Goal: Information Seeking & Learning: Learn about a topic

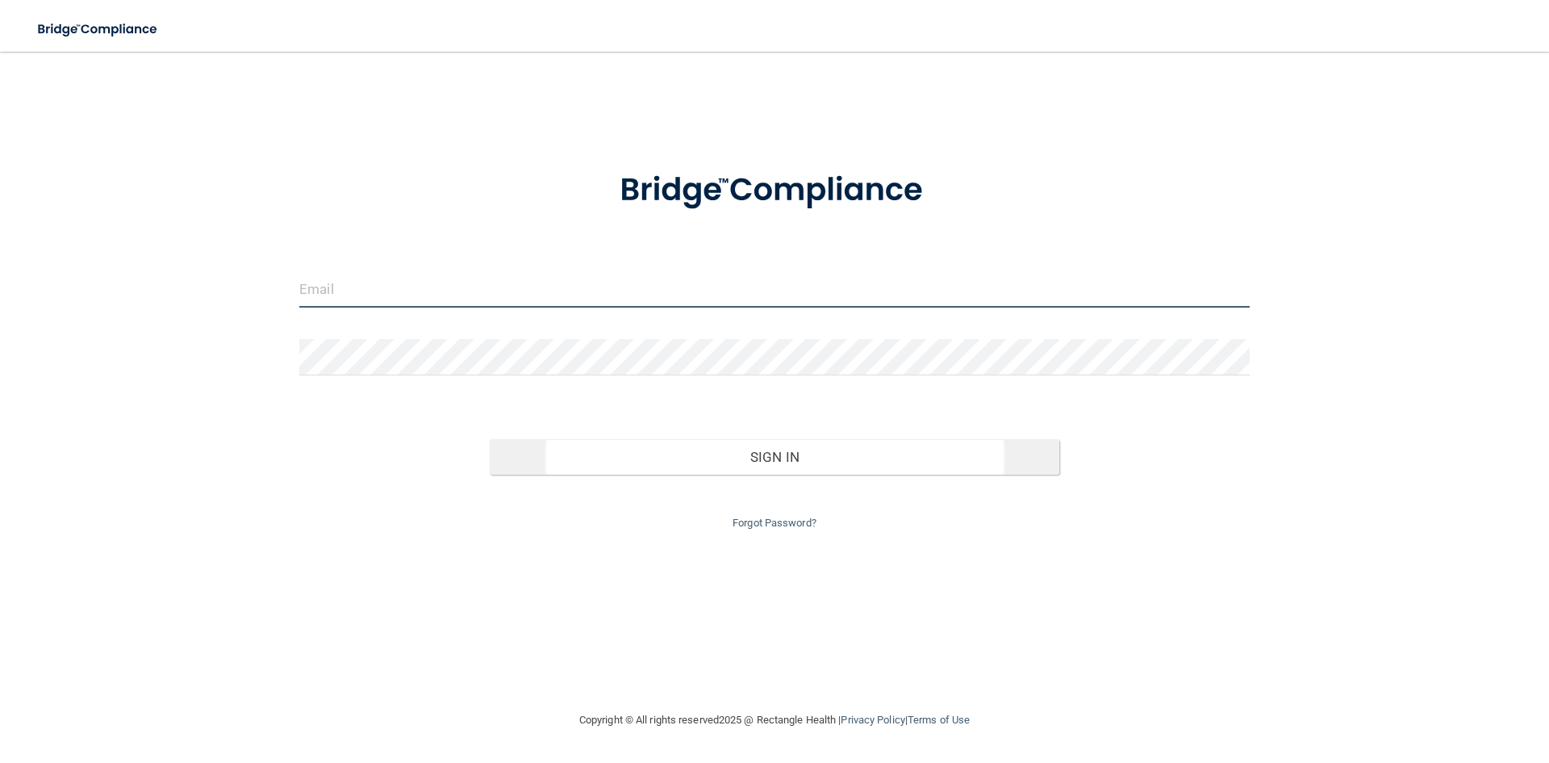
type input "[PERSON_NAME][EMAIL_ADDRESS][DOMAIN_NAME]"
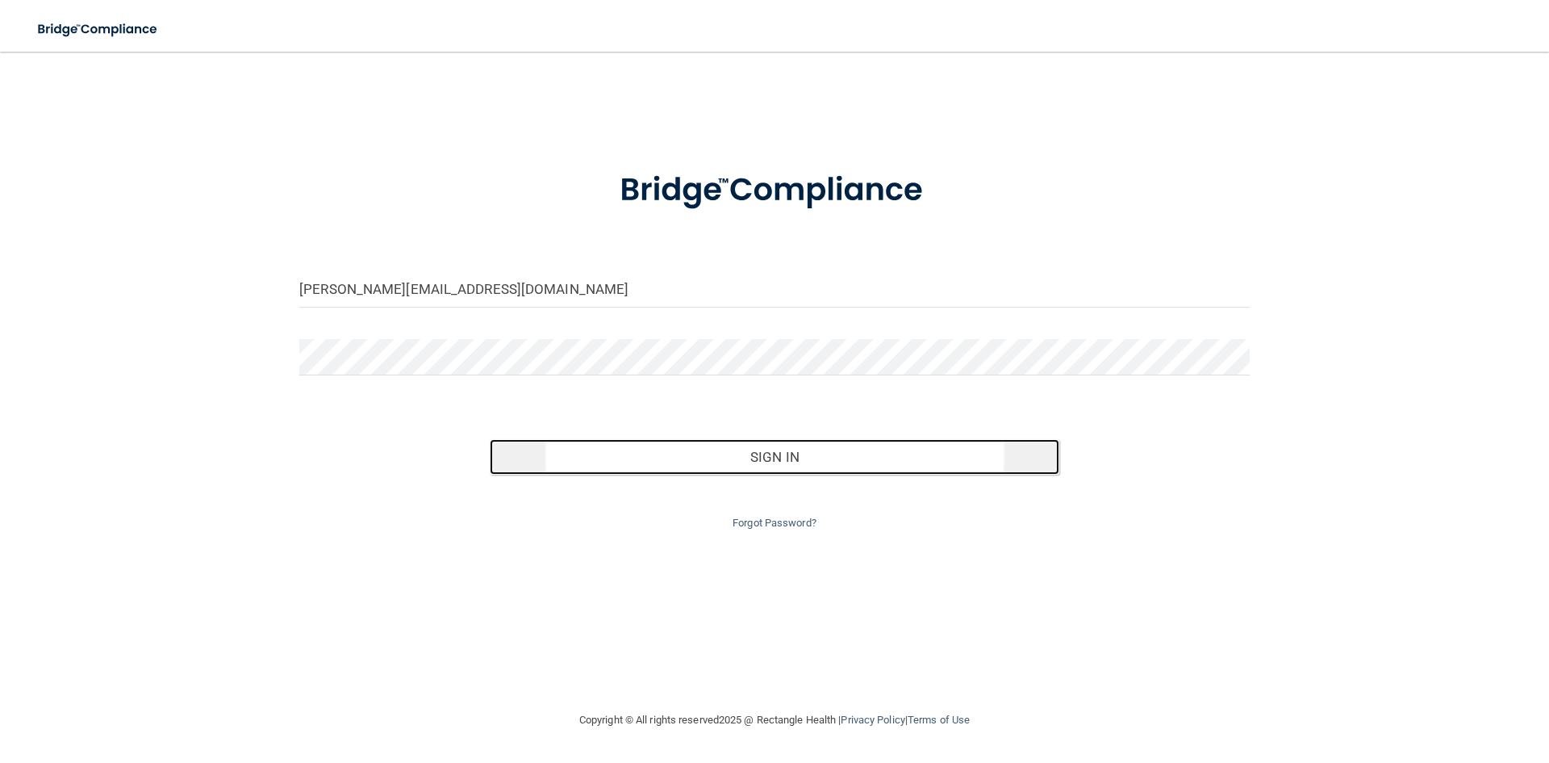
click at [738, 466] on button "Sign In" at bounding box center [775, 457] width 571 height 36
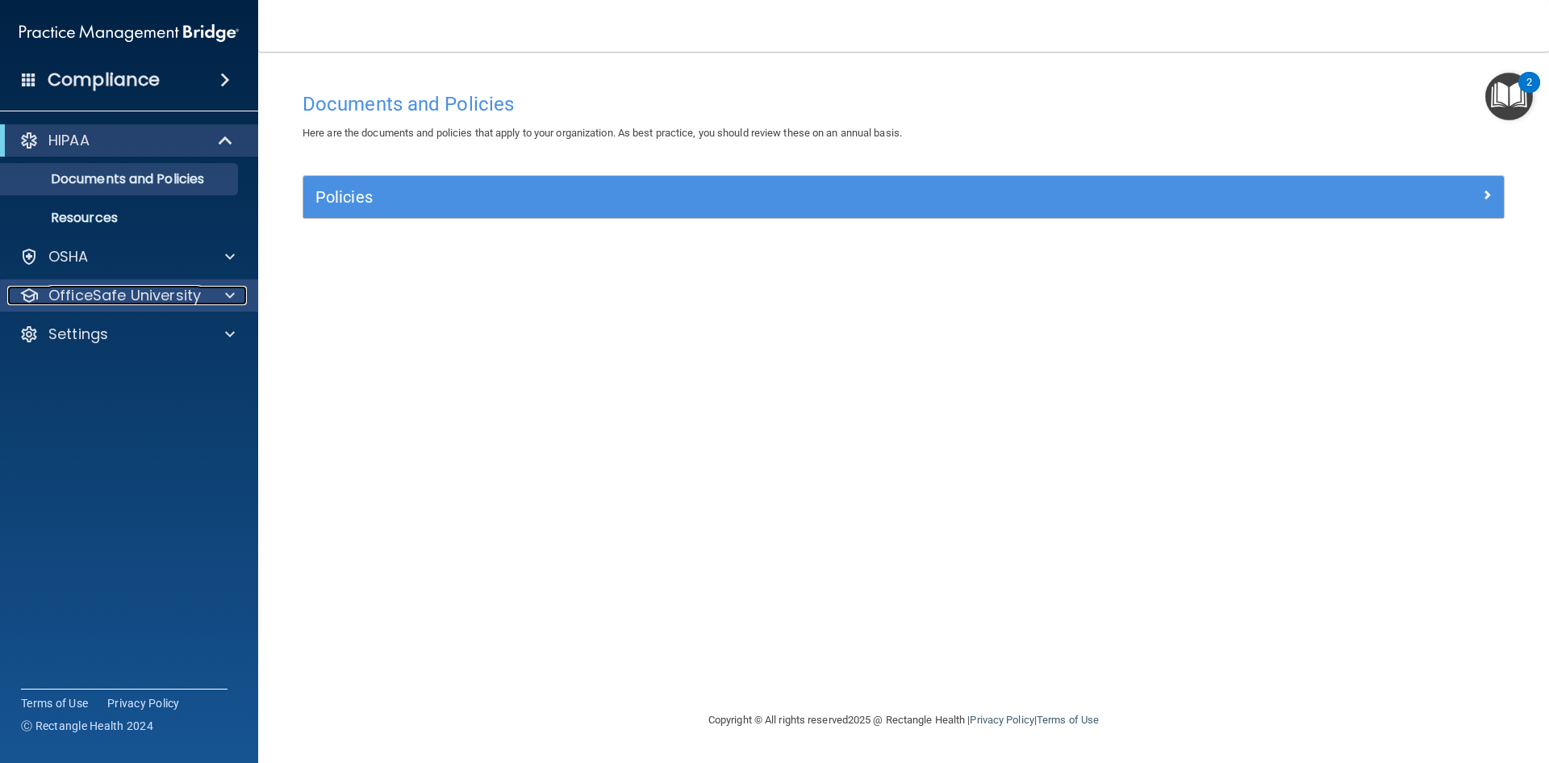
click at [217, 294] on div at bounding box center [227, 295] width 40 height 19
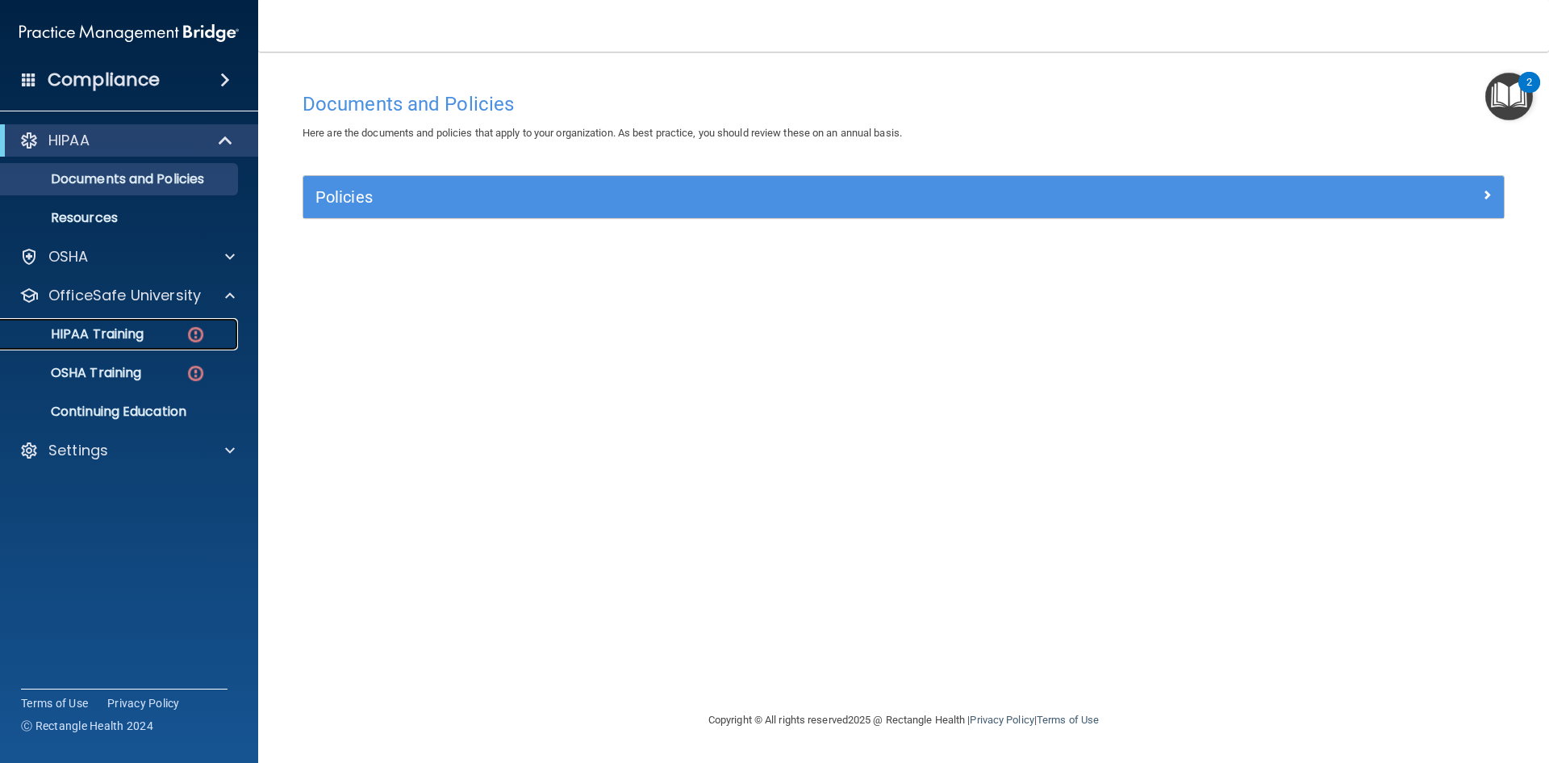
click at [146, 324] on link "HIPAA Training" at bounding box center [111, 334] width 254 height 32
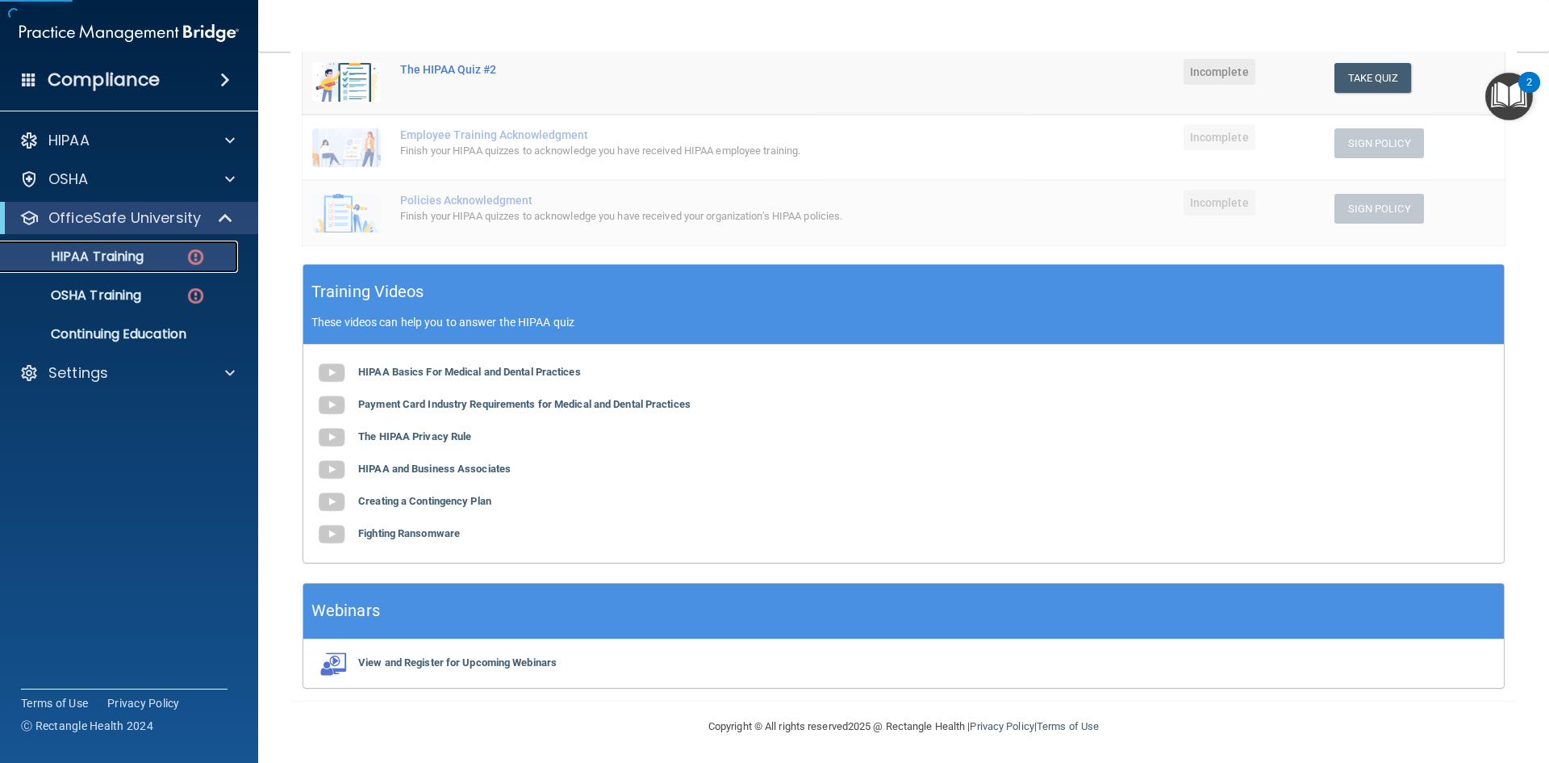
scroll to position [368, 0]
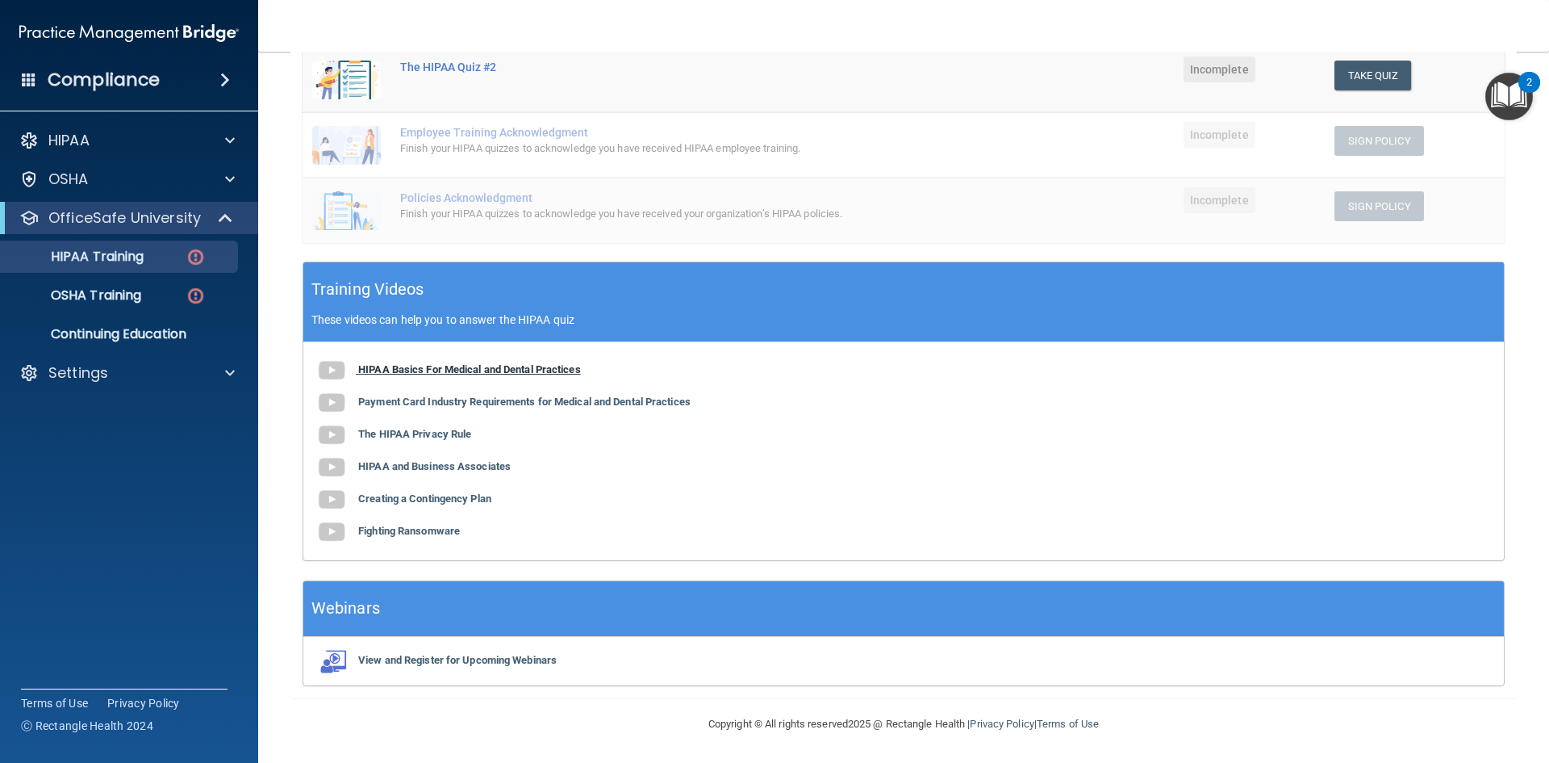
click at [477, 365] on b "HIPAA Basics For Medical and Dental Practices" at bounding box center [469, 369] width 223 height 12
click at [522, 407] on b "Payment Card Industry Requirements for Medical and Dental Practices" at bounding box center [524, 401] width 332 height 12
click at [439, 439] on b "The HIPAA Privacy Rule" at bounding box center [414, 434] width 113 height 12
click at [437, 463] on b "HIPAA and Business Associates" at bounding box center [434, 466] width 153 height 12
click at [417, 501] on b "Creating a Contingency Plan" at bounding box center [424, 498] width 133 height 12
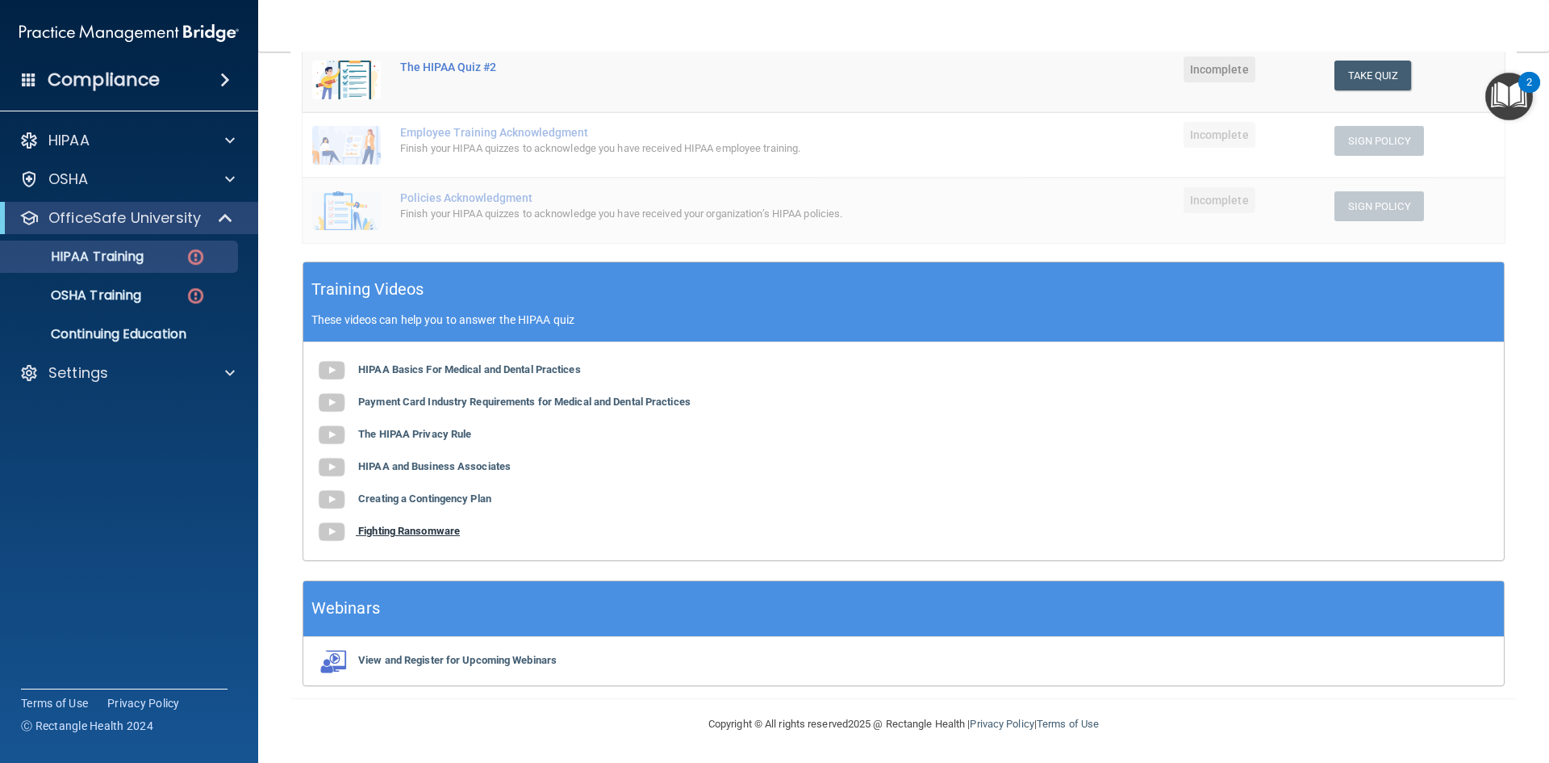
click at [441, 530] on b "Fighting Ransomware" at bounding box center [409, 531] width 102 height 12
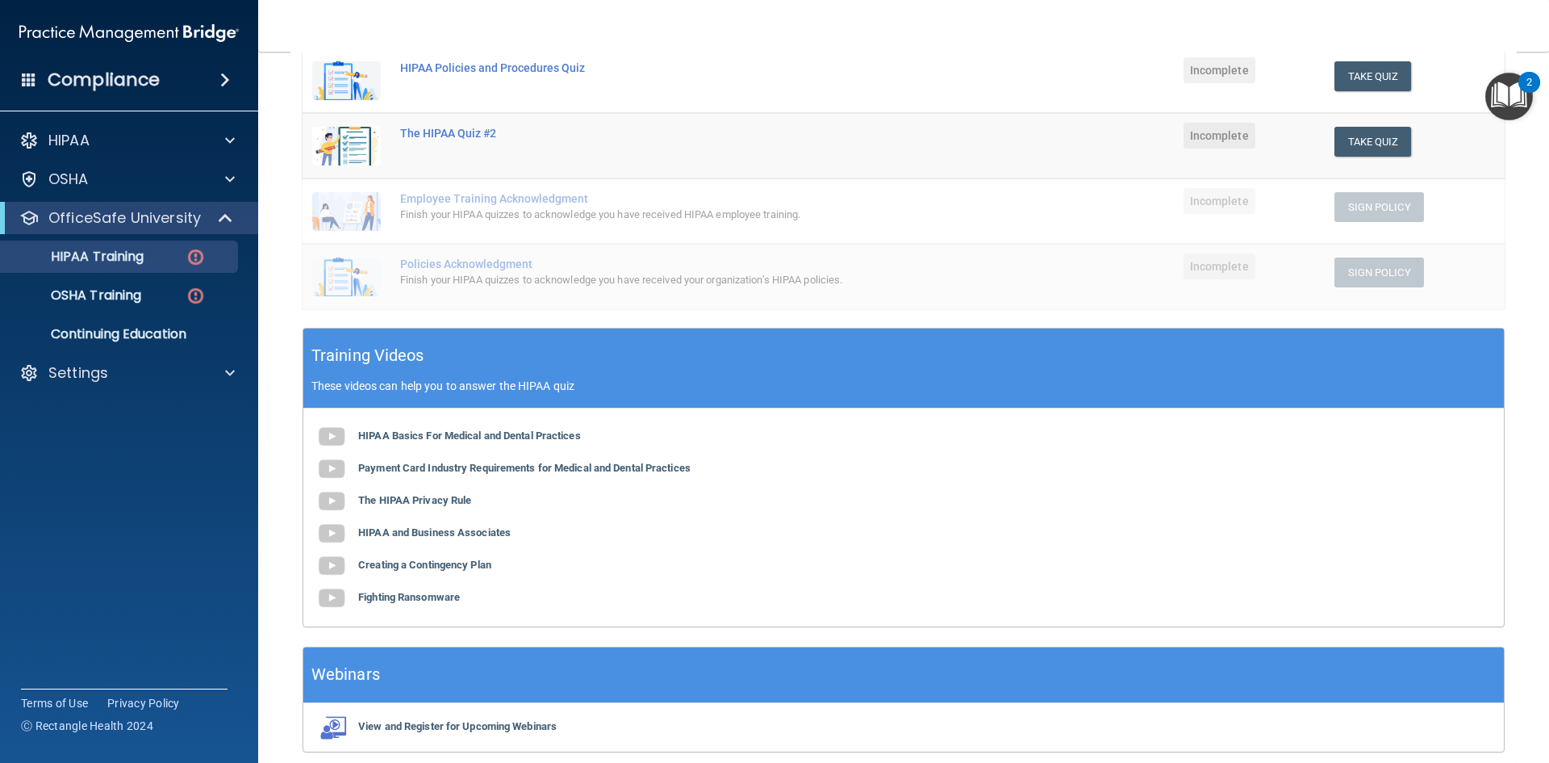
scroll to position [287, 0]
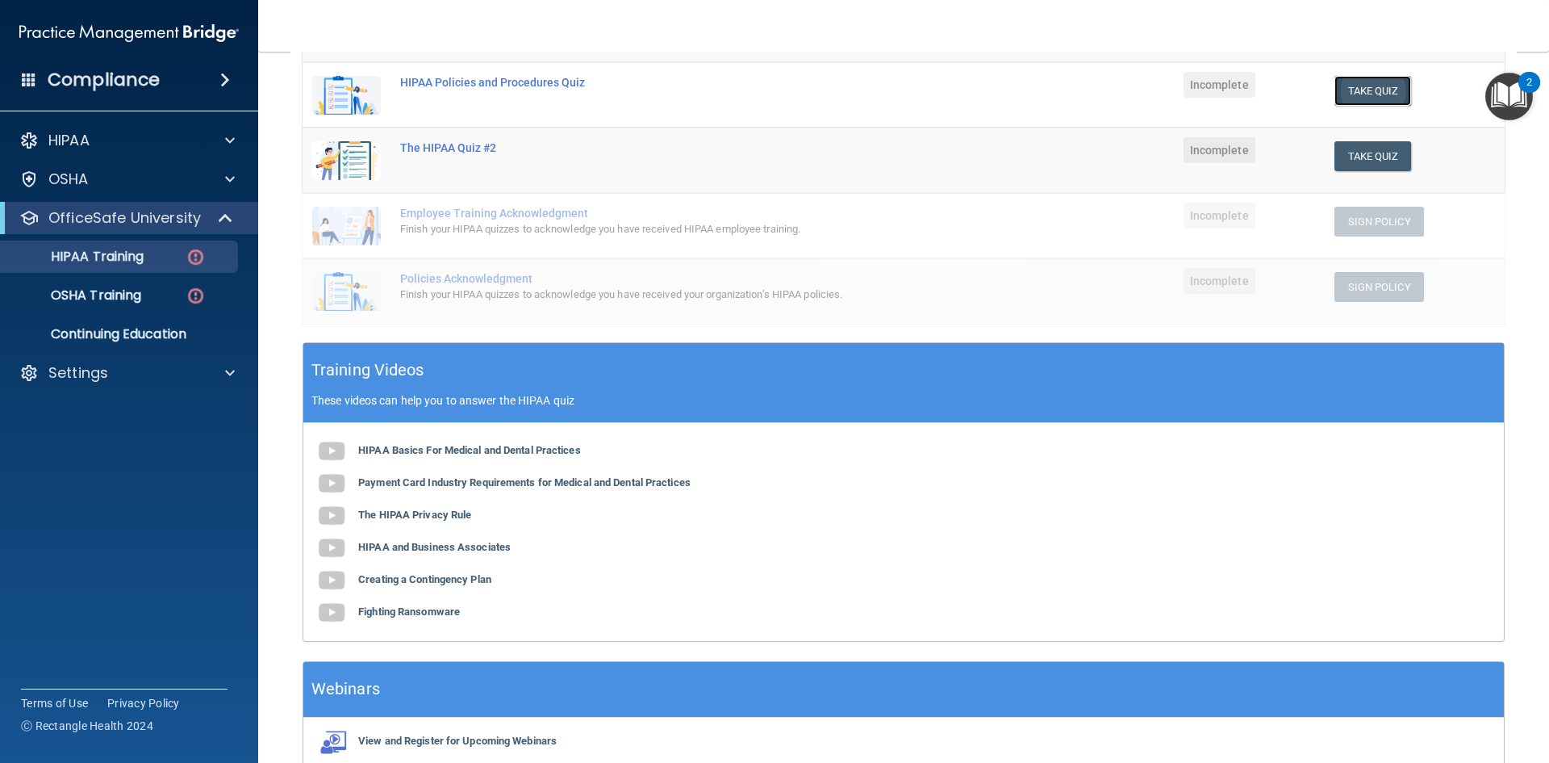
click at [1336, 92] on button "Take Quiz" at bounding box center [1373, 91] width 77 height 30
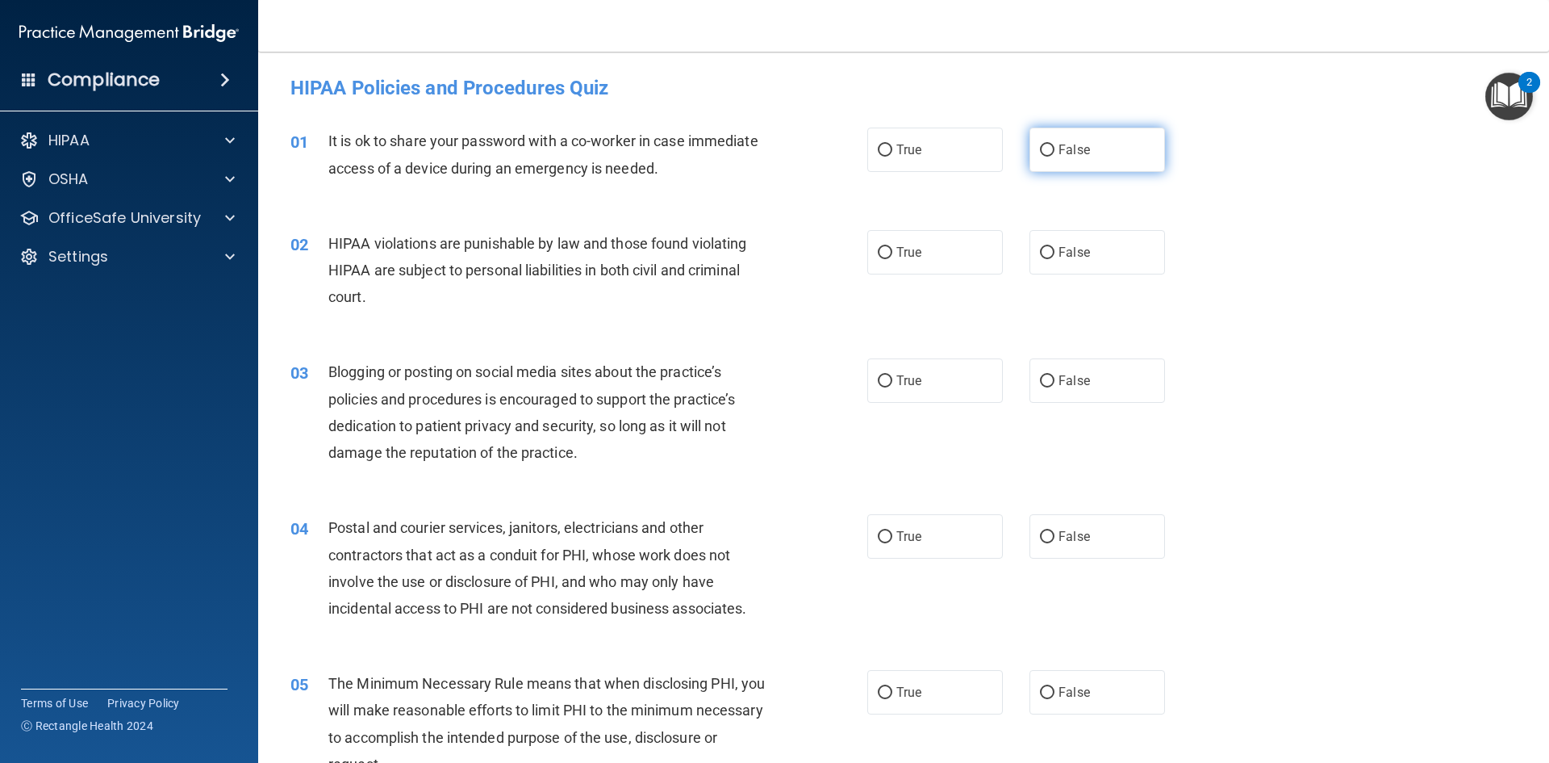
click at [1059, 144] on span "False" at bounding box center [1074, 149] width 31 height 15
click at [1055, 144] on input "False" at bounding box center [1047, 150] width 15 height 12
radio input "true"
click at [871, 247] on label "True" at bounding box center [935, 252] width 136 height 44
click at [878, 247] on input "True" at bounding box center [885, 253] width 15 height 12
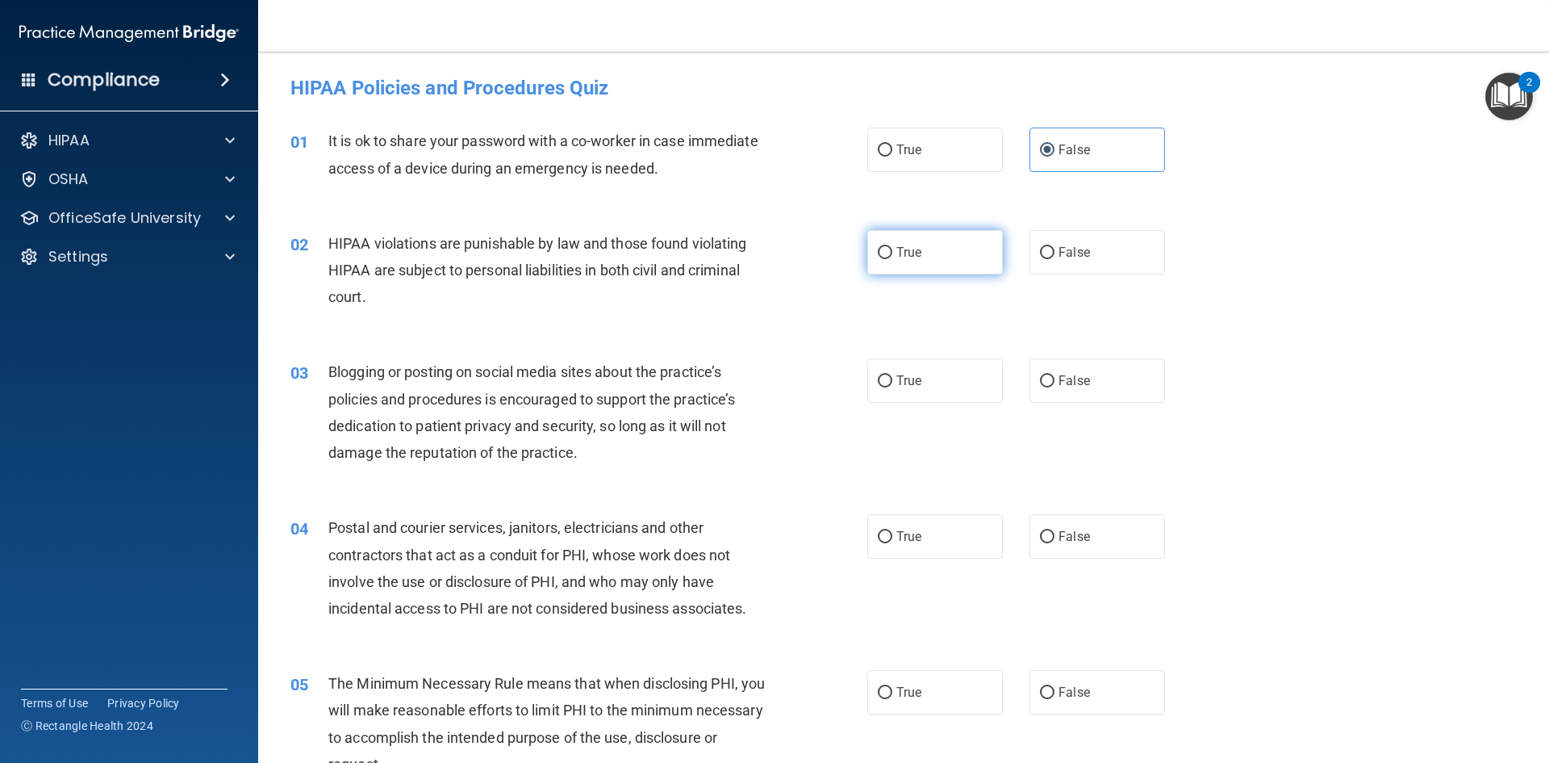
radio input "true"
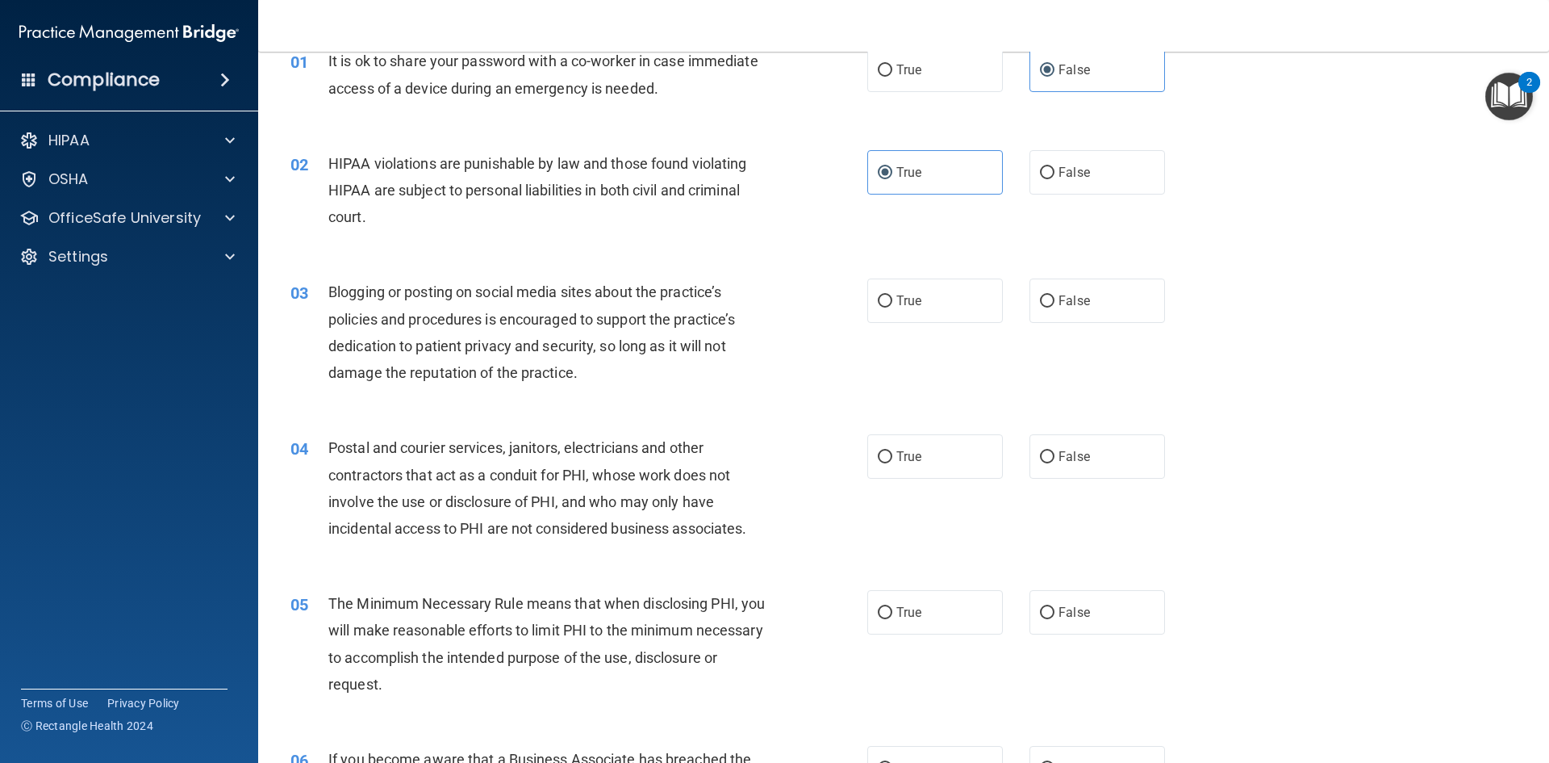
scroll to position [81, 0]
click at [883, 301] on input "True" at bounding box center [885, 301] width 15 height 12
radio input "true"
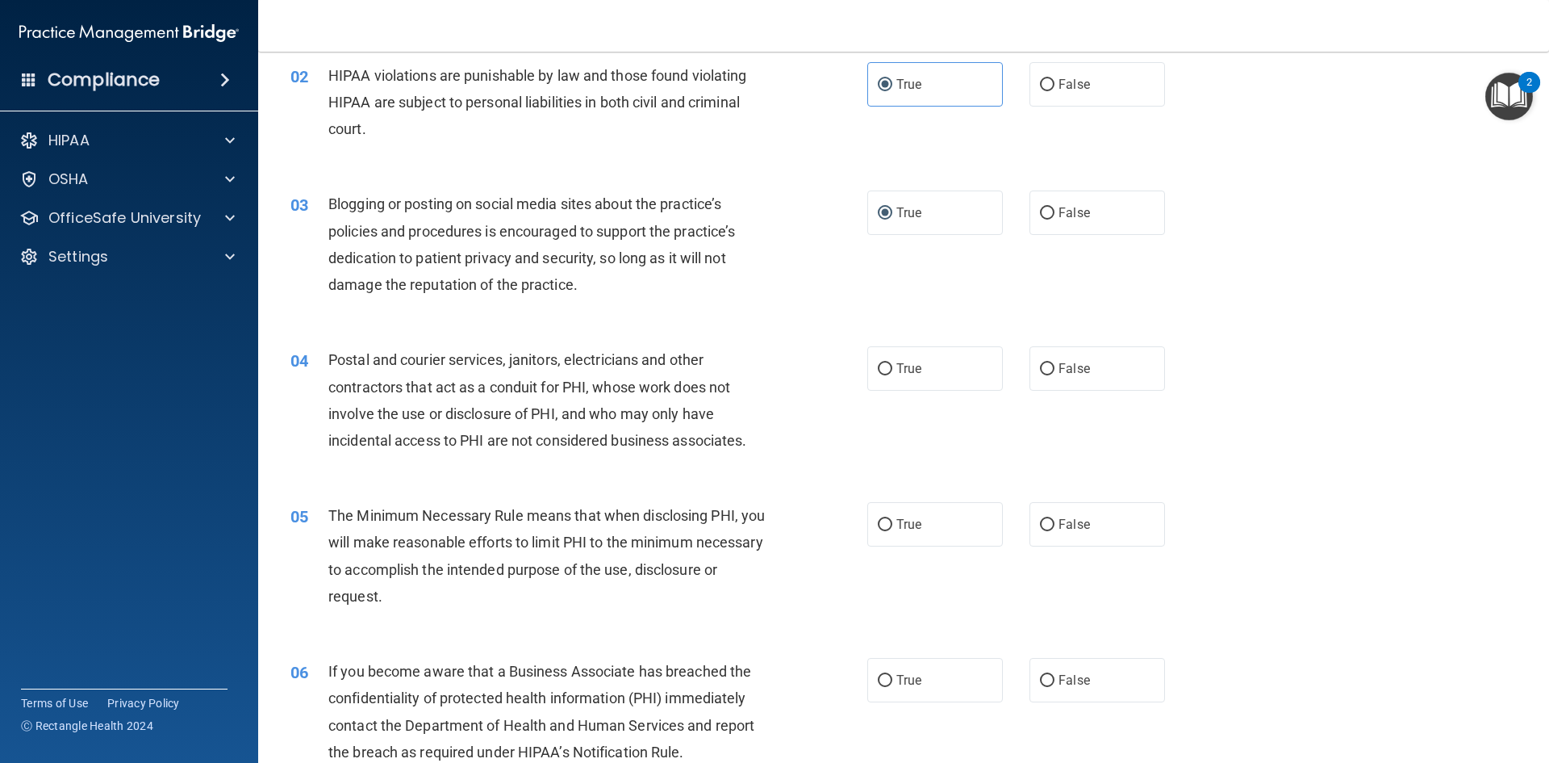
scroll to position [242, 0]
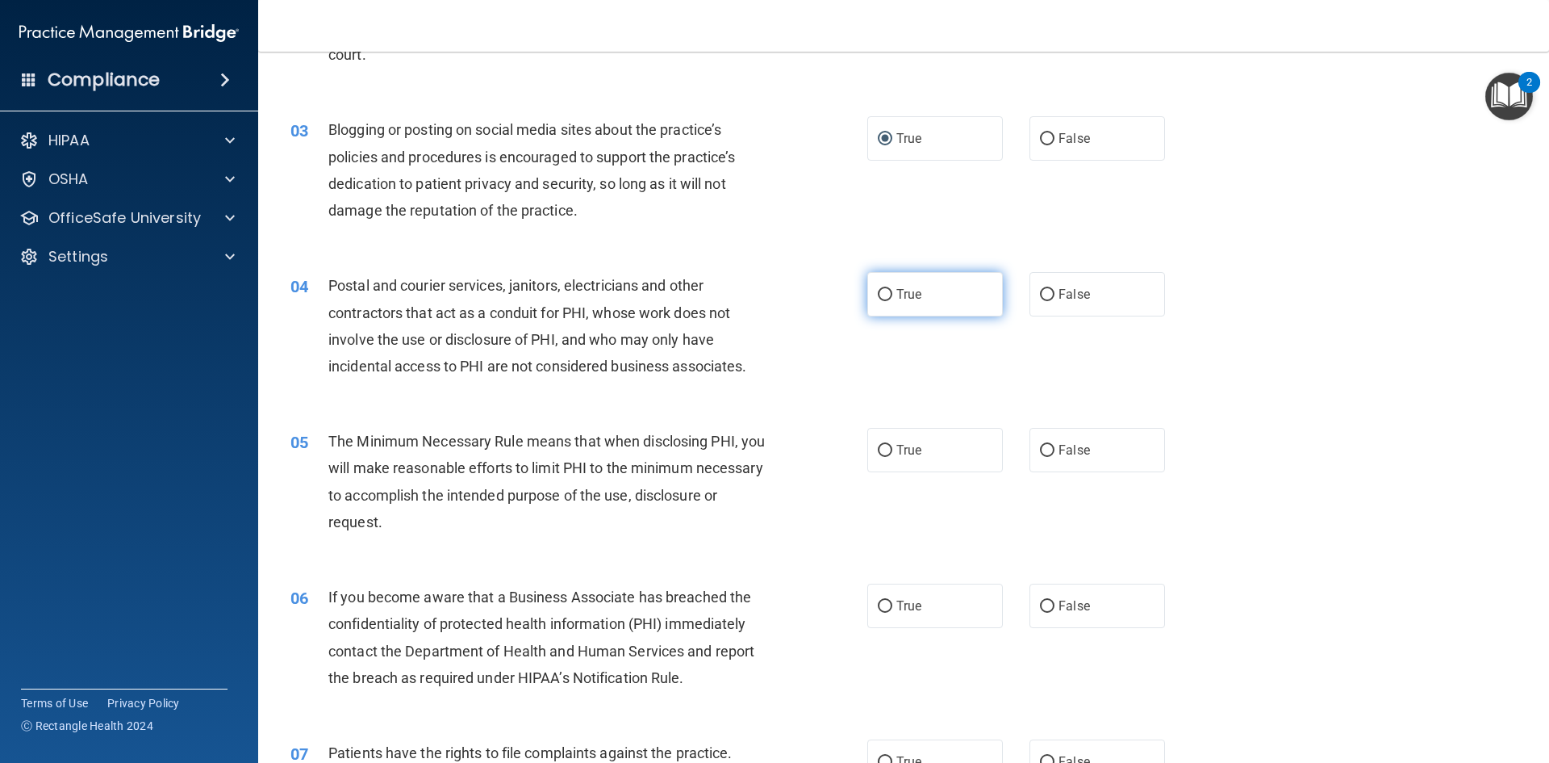
click at [947, 292] on label "True" at bounding box center [935, 294] width 136 height 44
click at [893, 292] on input "True" at bounding box center [885, 295] width 15 height 12
radio input "true"
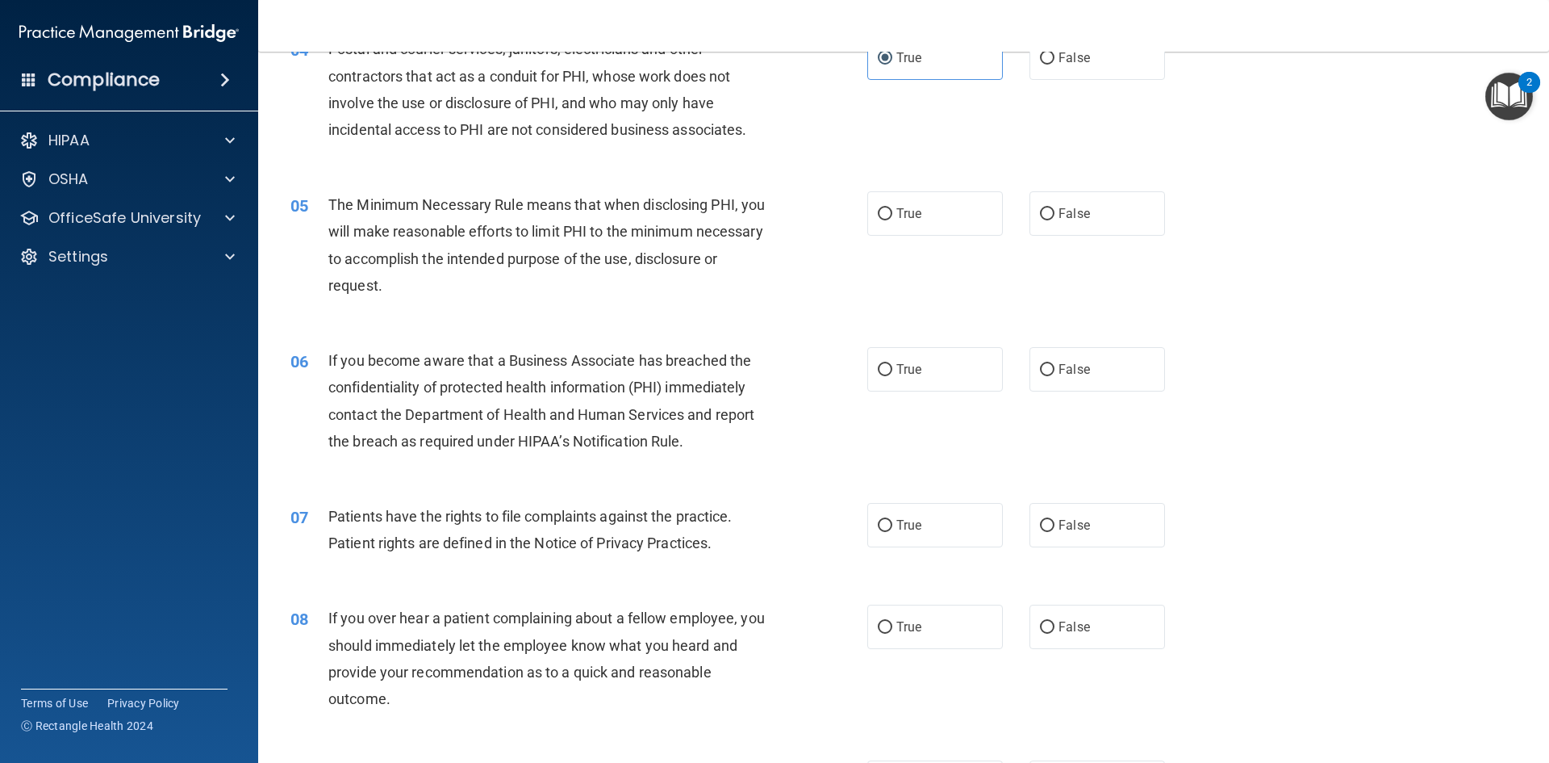
scroll to position [484, 0]
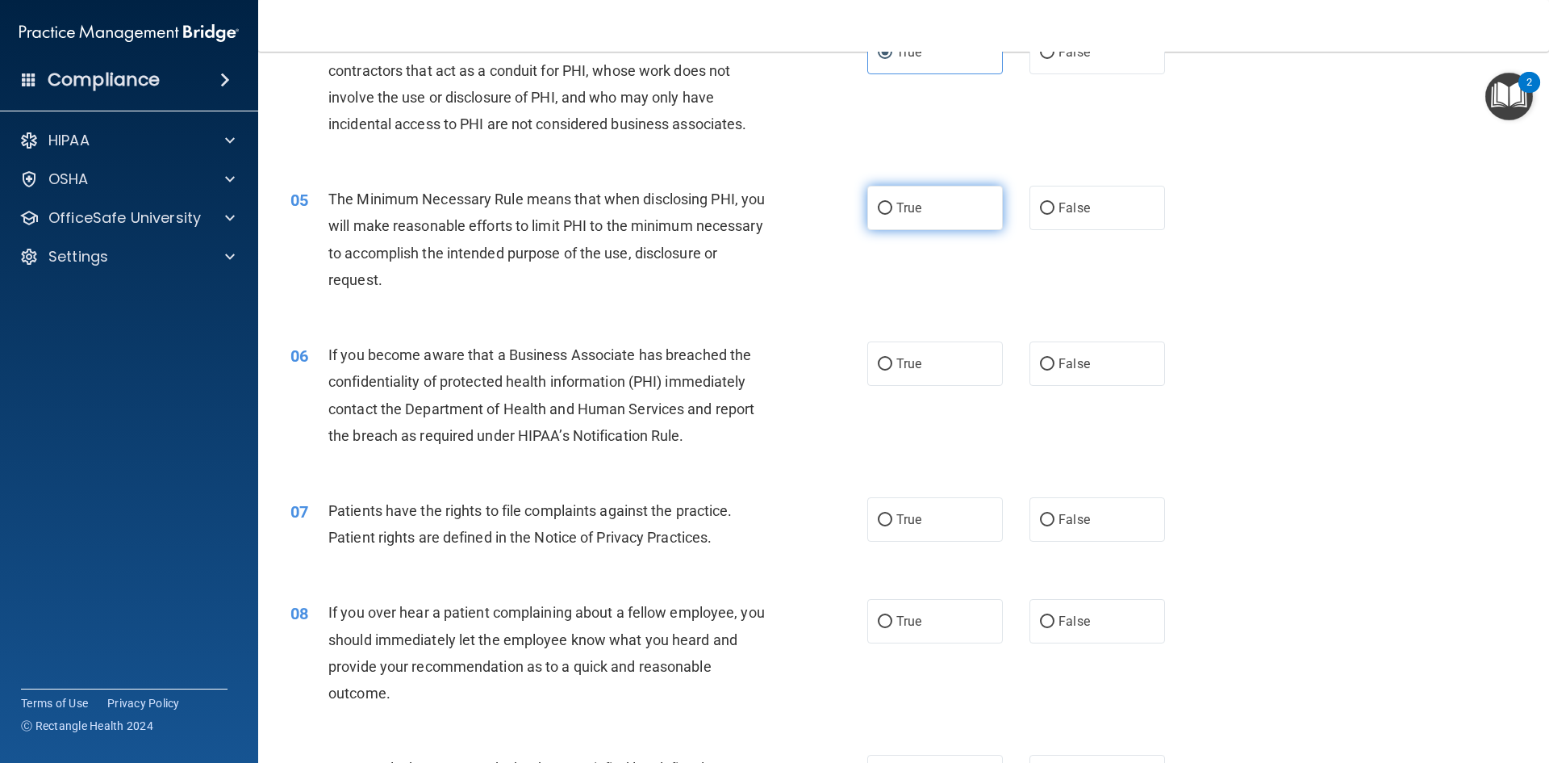
click at [905, 192] on label "True" at bounding box center [935, 208] width 136 height 44
click at [893, 203] on input "True" at bounding box center [885, 209] width 15 height 12
radio input "true"
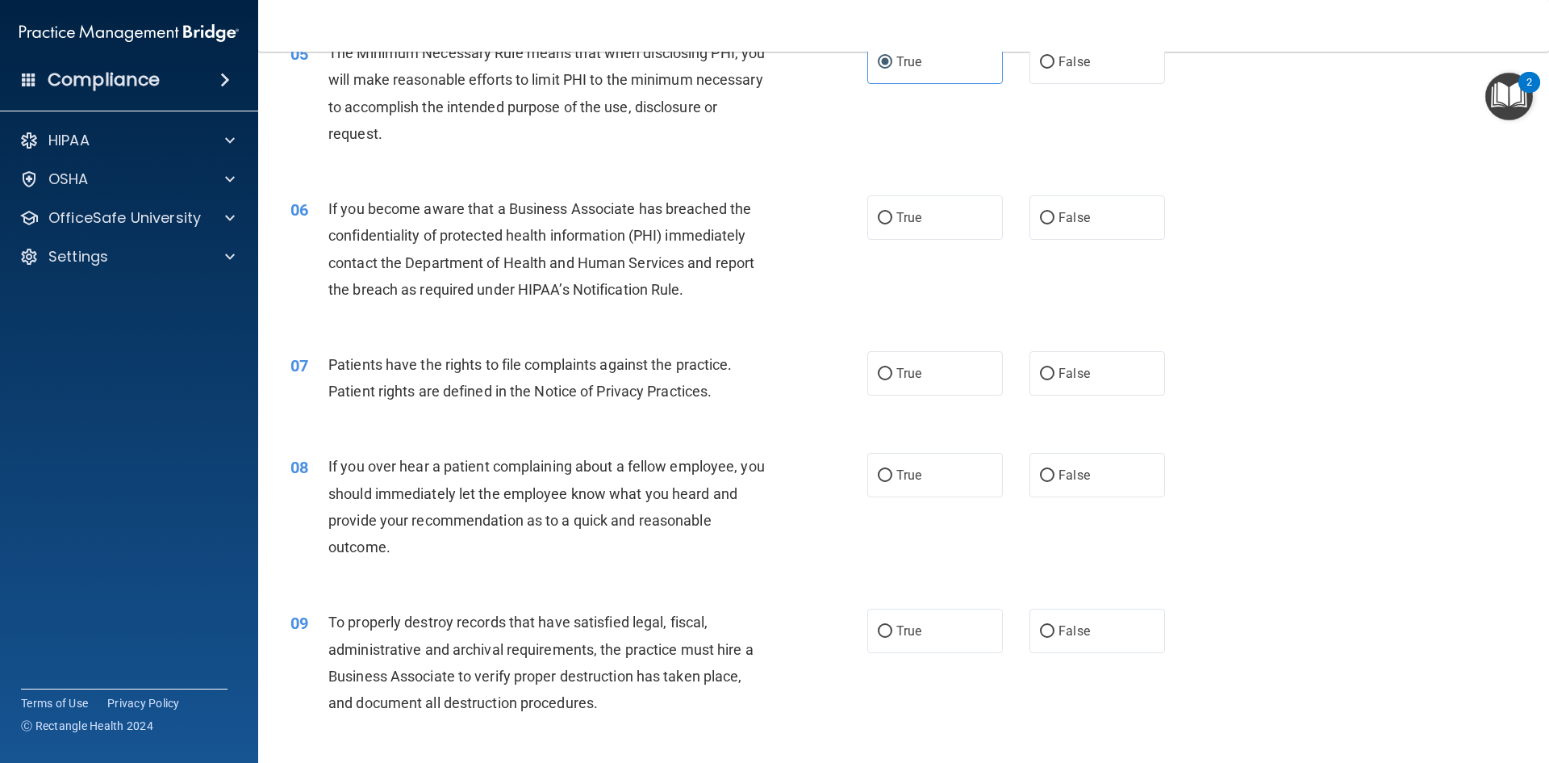
scroll to position [646, 0]
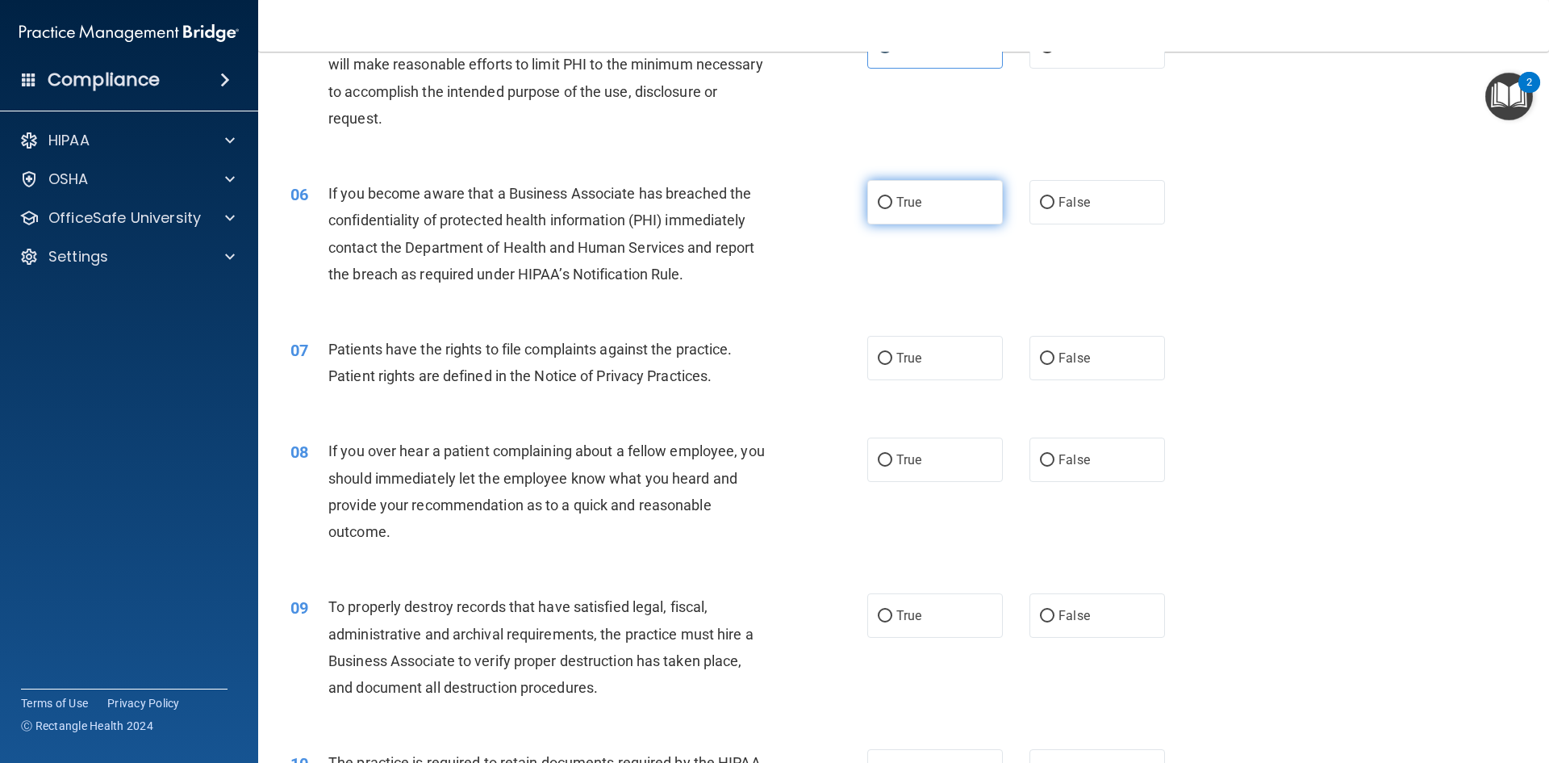
click at [932, 197] on label "True" at bounding box center [935, 202] width 136 height 44
click at [893, 197] on input "True" at bounding box center [885, 203] width 15 height 12
radio input "true"
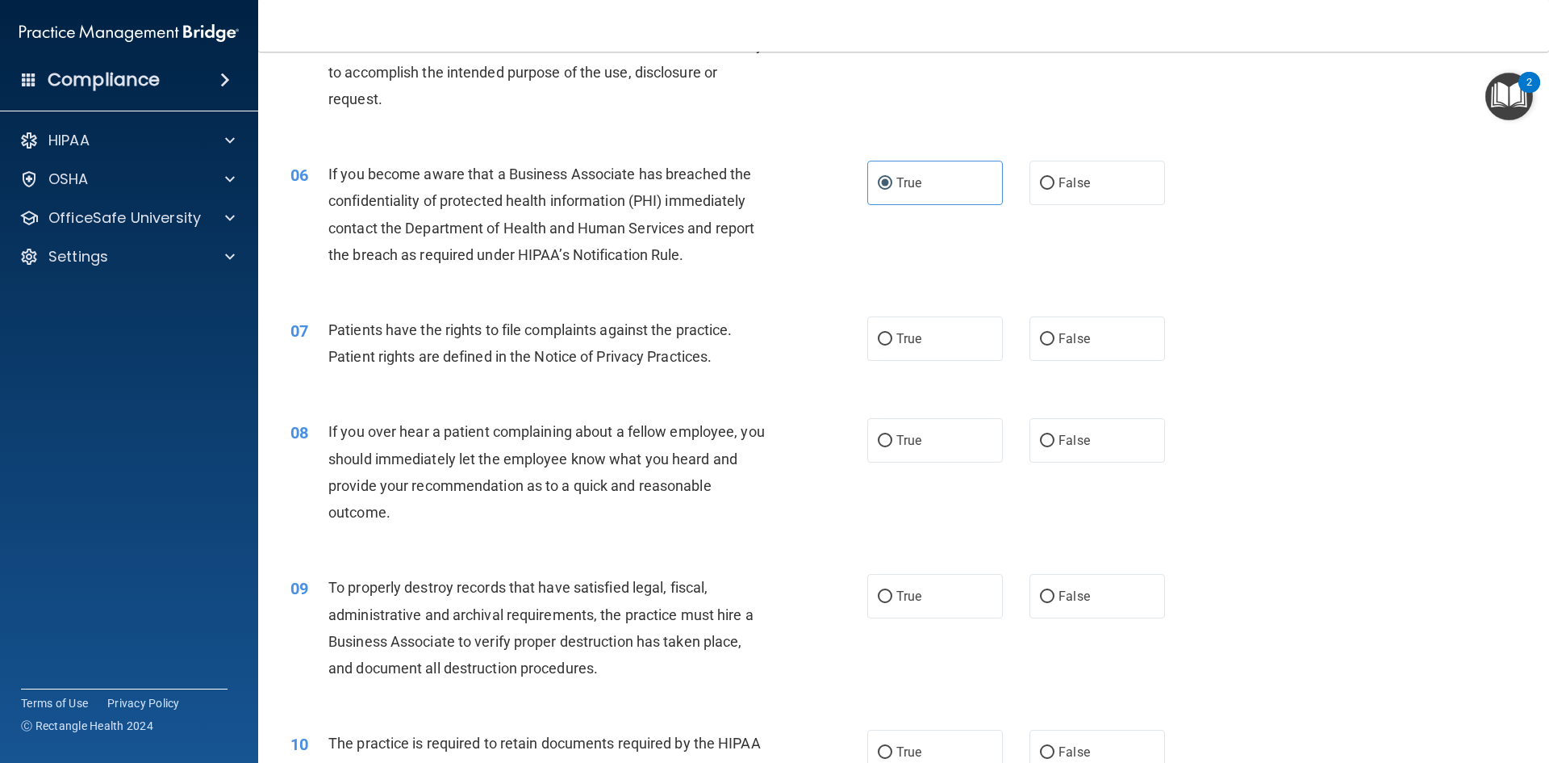
scroll to position [807, 0]
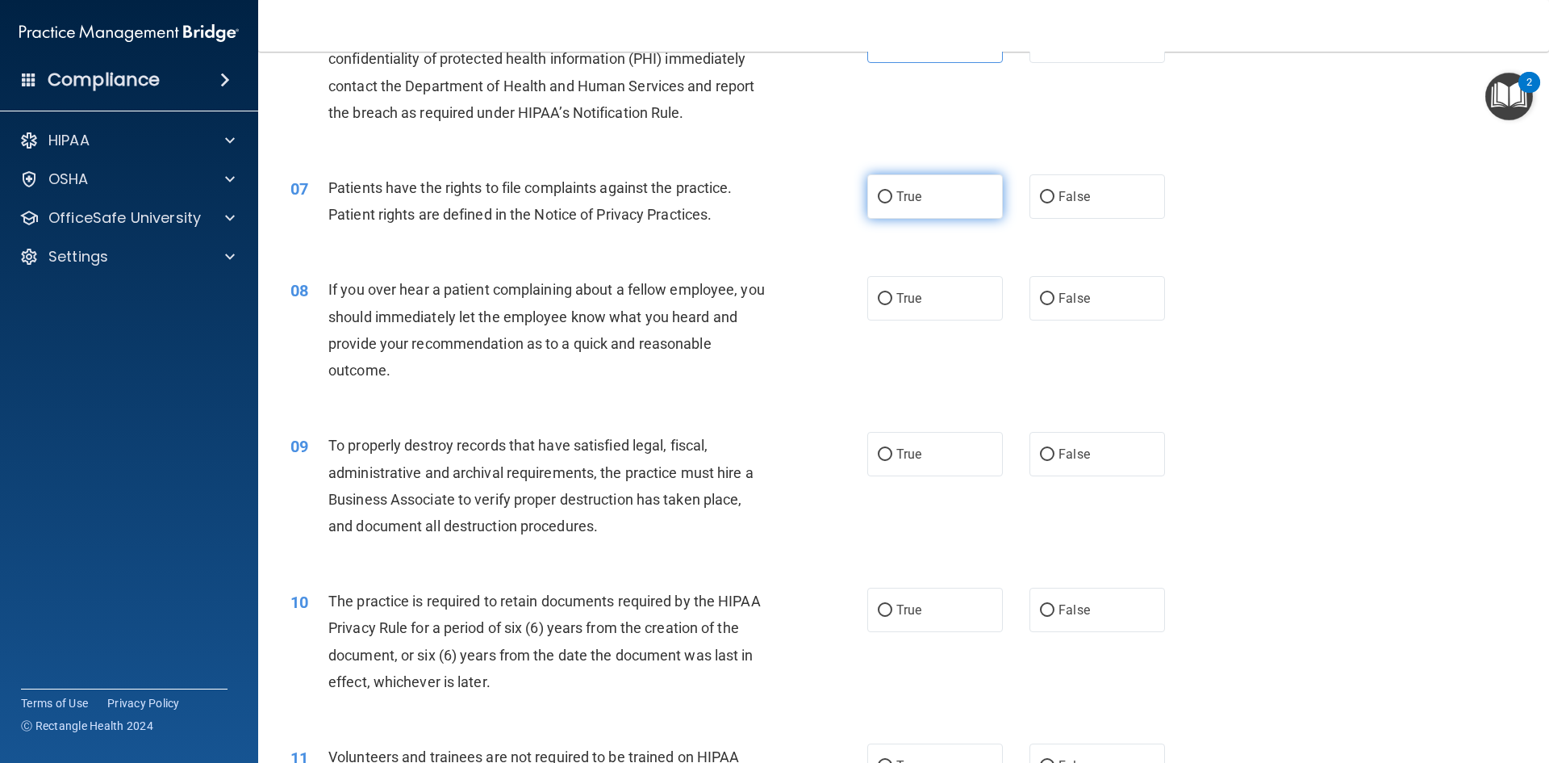
click at [953, 188] on label "True" at bounding box center [935, 196] width 136 height 44
click at [893, 191] on input "True" at bounding box center [885, 197] width 15 height 12
radio input "true"
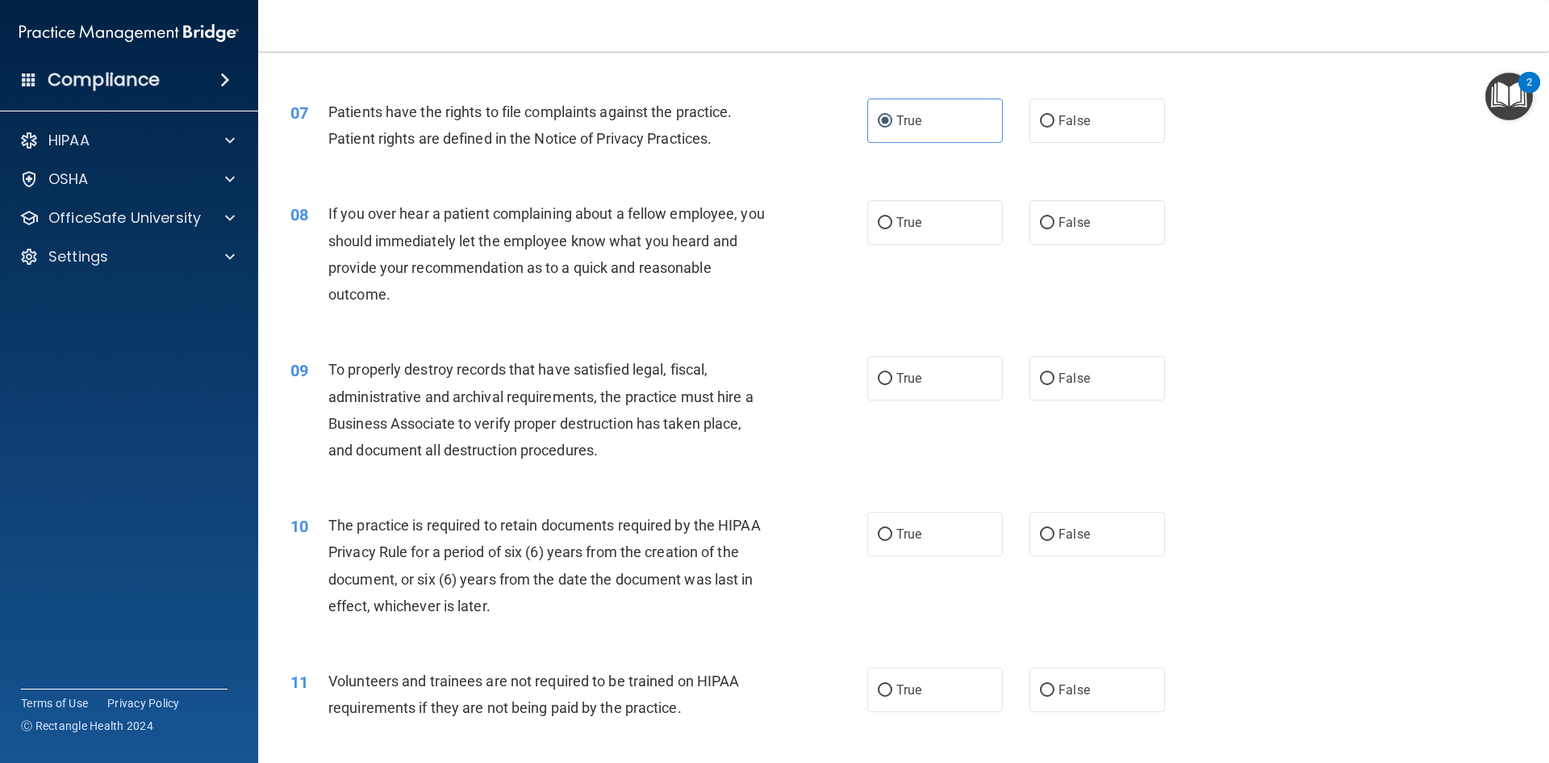
scroll to position [888, 0]
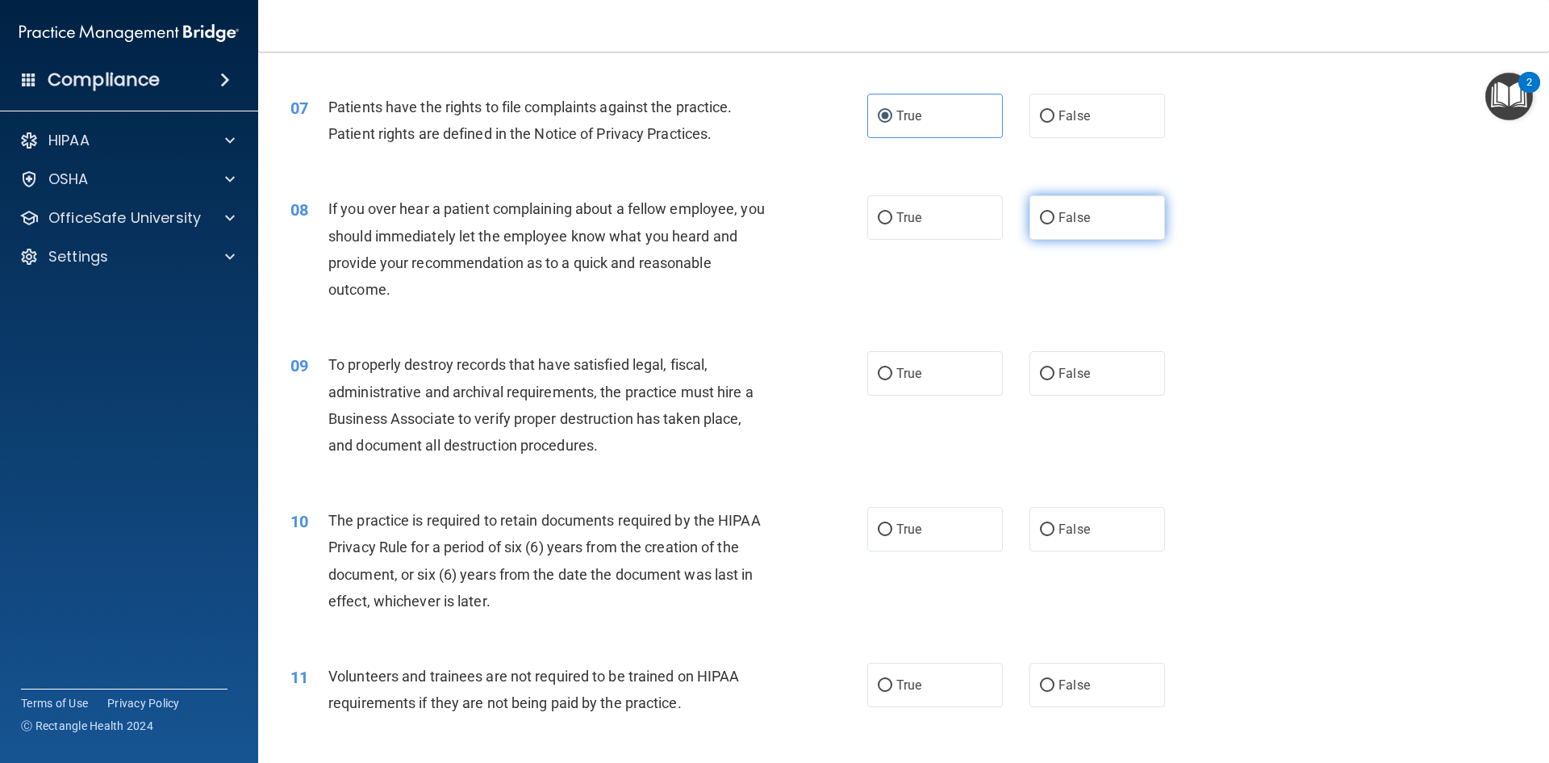
click at [1106, 228] on label "False" at bounding box center [1098, 217] width 136 height 44
click at [1055, 224] on input "False" at bounding box center [1047, 218] width 15 height 12
radio input "true"
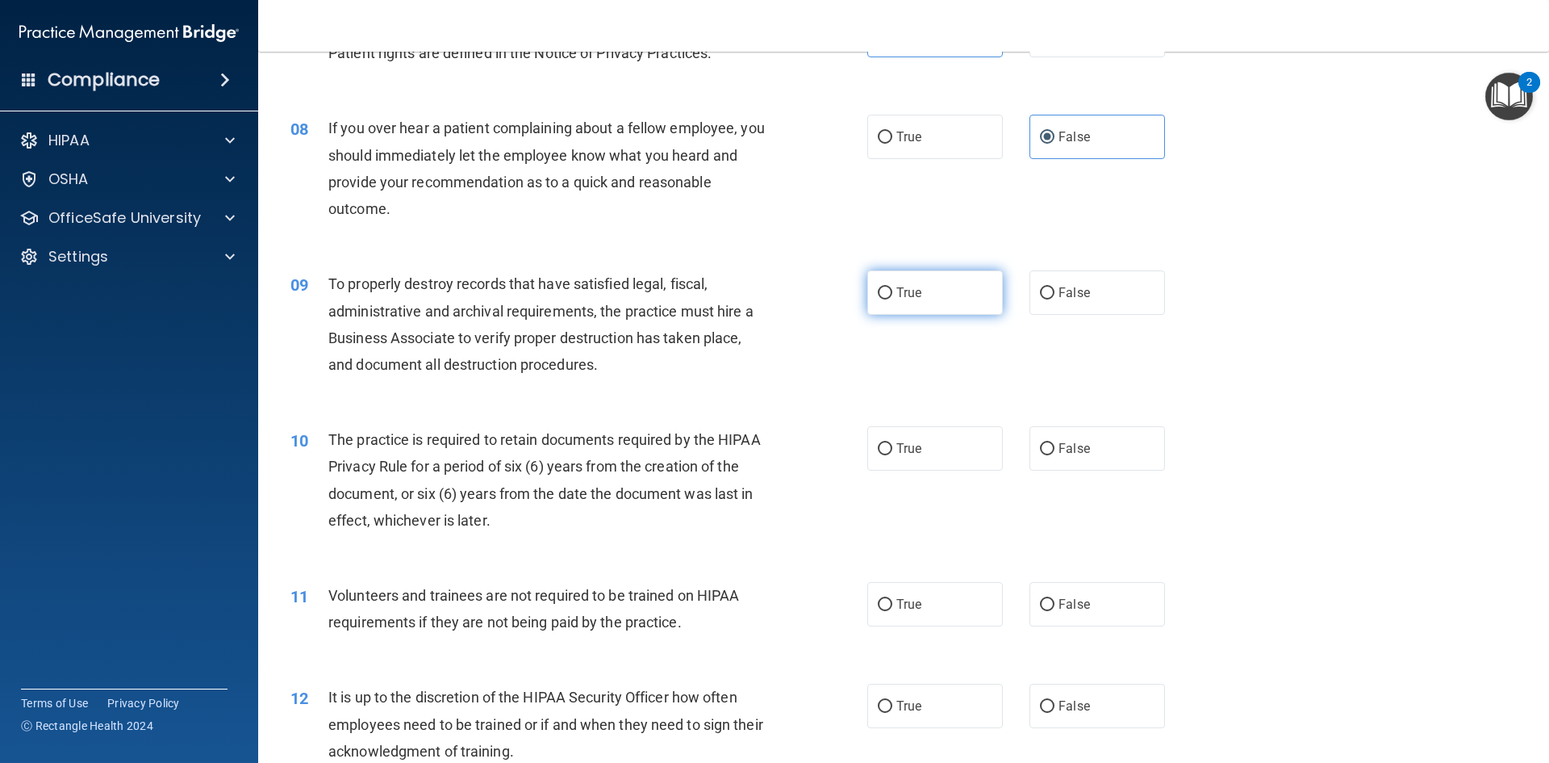
click at [915, 297] on span "True" at bounding box center [909, 292] width 25 height 15
click at [893, 297] on input "True" at bounding box center [885, 293] width 15 height 12
radio input "true"
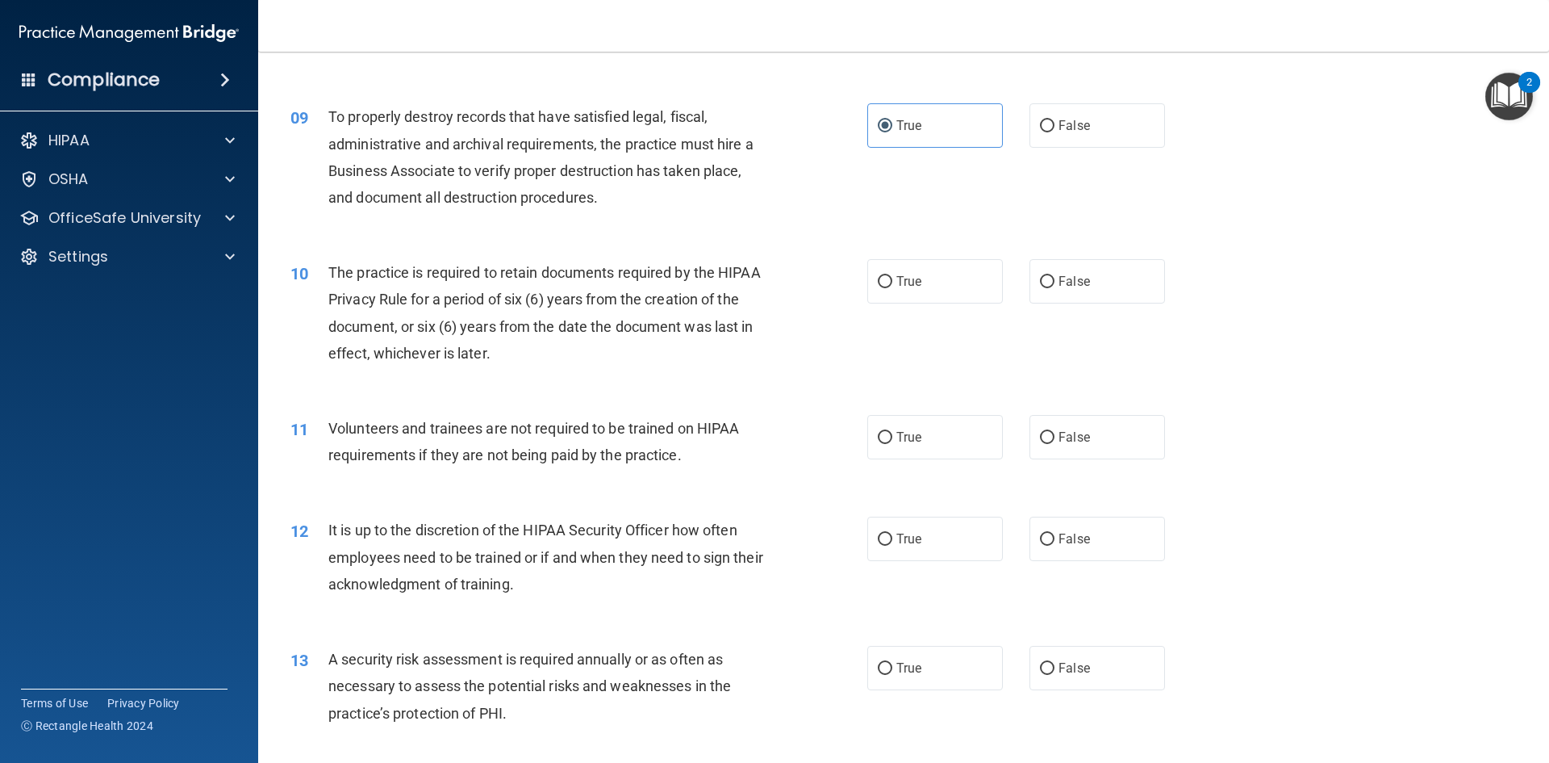
scroll to position [1130, 0]
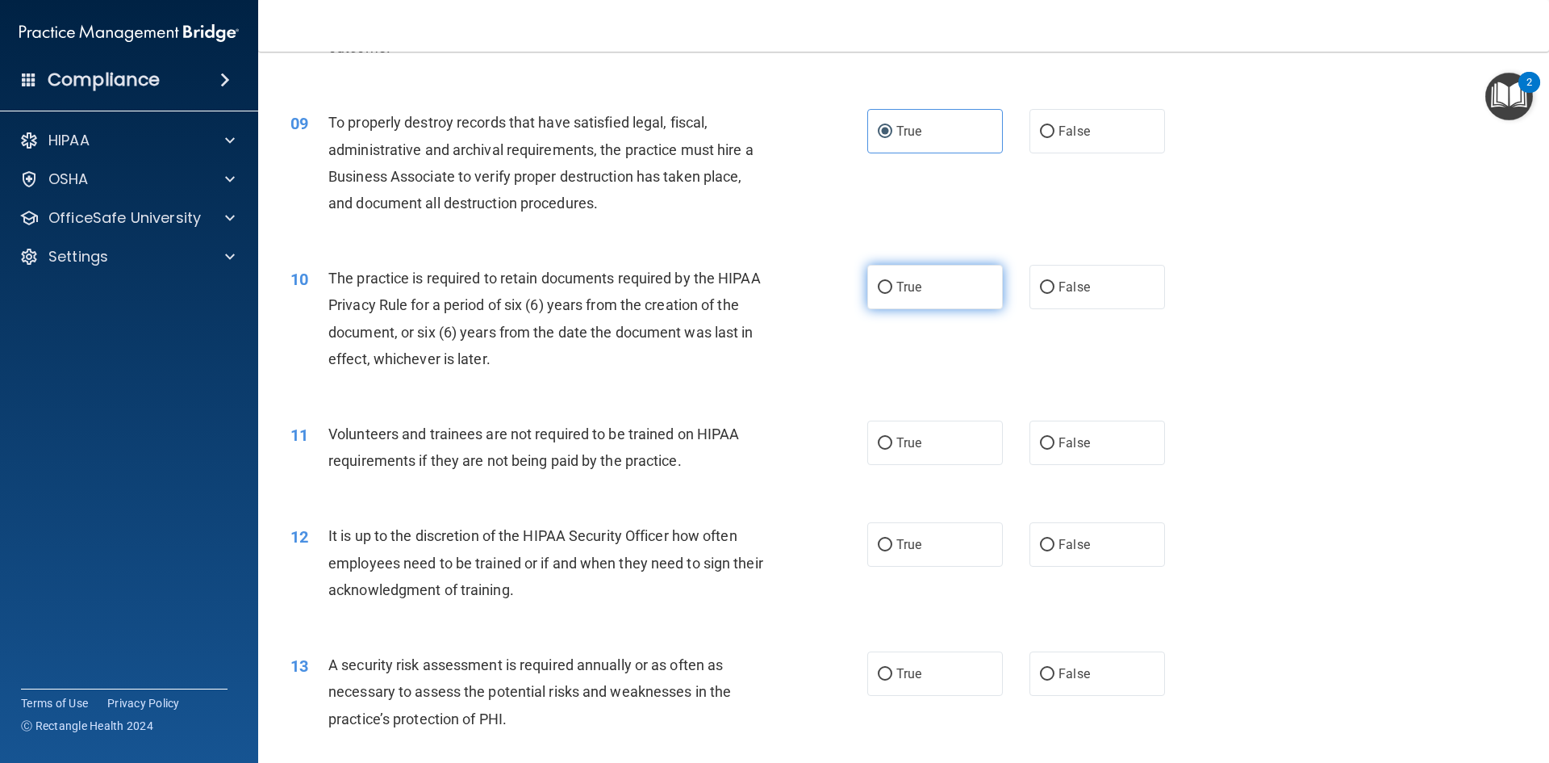
click at [888, 291] on label "True" at bounding box center [935, 287] width 136 height 44
click at [888, 291] on input "True" at bounding box center [885, 288] width 15 height 12
radio input "true"
click at [1058, 431] on label "False" at bounding box center [1098, 442] width 136 height 44
click at [1055, 437] on input "False" at bounding box center [1047, 443] width 15 height 12
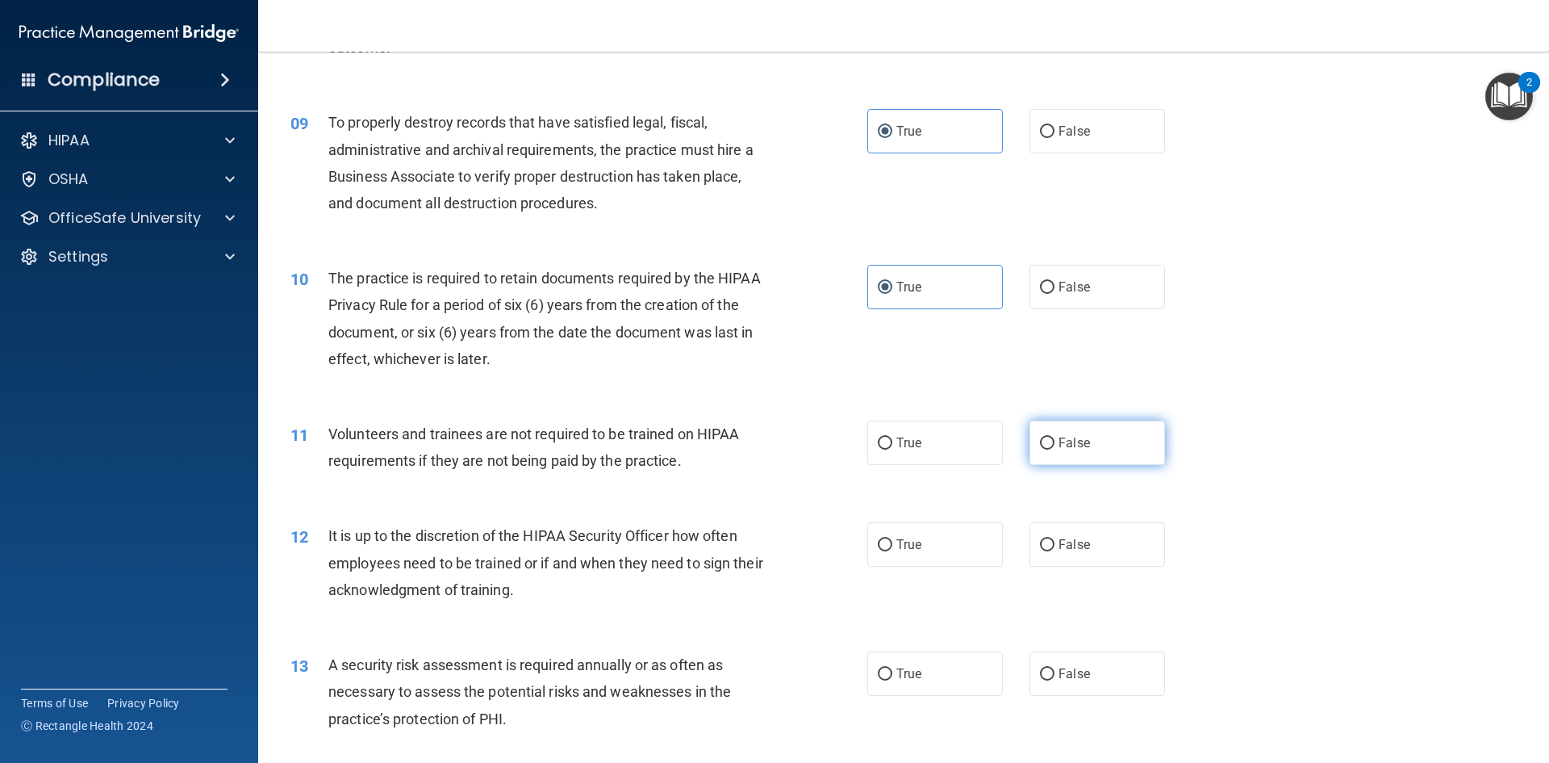
radio input "true"
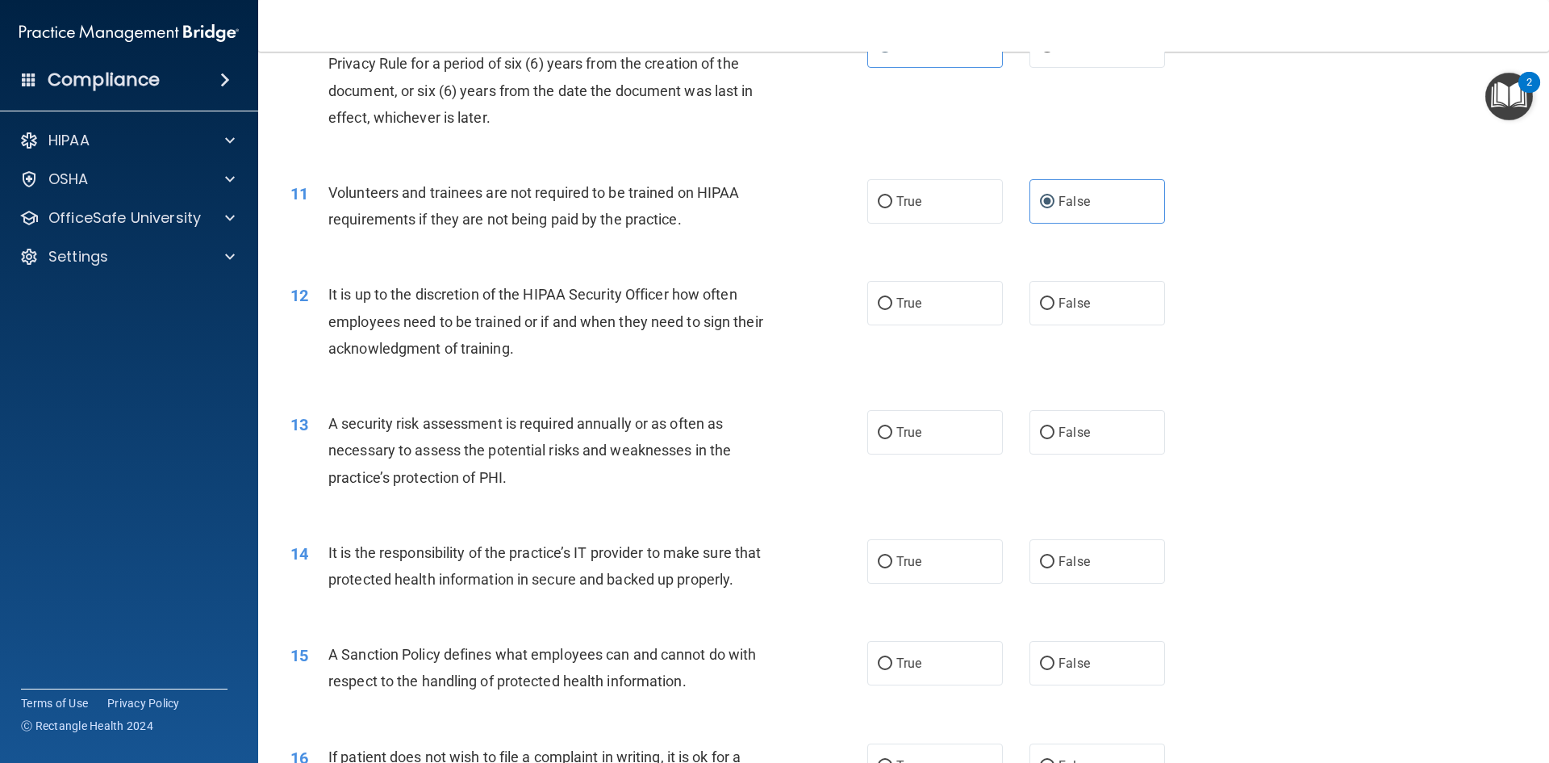
scroll to position [1372, 0]
click at [897, 308] on span "True" at bounding box center [909, 302] width 25 height 15
click at [892, 308] on input "True" at bounding box center [885, 303] width 15 height 12
radio input "true"
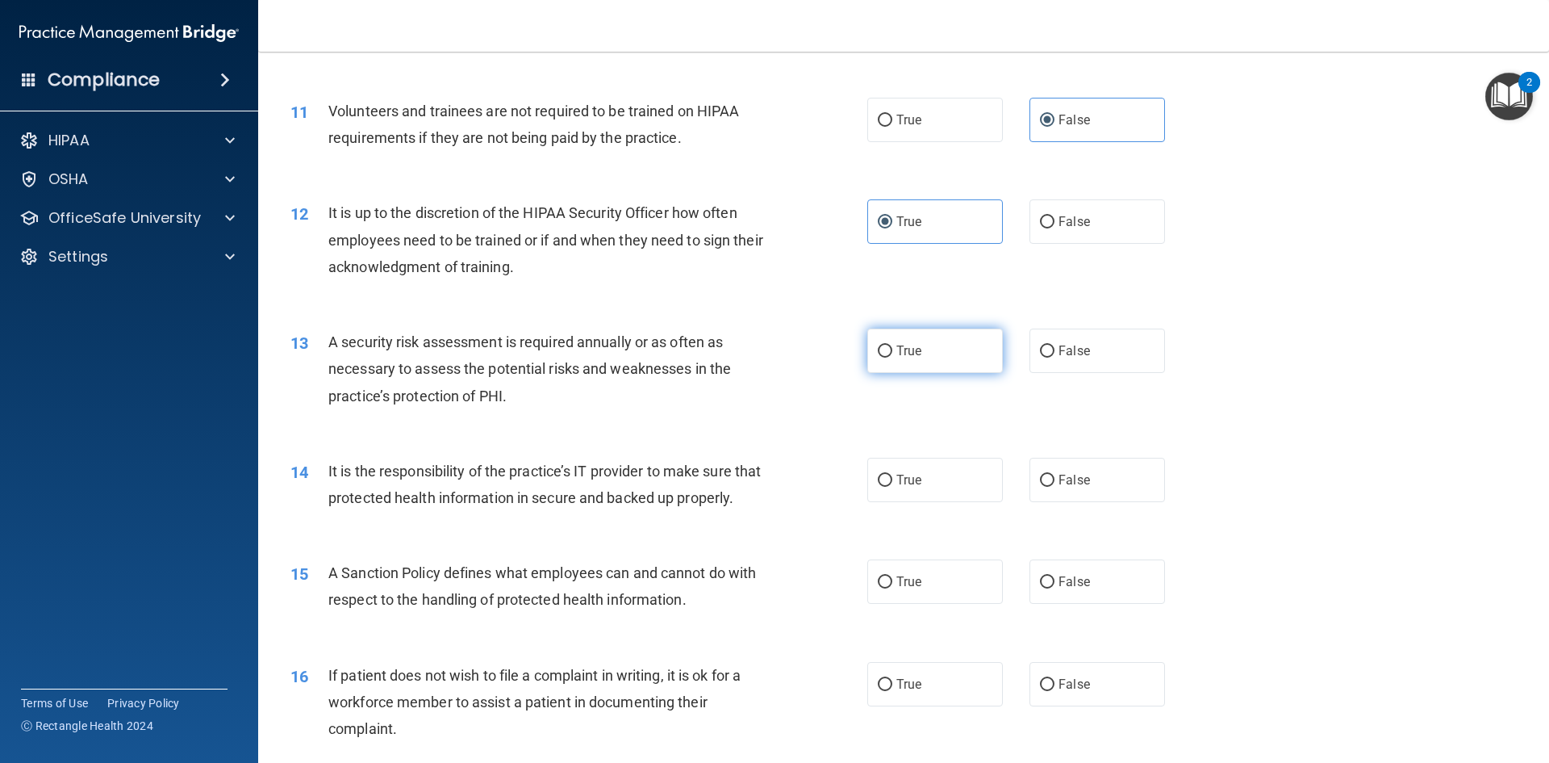
click at [878, 353] on input "True" at bounding box center [885, 351] width 15 height 12
radio input "true"
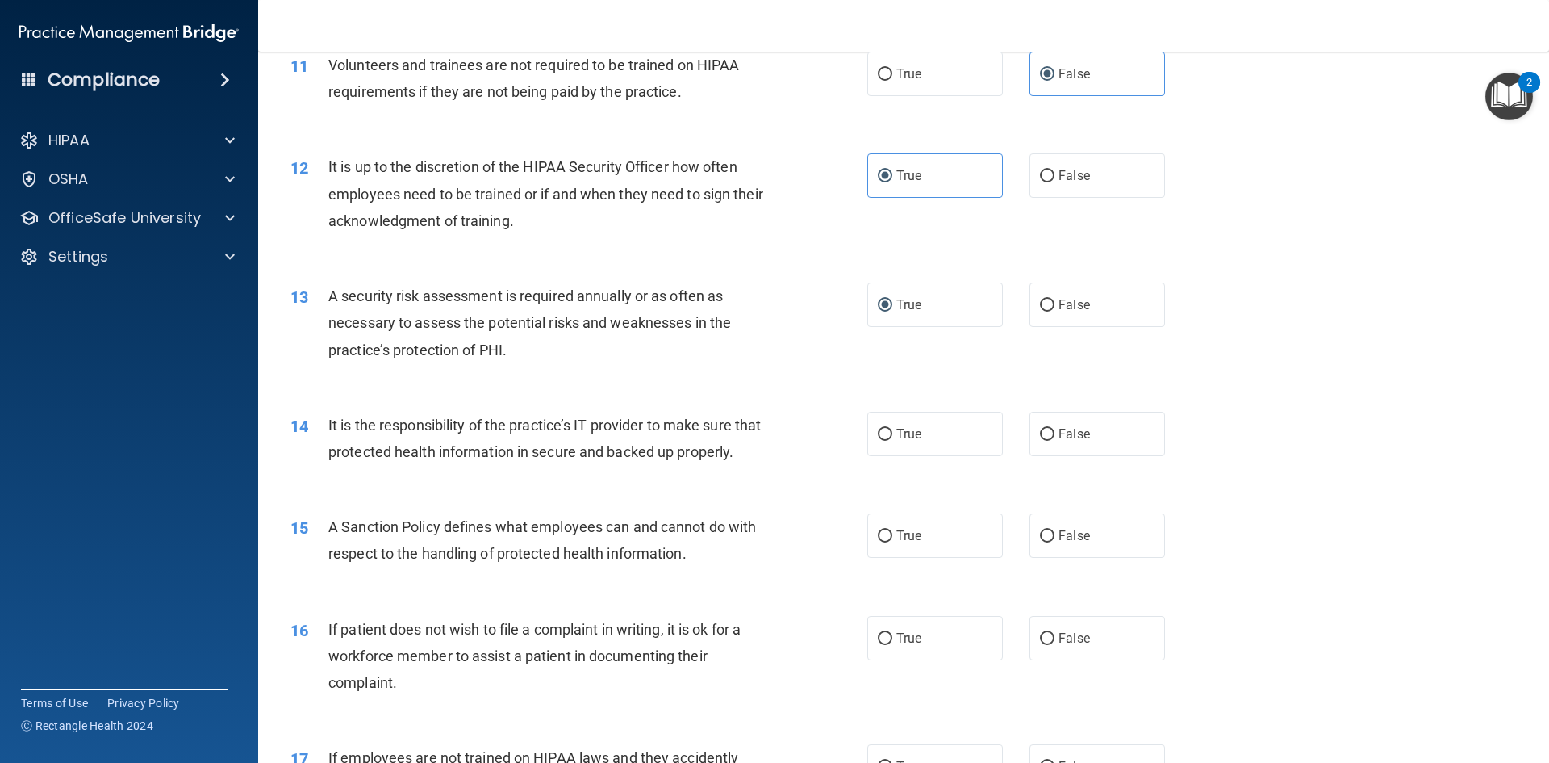
scroll to position [1695, 0]
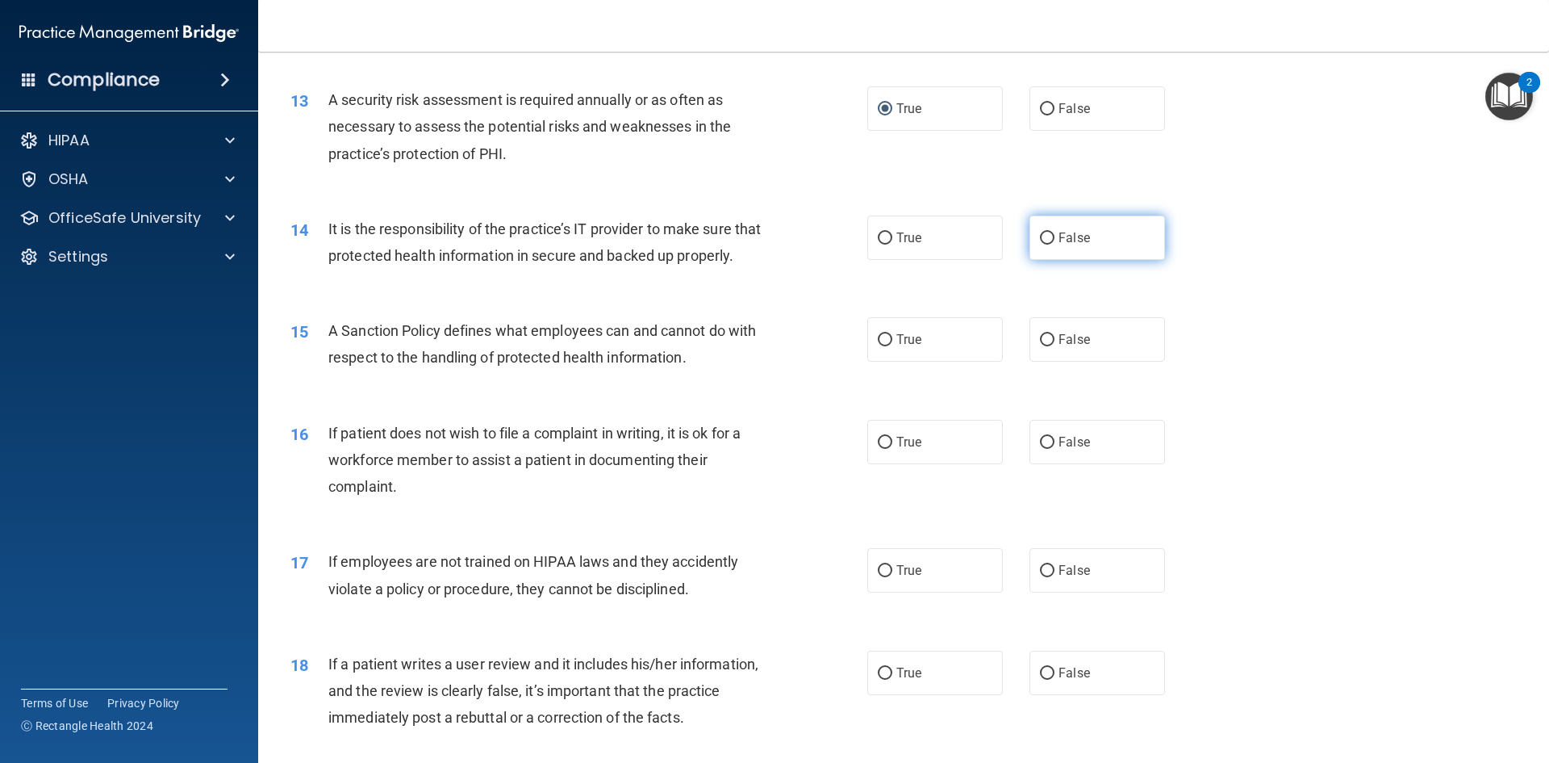
click at [1090, 232] on label "False" at bounding box center [1098, 237] width 136 height 44
click at [1055, 232] on input "False" at bounding box center [1047, 238] width 15 height 12
radio input "true"
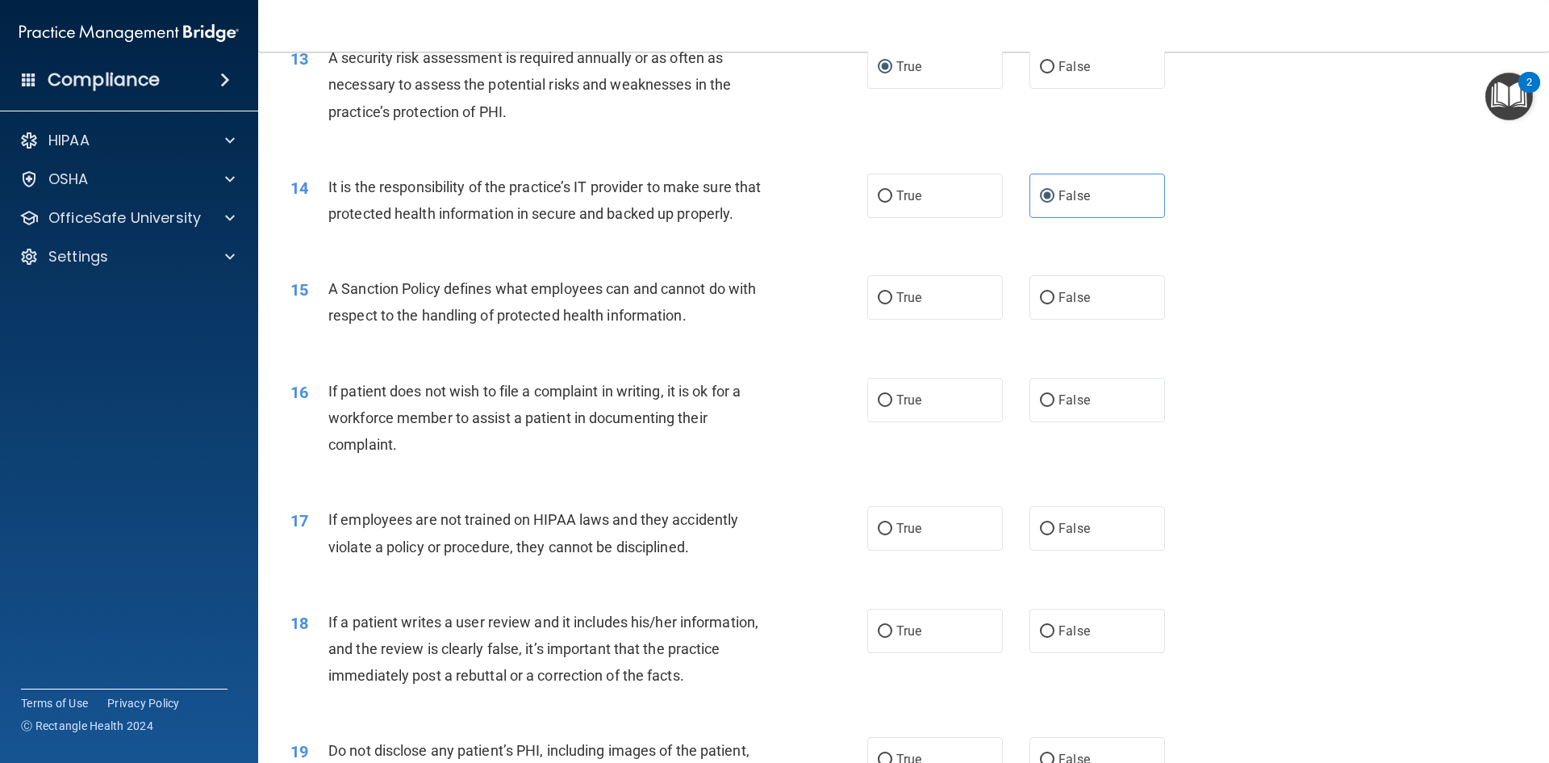
scroll to position [1856, 0]
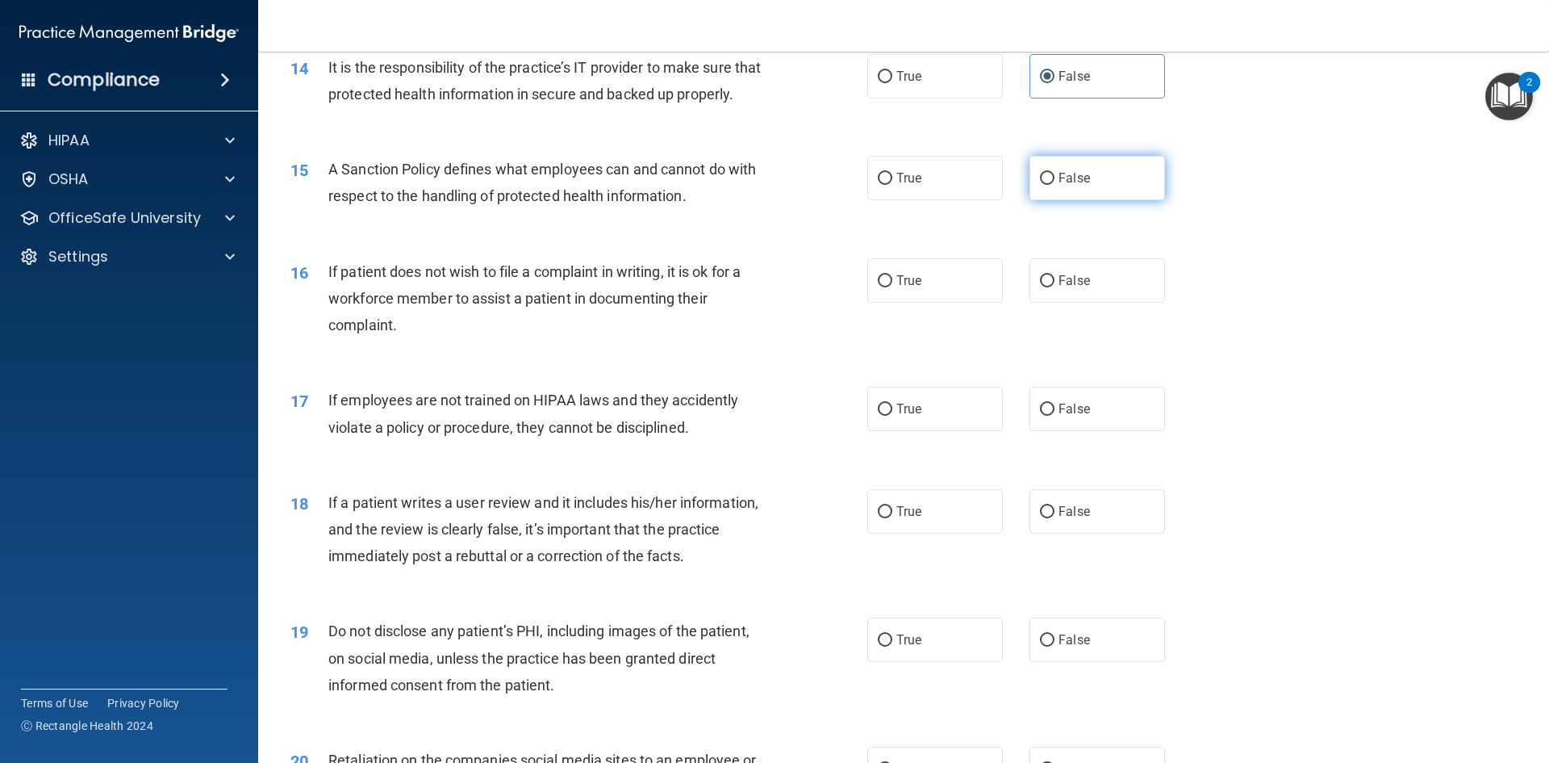
click at [1040, 185] on input "False" at bounding box center [1047, 179] width 15 height 12
radio input "true"
click at [922, 303] on label "True" at bounding box center [935, 280] width 136 height 44
click at [893, 287] on input "True" at bounding box center [885, 281] width 15 height 12
radio input "true"
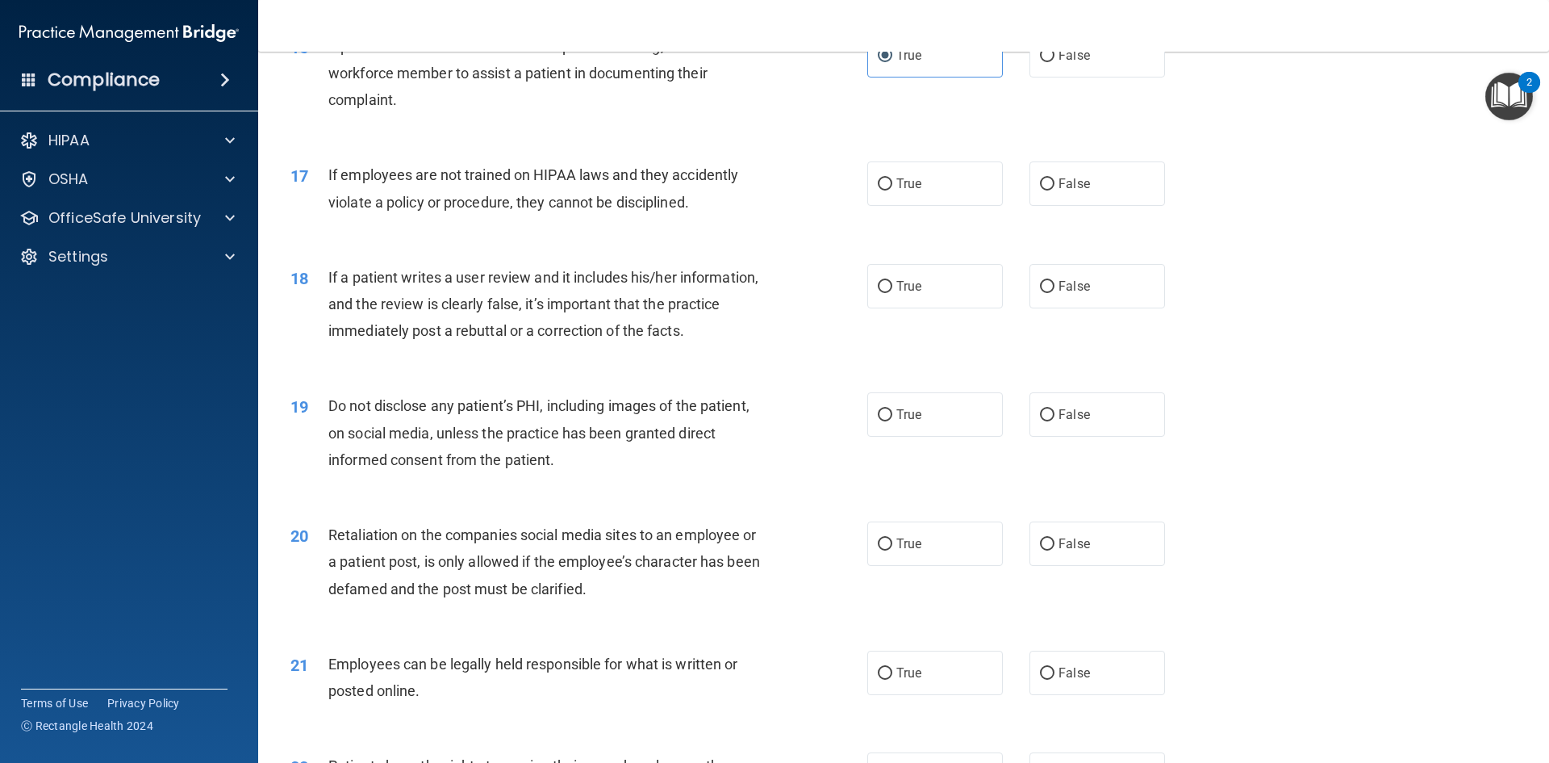
scroll to position [2098, 0]
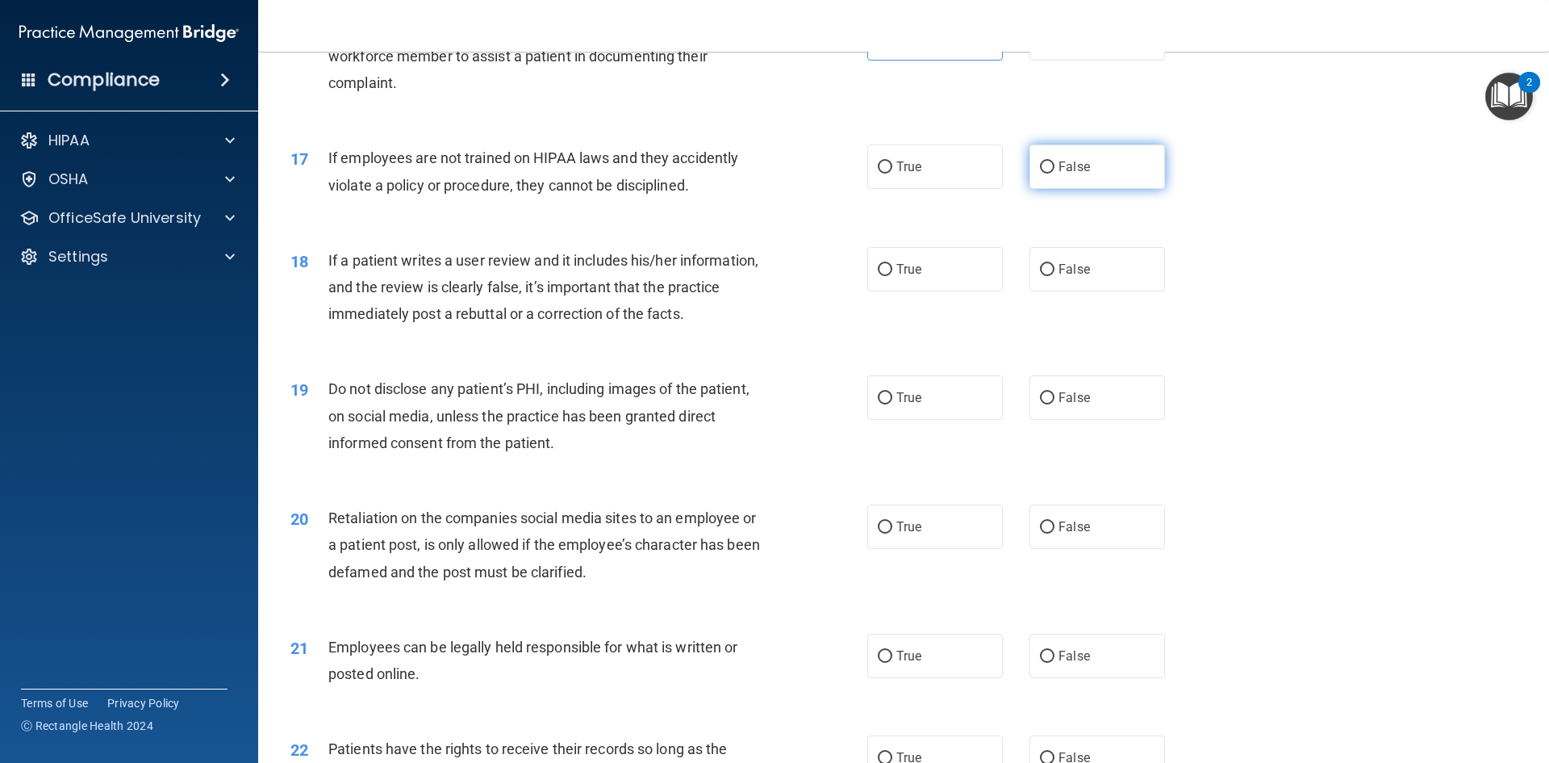
click at [1064, 189] on label "False" at bounding box center [1098, 166] width 136 height 44
click at [1055, 173] on input "False" at bounding box center [1047, 167] width 15 height 12
radio input "true"
click at [1035, 287] on label "False" at bounding box center [1098, 269] width 136 height 44
click at [1040, 276] on input "False" at bounding box center [1047, 270] width 15 height 12
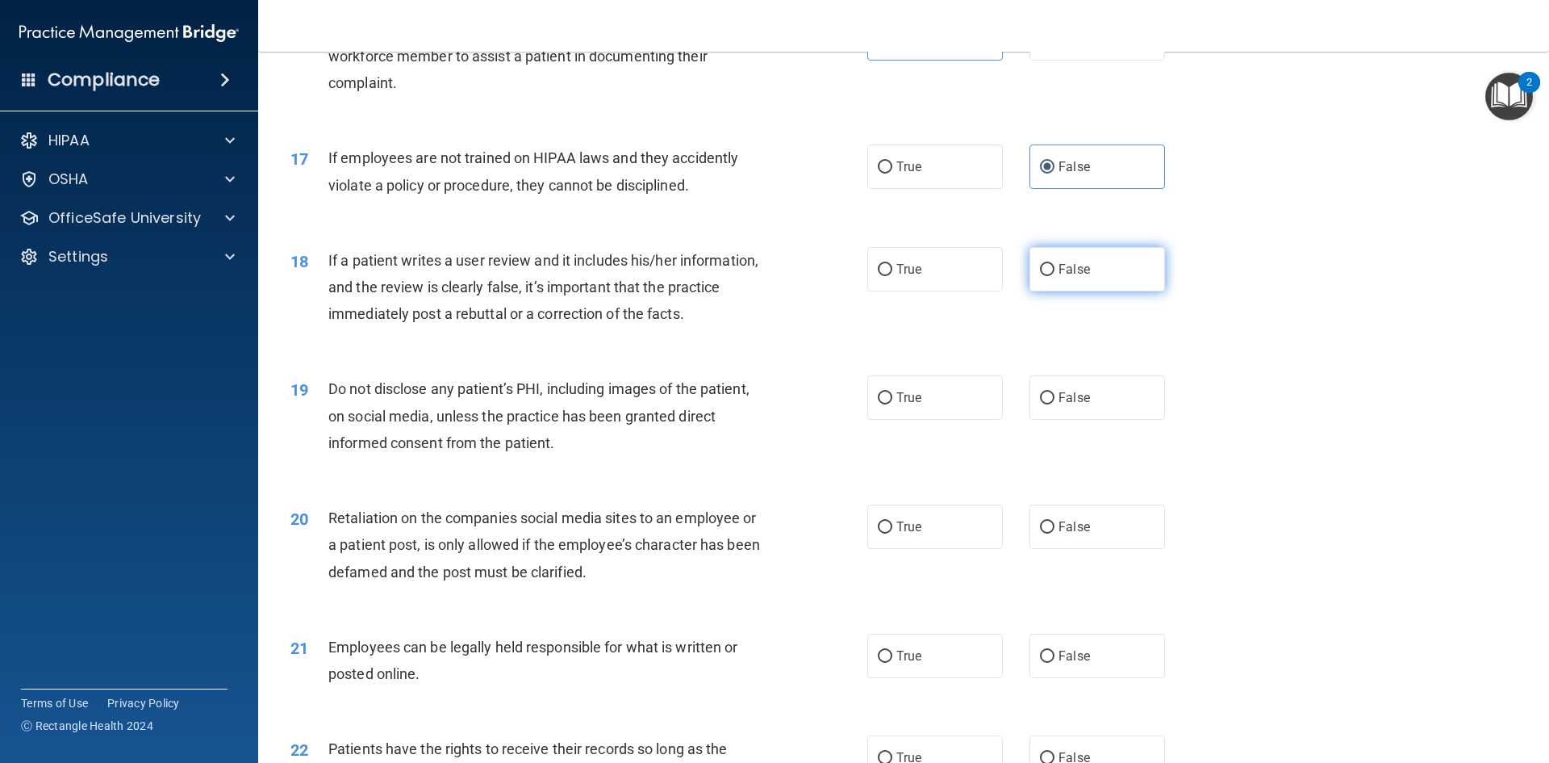
radio input "true"
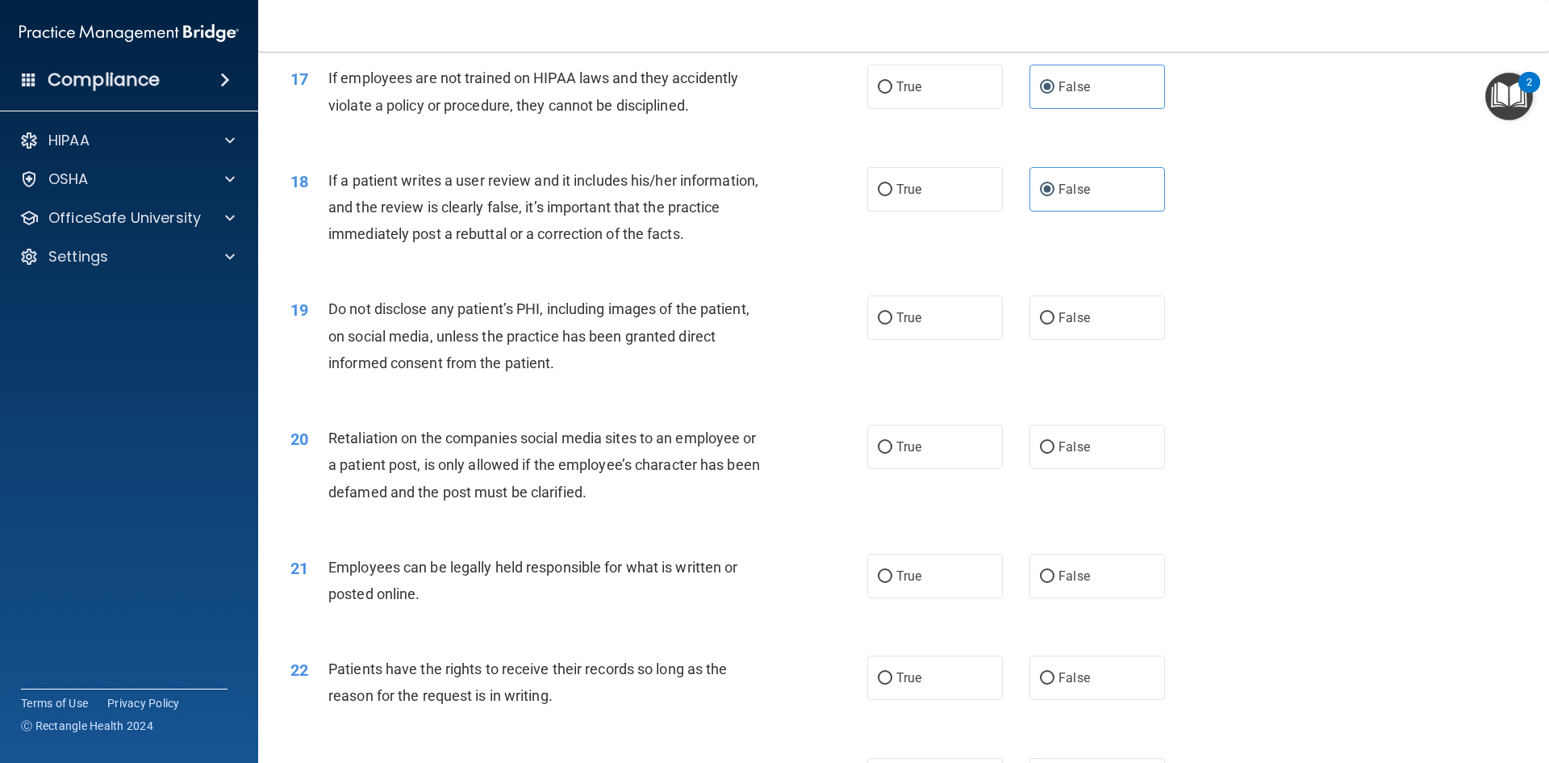
scroll to position [2179, 0]
click at [905, 324] on span "True" at bounding box center [909, 316] width 25 height 15
click at [893, 324] on input "True" at bounding box center [885, 317] width 15 height 12
radio input "true"
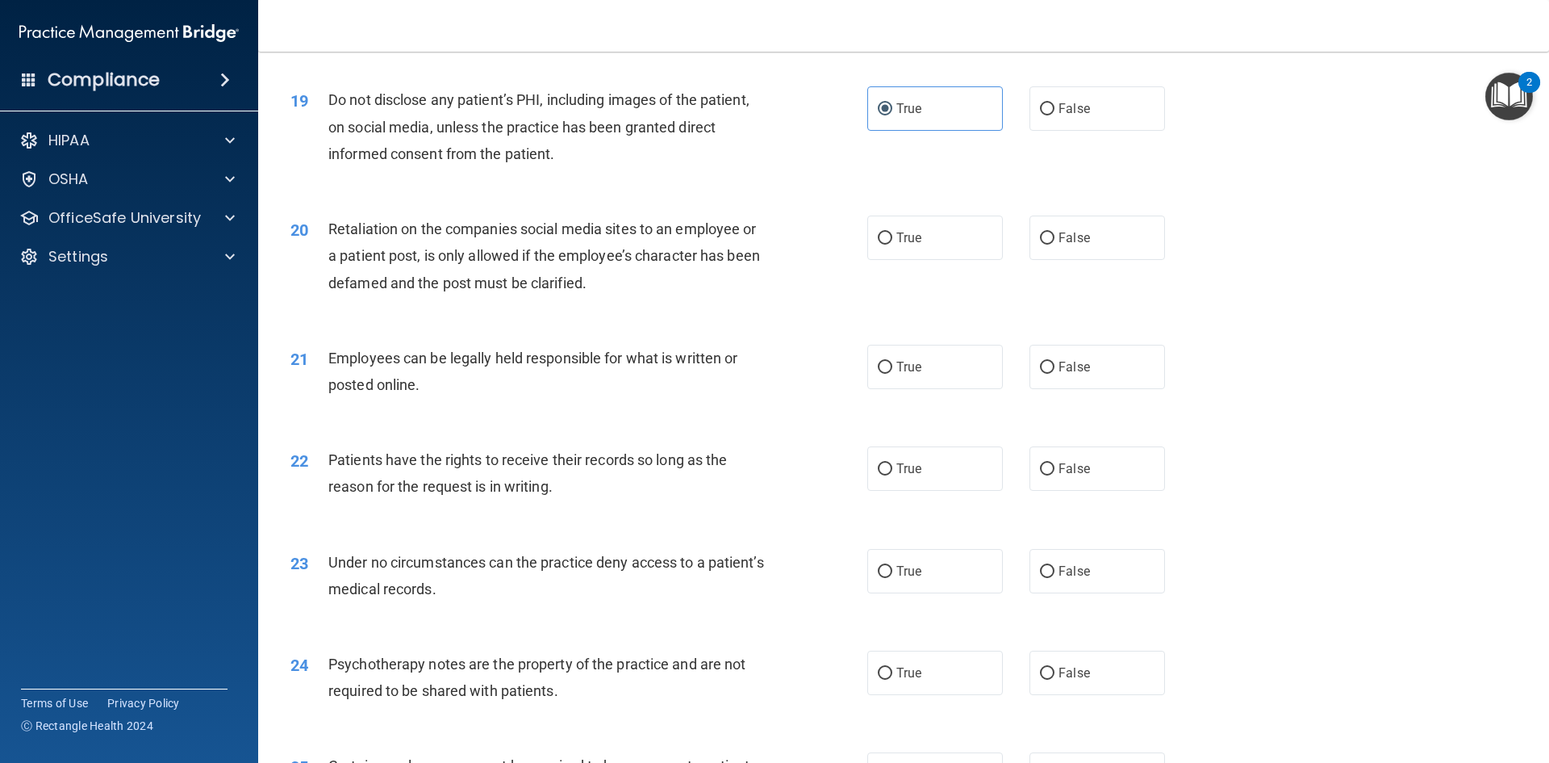
scroll to position [2421, 0]
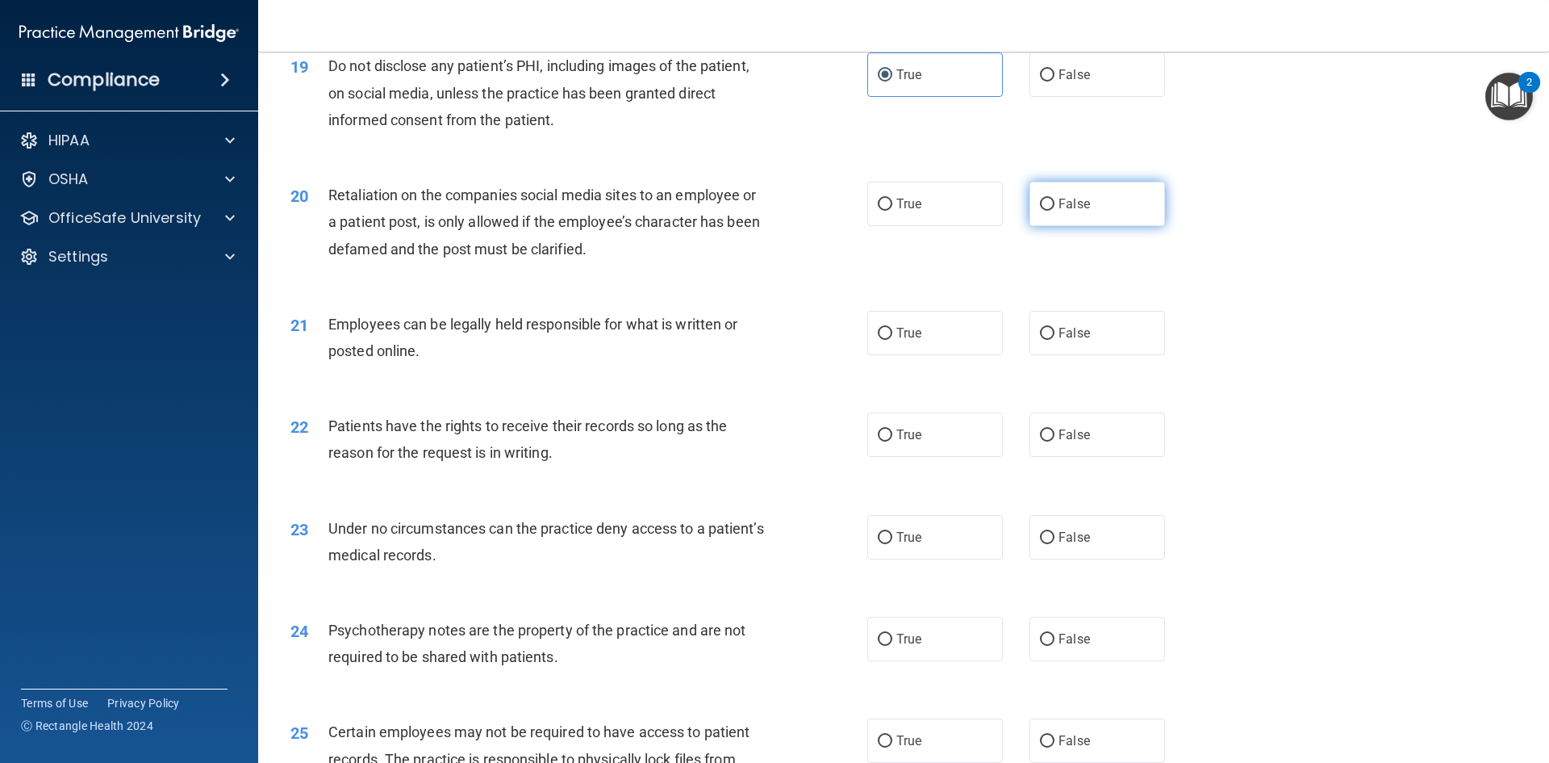
click at [1081, 220] on label "False" at bounding box center [1098, 204] width 136 height 44
click at [1055, 211] on input "False" at bounding box center [1047, 205] width 15 height 12
radio input "true"
click at [896, 355] on label "True" at bounding box center [935, 333] width 136 height 44
click at [893, 340] on input "True" at bounding box center [885, 334] width 15 height 12
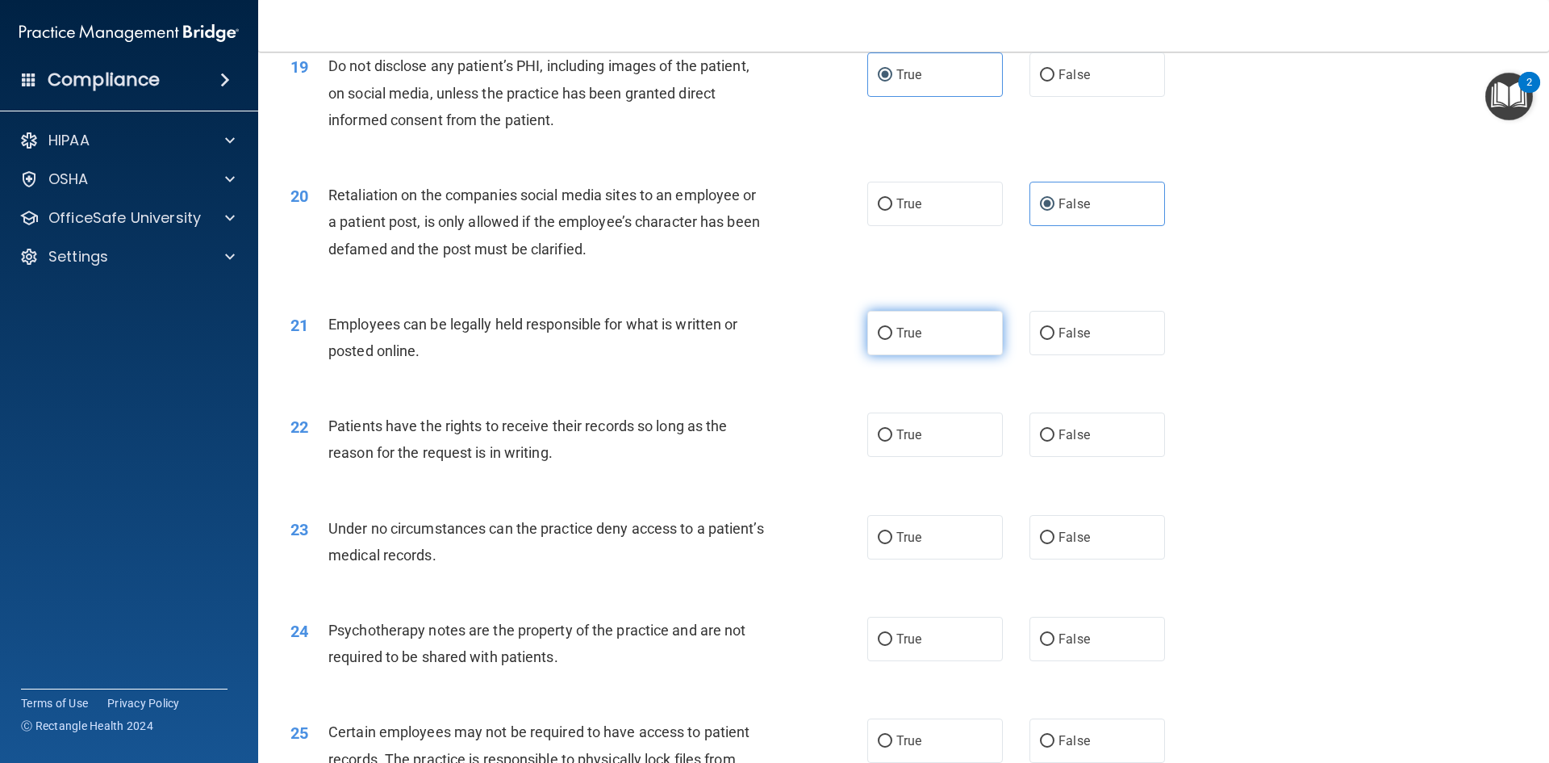
radio input "true"
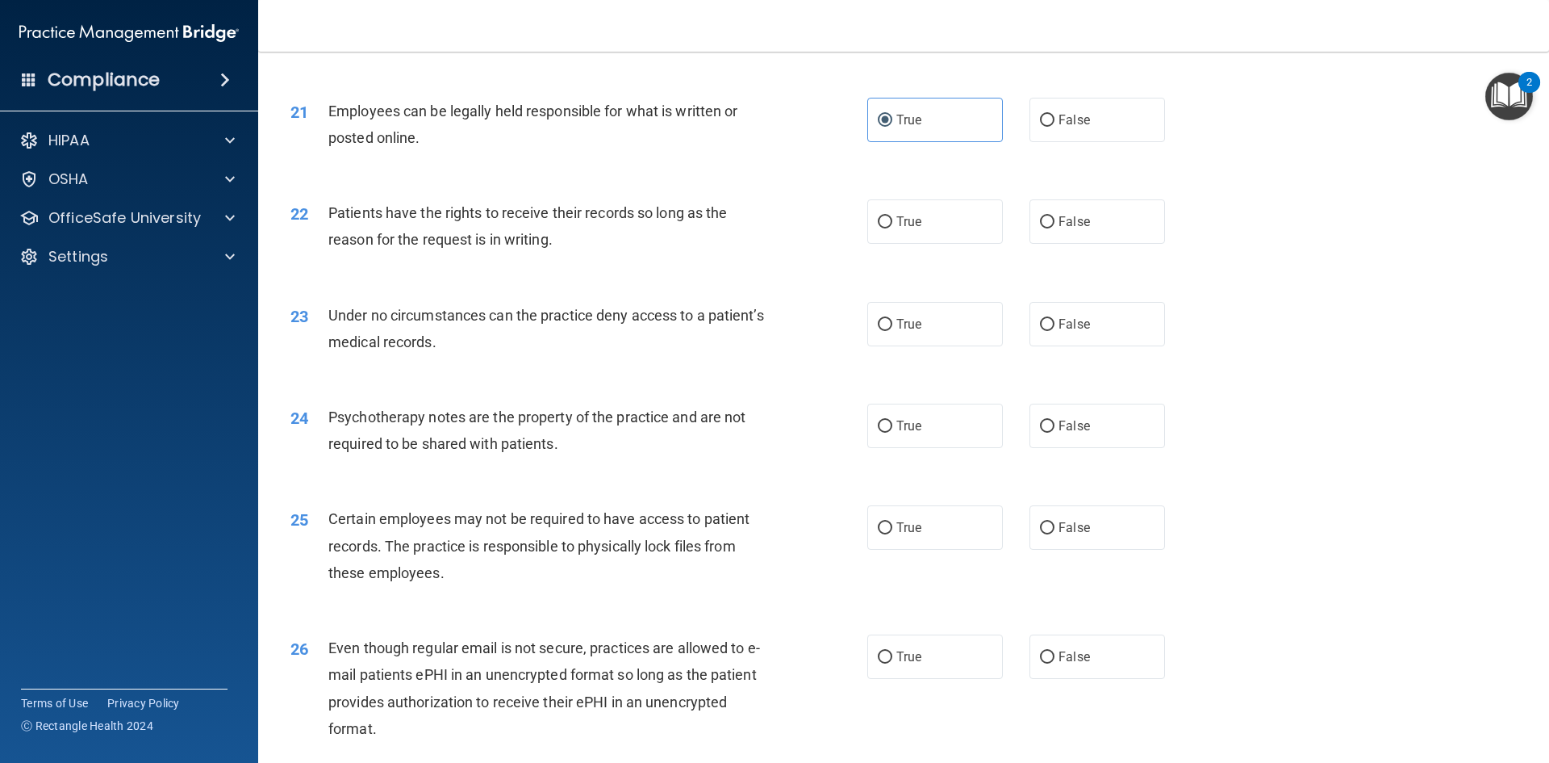
scroll to position [2663, 0]
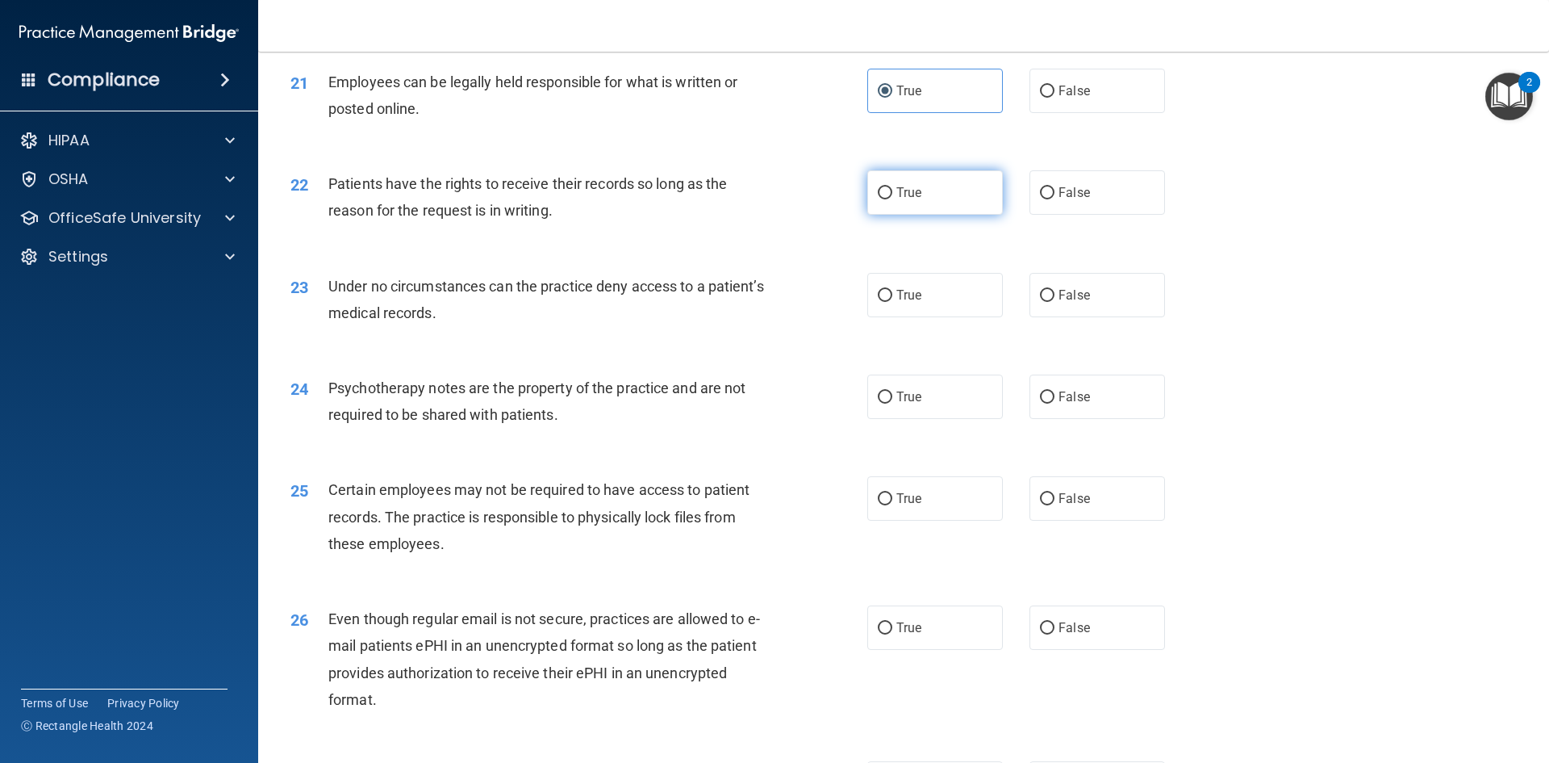
click at [923, 212] on label "True" at bounding box center [935, 192] width 136 height 44
click at [893, 199] on input "True" at bounding box center [885, 193] width 15 height 12
radio input "true"
click at [868, 317] on label "True" at bounding box center [935, 295] width 136 height 44
click at [878, 302] on input "True" at bounding box center [885, 296] width 15 height 12
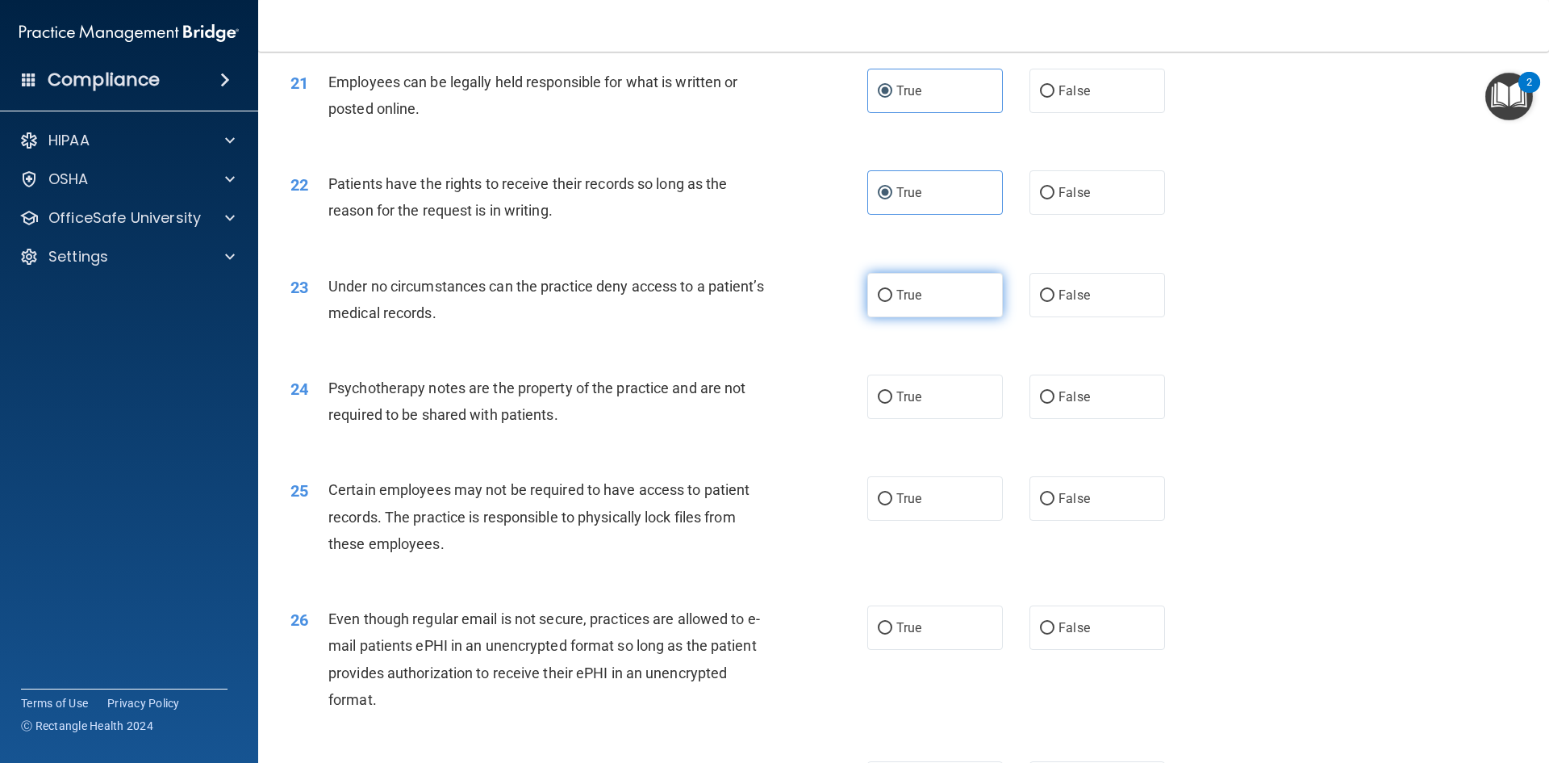
radio input "true"
click at [891, 312] on label "True" at bounding box center [935, 295] width 136 height 44
click at [891, 302] on input "True" at bounding box center [885, 296] width 15 height 12
click at [1127, 317] on label "False" at bounding box center [1098, 295] width 136 height 44
click at [1055, 302] on input "False" at bounding box center [1047, 296] width 15 height 12
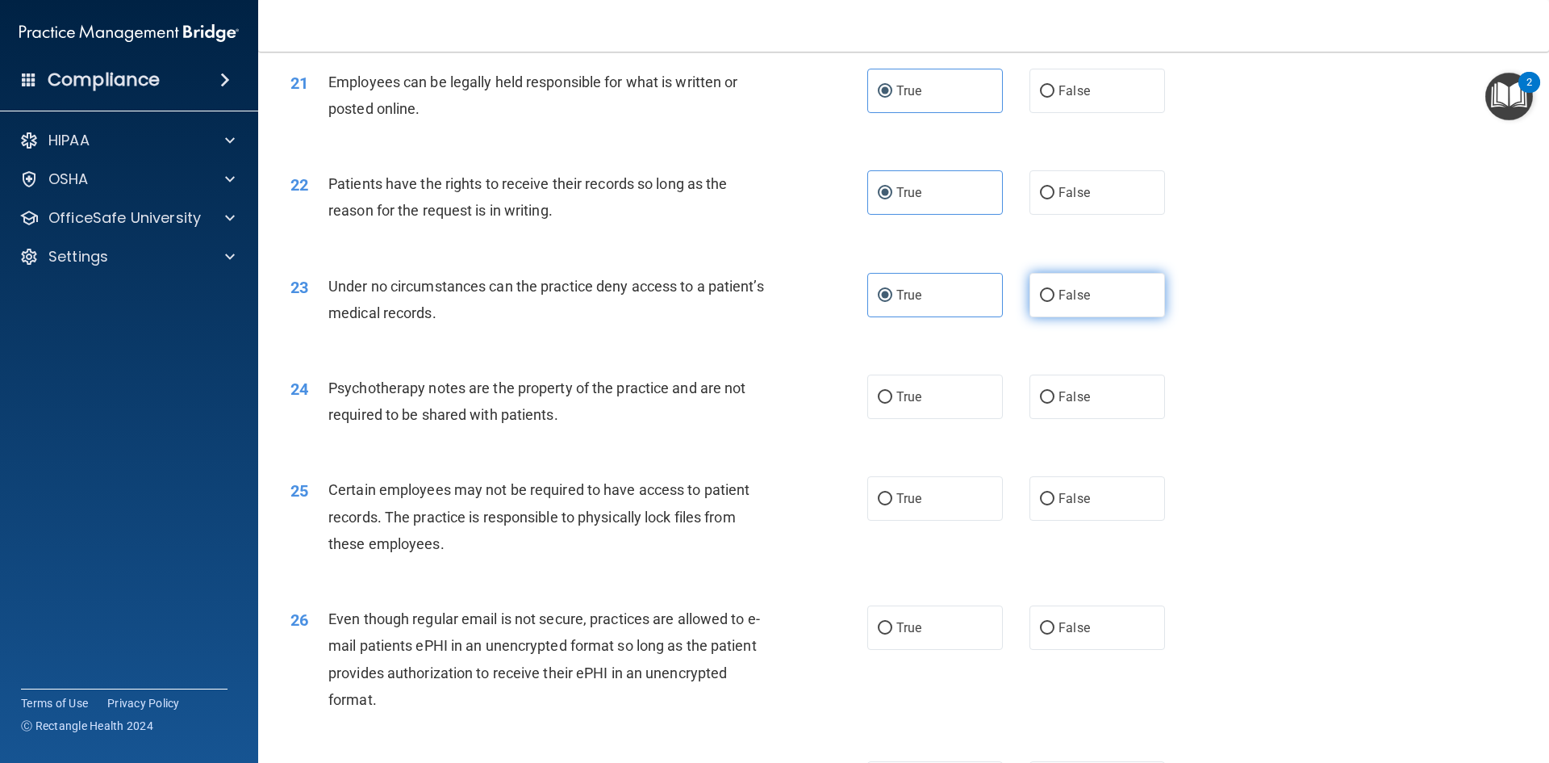
radio input "true"
radio input "false"
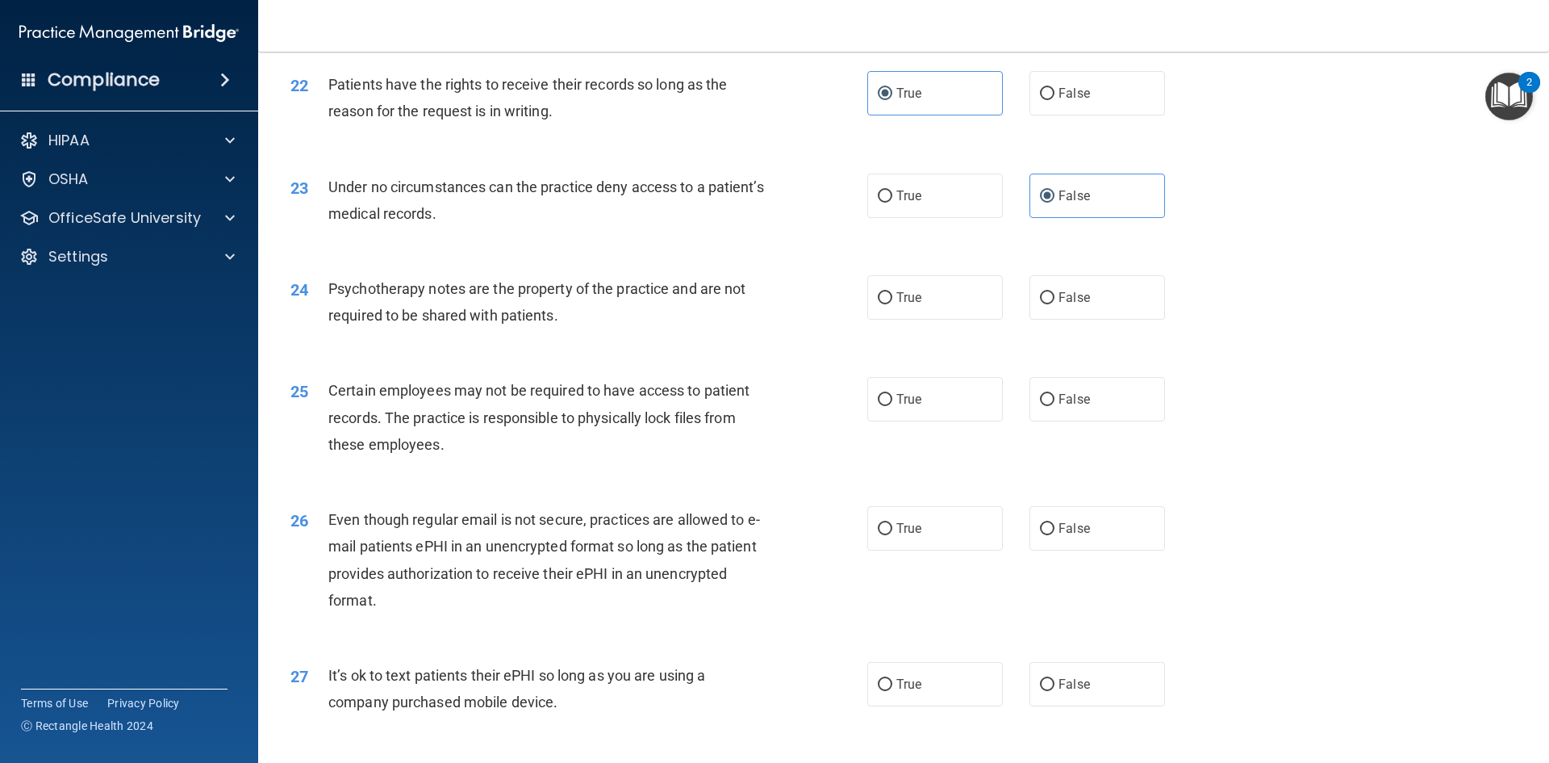
scroll to position [2804, 0]
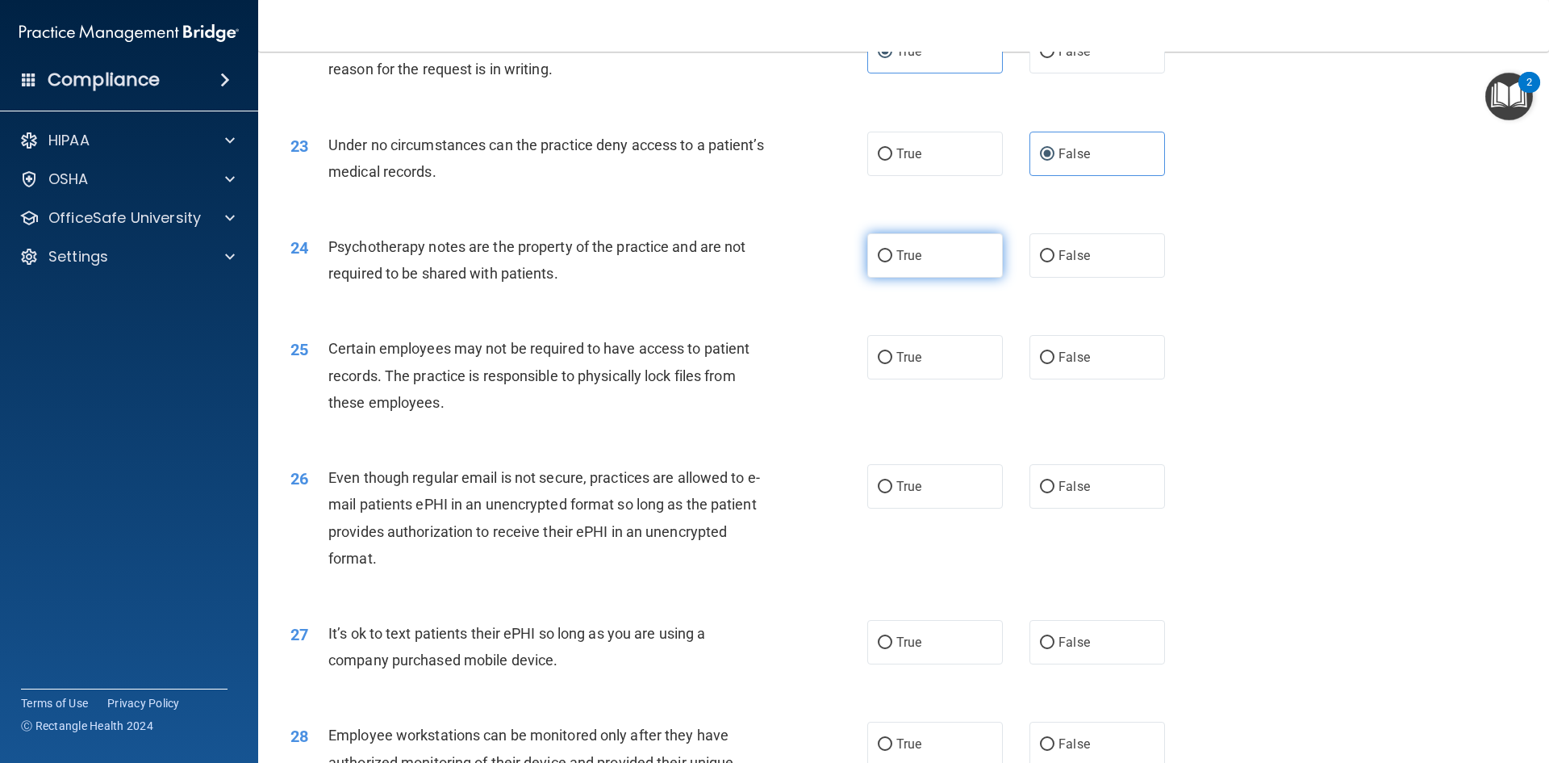
click at [946, 268] on label "True" at bounding box center [935, 255] width 136 height 44
click at [893, 262] on input "True" at bounding box center [885, 256] width 15 height 12
radio input "true"
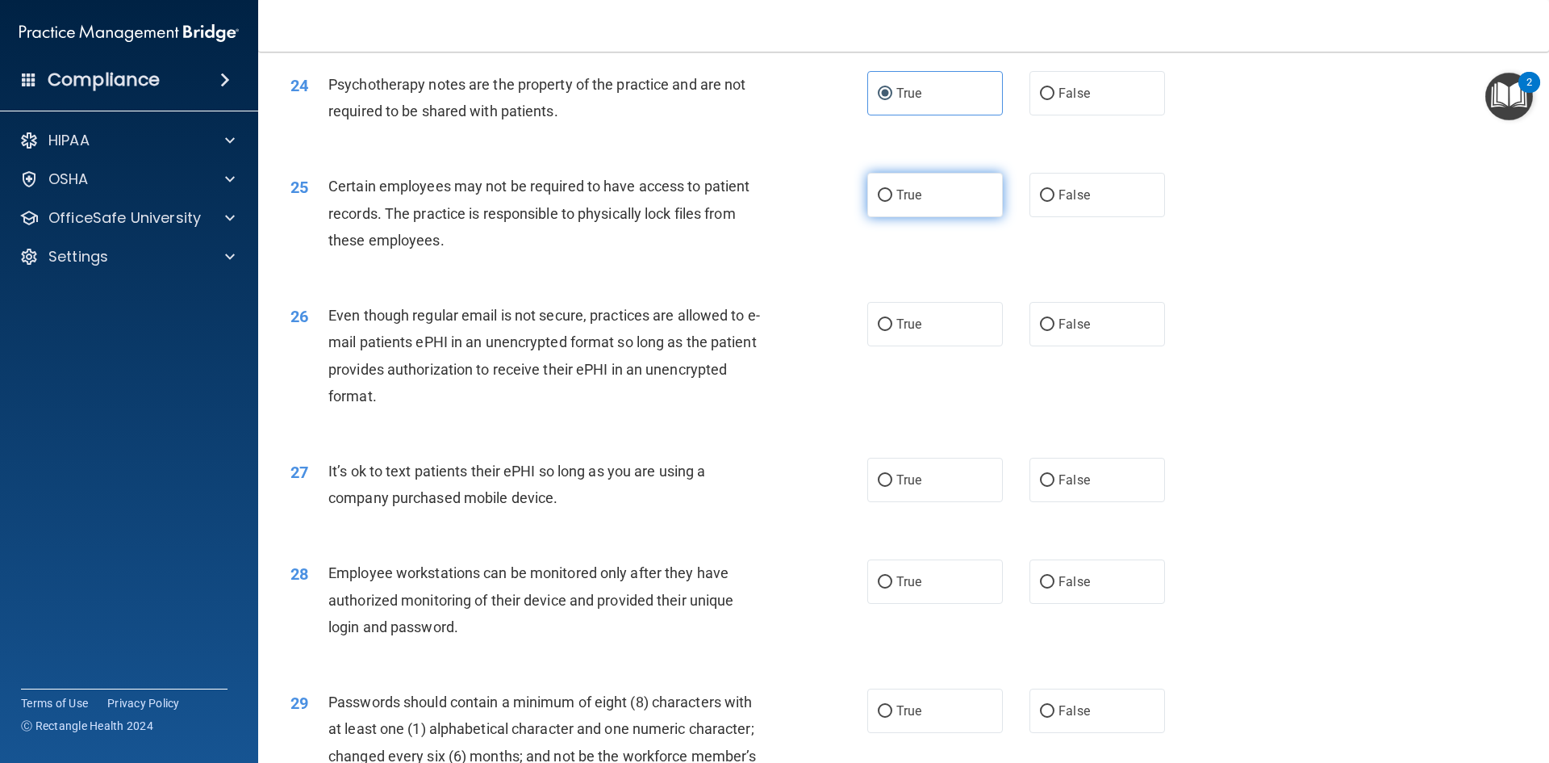
scroll to position [2966, 0]
click at [913, 203] on span "True" at bounding box center [909, 195] width 25 height 15
click at [893, 203] on input "True" at bounding box center [885, 196] width 15 height 12
radio input "true"
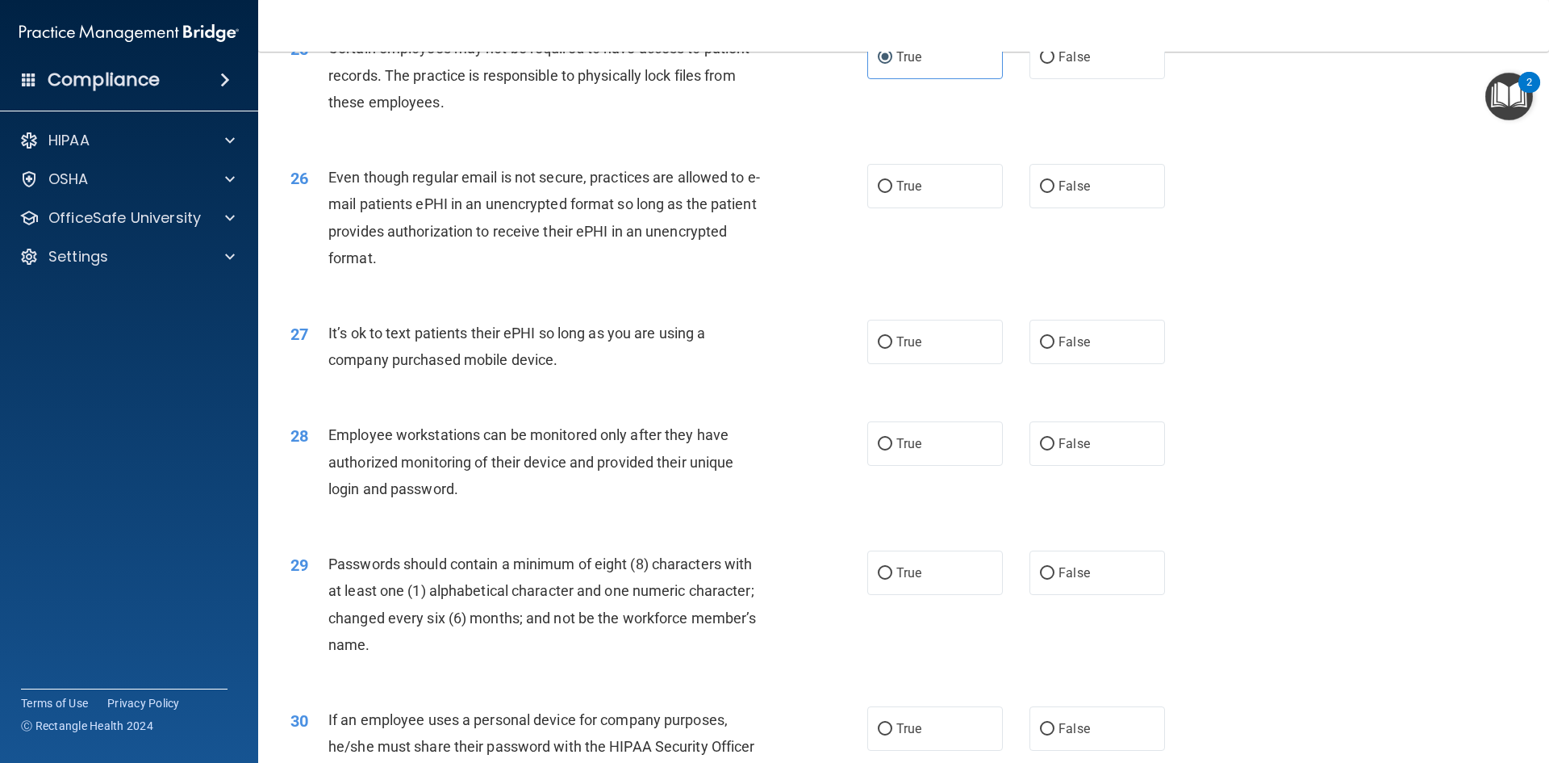
scroll to position [3127, 0]
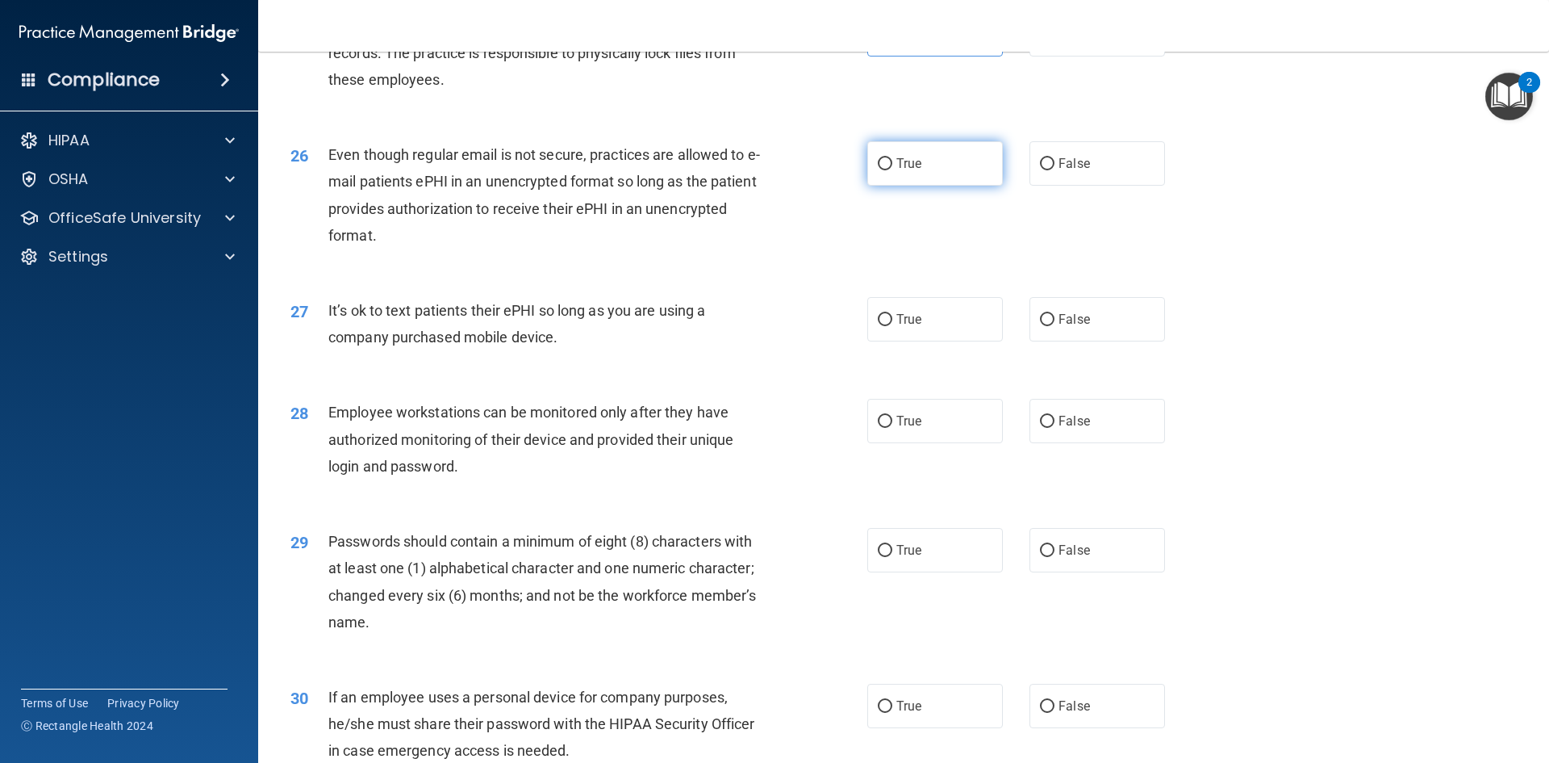
click at [945, 186] on label "True" at bounding box center [935, 163] width 136 height 44
click at [893, 170] on input "True" at bounding box center [885, 164] width 15 height 12
radio input "true"
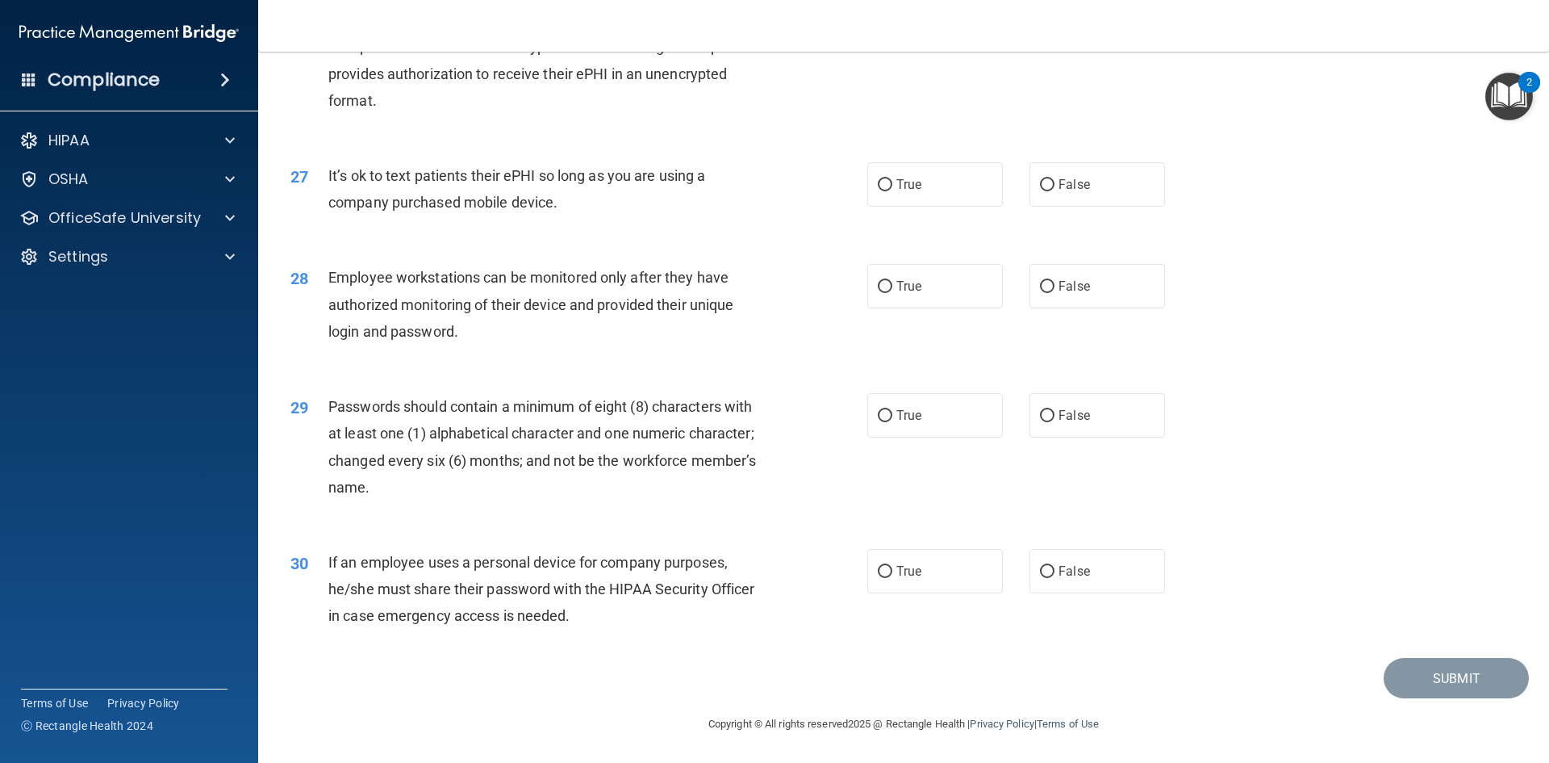
scroll to position [3288, 0]
click at [1081, 187] on span "False" at bounding box center [1074, 184] width 31 height 15
click at [1055, 187] on input "False" at bounding box center [1047, 185] width 15 height 12
radio input "true"
click at [1070, 299] on label "False" at bounding box center [1098, 286] width 136 height 44
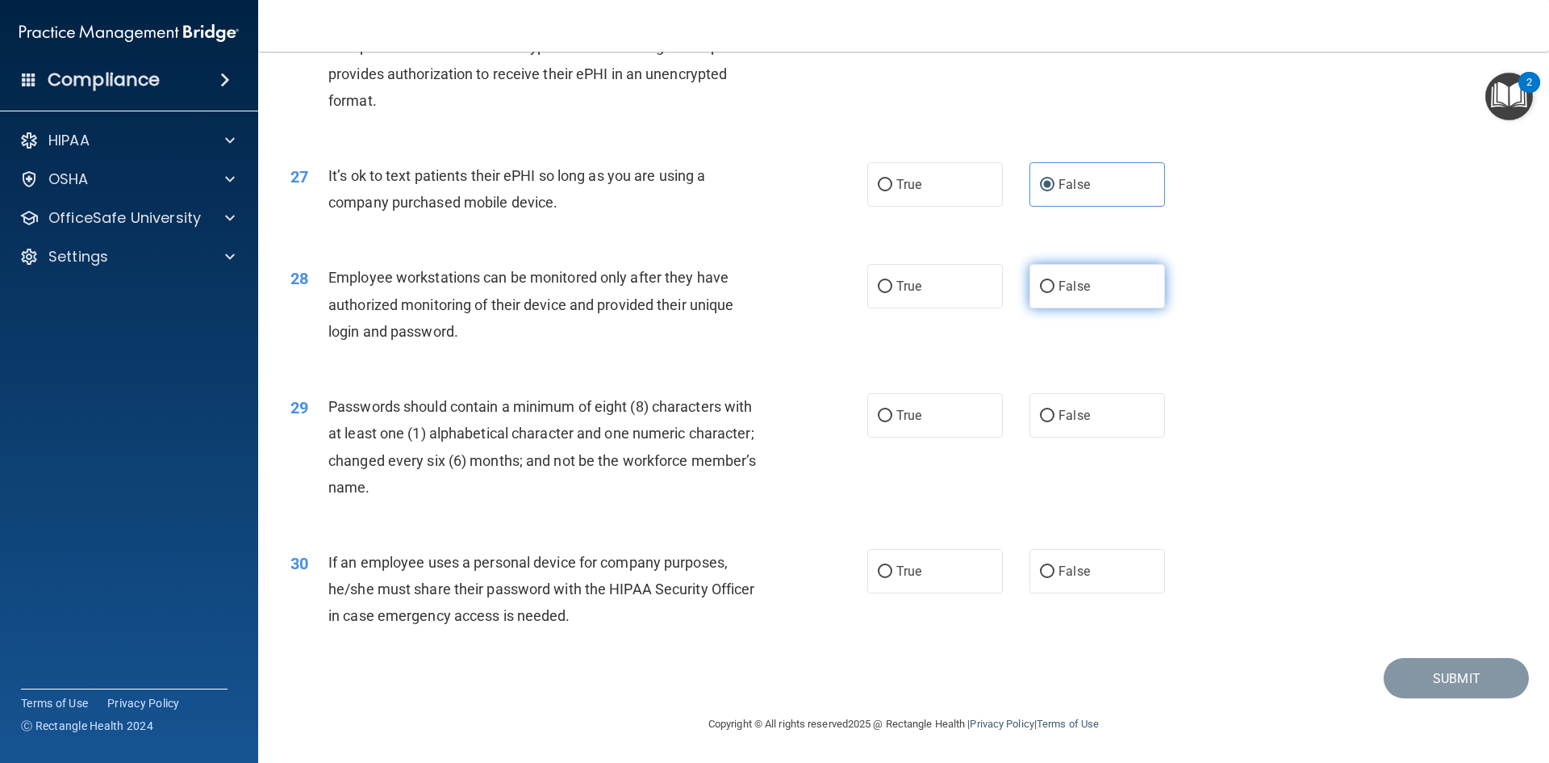
click at [1055, 293] on input "False" at bounding box center [1047, 287] width 15 height 12
radio input "true"
click at [963, 426] on label "True" at bounding box center [935, 415] width 136 height 44
click at [893, 422] on input "True" at bounding box center [885, 416] width 15 height 12
radio input "true"
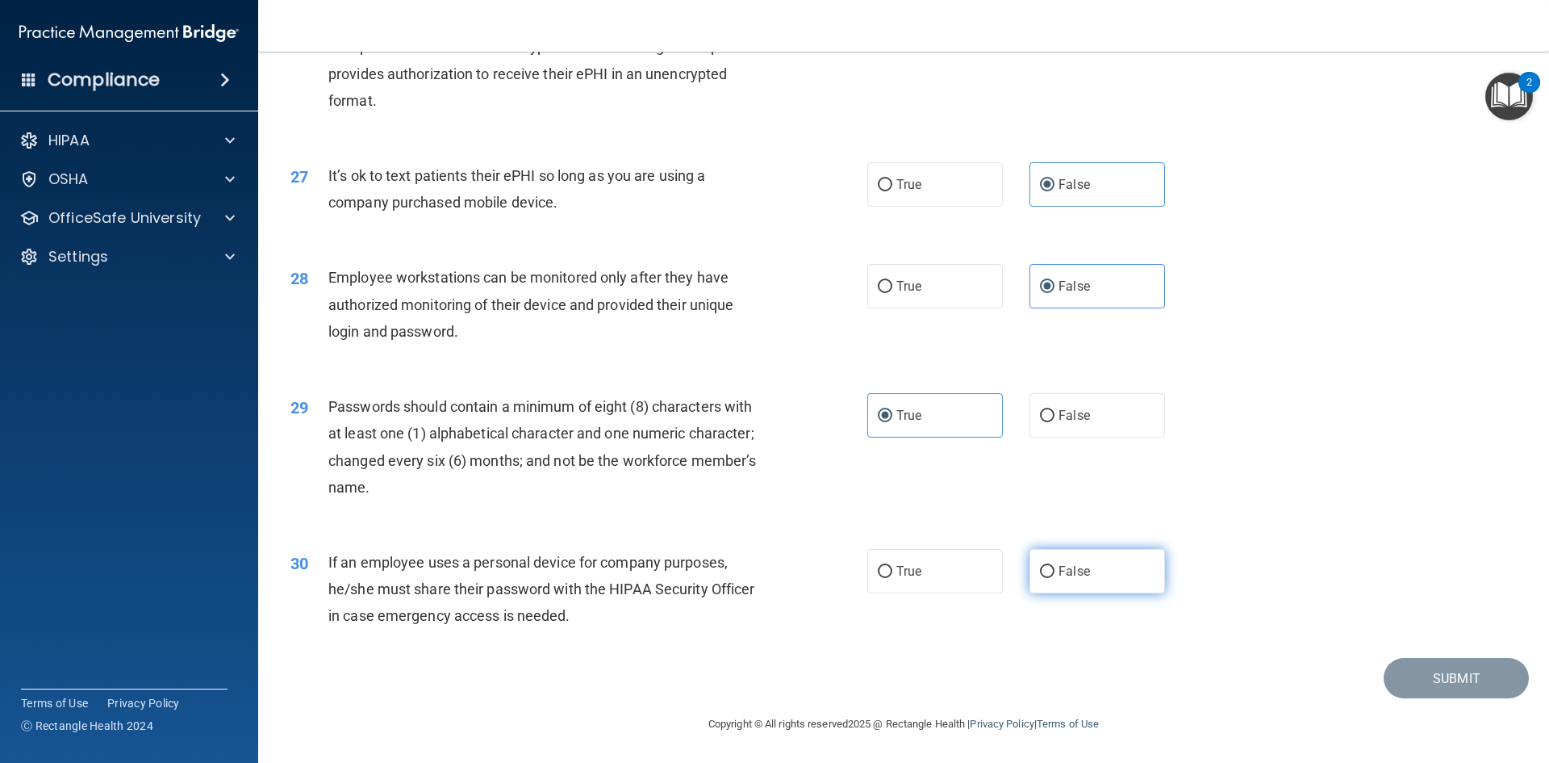
click at [1046, 572] on input "False" at bounding box center [1047, 572] width 15 height 12
radio input "true"
click at [1407, 683] on button "Submit" at bounding box center [1456, 678] width 145 height 41
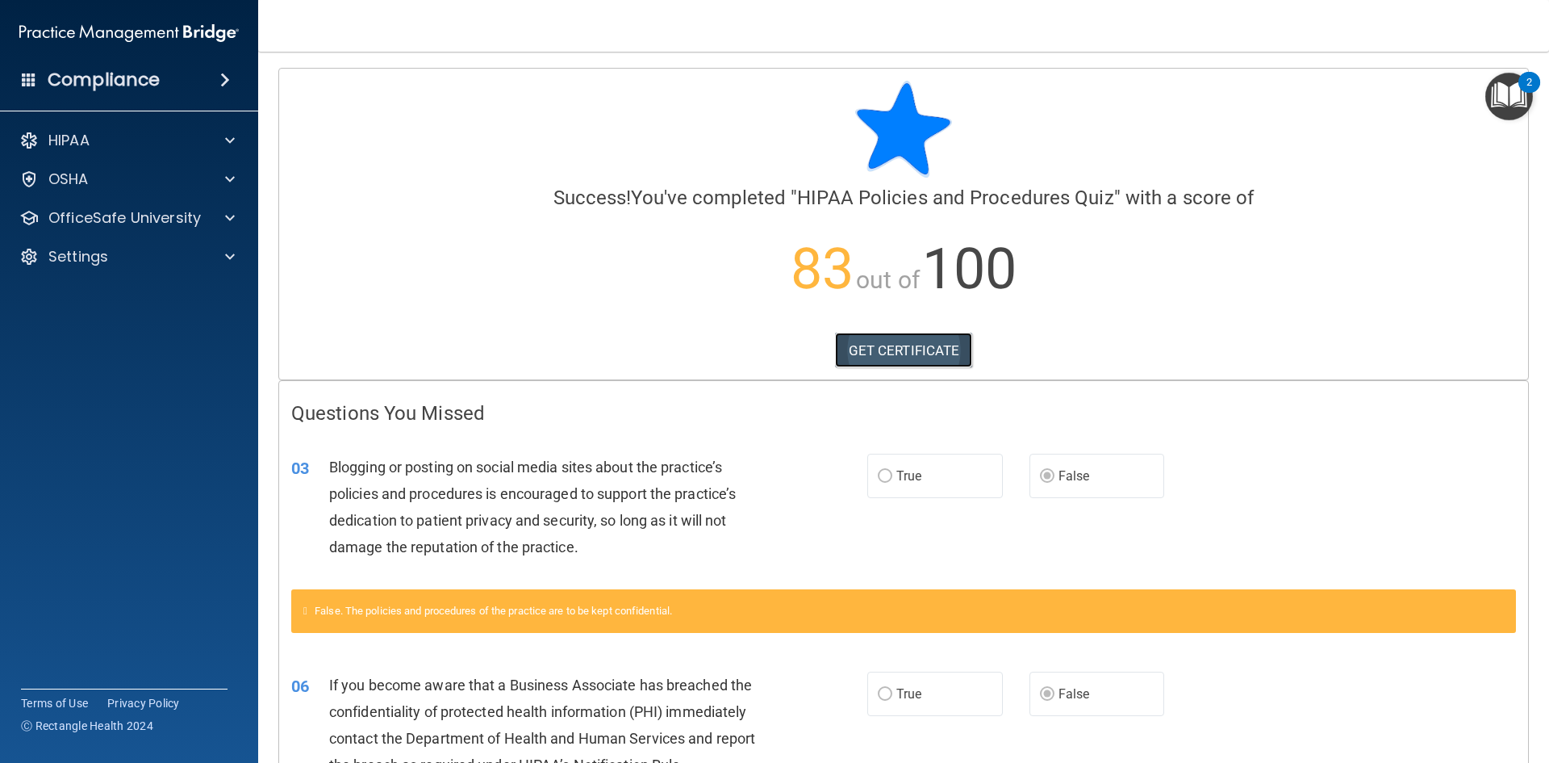
click at [917, 338] on link "GET CERTIFICATE" at bounding box center [904, 350] width 138 height 36
click at [151, 182] on div "OSHA" at bounding box center [107, 178] width 200 height 19
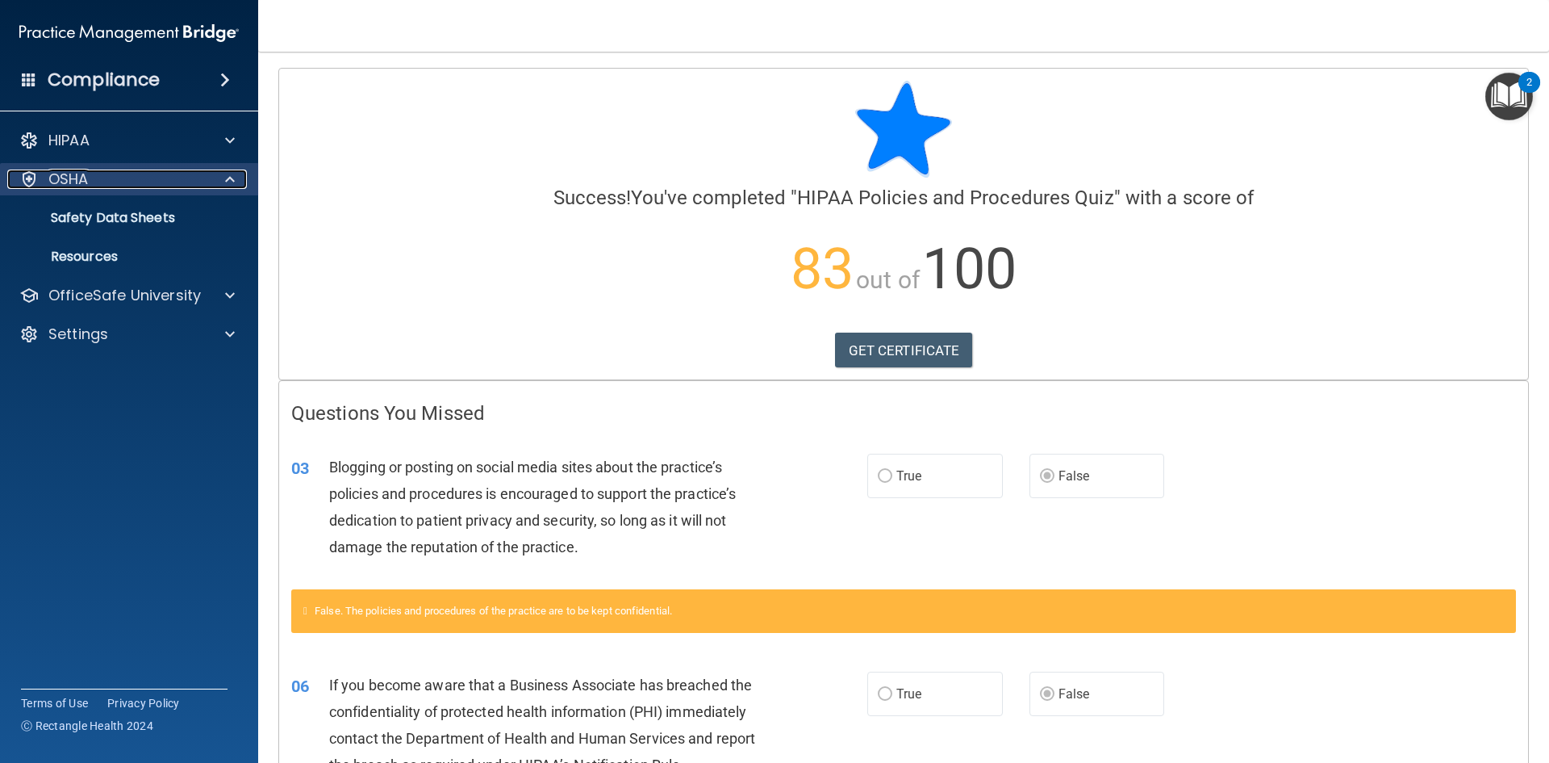
click at [151, 182] on div "OSHA" at bounding box center [107, 178] width 200 height 19
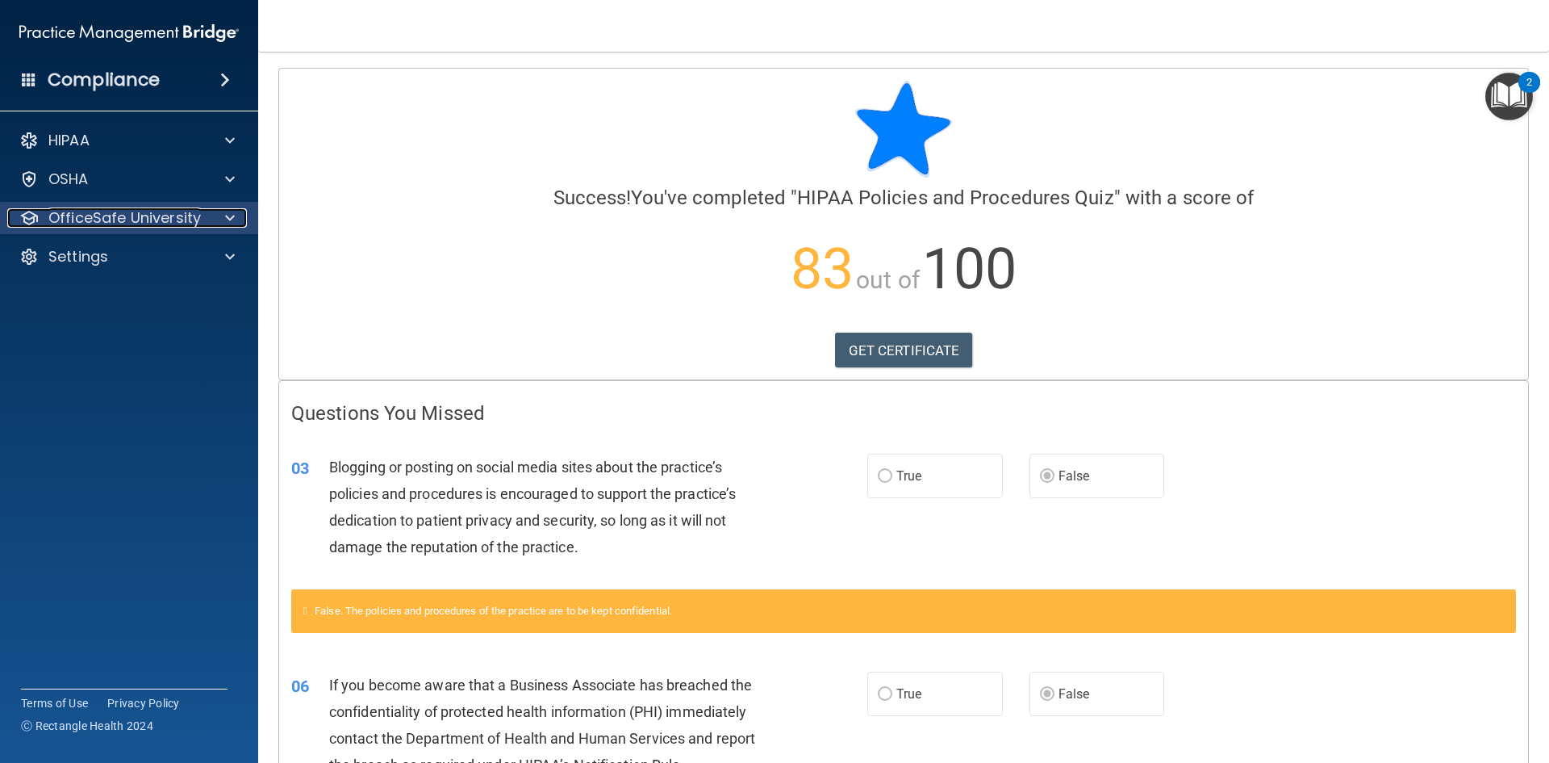
click at [165, 218] on p "OfficeSafe University" at bounding box center [124, 217] width 153 height 19
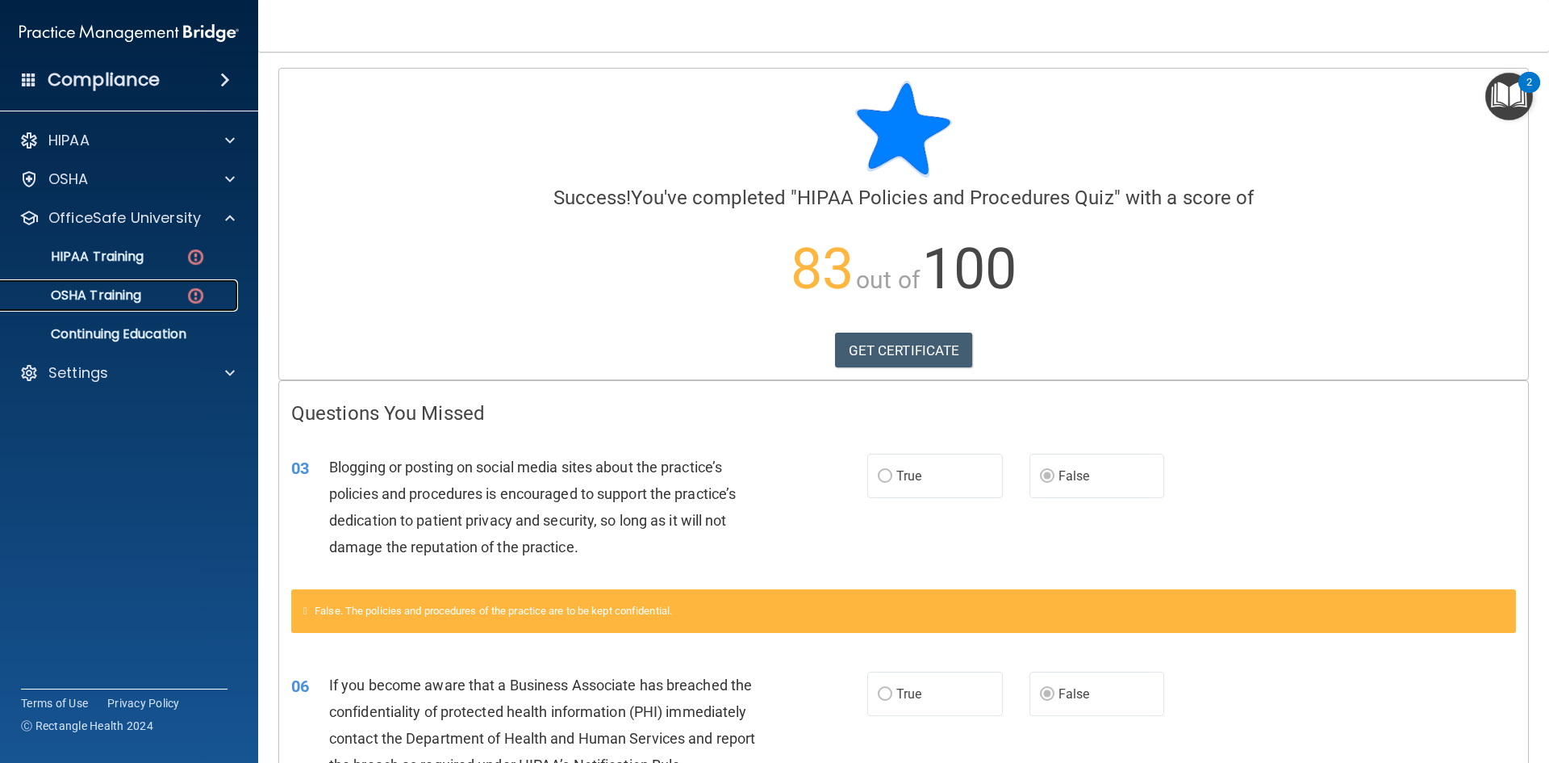
click at [171, 291] on div "OSHA Training" at bounding box center [120, 295] width 220 height 16
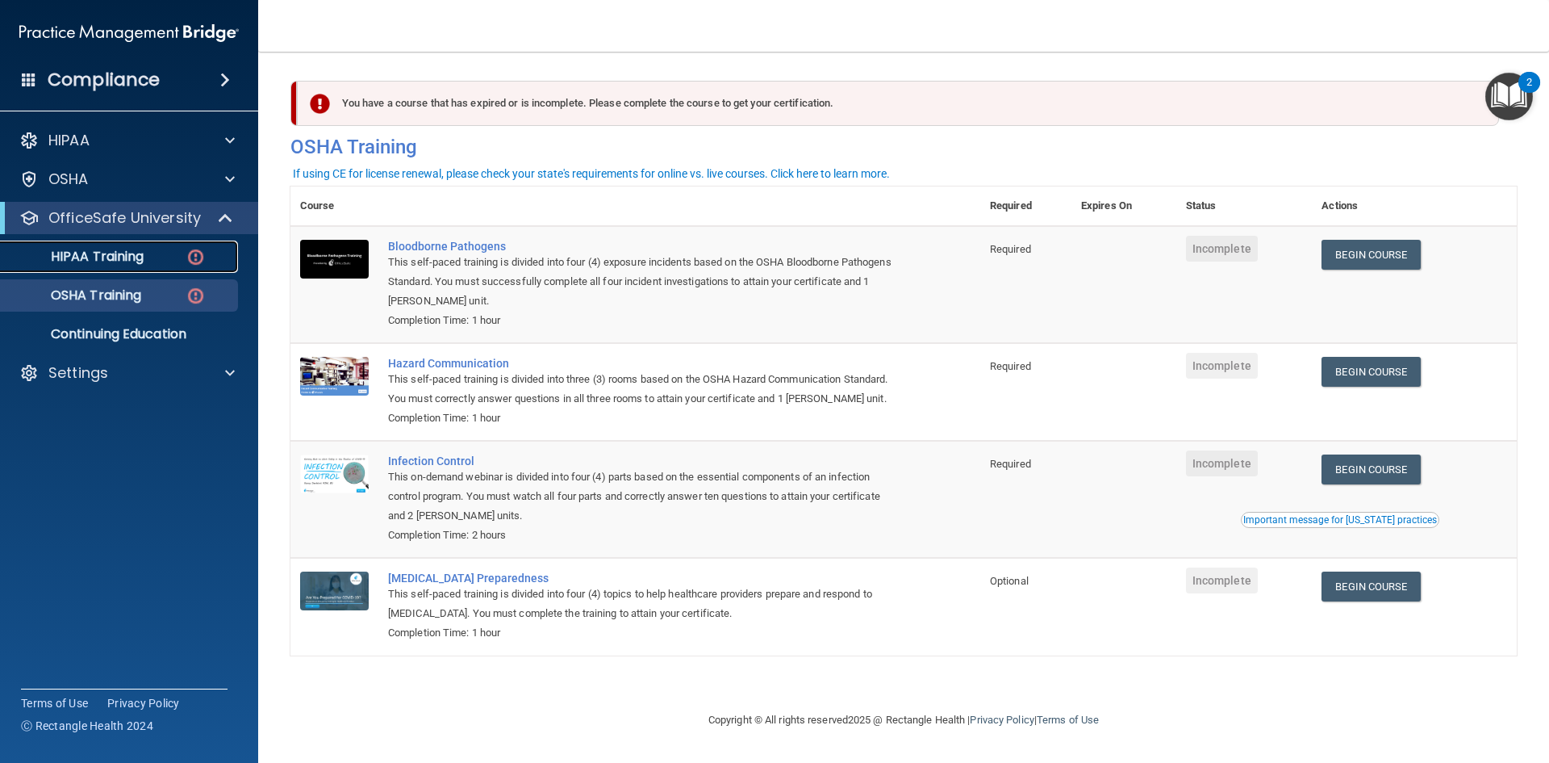
click at [193, 249] on img at bounding box center [196, 257] width 20 height 20
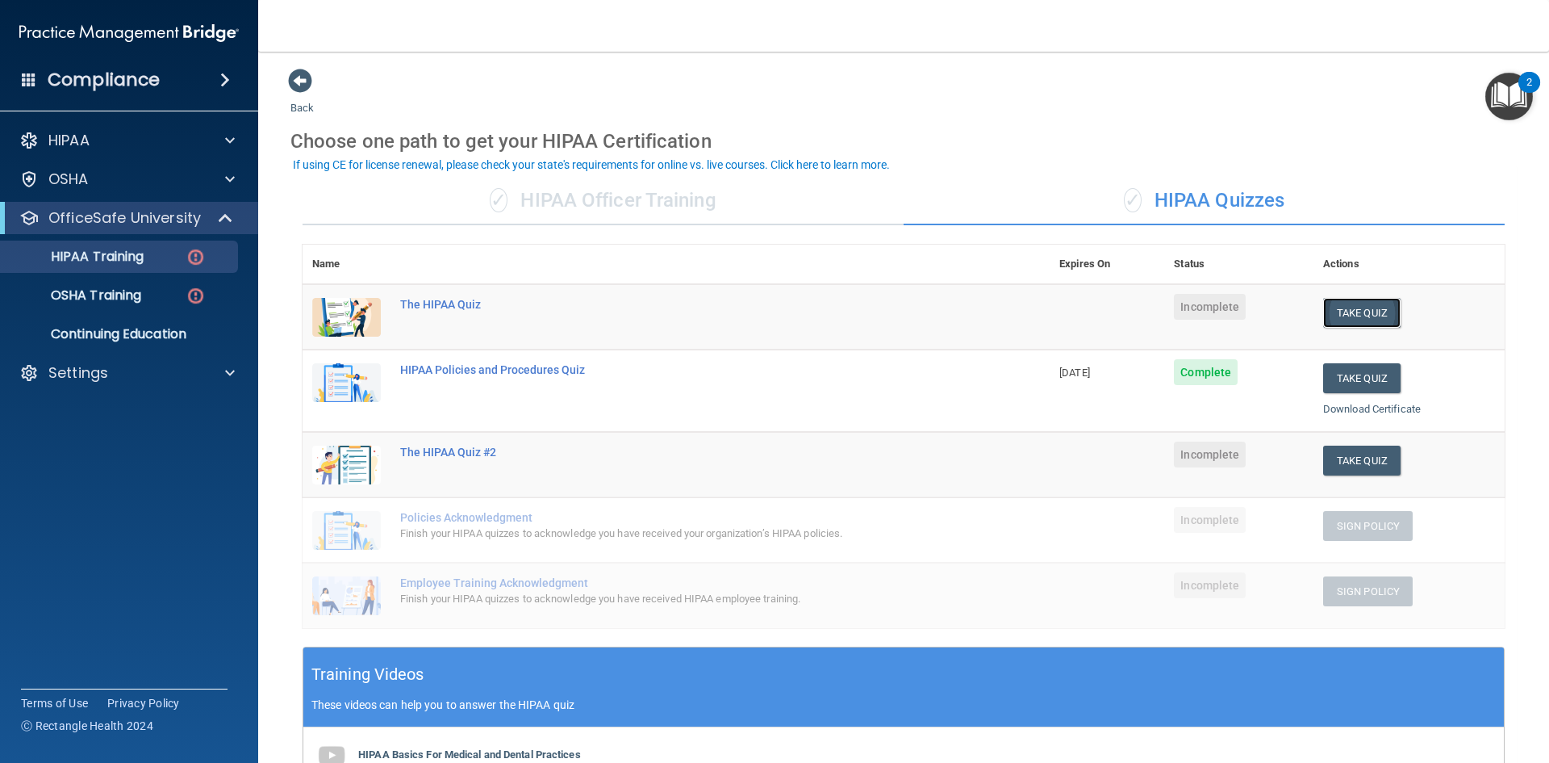
click at [1384, 305] on button "Take Quiz" at bounding box center [1361, 313] width 77 height 30
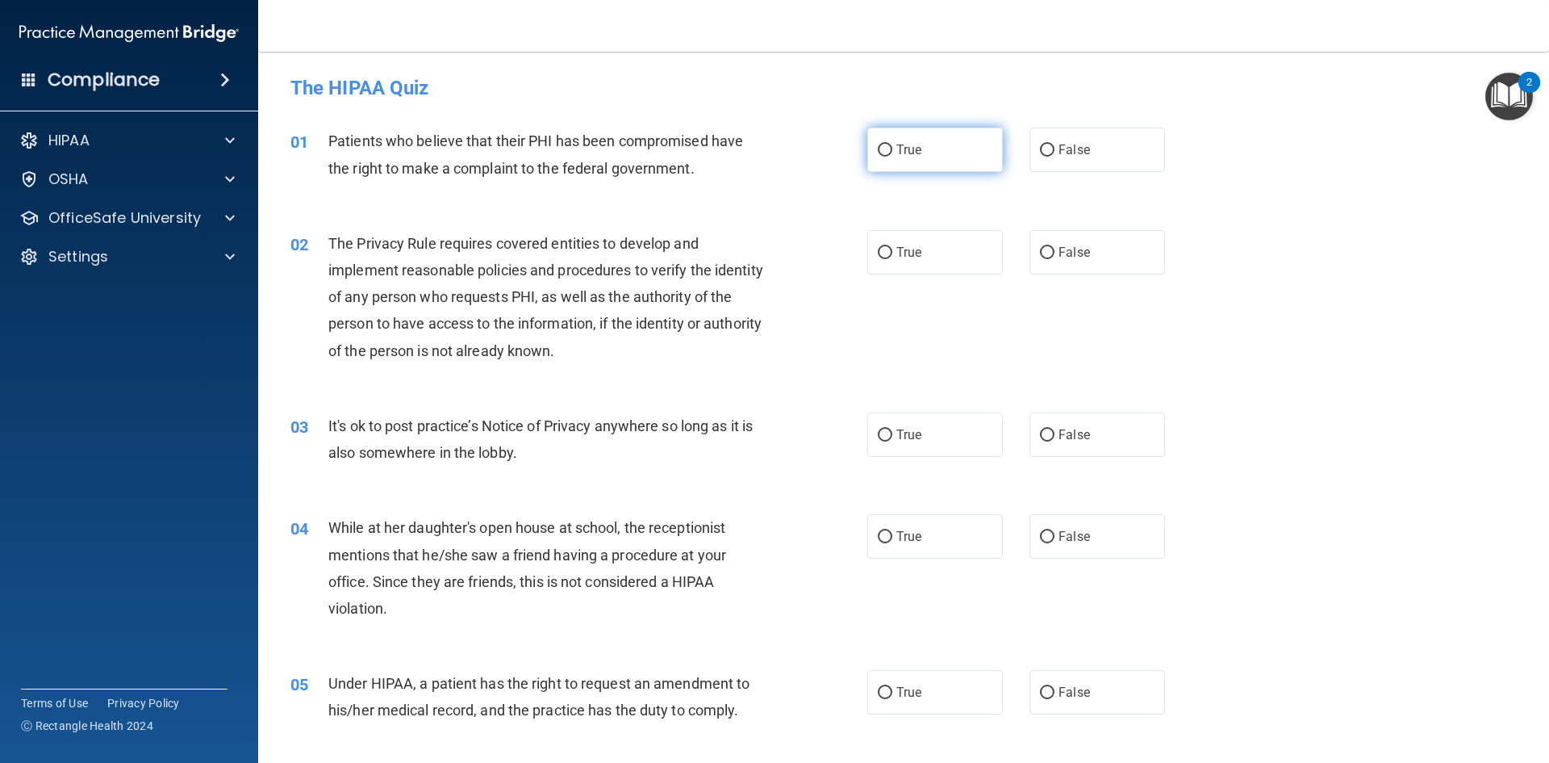
click at [885, 155] on input "True" at bounding box center [885, 150] width 15 height 12
radio input "true"
click at [878, 258] on label "True" at bounding box center [935, 252] width 136 height 44
click at [867, 245] on label "True" at bounding box center [935, 252] width 136 height 44
click at [878, 247] on input "True" at bounding box center [885, 253] width 15 height 12
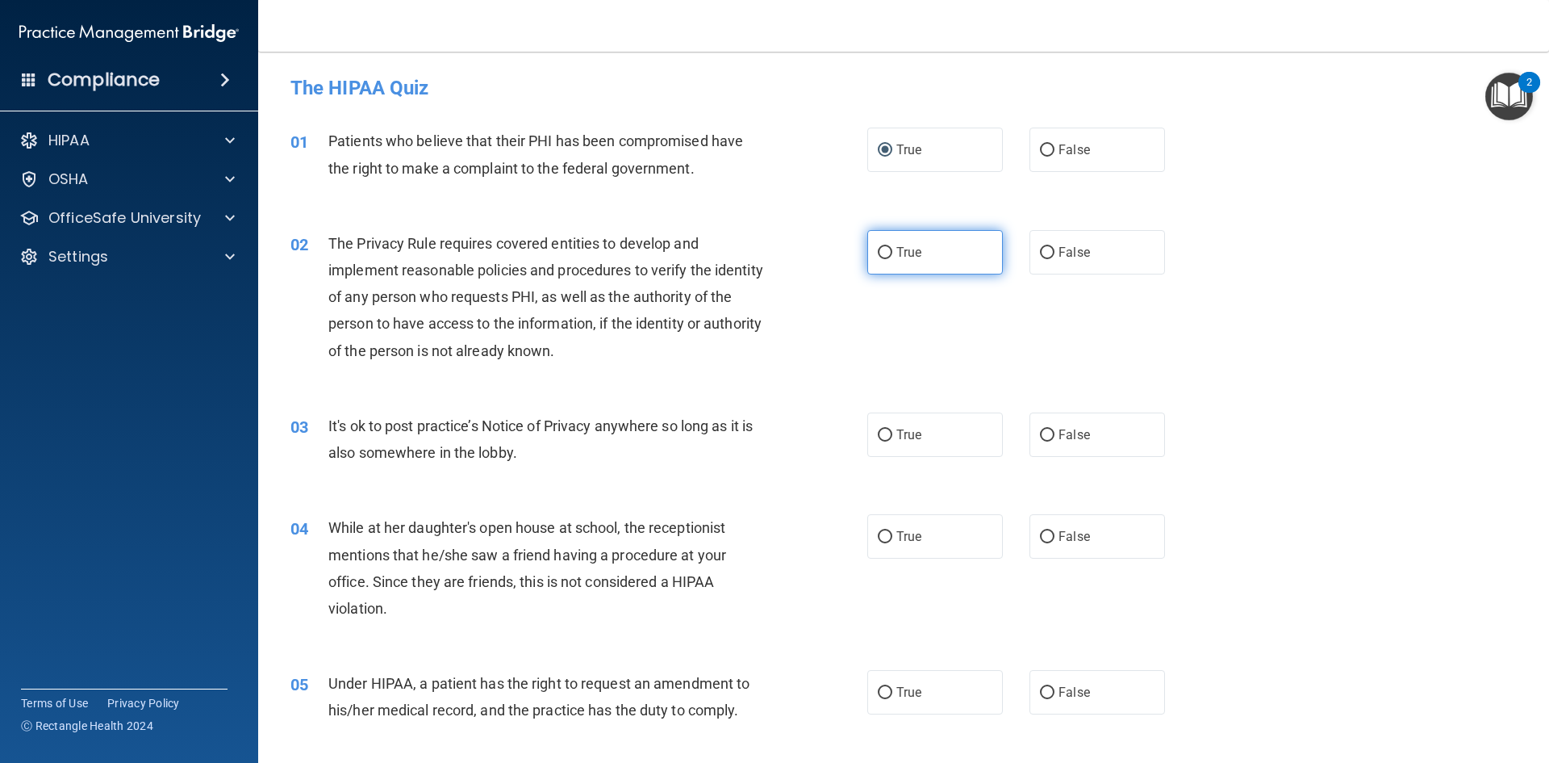
radio input "true"
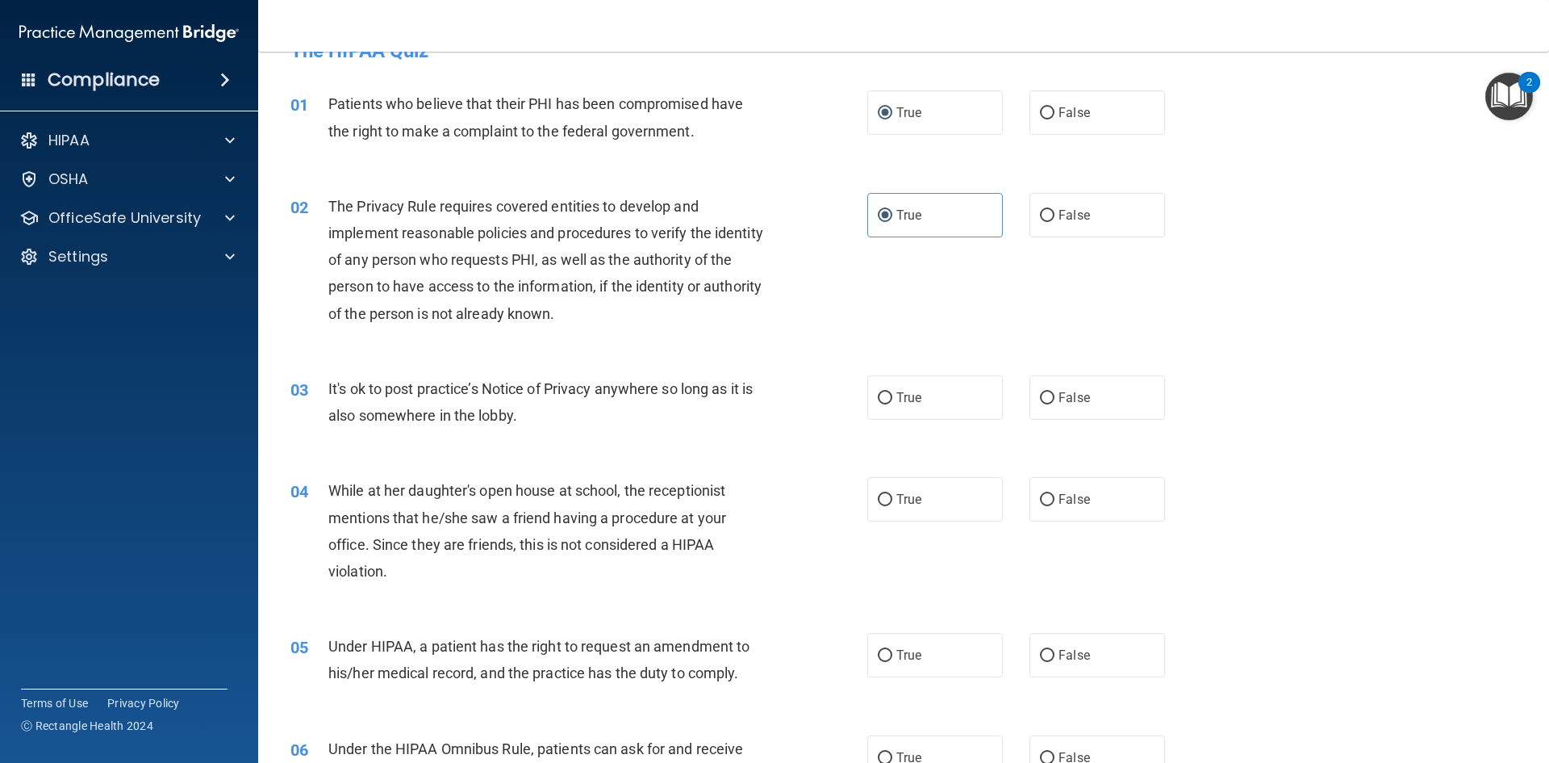
scroll to position [81, 0]
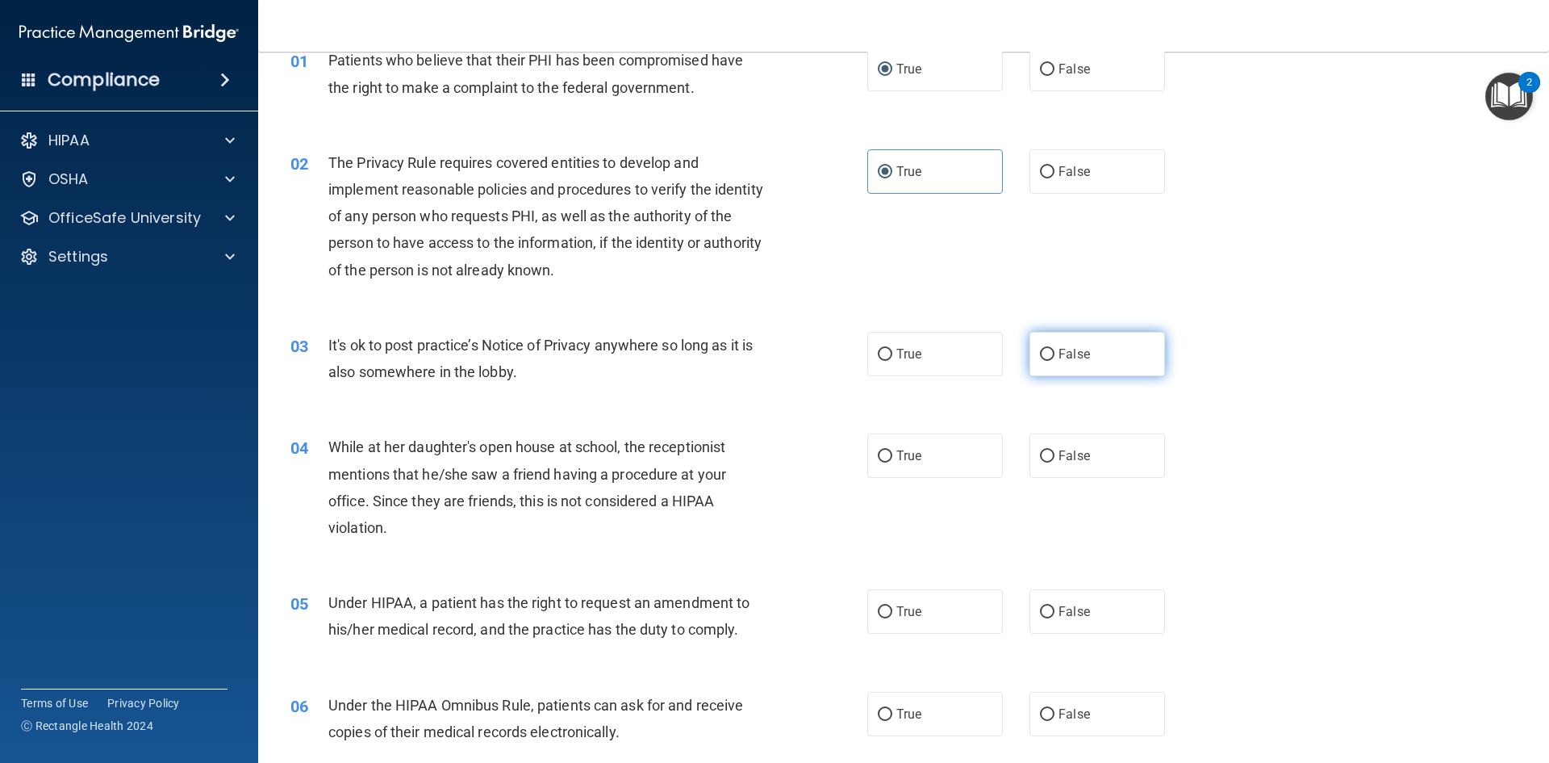
click at [1040, 355] on input "False" at bounding box center [1047, 355] width 15 height 12
radio input "true"
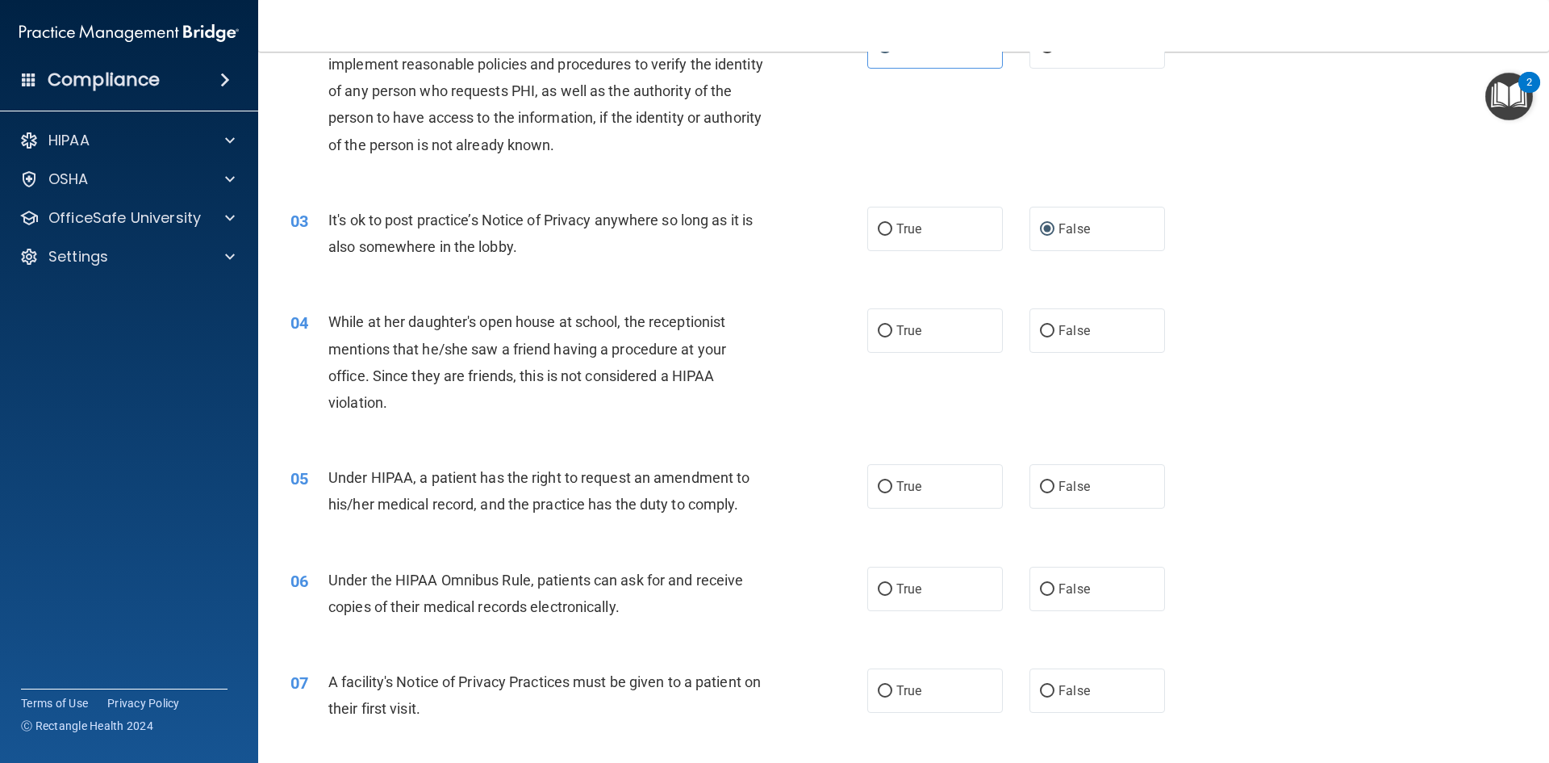
scroll to position [242, 0]
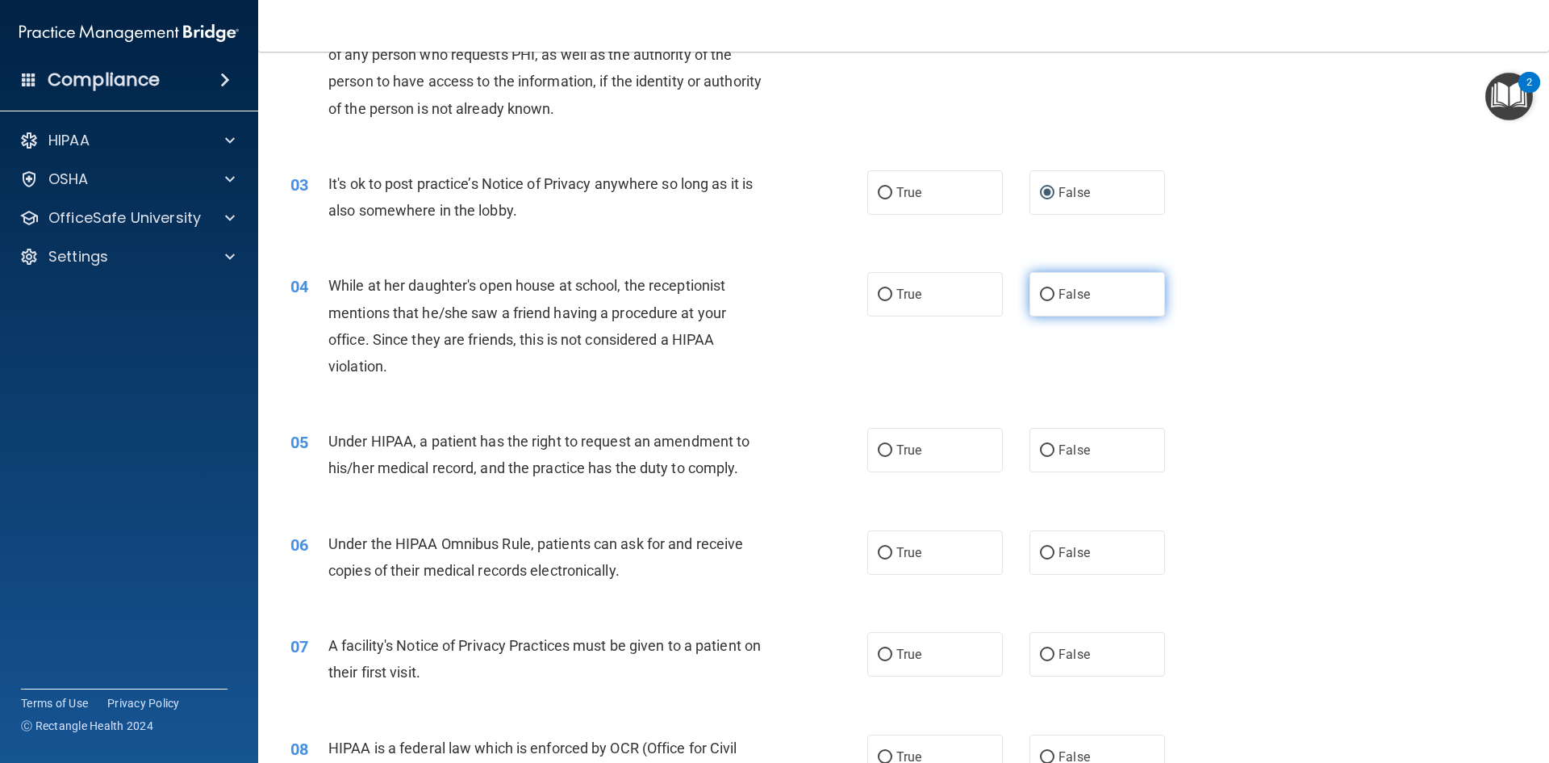
click at [1101, 297] on label "False" at bounding box center [1098, 294] width 136 height 44
click at [1055, 297] on input "False" at bounding box center [1047, 295] width 15 height 12
radio input "true"
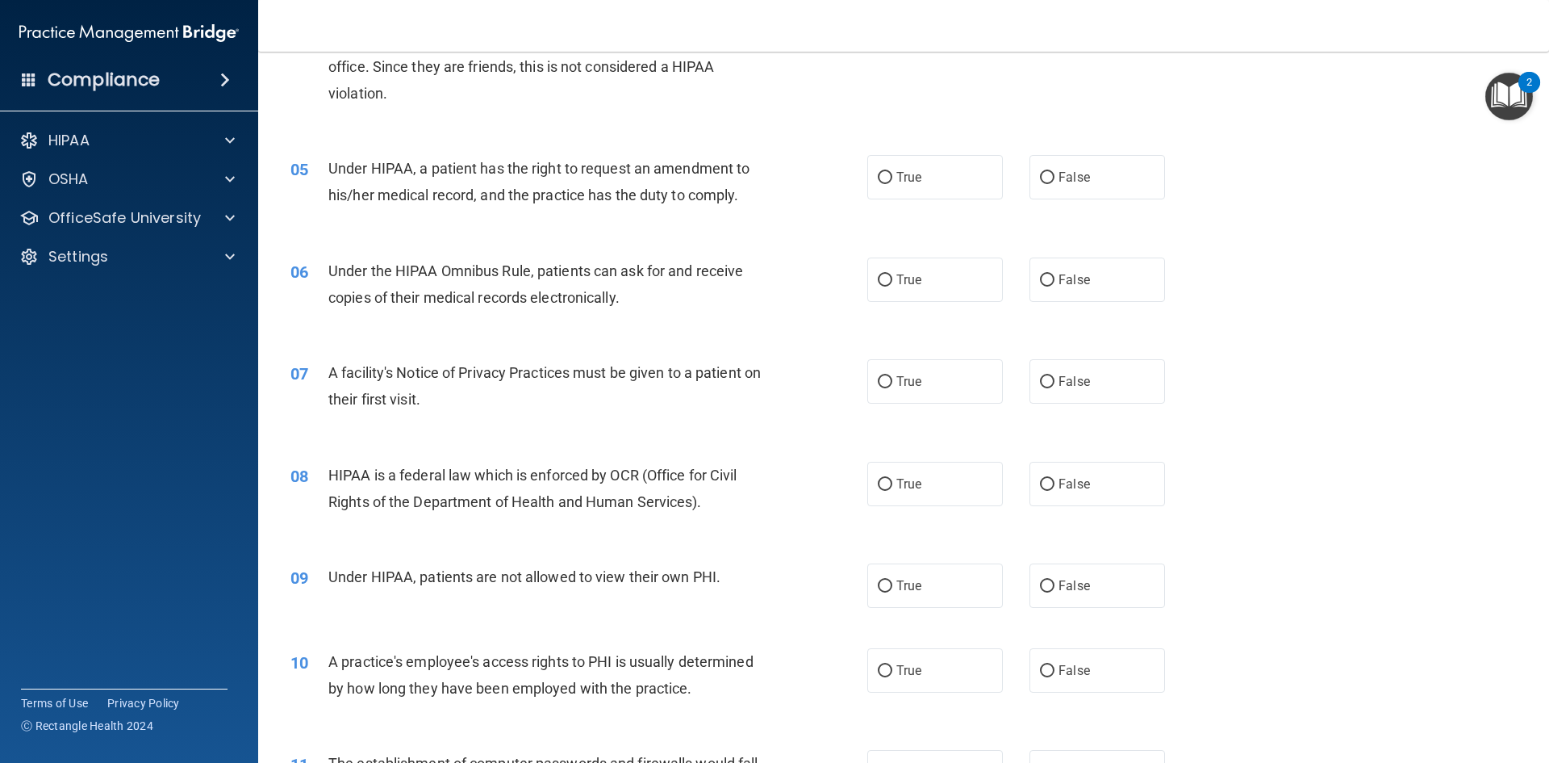
scroll to position [565, 0]
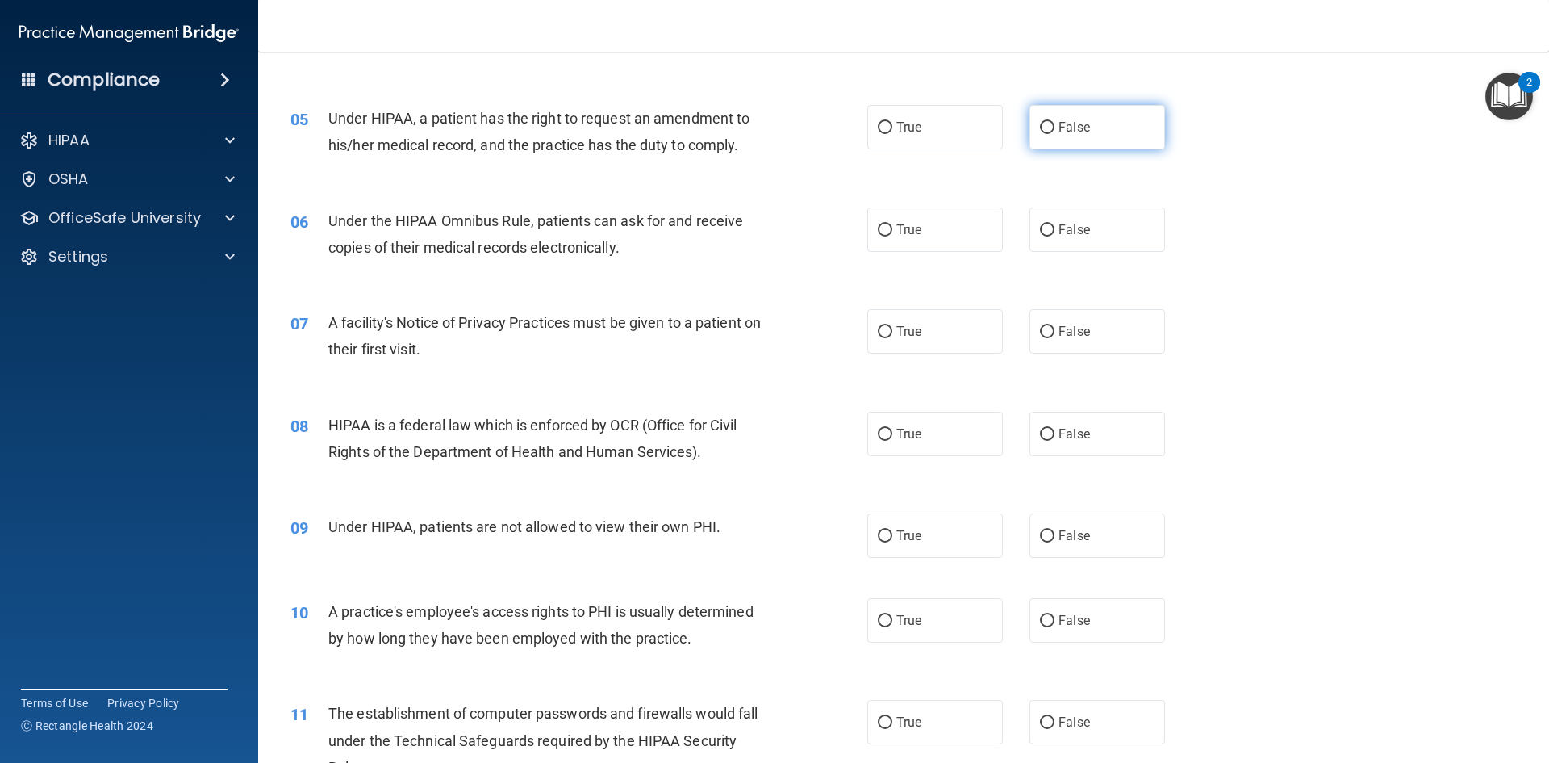
click at [1131, 128] on label "False" at bounding box center [1098, 127] width 136 height 44
click at [1055, 128] on input "False" at bounding box center [1047, 128] width 15 height 12
radio input "true"
click at [919, 239] on label "True" at bounding box center [935, 229] width 136 height 44
click at [893, 236] on input "True" at bounding box center [885, 230] width 15 height 12
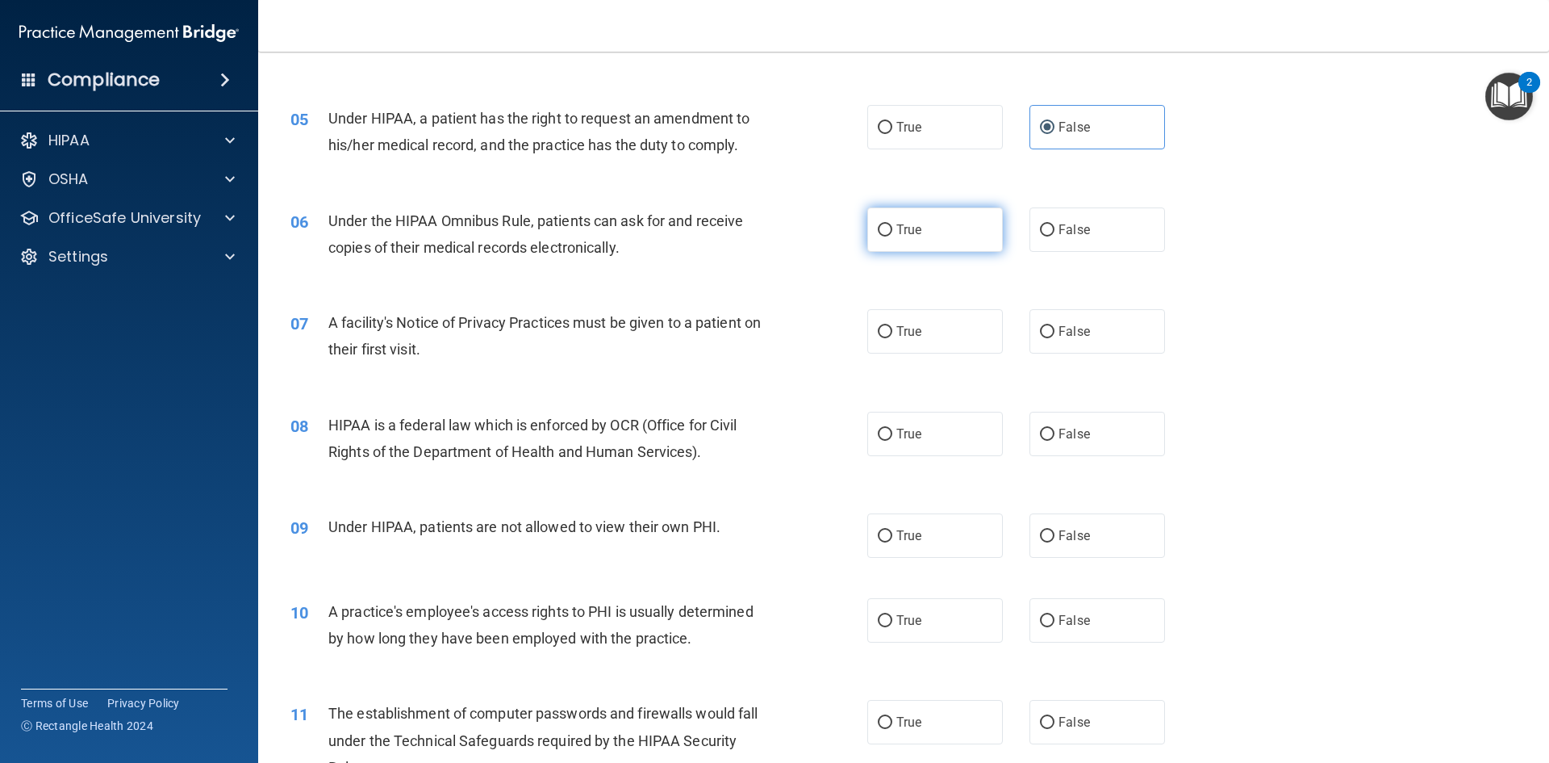
radio input "true"
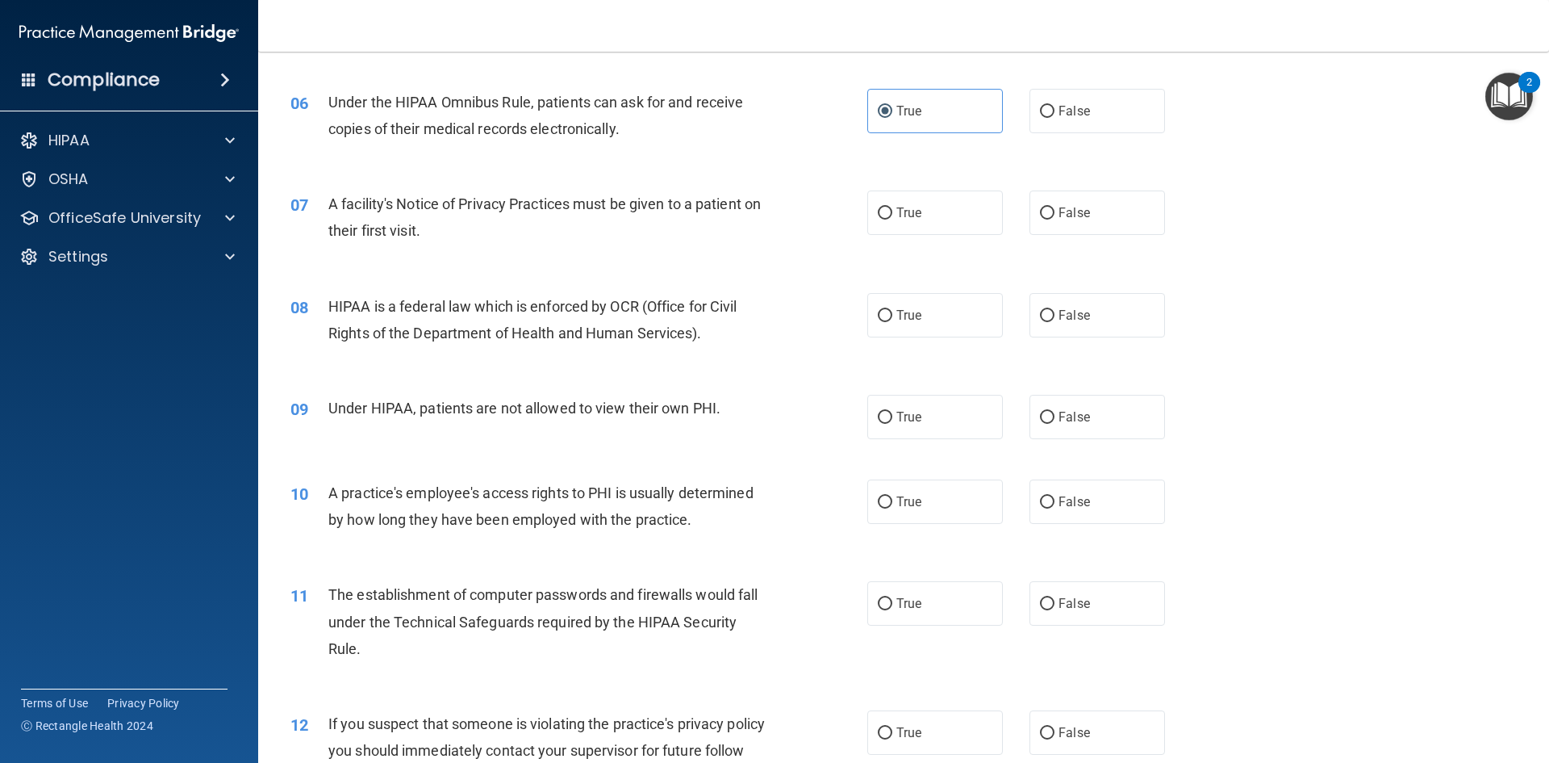
scroll to position [726, 0]
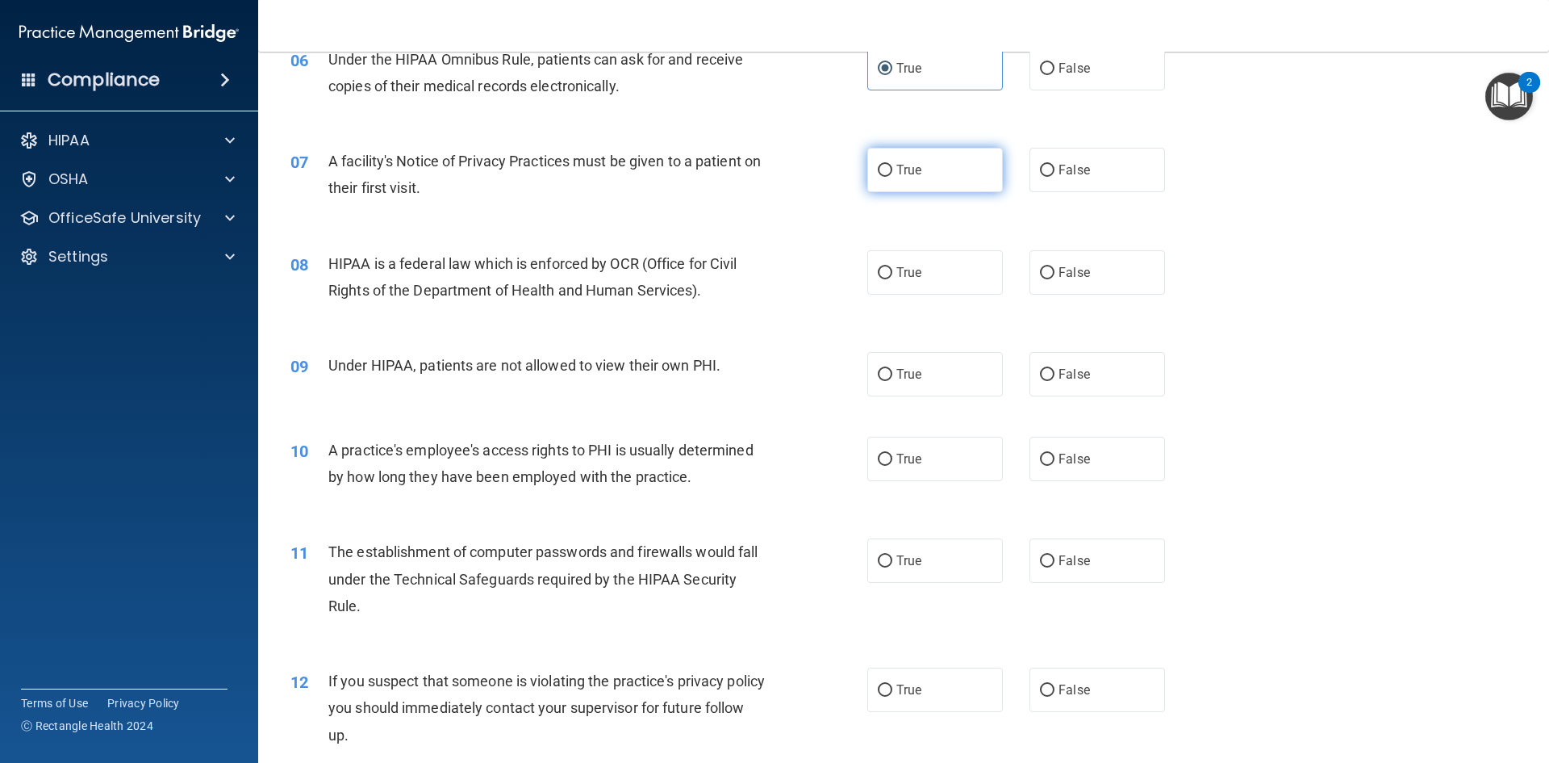
click at [908, 176] on span "True" at bounding box center [909, 169] width 25 height 15
click at [893, 176] on input "True" at bounding box center [885, 171] width 15 height 12
radio input "true"
click at [980, 282] on label "True" at bounding box center [935, 272] width 136 height 44
click at [893, 279] on input "True" at bounding box center [885, 273] width 15 height 12
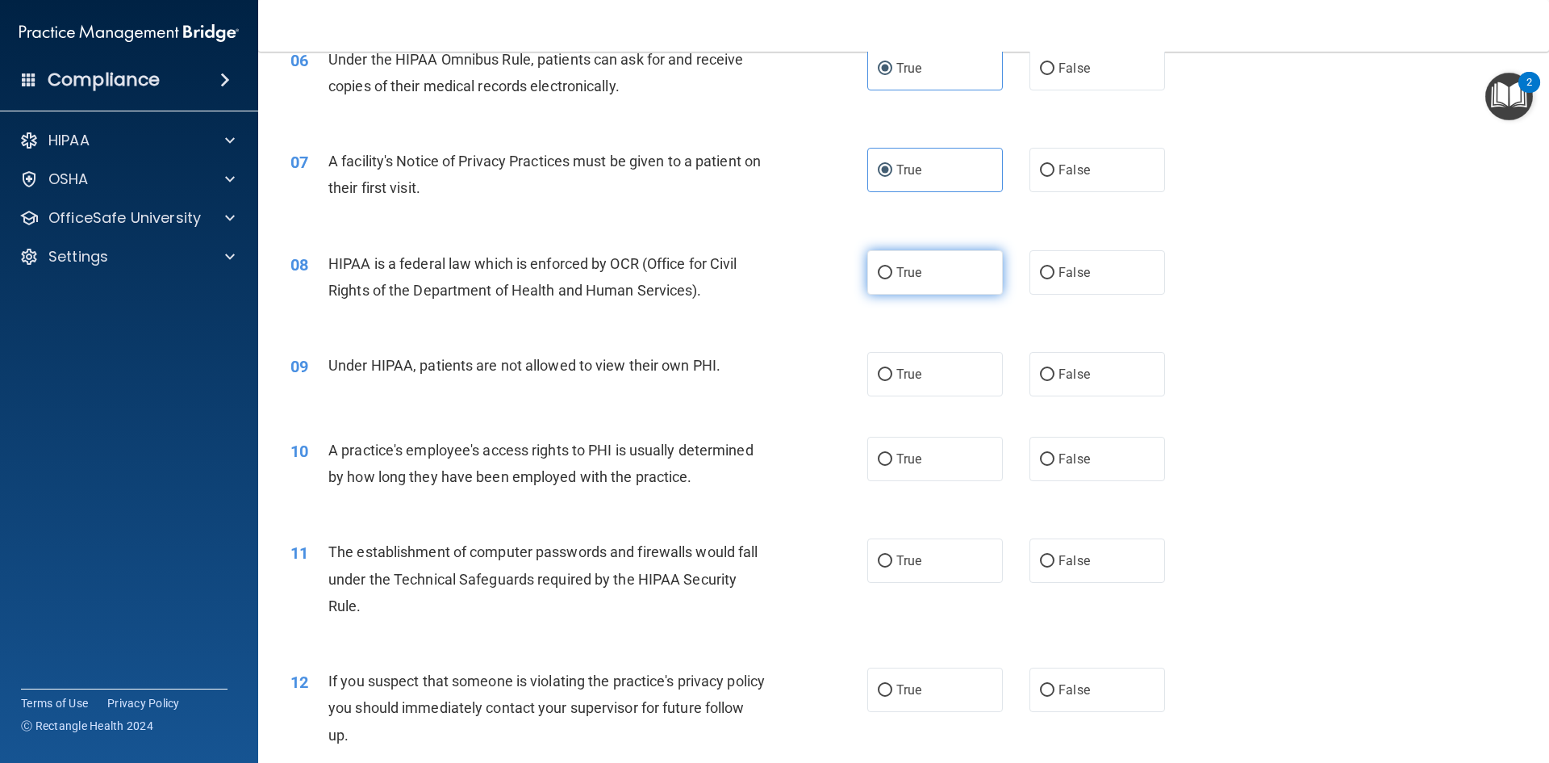
radio input "true"
click at [1117, 375] on label "False" at bounding box center [1098, 374] width 136 height 44
click at [1055, 375] on input "False" at bounding box center [1047, 375] width 15 height 12
radio input "true"
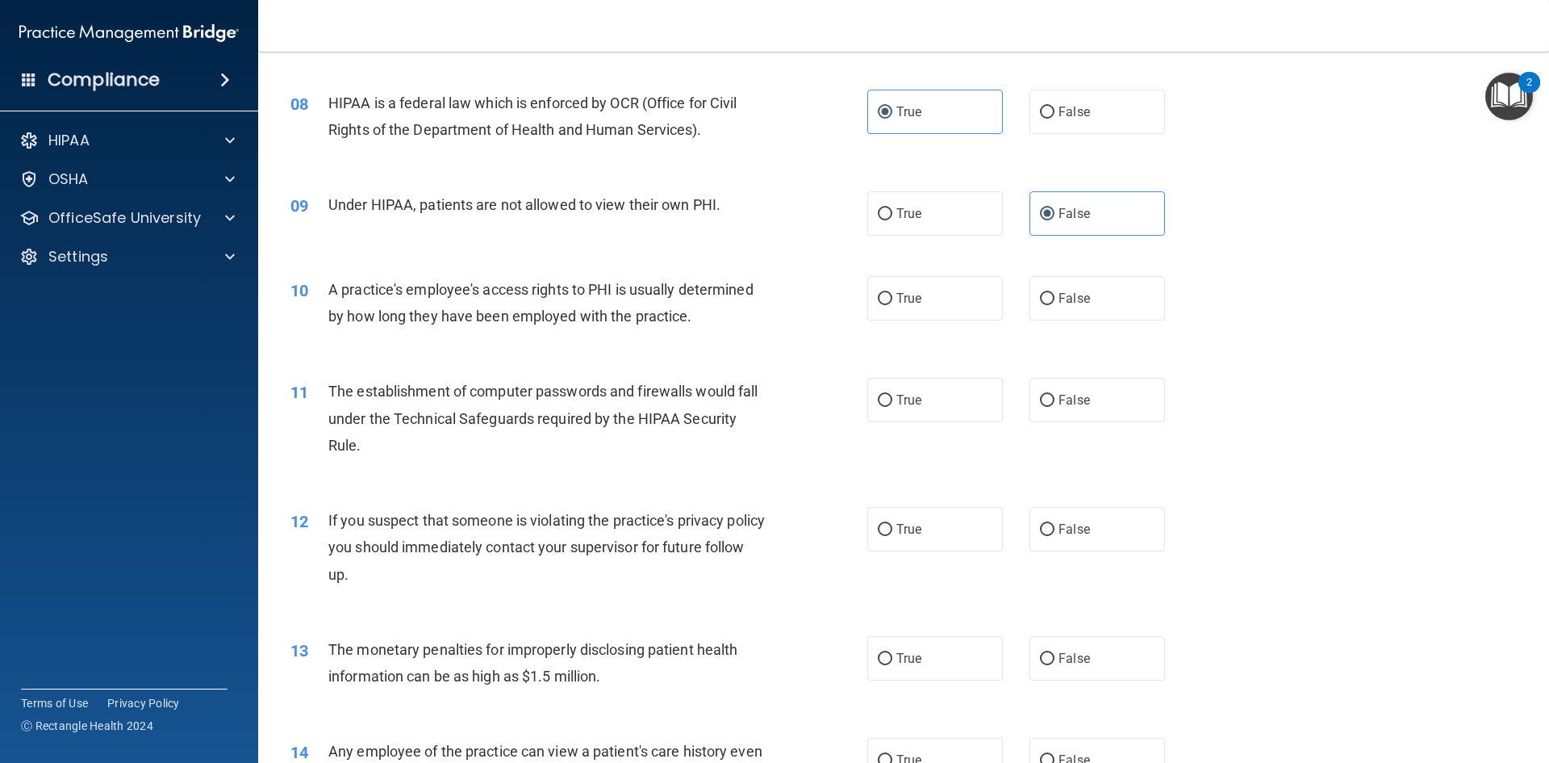
scroll to position [968, 0]
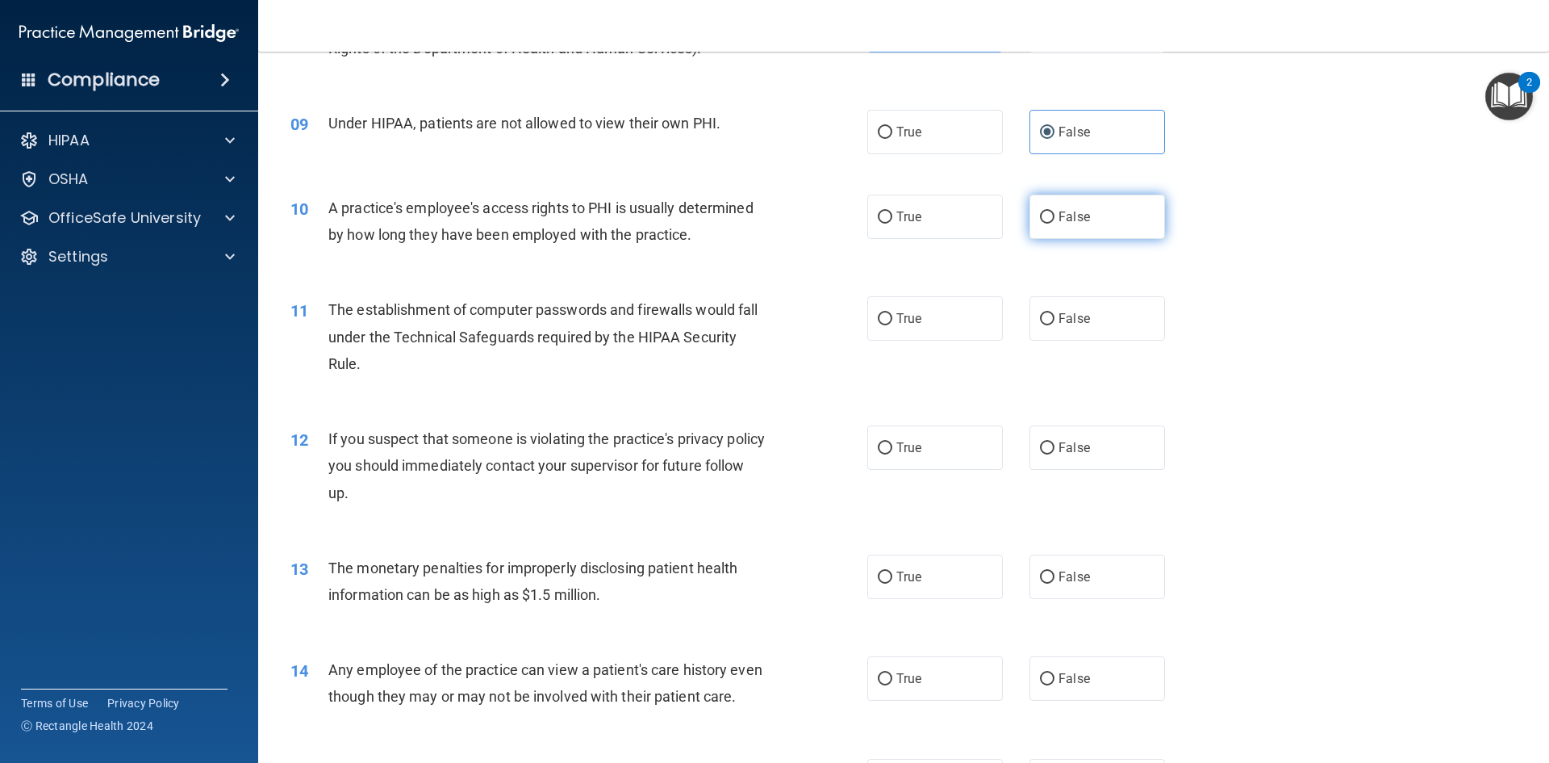
click at [1110, 205] on label "False" at bounding box center [1098, 216] width 136 height 44
click at [1055, 211] on input "False" at bounding box center [1047, 217] width 15 height 12
radio input "true"
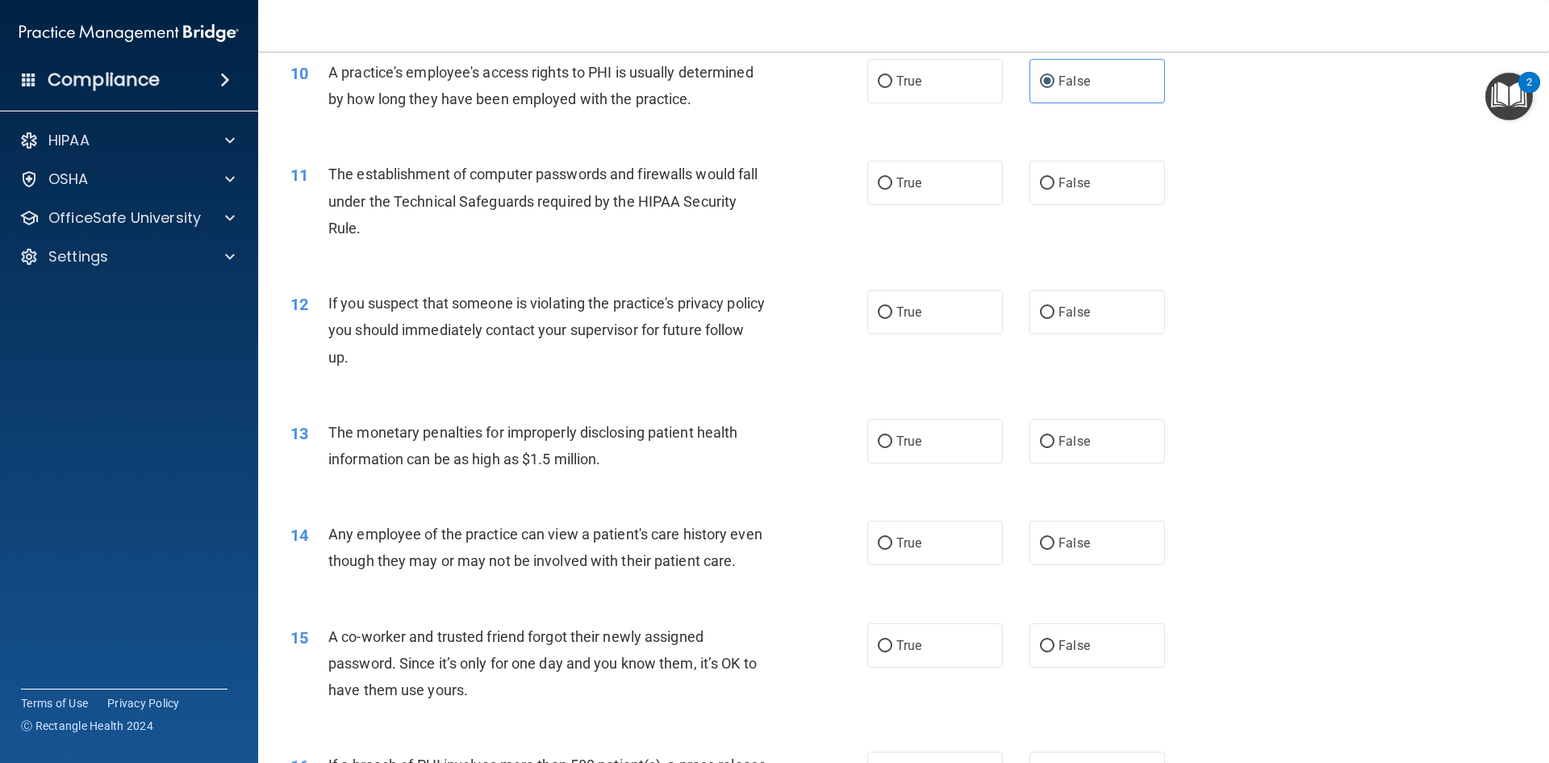
scroll to position [1130, 0]
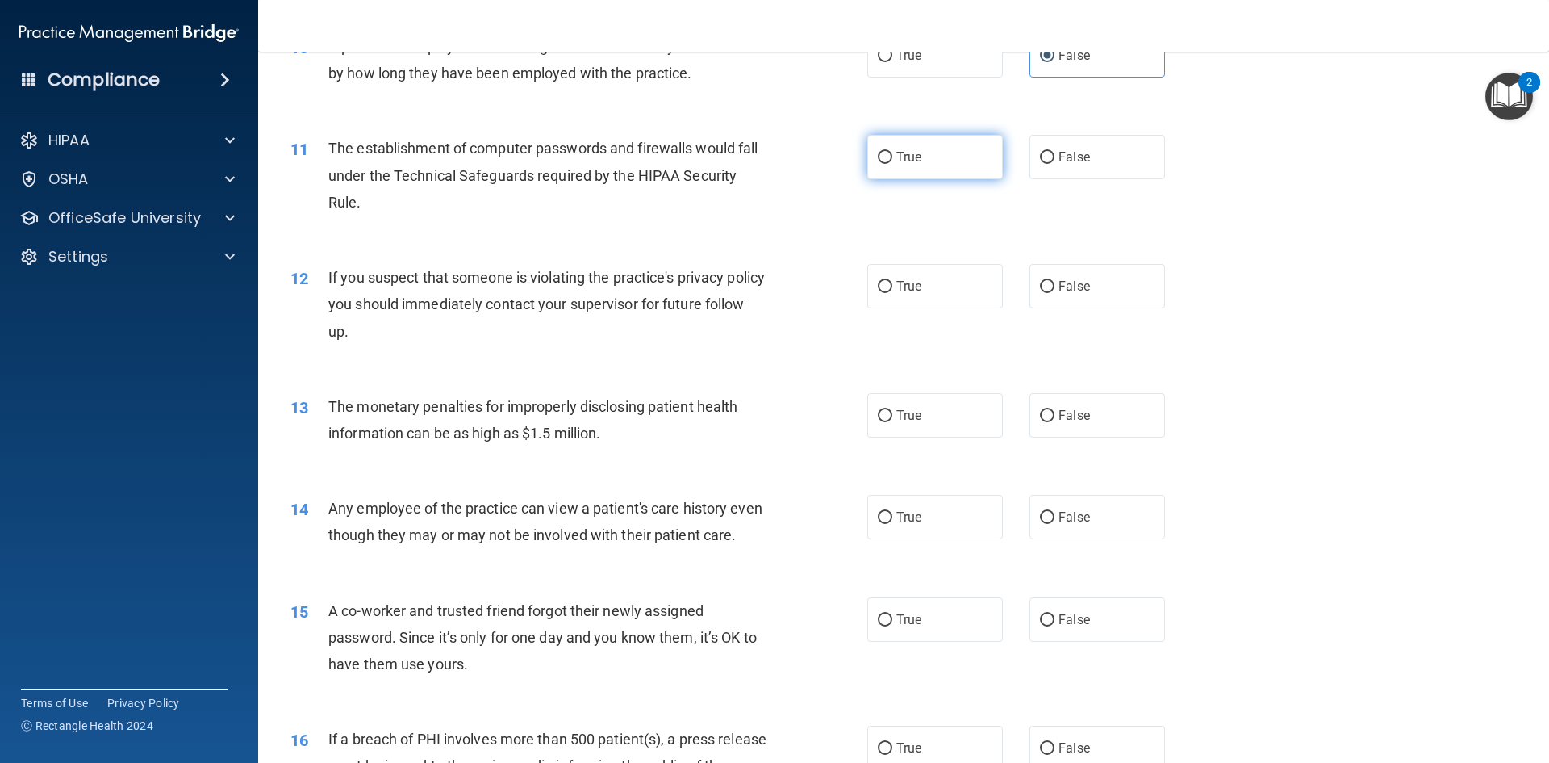
click at [933, 161] on label "True" at bounding box center [935, 157] width 136 height 44
click at [893, 161] on input "True" at bounding box center [885, 158] width 15 height 12
radio input "true"
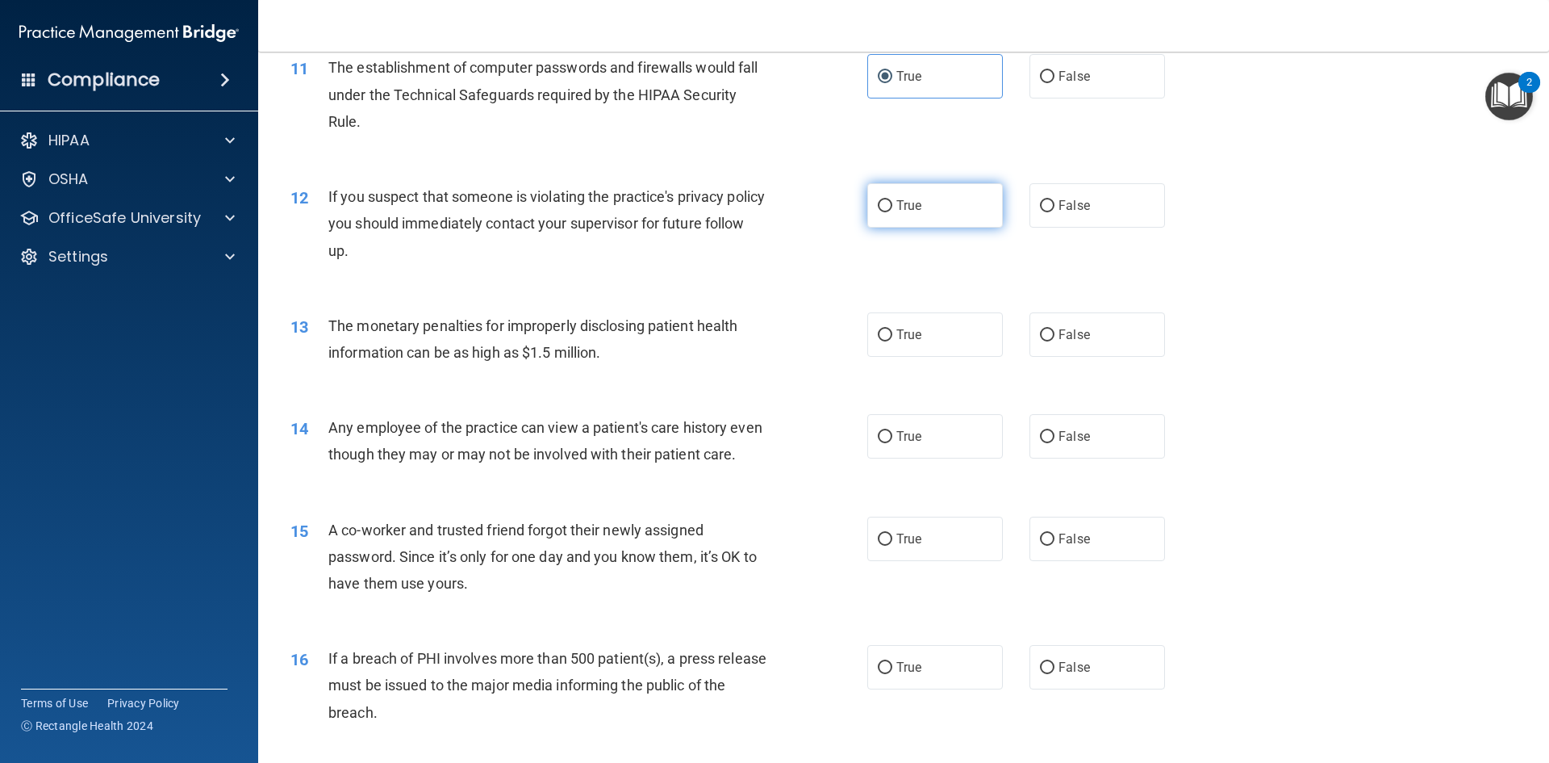
click at [894, 191] on label "True" at bounding box center [935, 205] width 136 height 44
click at [878, 204] on input "True" at bounding box center [885, 206] width 15 height 12
radio input "true"
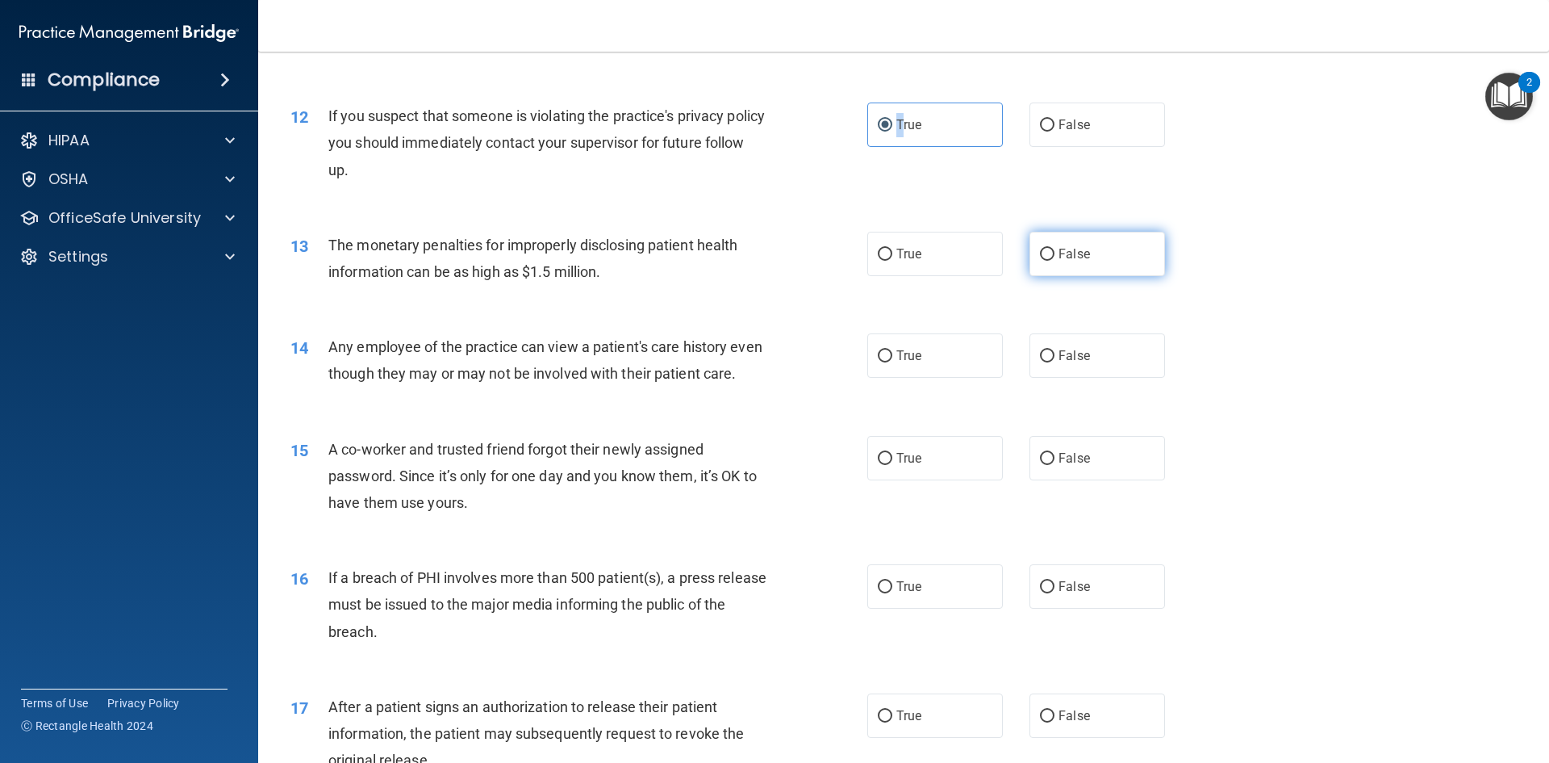
click at [1045, 249] on input "False" at bounding box center [1047, 255] width 15 height 12
radio input "true"
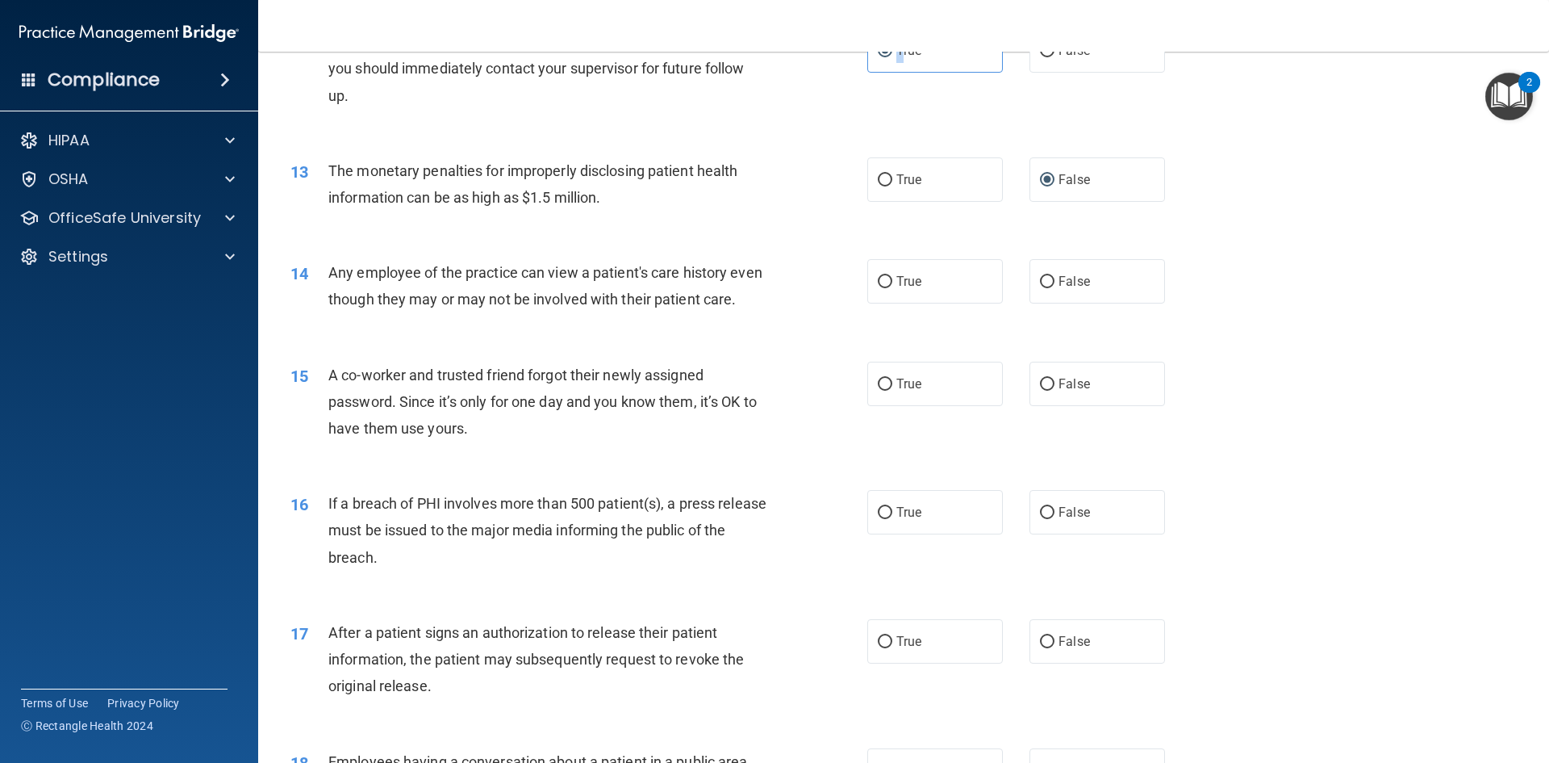
scroll to position [1372, 0]
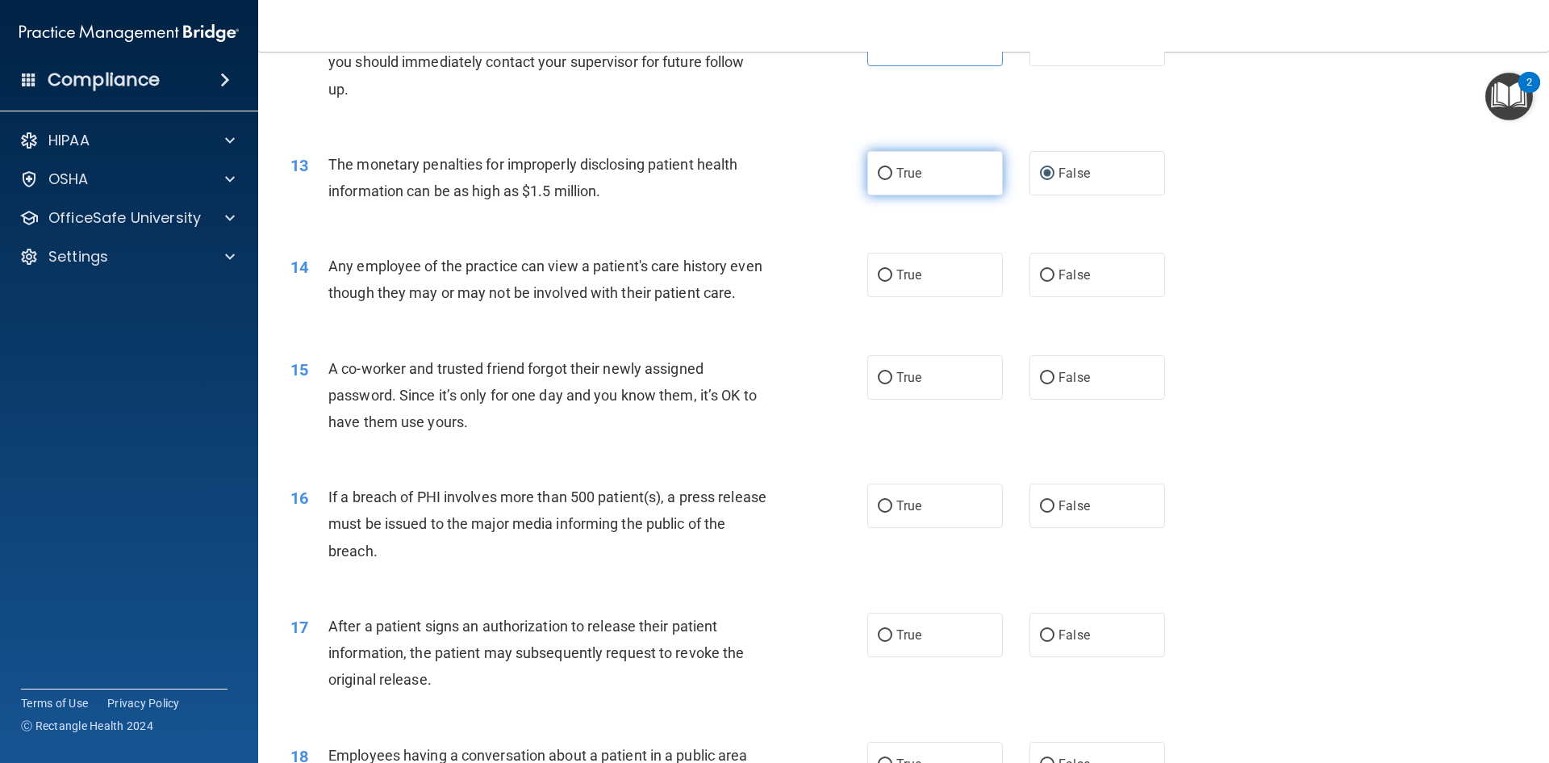
click at [907, 181] on label "True" at bounding box center [935, 173] width 136 height 44
click at [893, 180] on input "True" at bounding box center [885, 174] width 15 height 12
radio input "true"
radio input "false"
click at [1084, 287] on label "False" at bounding box center [1098, 275] width 136 height 44
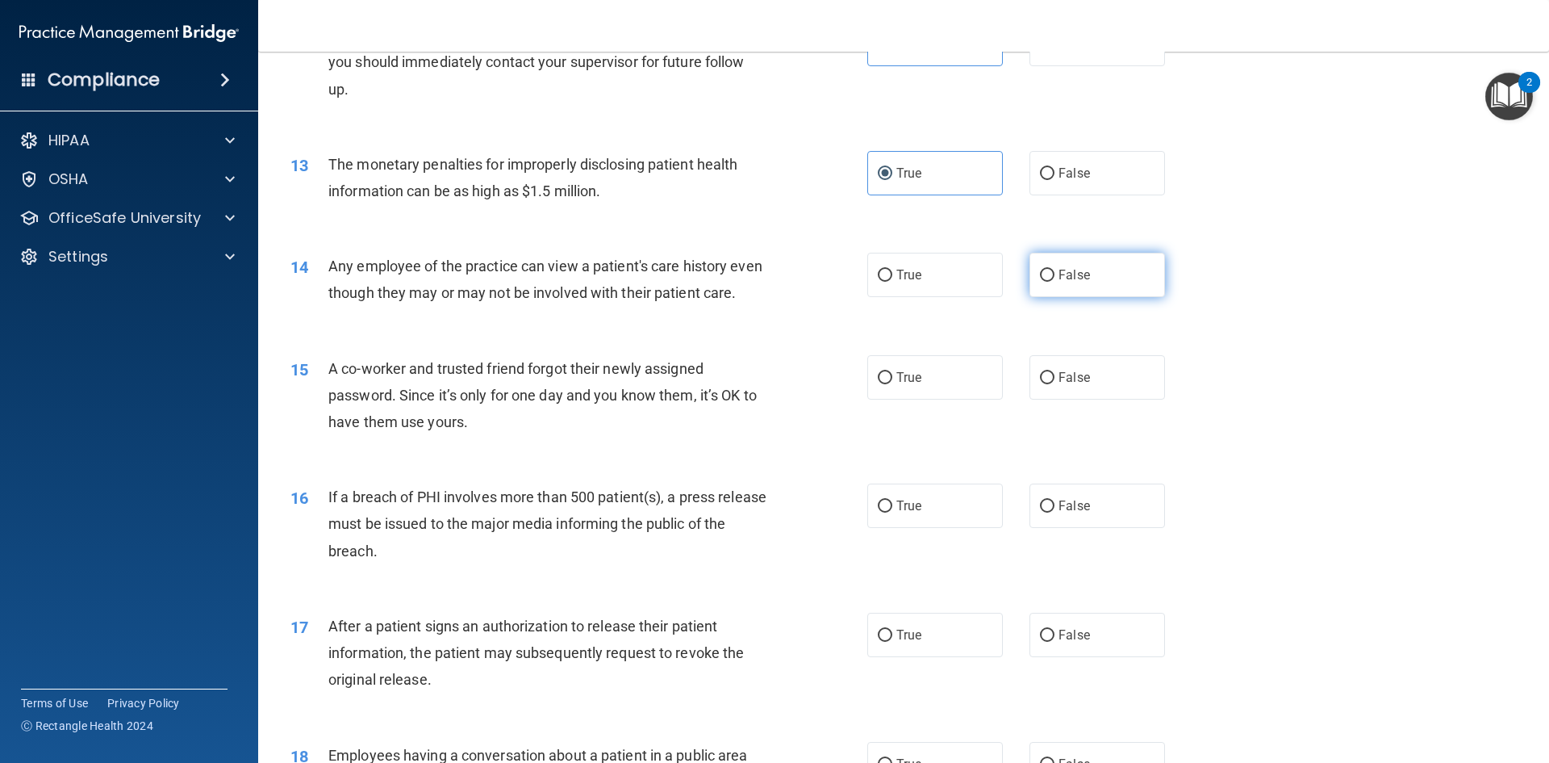
click at [1055, 282] on input "False" at bounding box center [1047, 276] width 15 height 12
radio input "true"
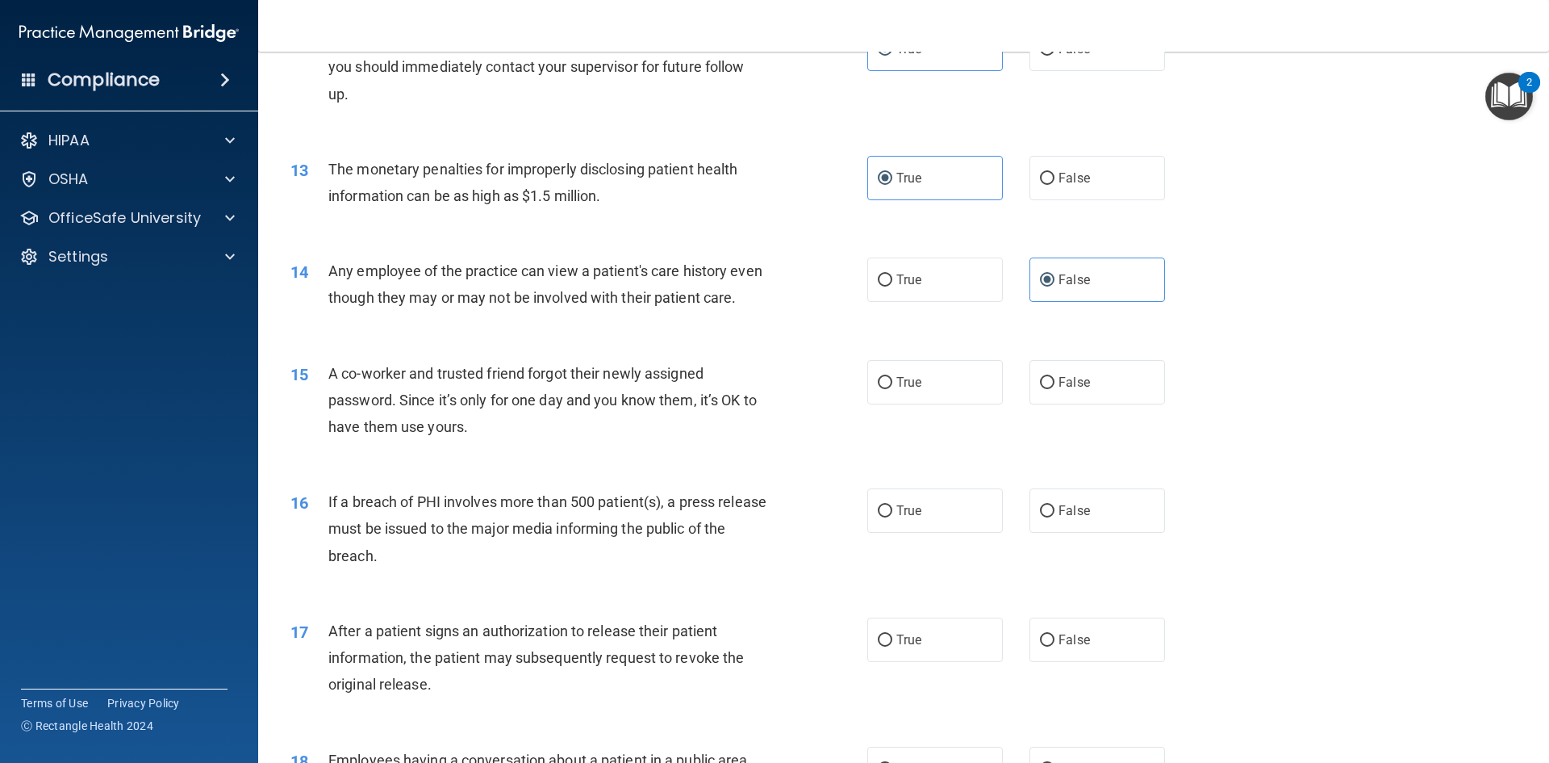
scroll to position [1362, 0]
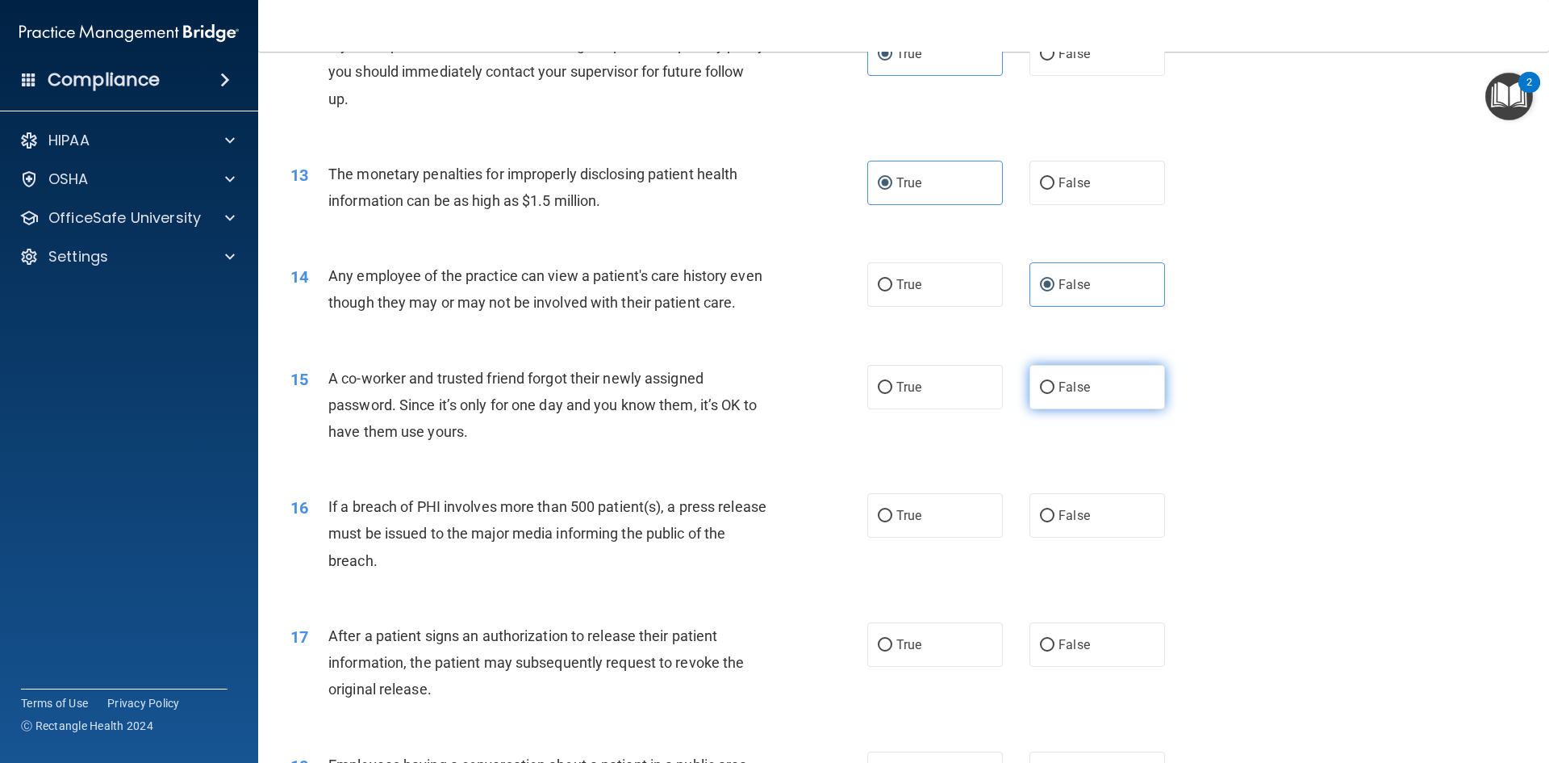
click at [1072, 395] on span "False" at bounding box center [1074, 386] width 31 height 15
click at [1055, 394] on input "False" at bounding box center [1047, 388] width 15 height 12
radio input "true"
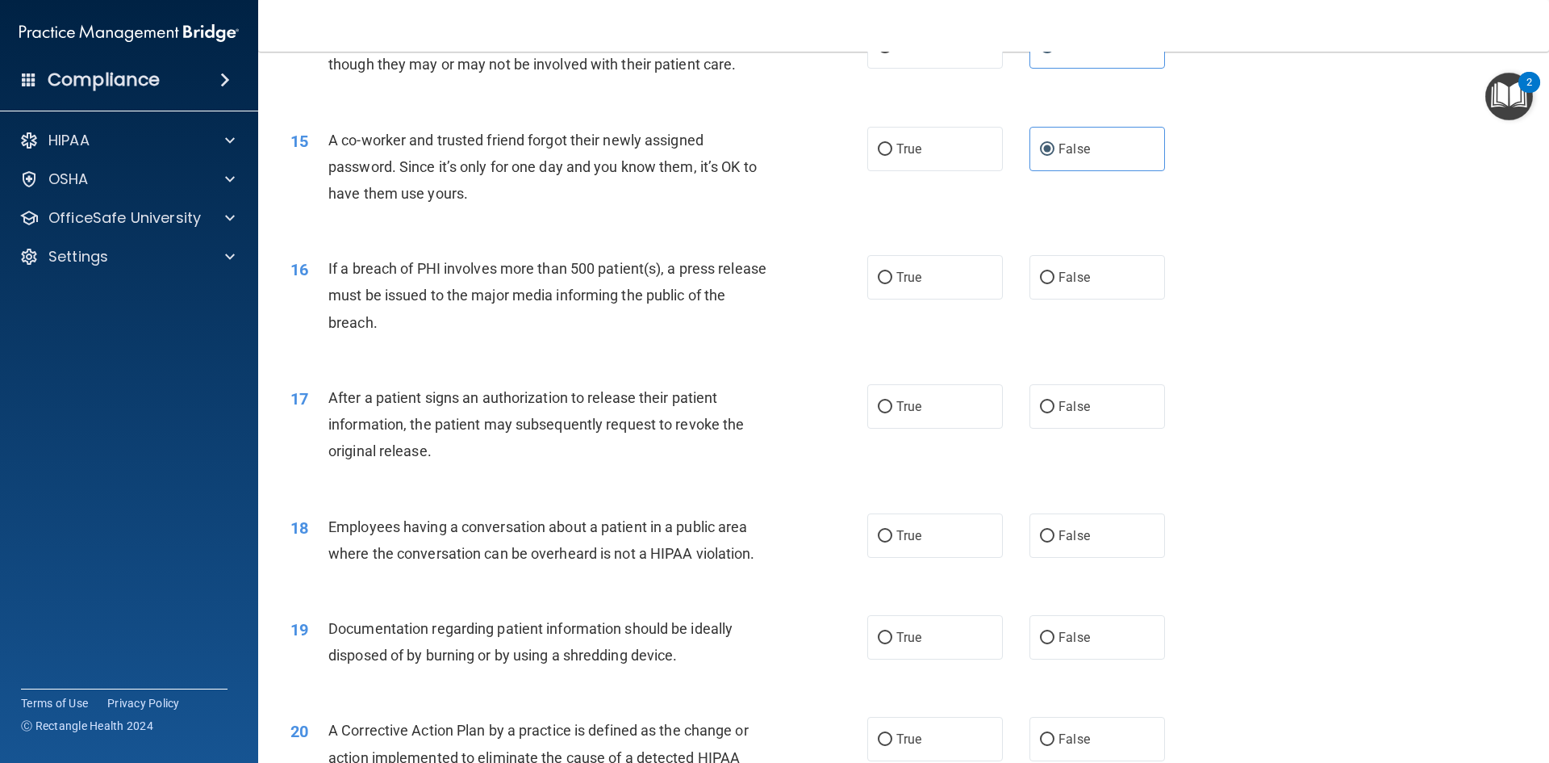
scroll to position [1604, 0]
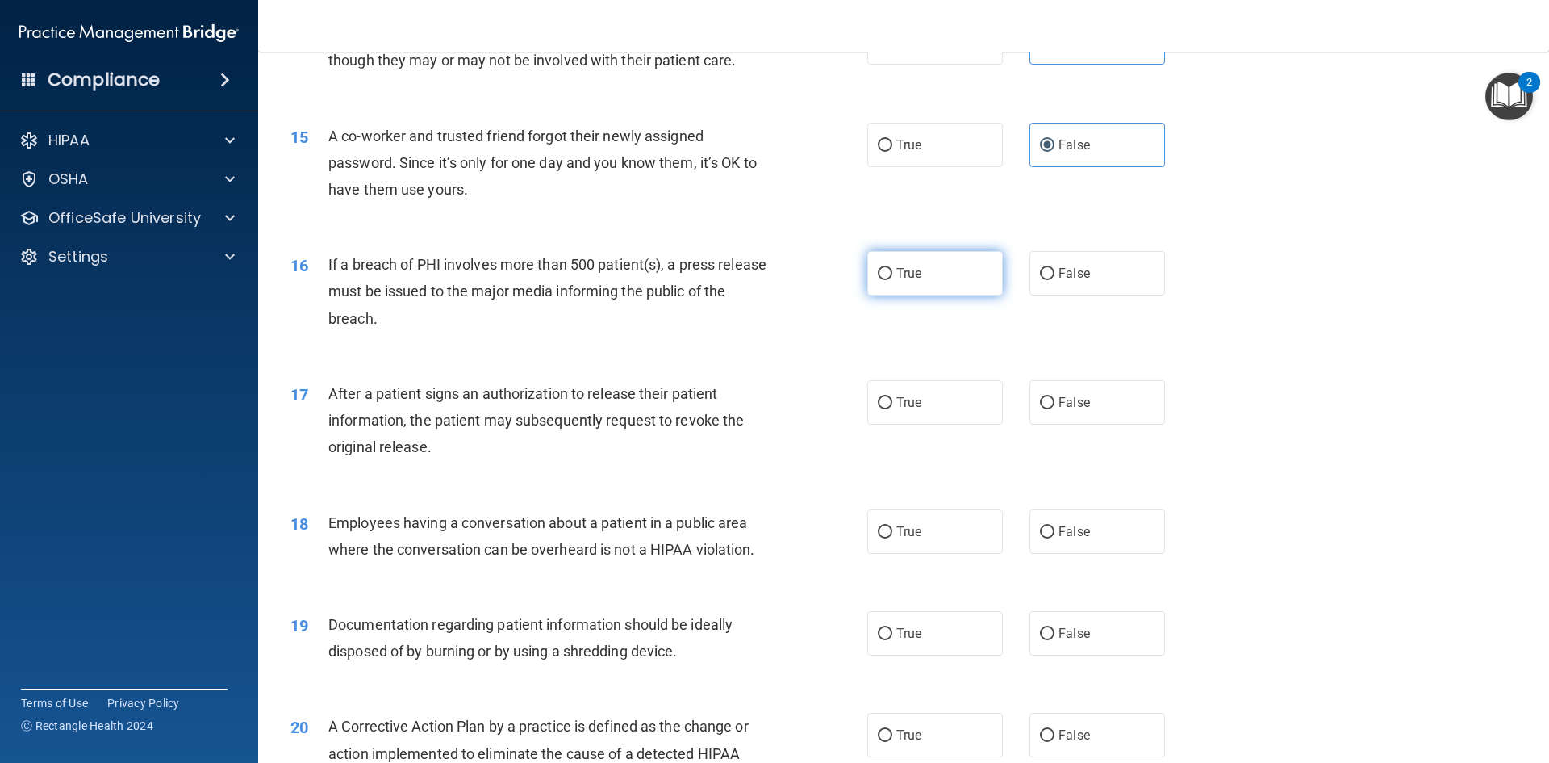
click at [939, 295] on label "True" at bounding box center [935, 273] width 136 height 44
click at [893, 280] on input "True" at bounding box center [885, 274] width 15 height 12
radio input "true"
click at [934, 424] on label "True" at bounding box center [935, 402] width 136 height 44
click at [893, 409] on input "True" at bounding box center [885, 403] width 15 height 12
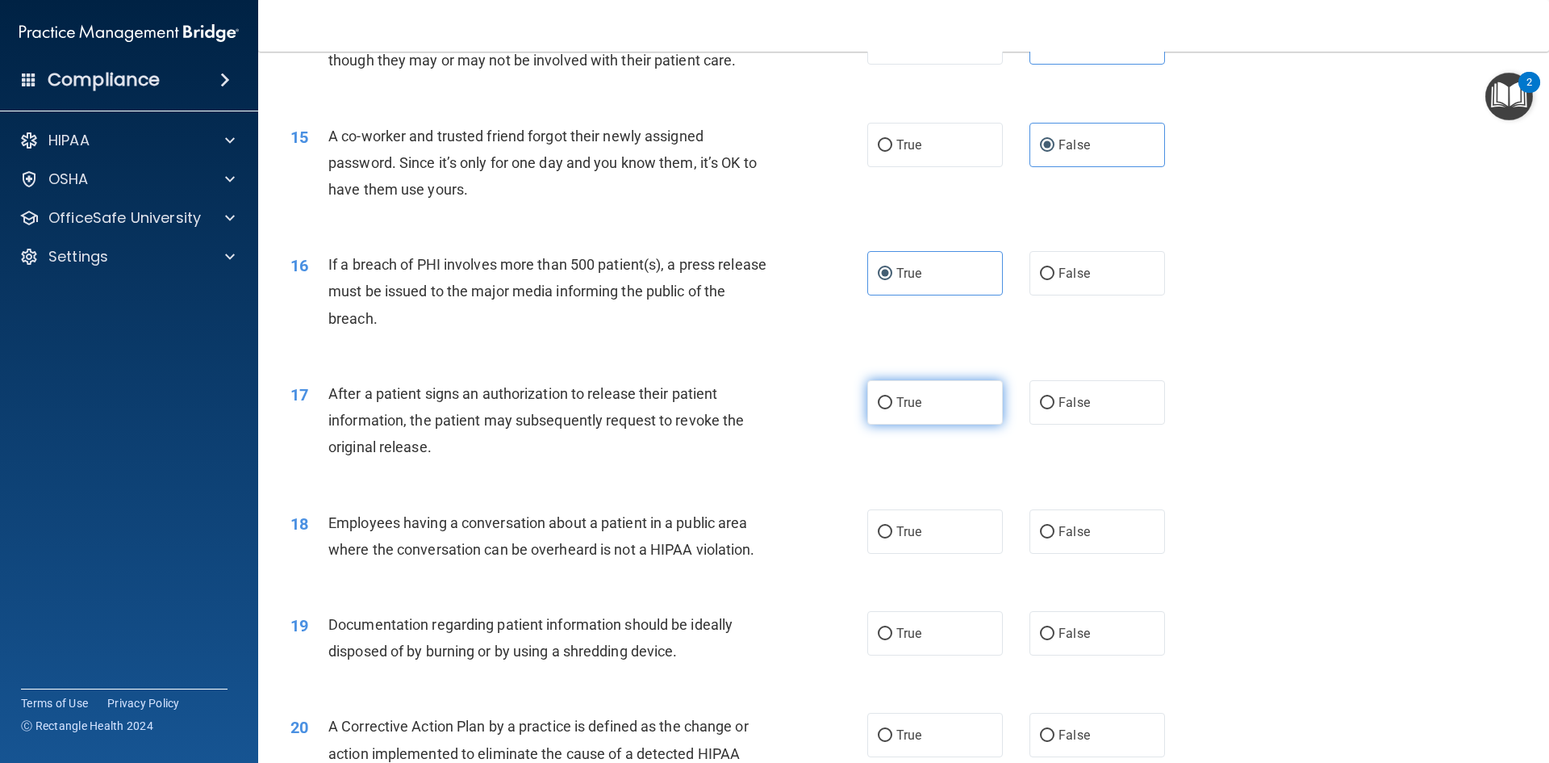
radio input "true"
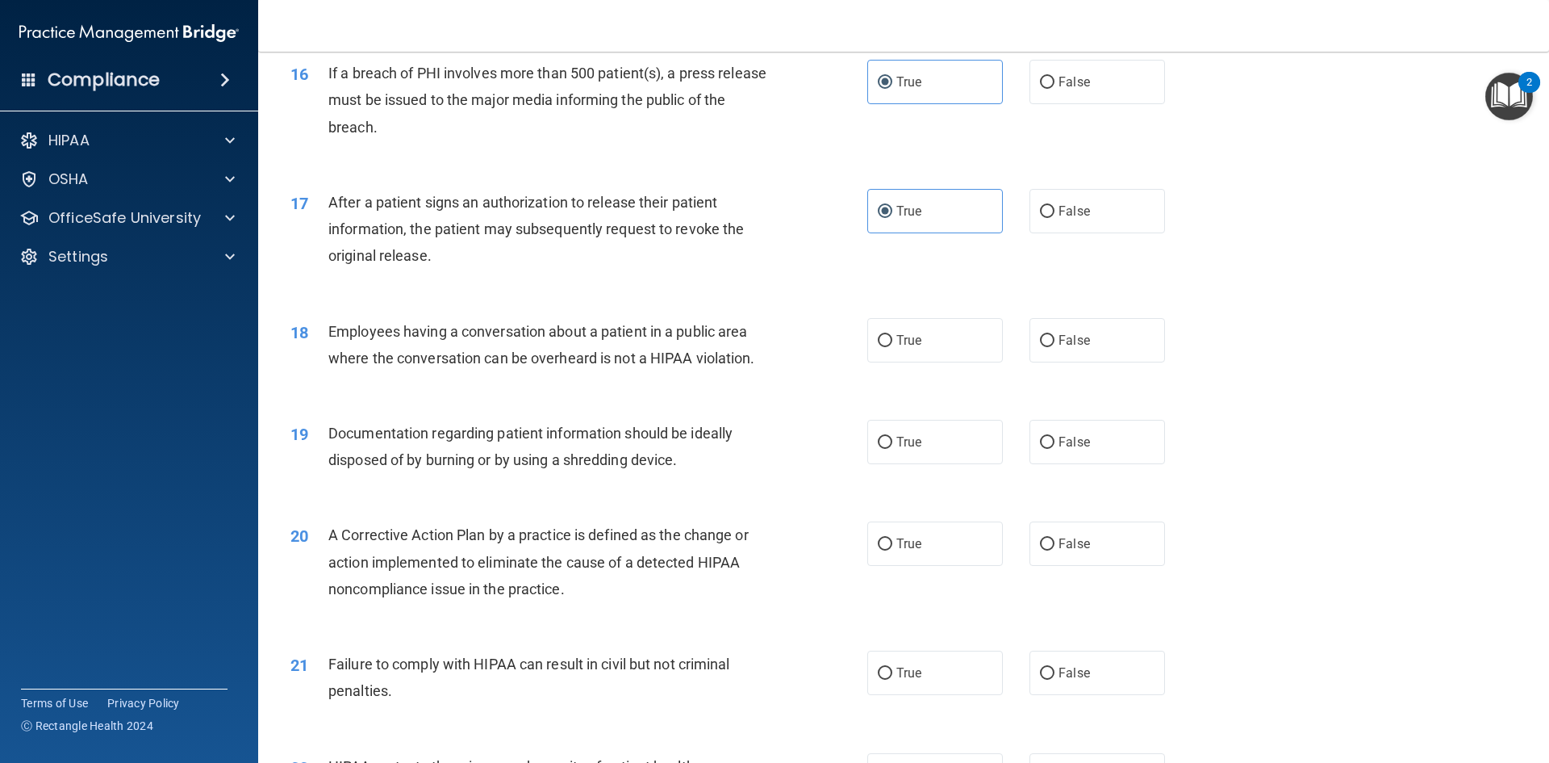
scroll to position [1846, 0]
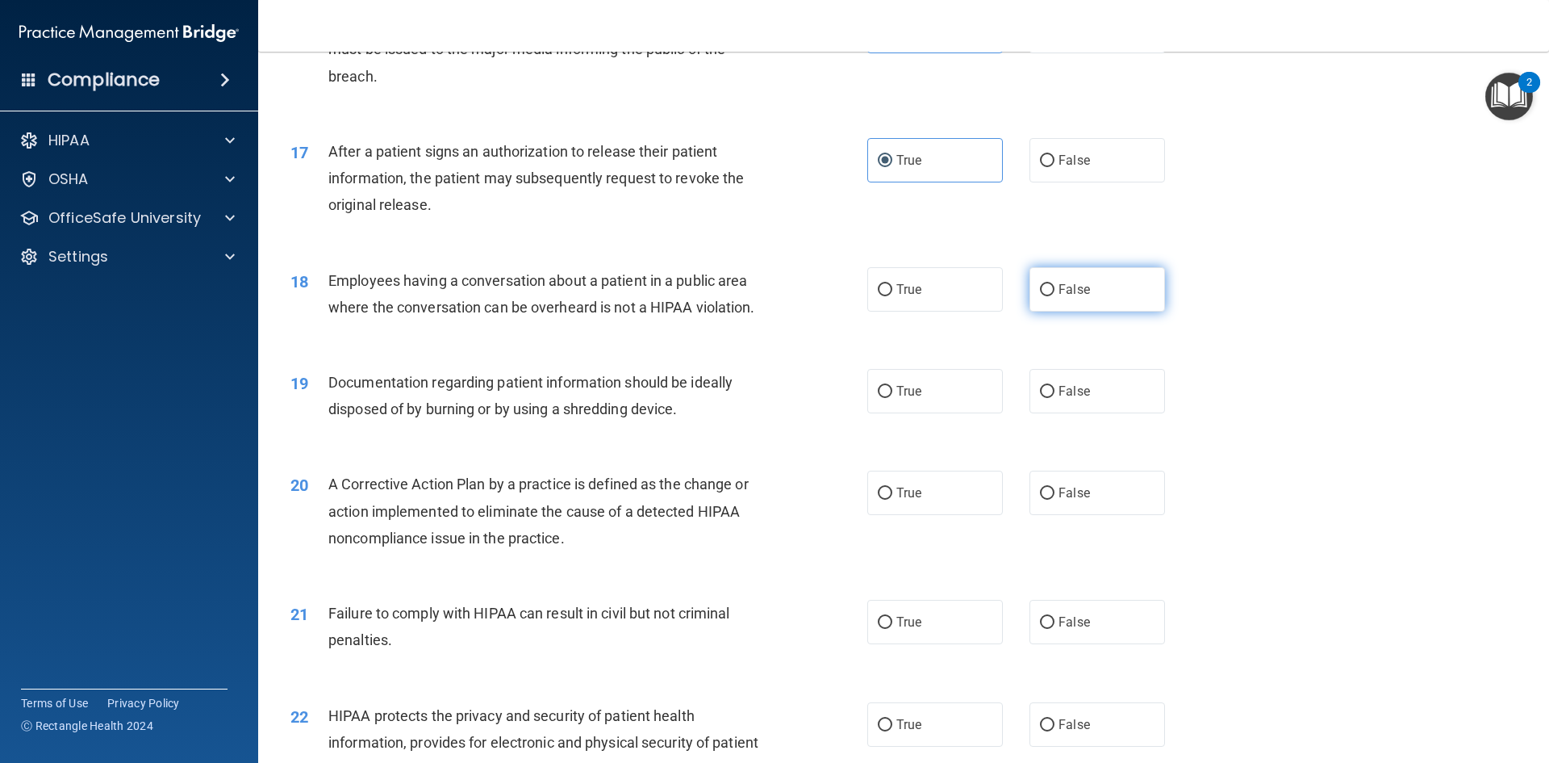
click at [1075, 297] on span "False" at bounding box center [1074, 289] width 31 height 15
click at [1055, 296] on input "False" at bounding box center [1047, 290] width 15 height 12
radio input "true"
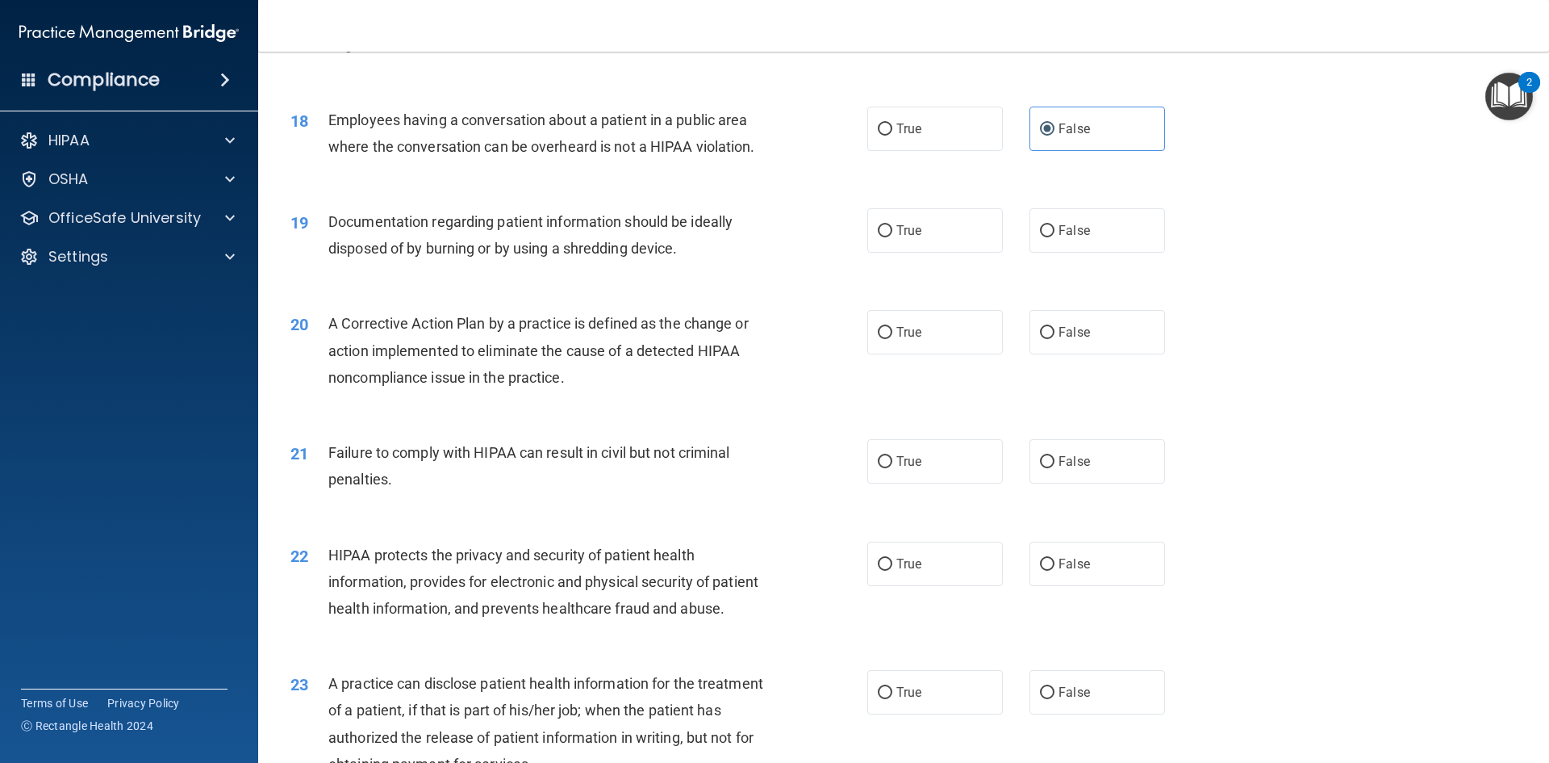
scroll to position [2008, 0]
click at [880, 236] on input "True" at bounding box center [885, 230] width 15 height 12
radio input "true"
click at [876, 353] on label "True" at bounding box center [935, 331] width 136 height 44
click at [878, 338] on input "True" at bounding box center [885, 332] width 15 height 12
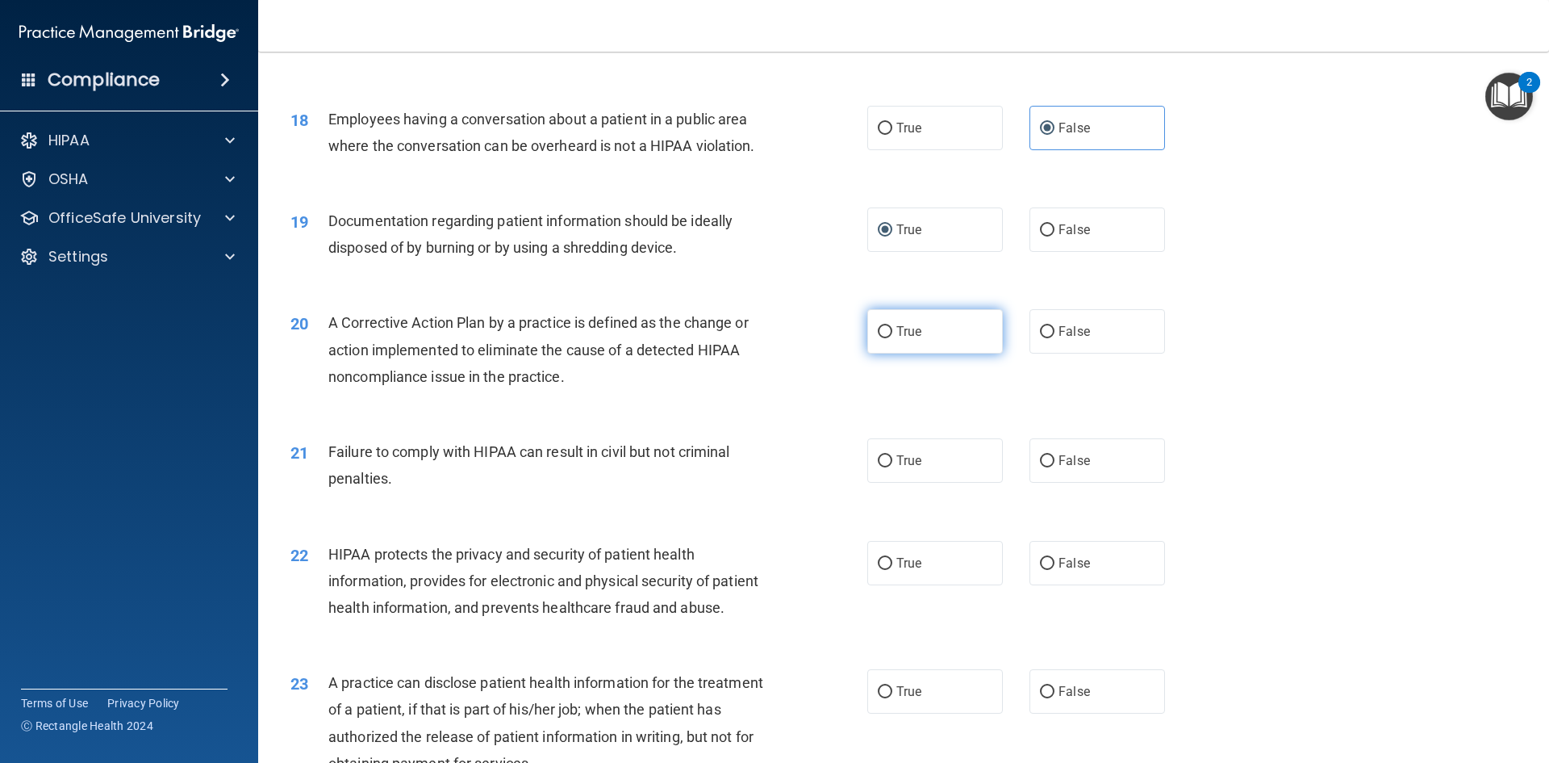
radio input "true"
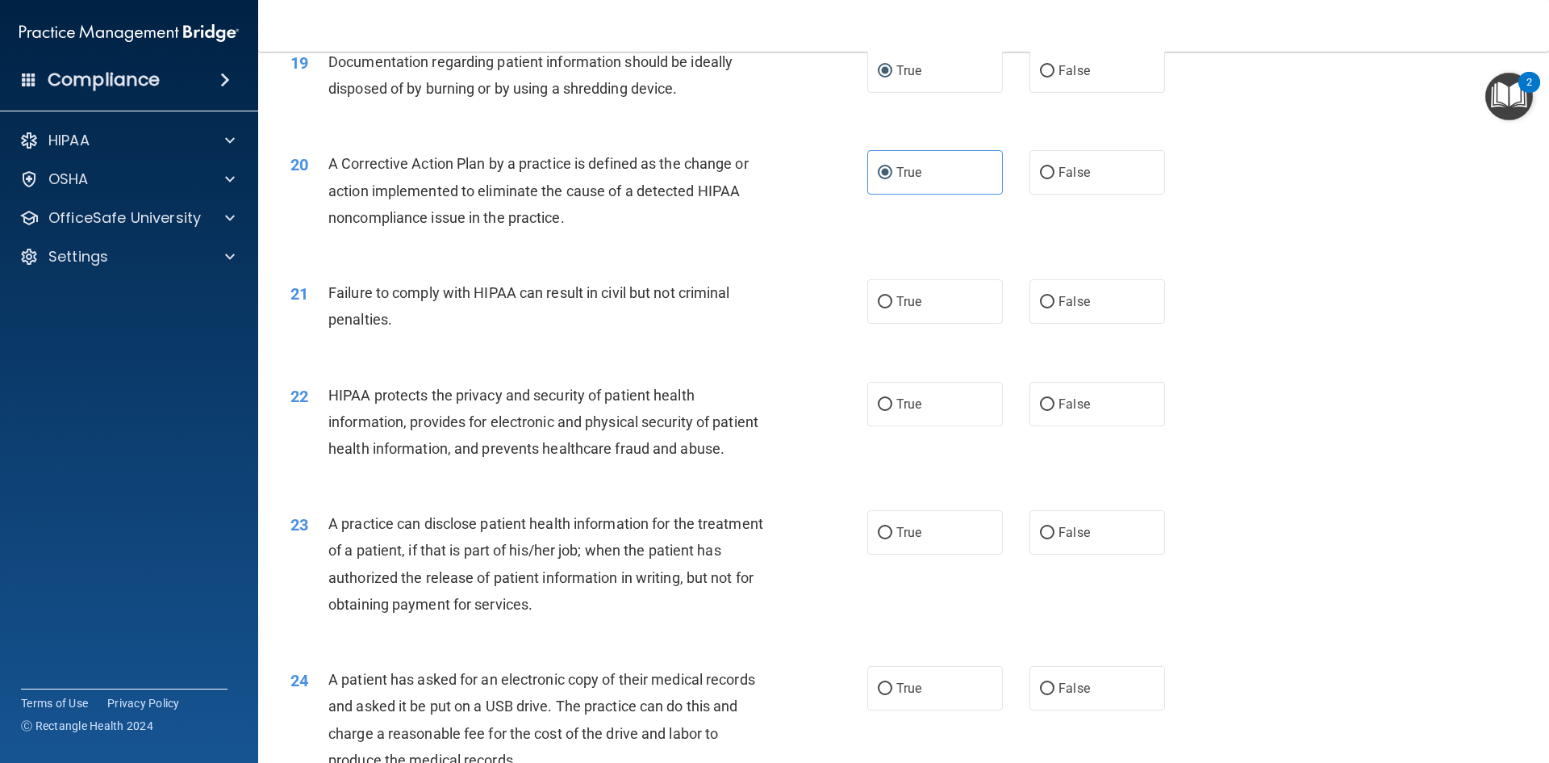
scroll to position [2169, 0]
click at [1042, 321] on label "False" at bounding box center [1098, 299] width 136 height 44
click at [1042, 306] on input "False" at bounding box center [1047, 300] width 15 height 12
radio input "true"
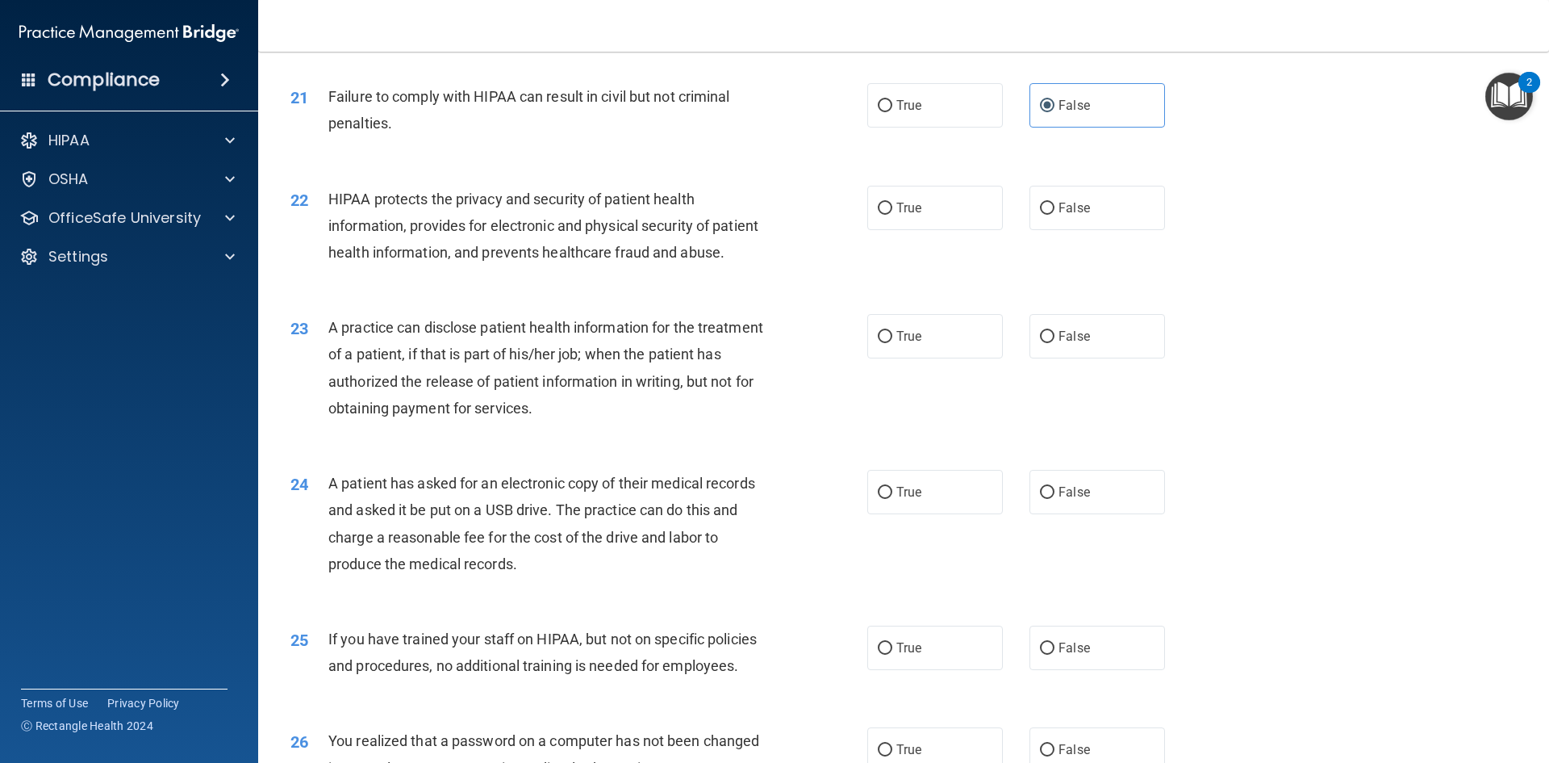
scroll to position [2411, 0]
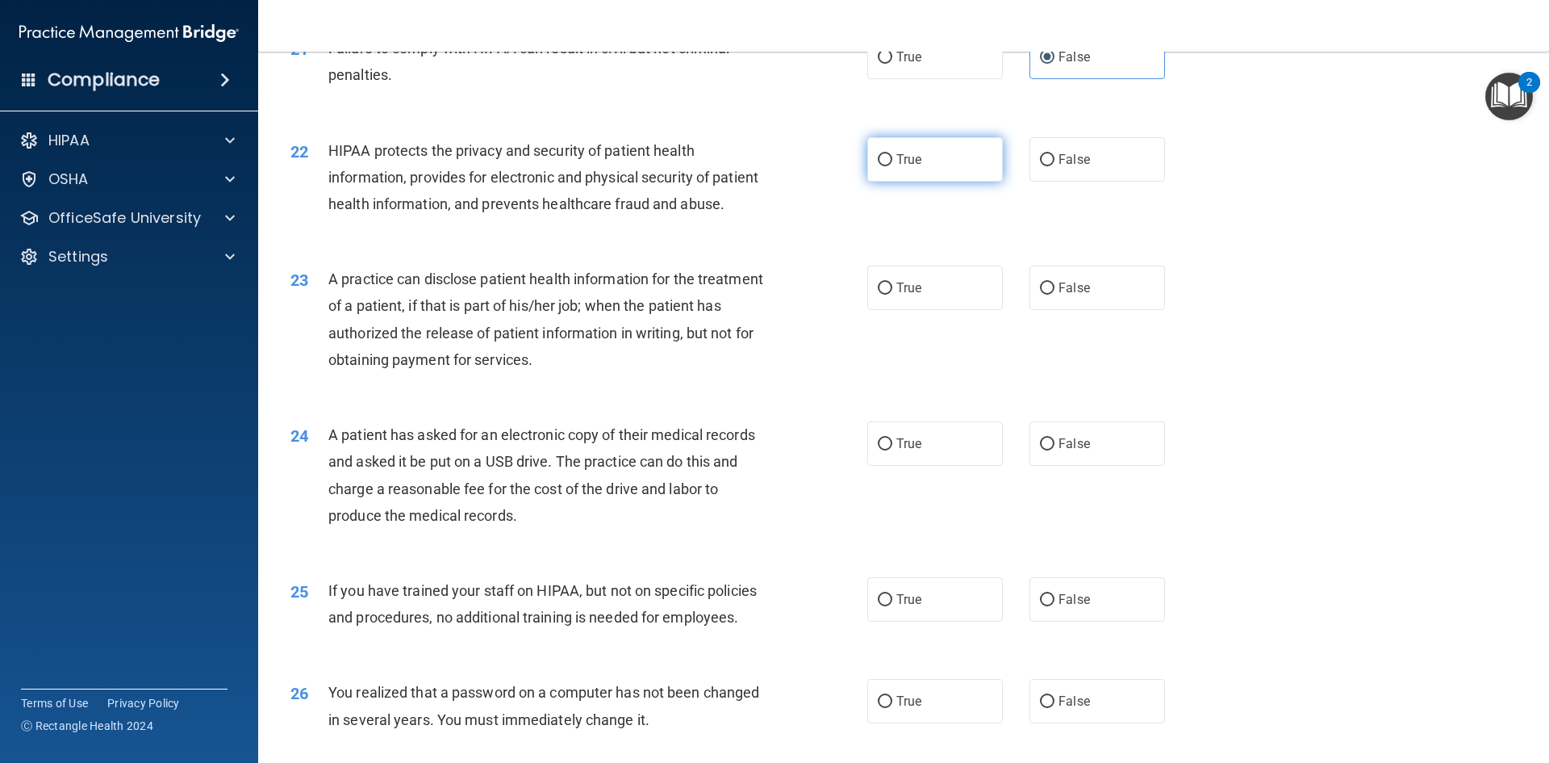
click at [943, 182] on label "True" at bounding box center [935, 159] width 136 height 44
click at [893, 166] on input "True" at bounding box center [885, 160] width 15 height 12
radio input "true"
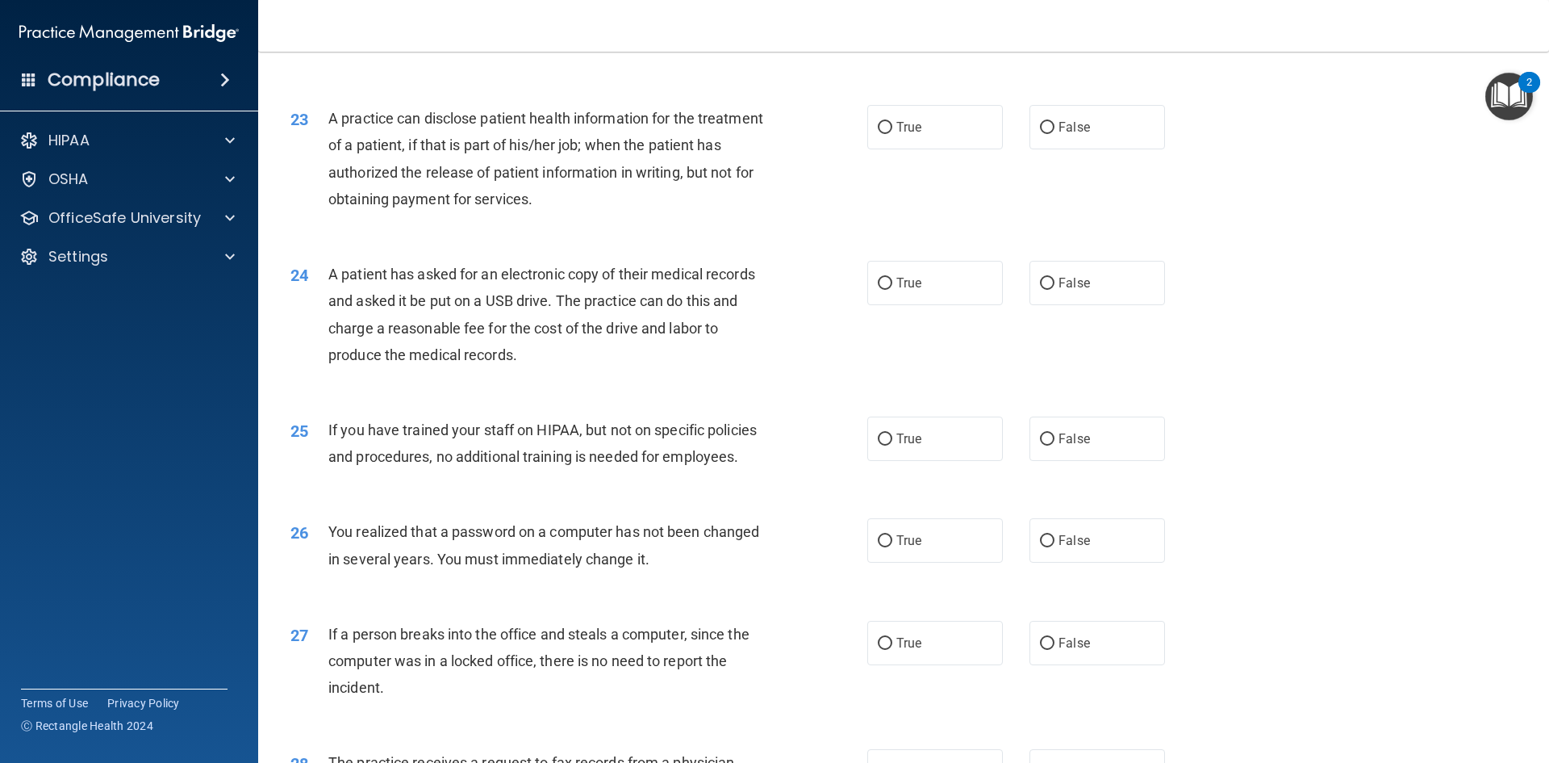
scroll to position [2573, 0]
click at [1127, 148] on label "False" at bounding box center [1098, 126] width 136 height 44
click at [1055, 133] on input "False" at bounding box center [1047, 127] width 15 height 12
radio input "true"
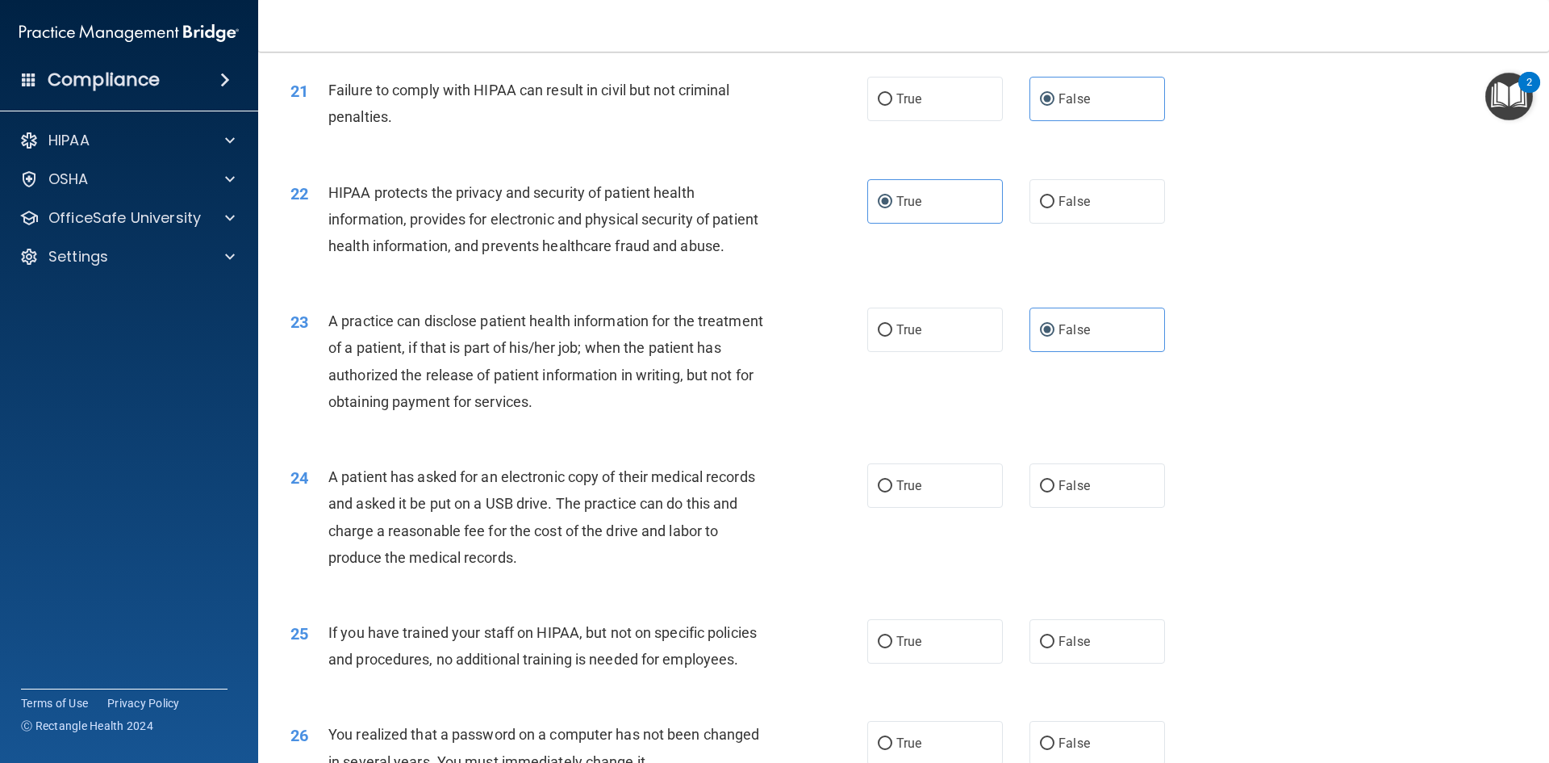
scroll to position [2734, 0]
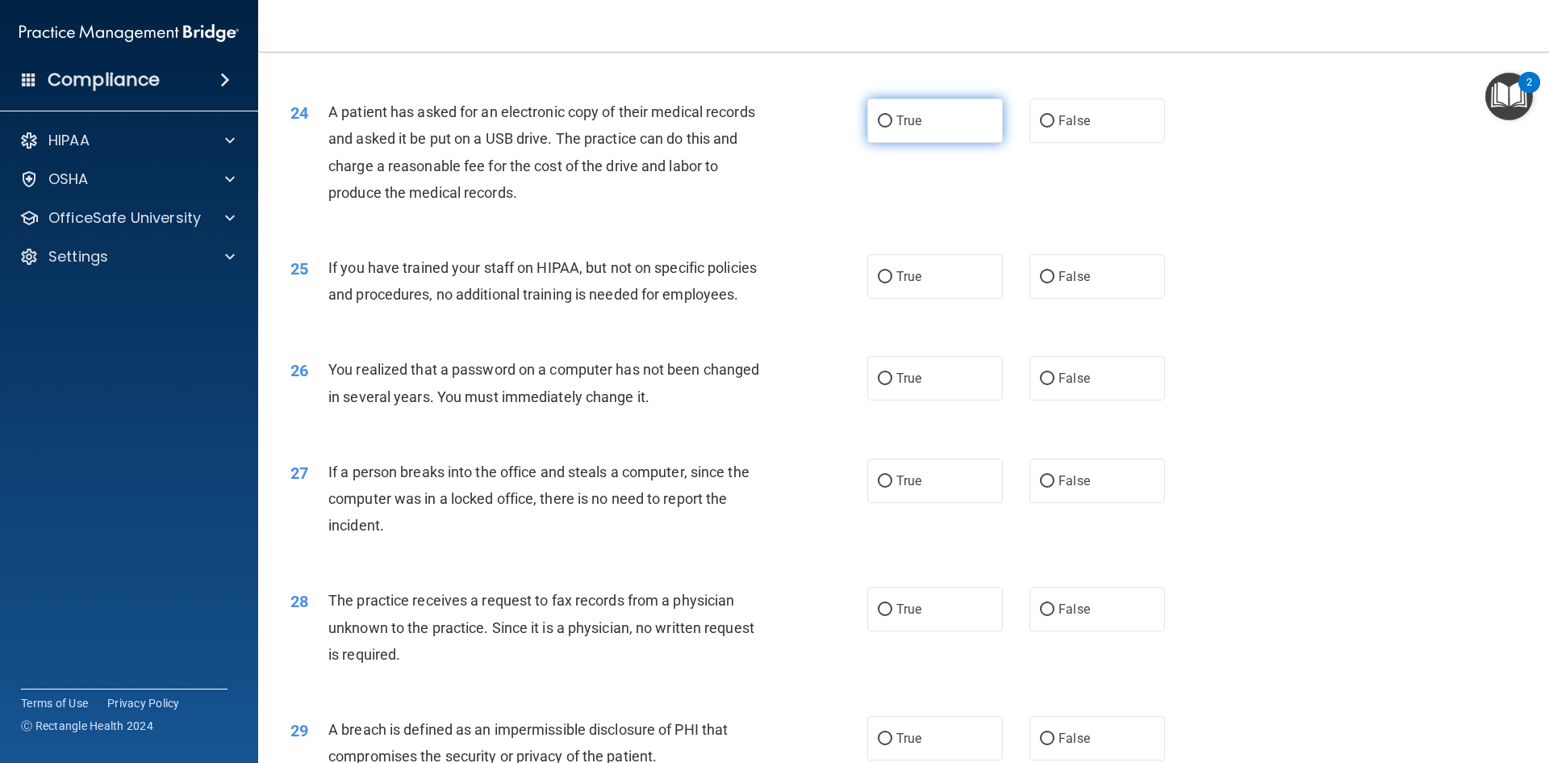
click at [867, 143] on label "True" at bounding box center [935, 120] width 136 height 44
click at [878, 128] on input "True" at bounding box center [885, 121] width 15 height 12
radio input "true"
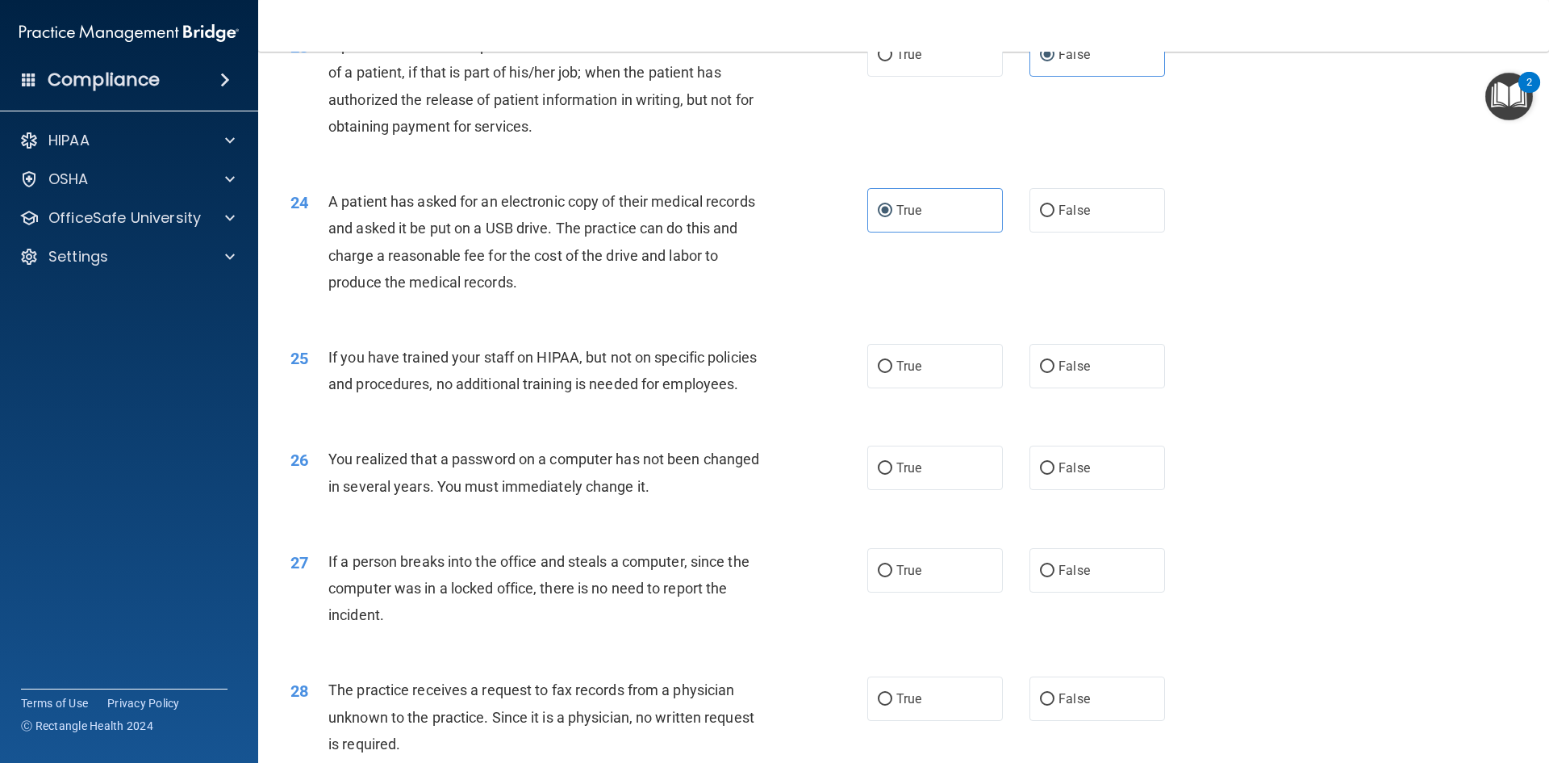
scroll to position [2653, 0]
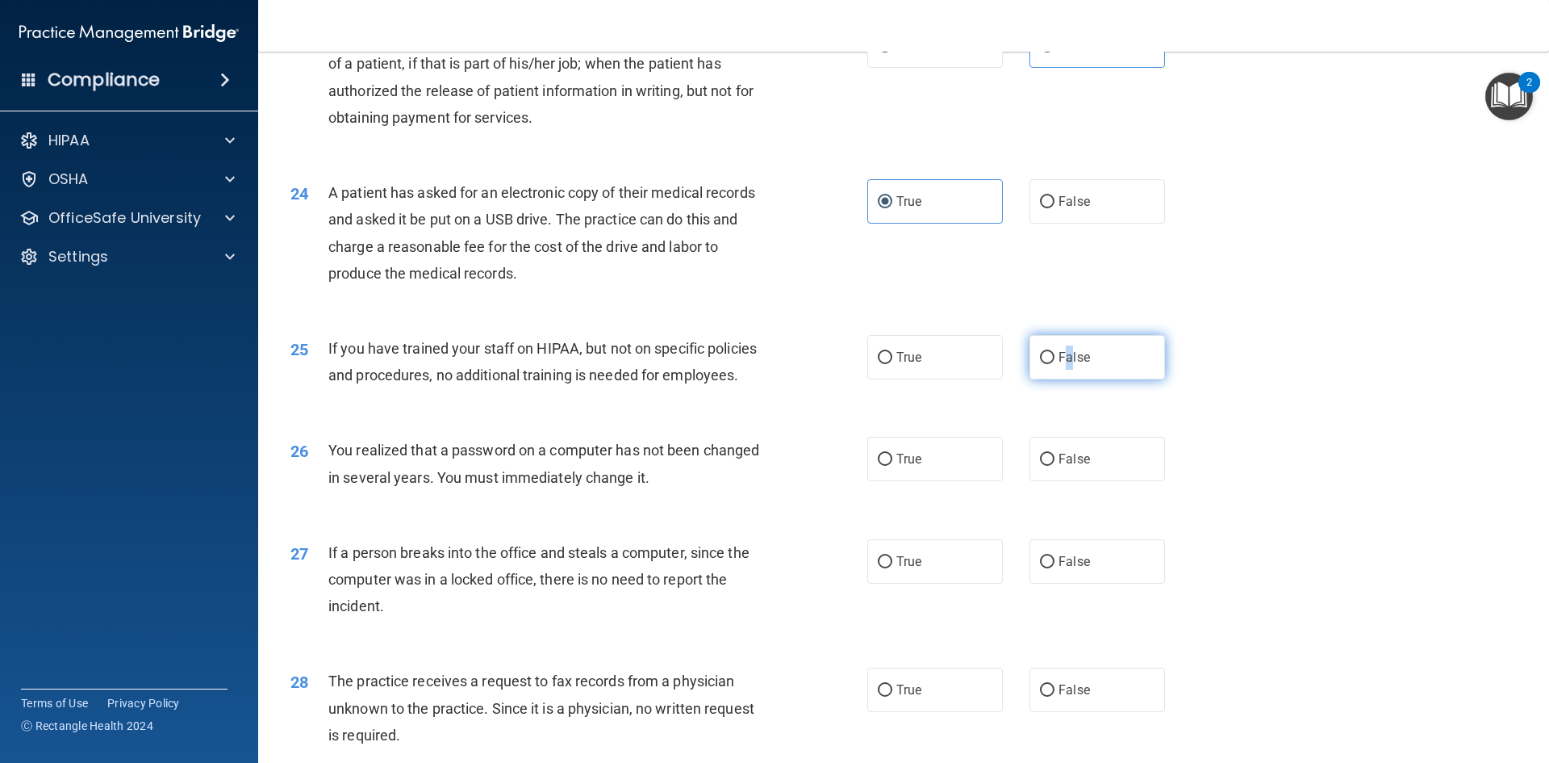
click at [1064, 379] on label "False" at bounding box center [1098, 357] width 136 height 44
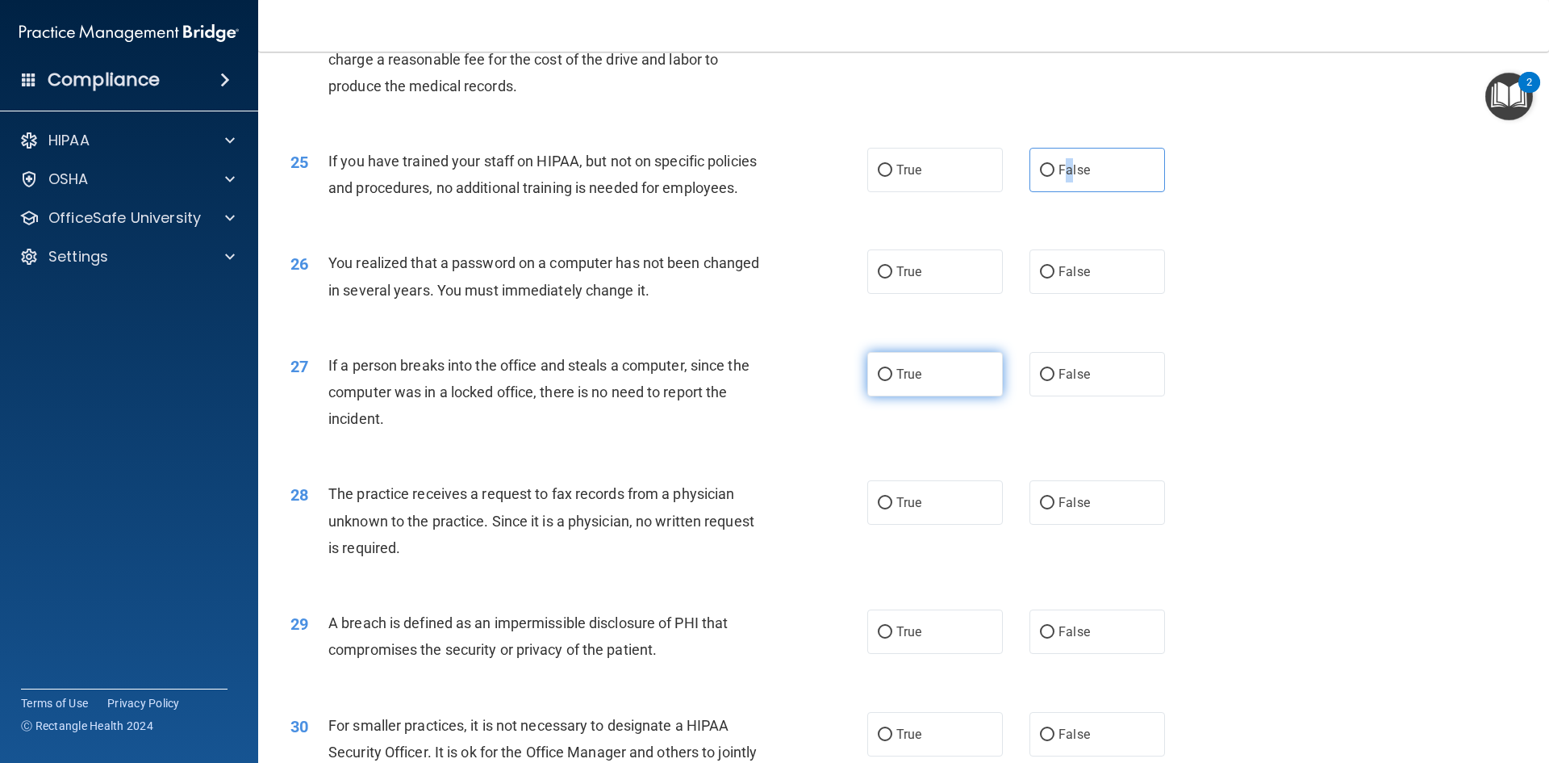
scroll to position [2895, 0]
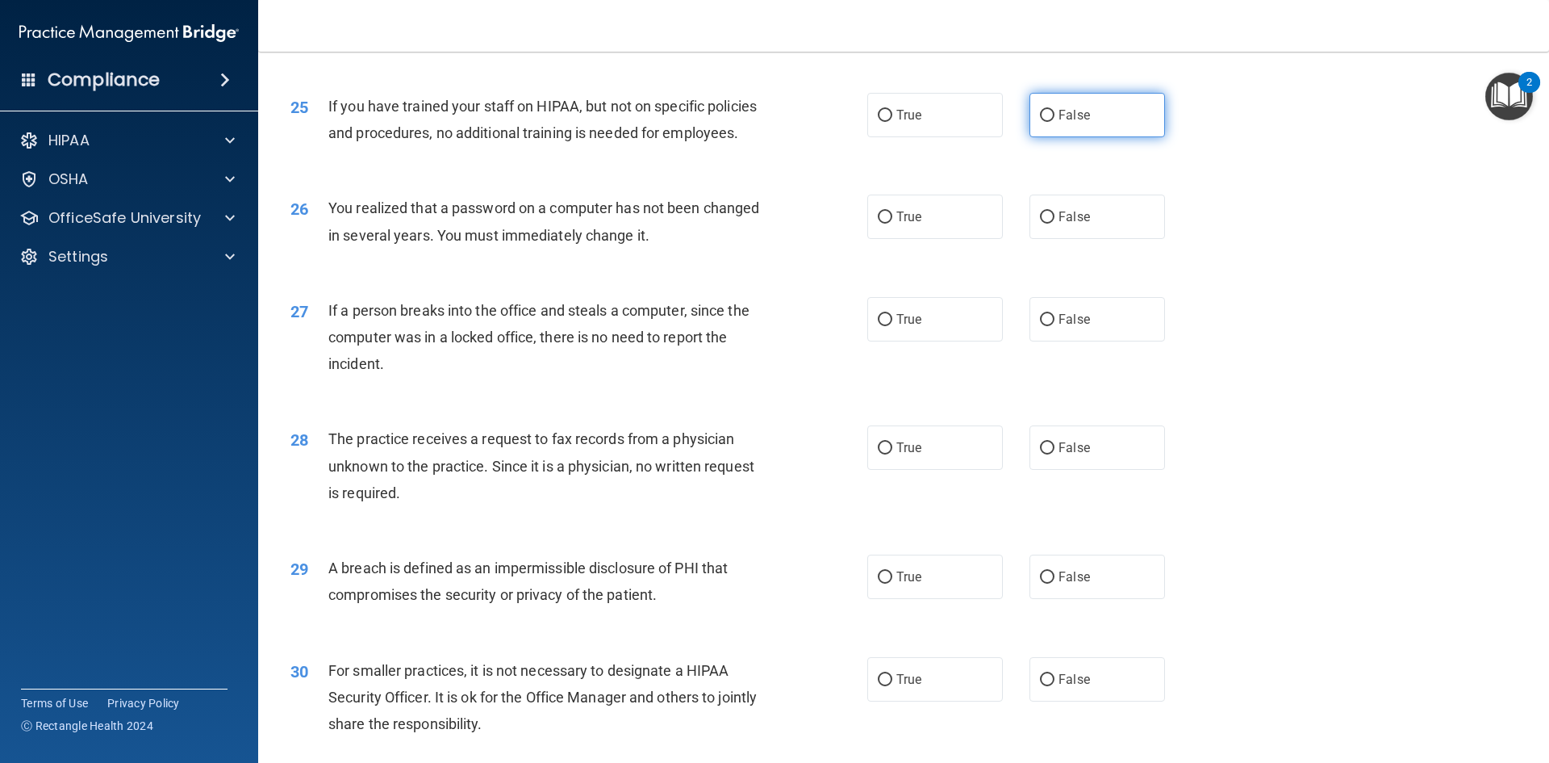
click at [1123, 137] on label "False" at bounding box center [1098, 115] width 136 height 44
click at [1055, 122] on input "False" at bounding box center [1047, 116] width 15 height 12
radio input "true"
click at [964, 239] on label "True" at bounding box center [935, 216] width 136 height 44
click at [893, 224] on input "True" at bounding box center [885, 217] width 15 height 12
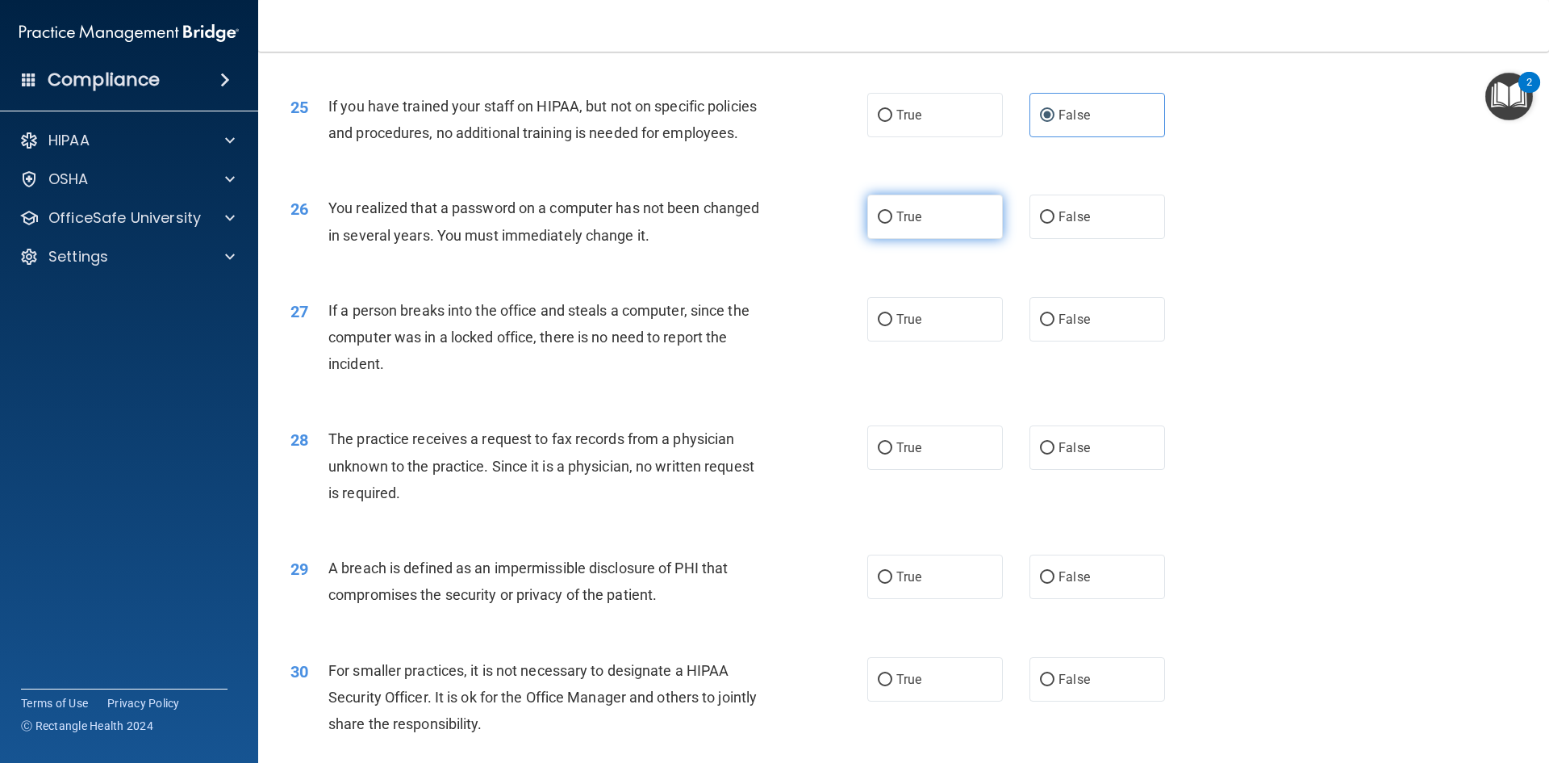
radio input "true"
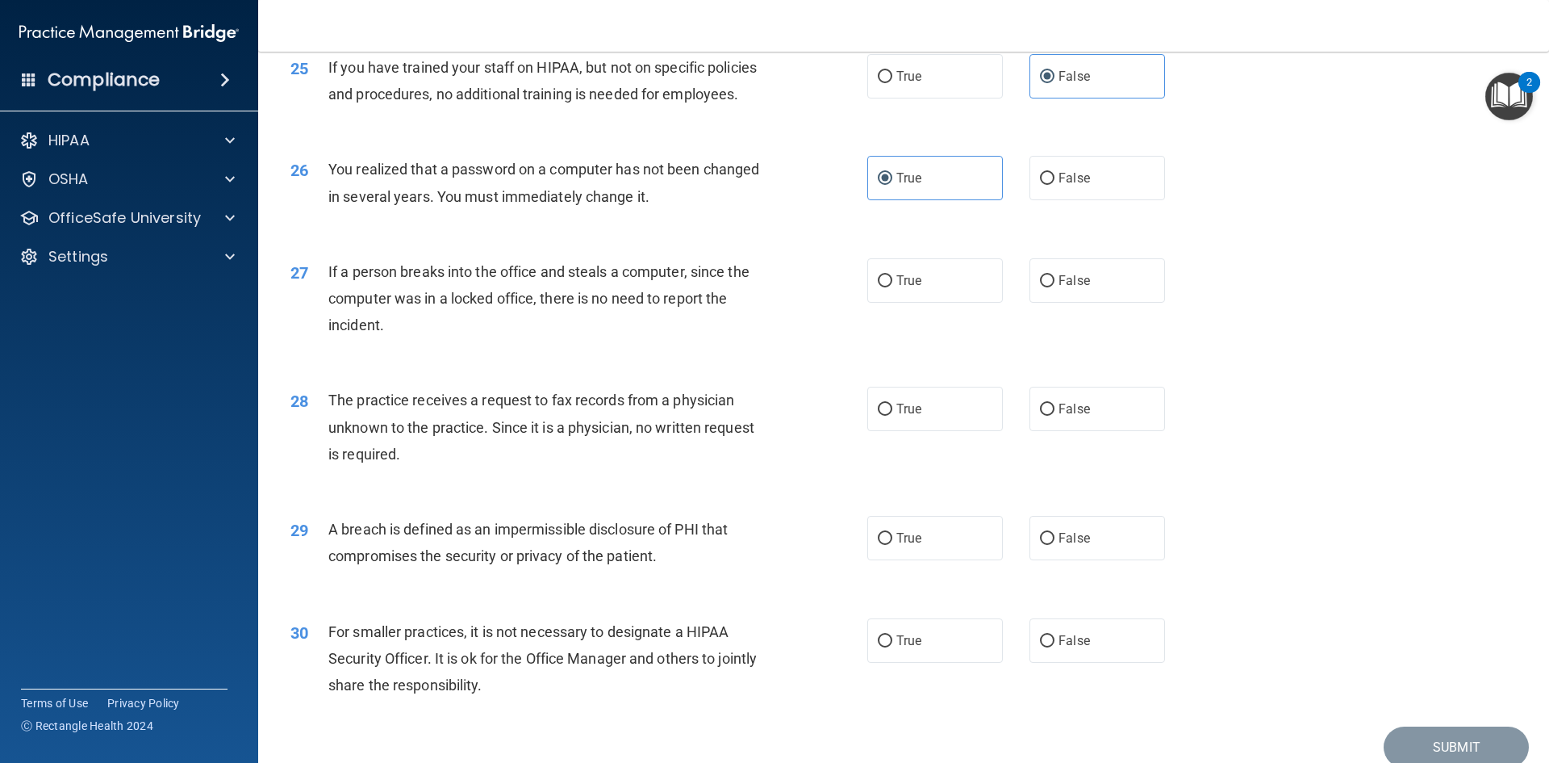
scroll to position [2976, 0]
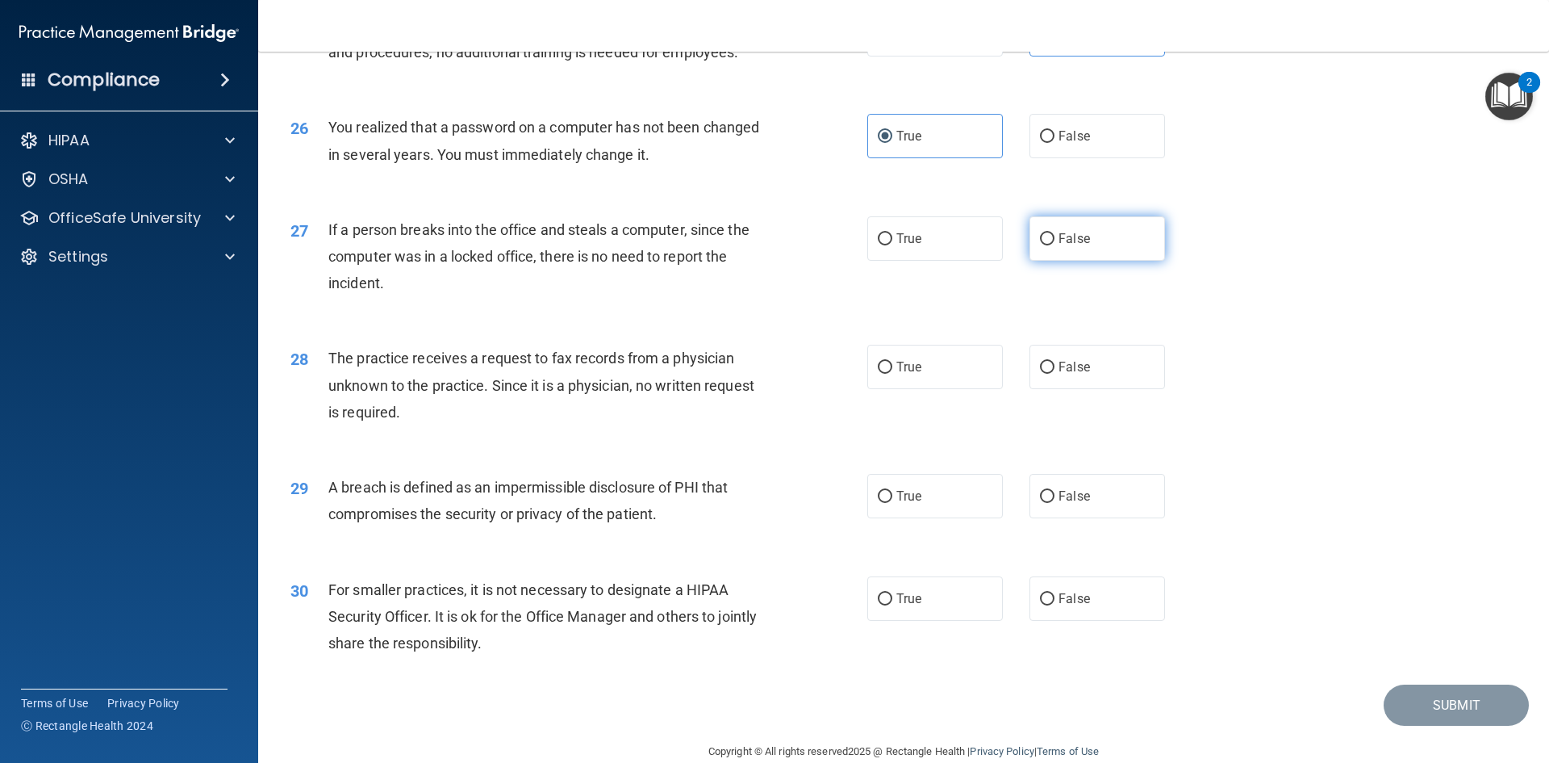
click at [1031, 261] on label "False" at bounding box center [1098, 238] width 136 height 44
click at [1040, 245] on input "False" at bounding box center [1047, 239] width 15 height 12
radio input "true"
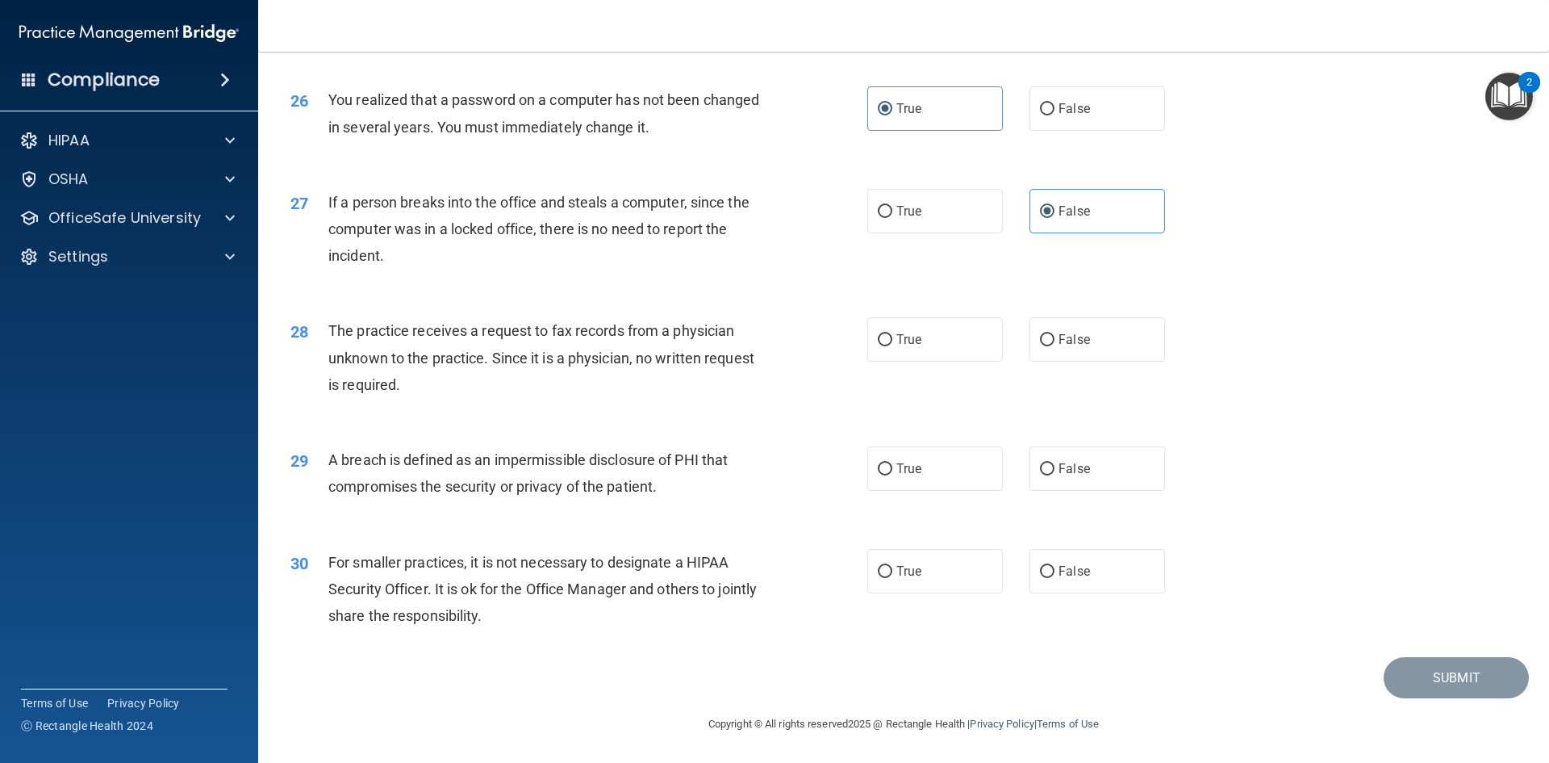
scroll to position [3057, 0]
click at [1104, 322] on label "False" at bounding box center [1098, 339] width 136 height 44
click at [1055, 334] on input "False" at bounding box center [1047, 340] width 15 height 12
radio input "true"
click at [902, 472] on span "True" at bounding box center [909, 468] width 25 height 15
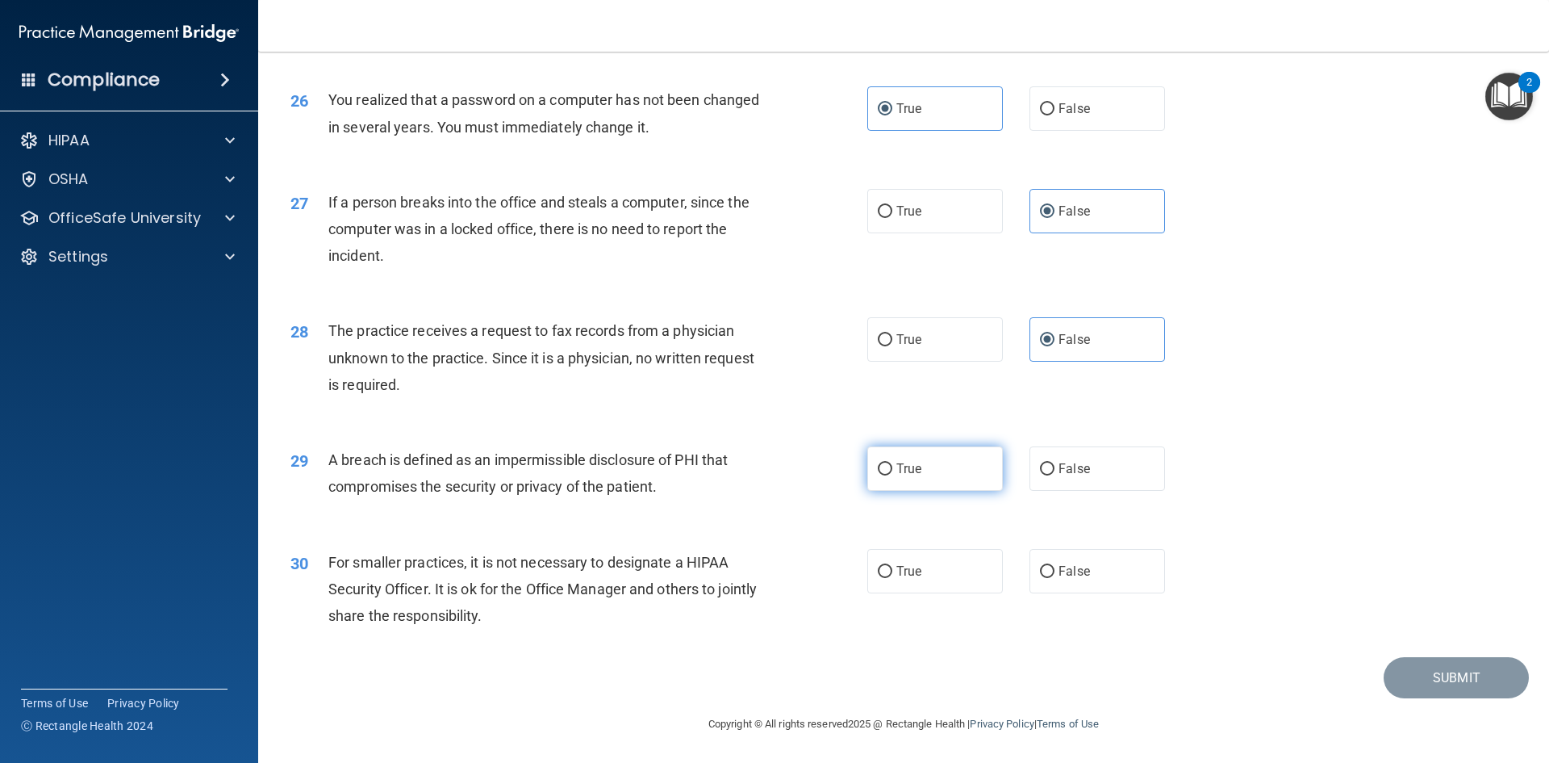
click at [893, 472] on input "True" at bounding box center [885, 469] width 15 height 12
radio input "true"
click at [1063, 592] on label "False" at bounding box center [1098, 571] width 136 height 44
click at [1055, 578] on input "False" at bounding box center [1047, 572] width 15 height 12
radio input "true"
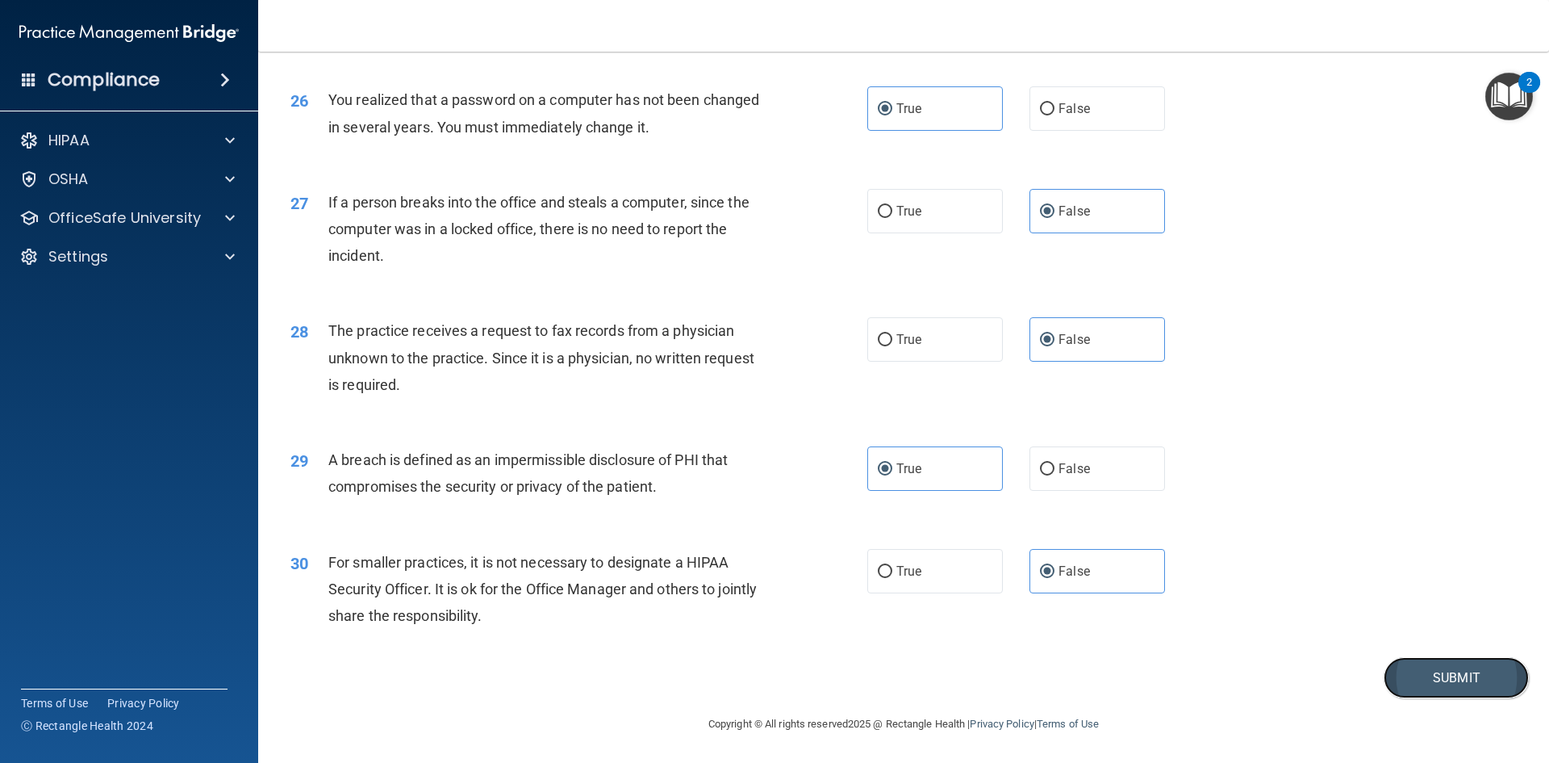
click at [1428, 689] on button "Submit" at bounding box center [1456, 677] width 145 height 41
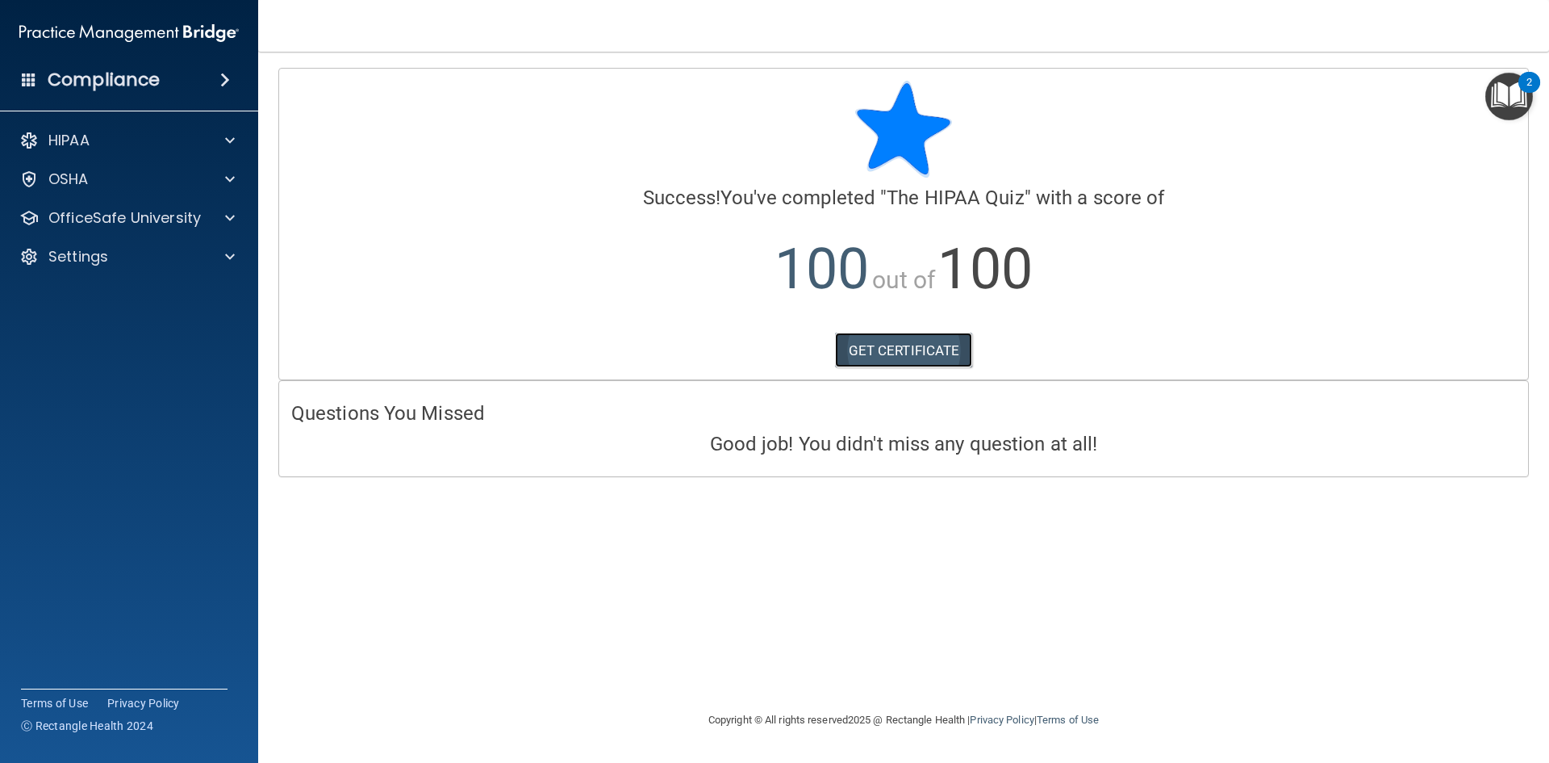
click at [913, 352] on link "GET CERTIFICATE" at bounding box center [904, 350] width 138 height 36
click at [208, 213] on div at bounding box center [227, 217] width 40 height 19
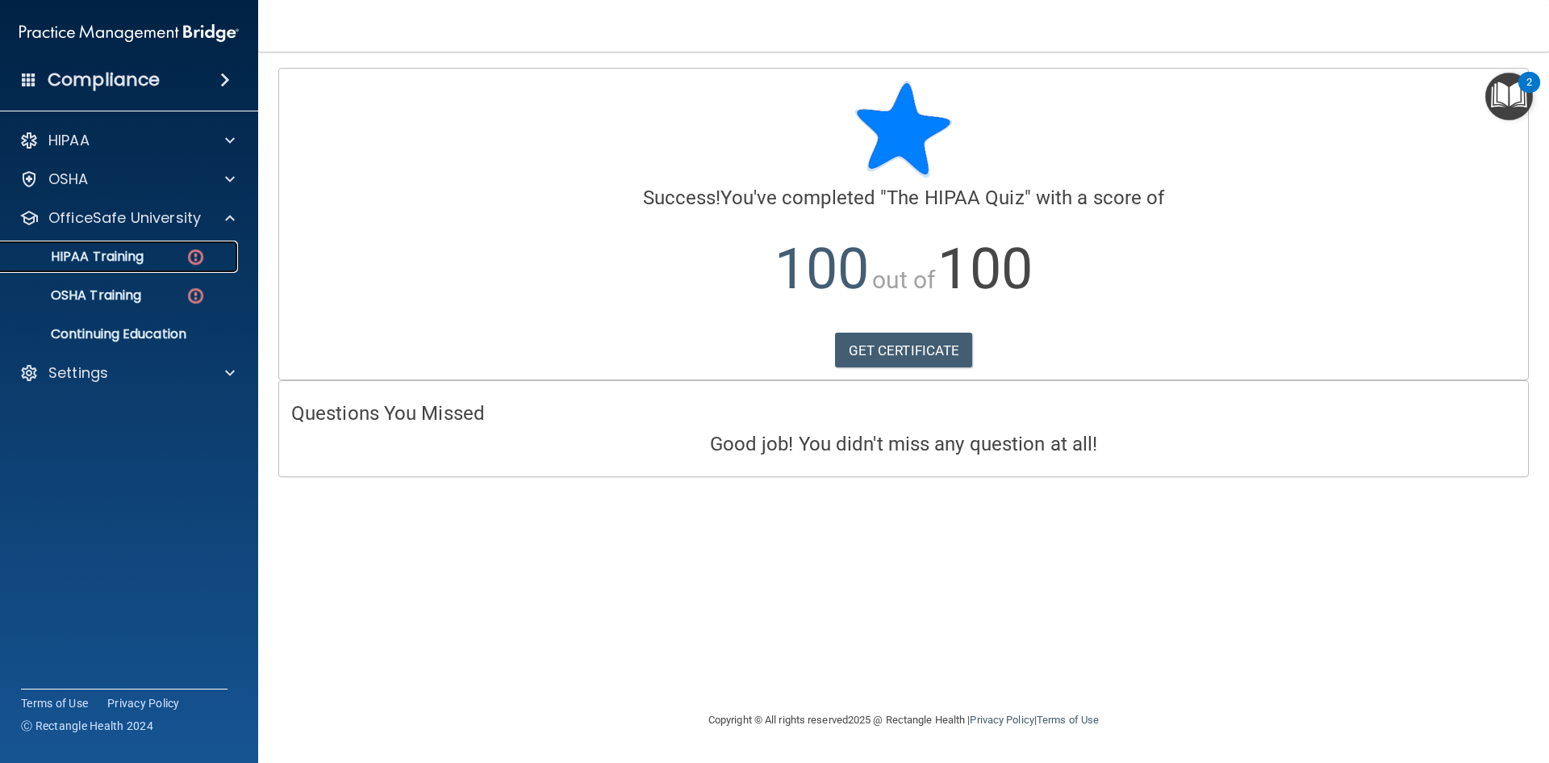
click at [197, 260] on img at bounding box center [196, 257] width 20 height 20
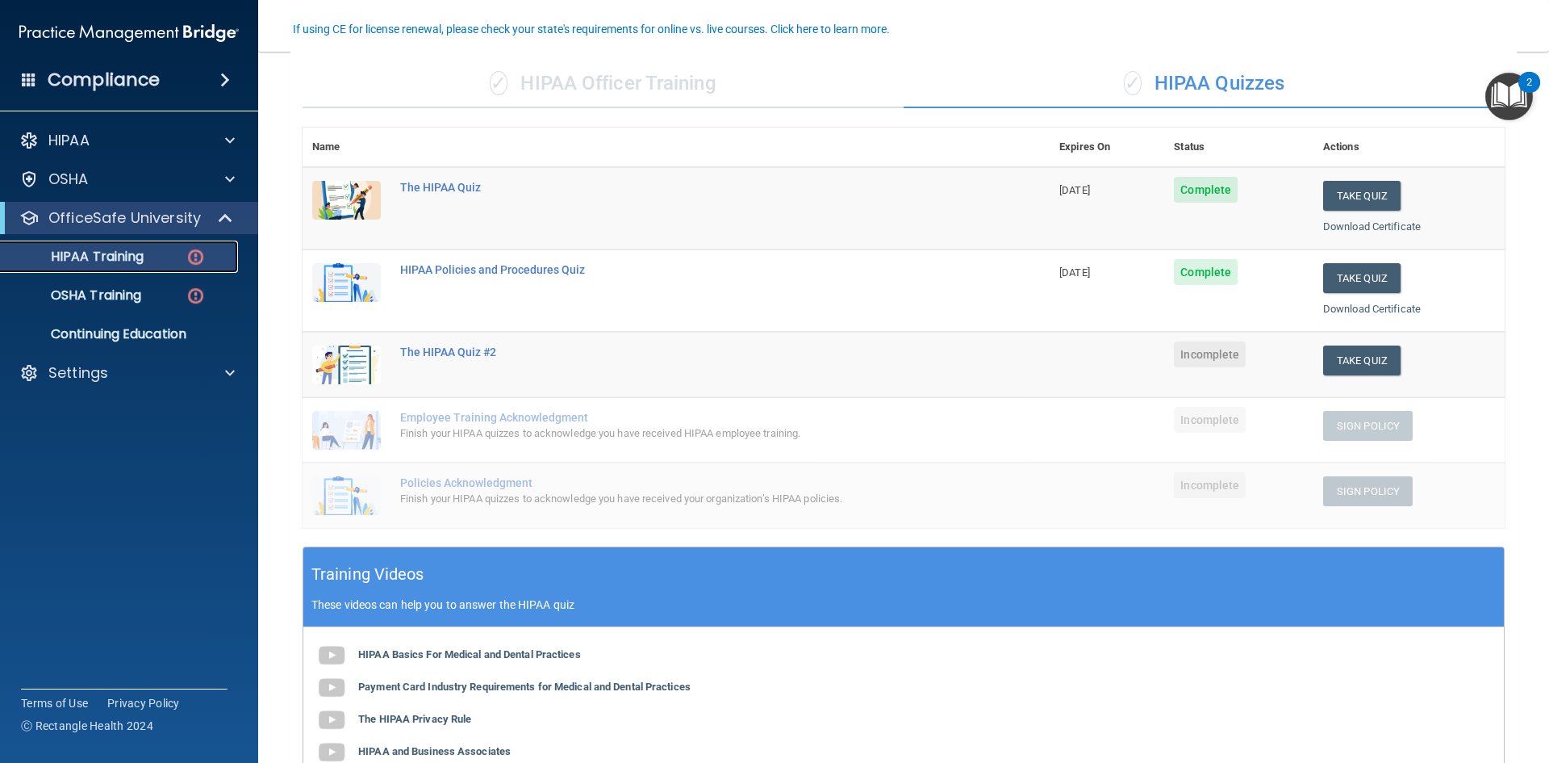
scroll to position [161, 0]
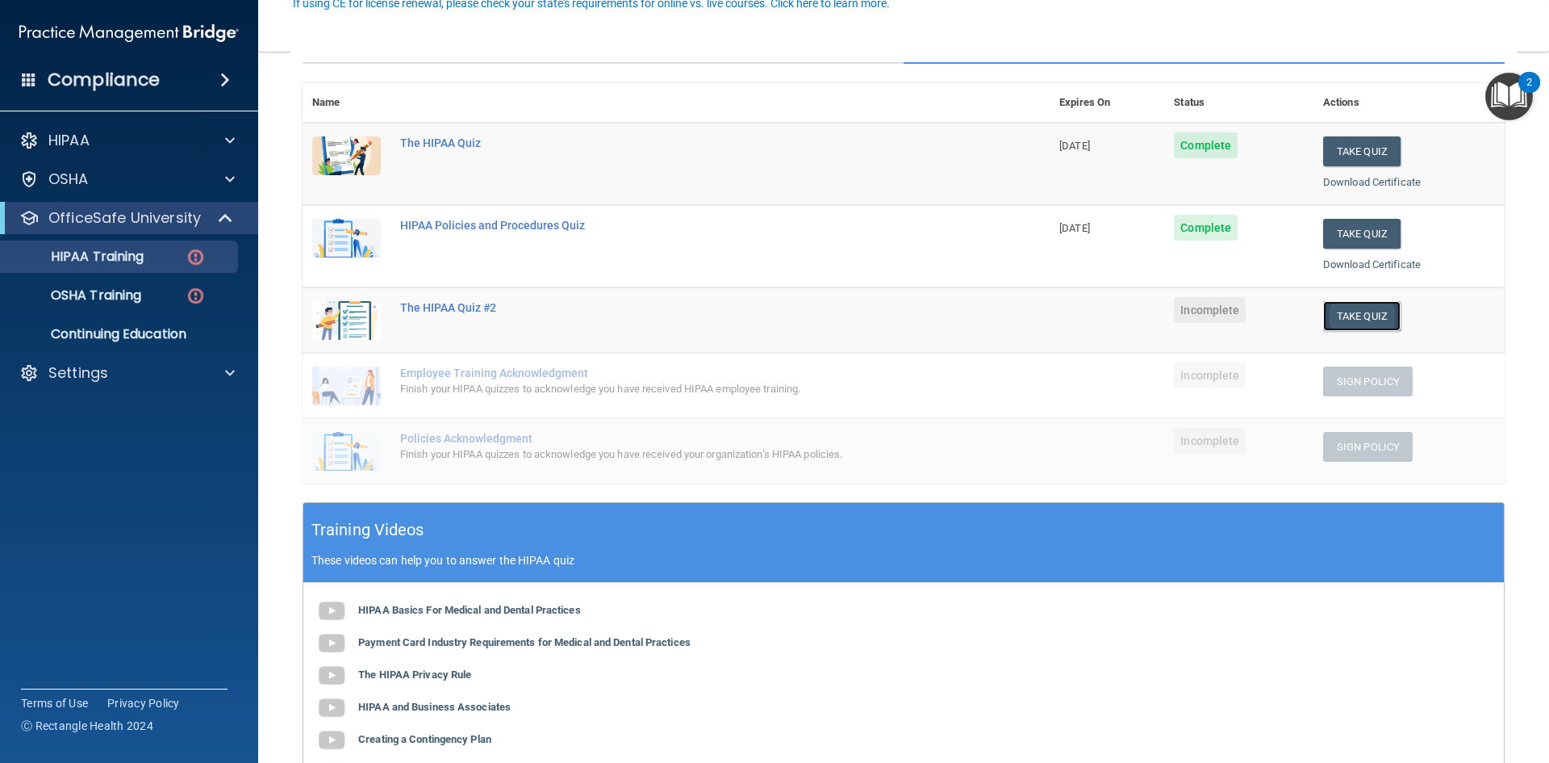
click at [1368, 321] on button "Take Quiz" at bounding box center [1361, 316] width 77 height 30
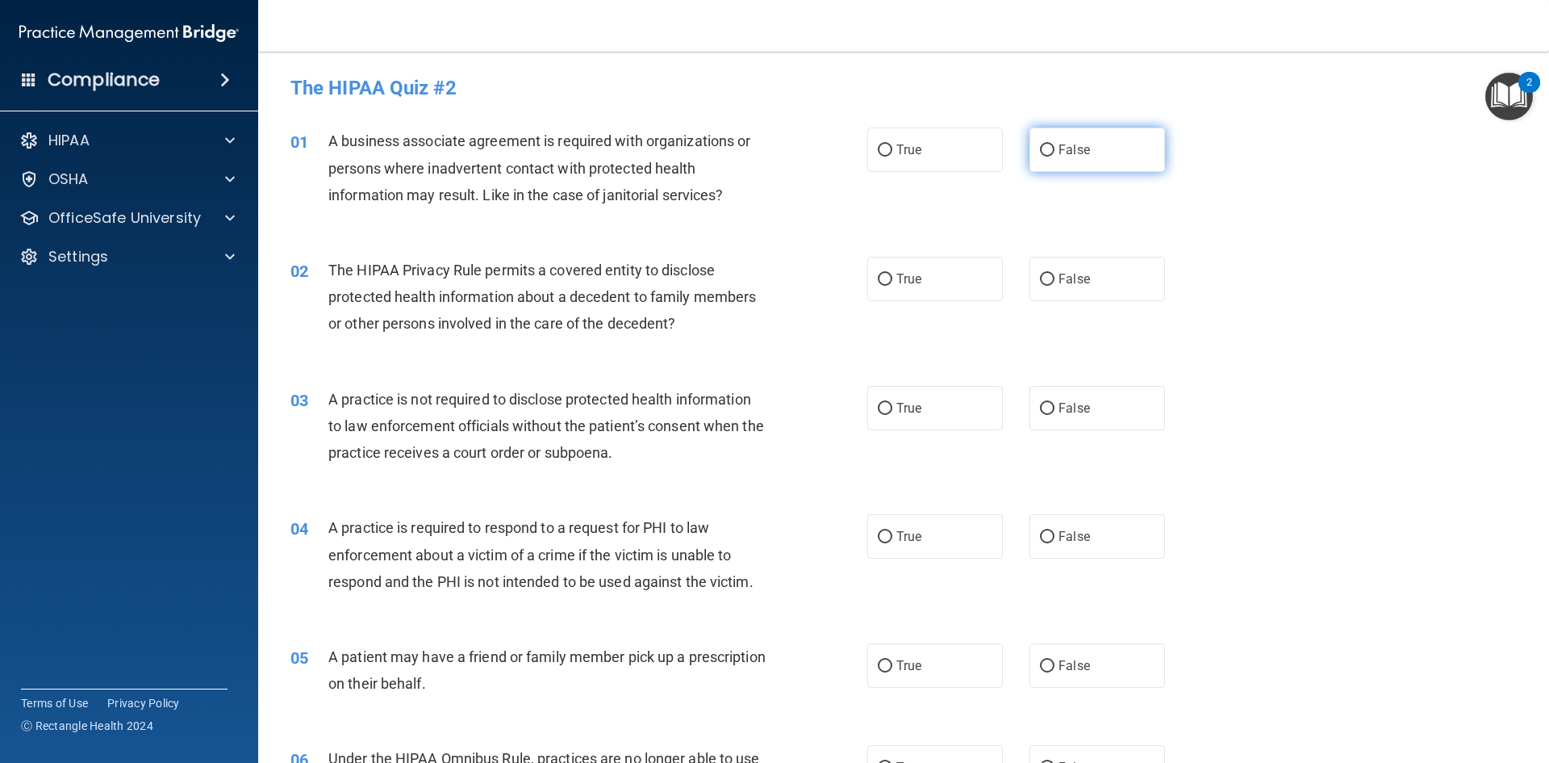
click at [1045, 164] on label "False" at bounding box center [1098, 150] width 136 height 44
click at [1045, 157] on input "False" at bounding box center [1047, 150] width 15 height 12
radio input "true"
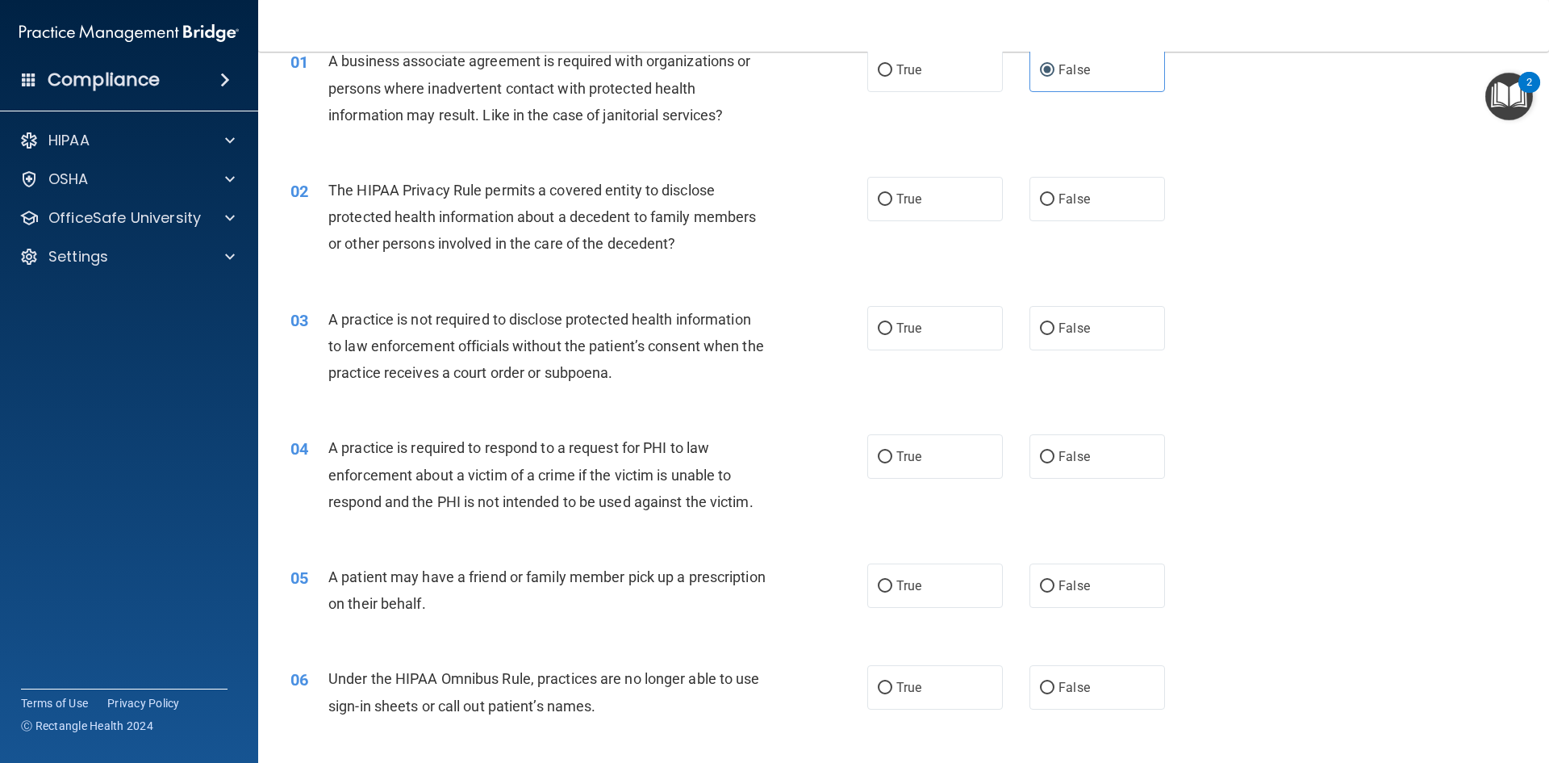
scroll to position [81, 0]
click at [934, 200] on label "True" at bounding box center [935, 198] width 136 height 44
click at [893, 200] on input "True" at bounding box center [885, 199] width 15 height 12
radio input "true"
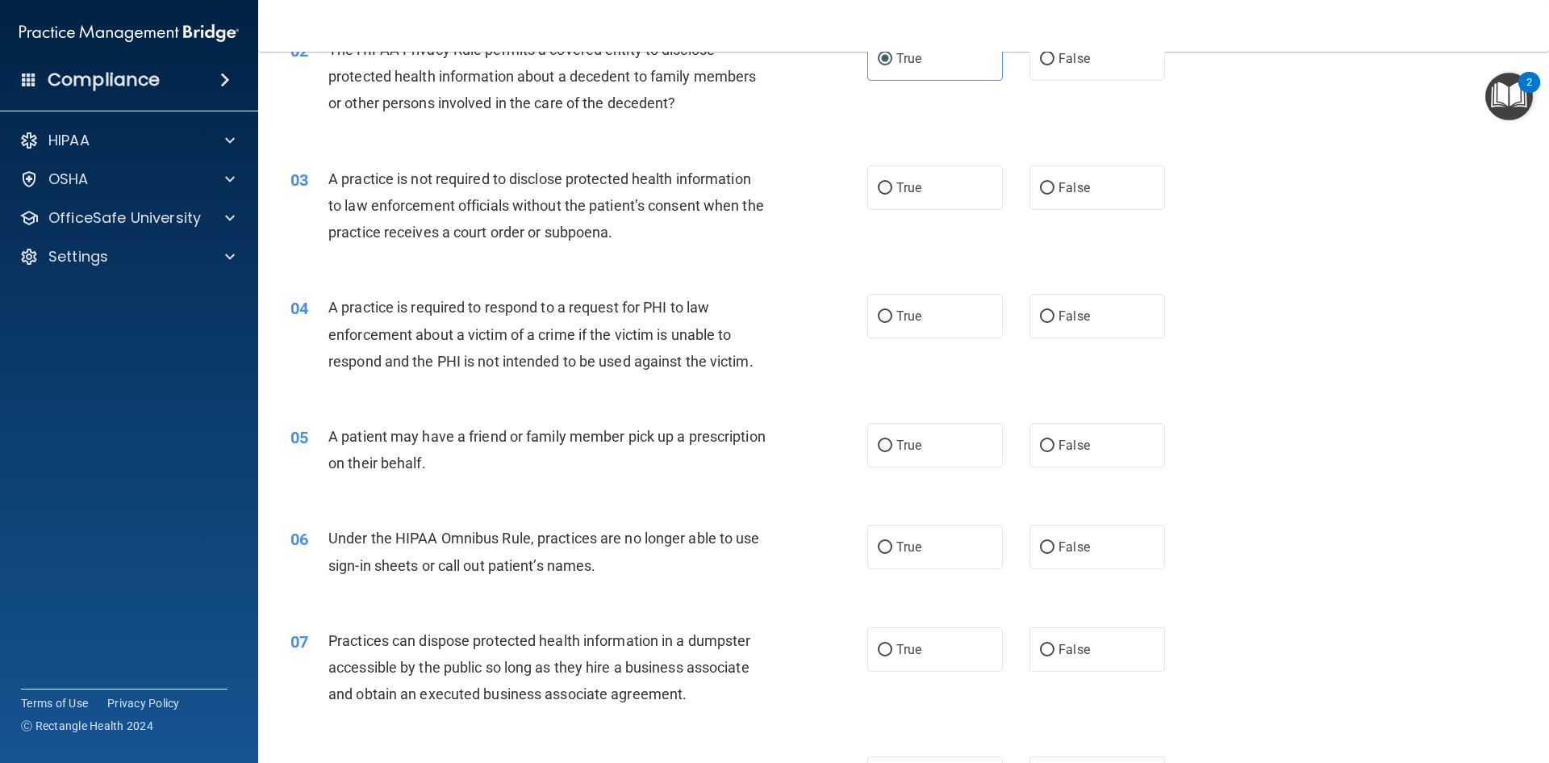
scroll to position [242, 0]
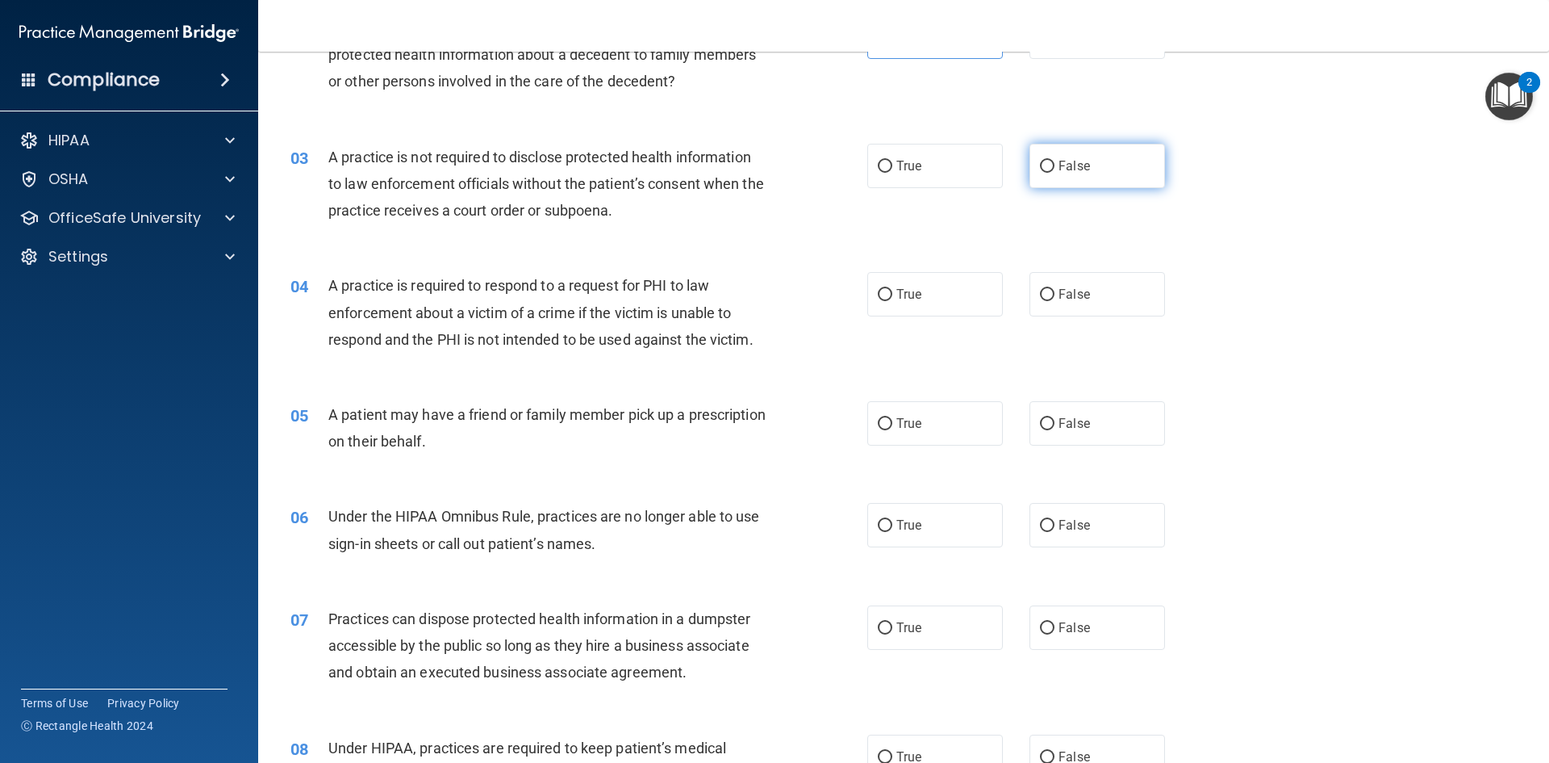
click at [1082, 167] on label "False" at bounding box center [1098, 166] width 136 height 44
click at [1055, 167] on input "False" at bounding box center [1047, 167] width 15 height 12
radio input "true"
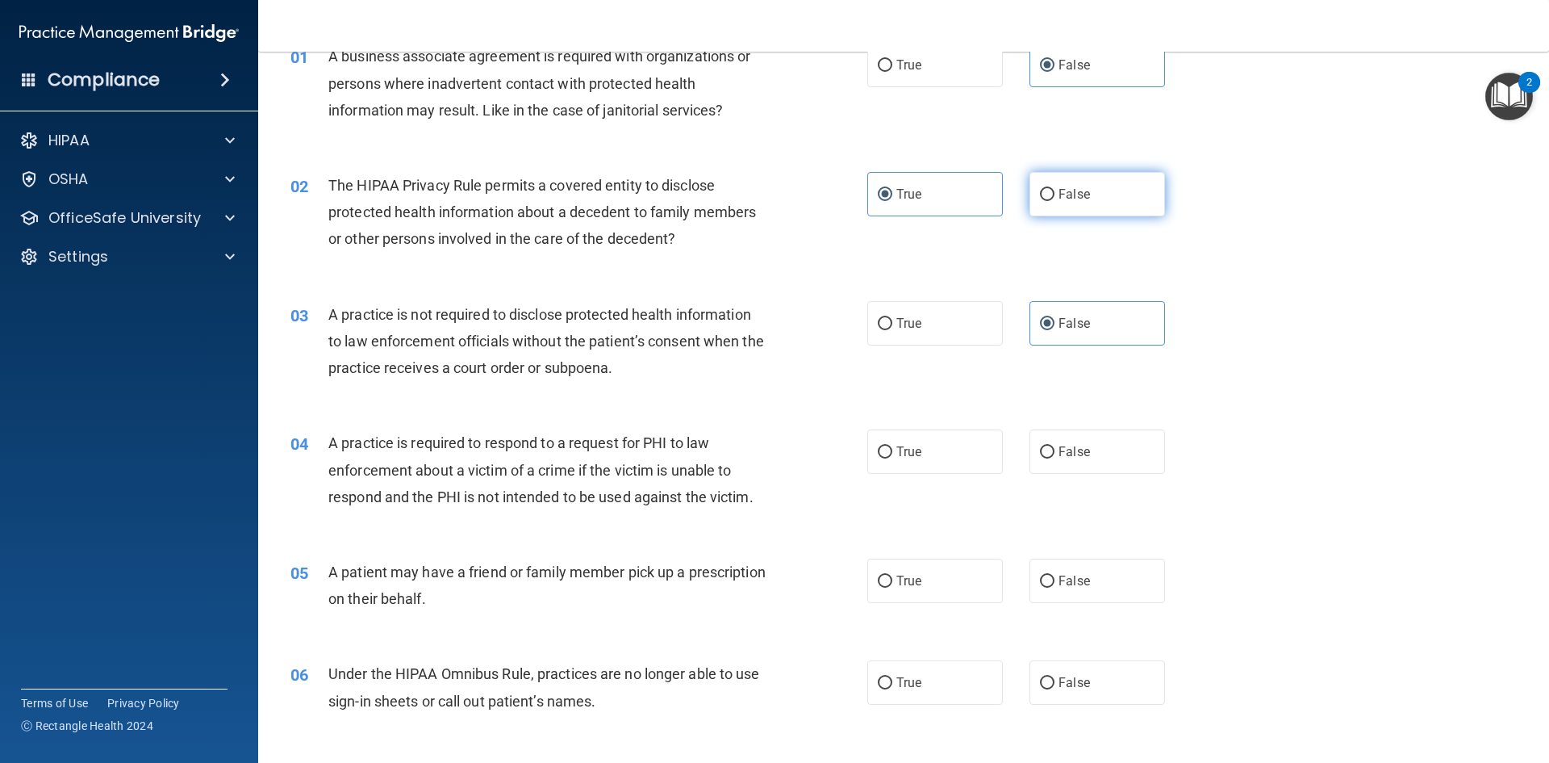
scroll to position [323, 0]
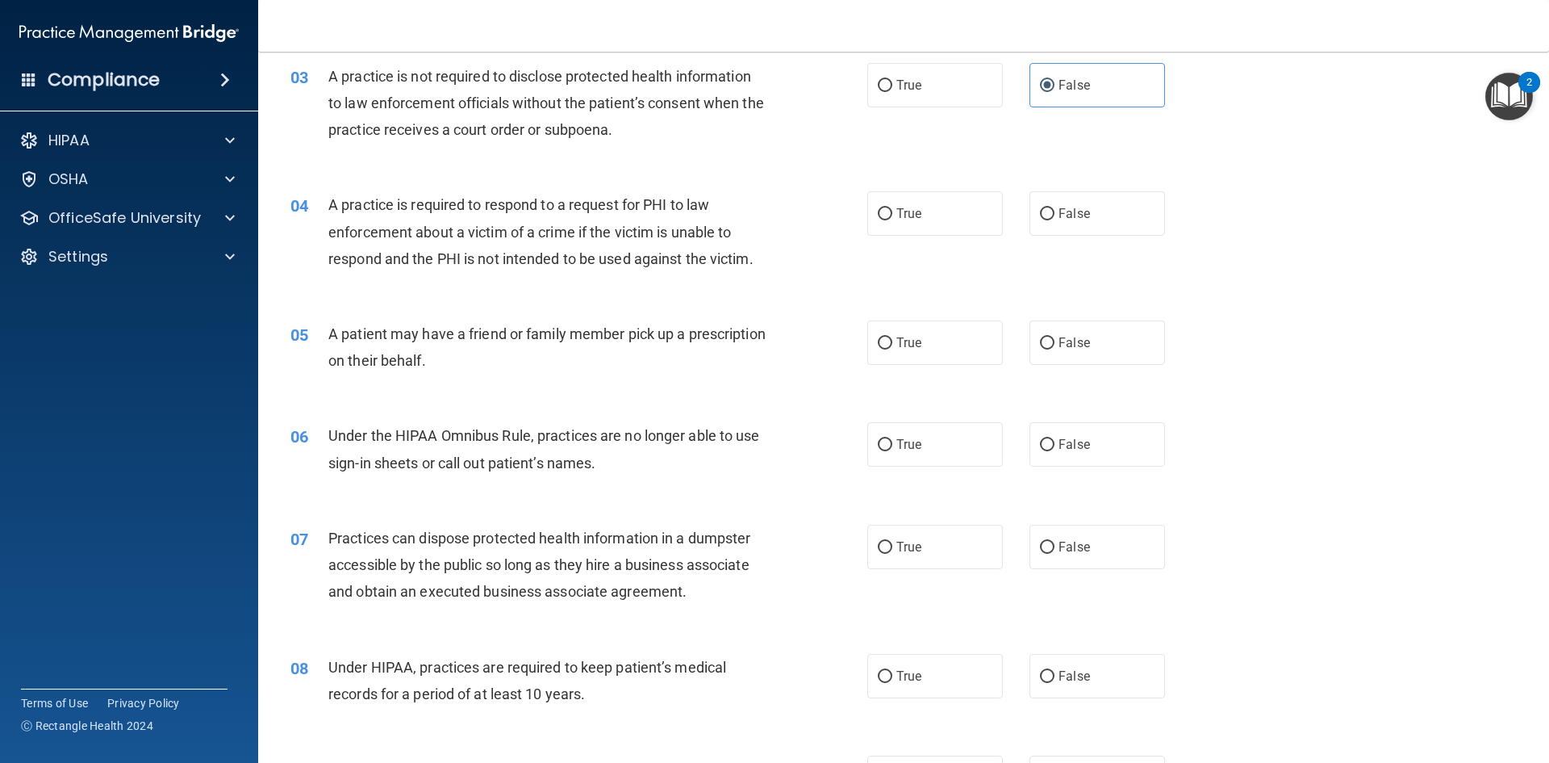
click at [940, 190] on div "04 A practice is required to respond to a request for PHI to law enforcement ab…" at bounding box center [903, 235] width 1251 height 129
click at [943, 206] on label "True" at bounding box center [935, 213] width 136 height 44
click at [893, 208] on input "True" at bounding box center [885, 214] width 15 height 12
radio input "true"
click at [933, 355] on label "True" at bounding box center [935, 342] width 136 height 44
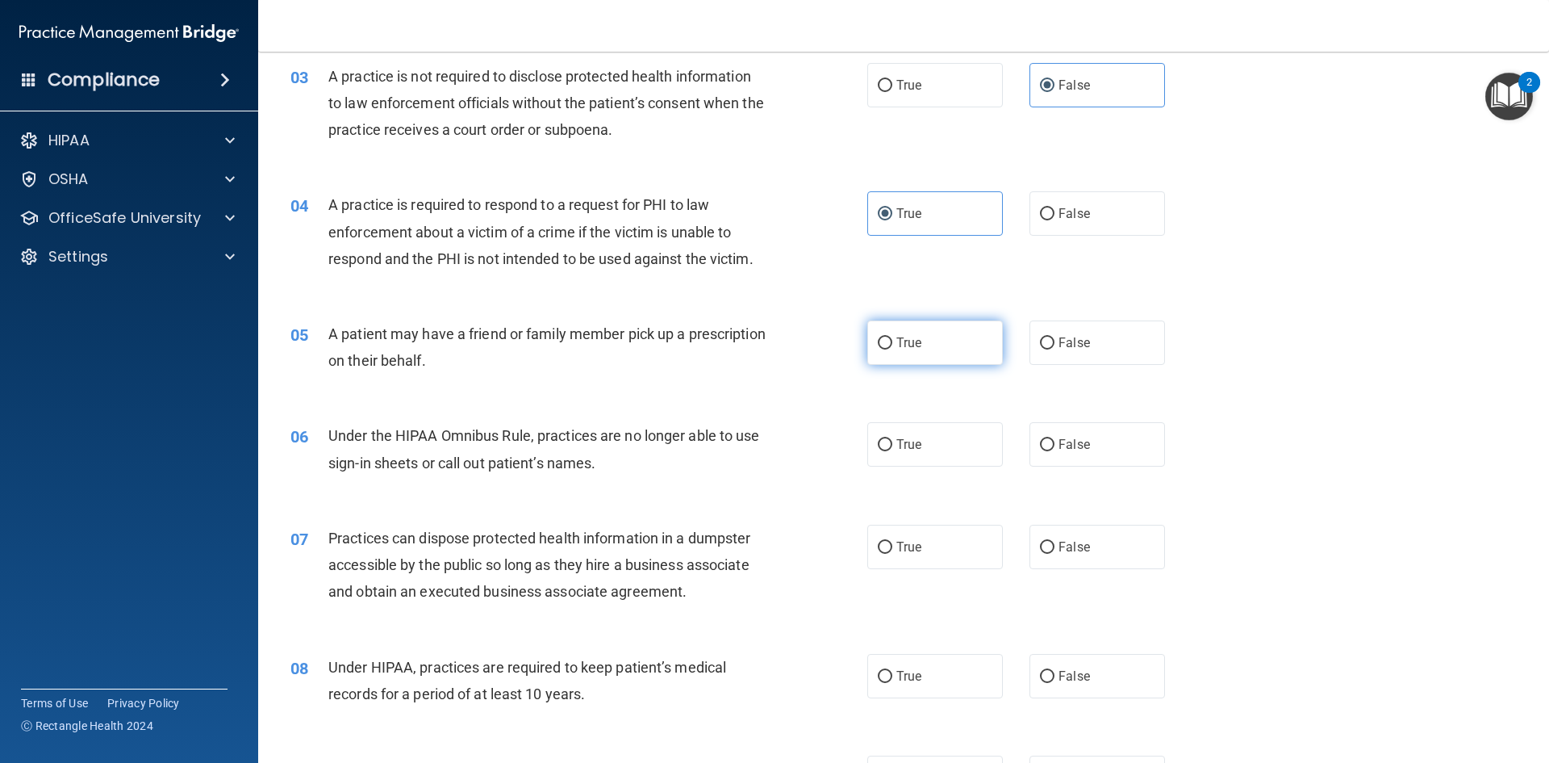
click at [893, 349] on input "True" at bounding box center [885, 343] width 15 height 12
radio input "true"
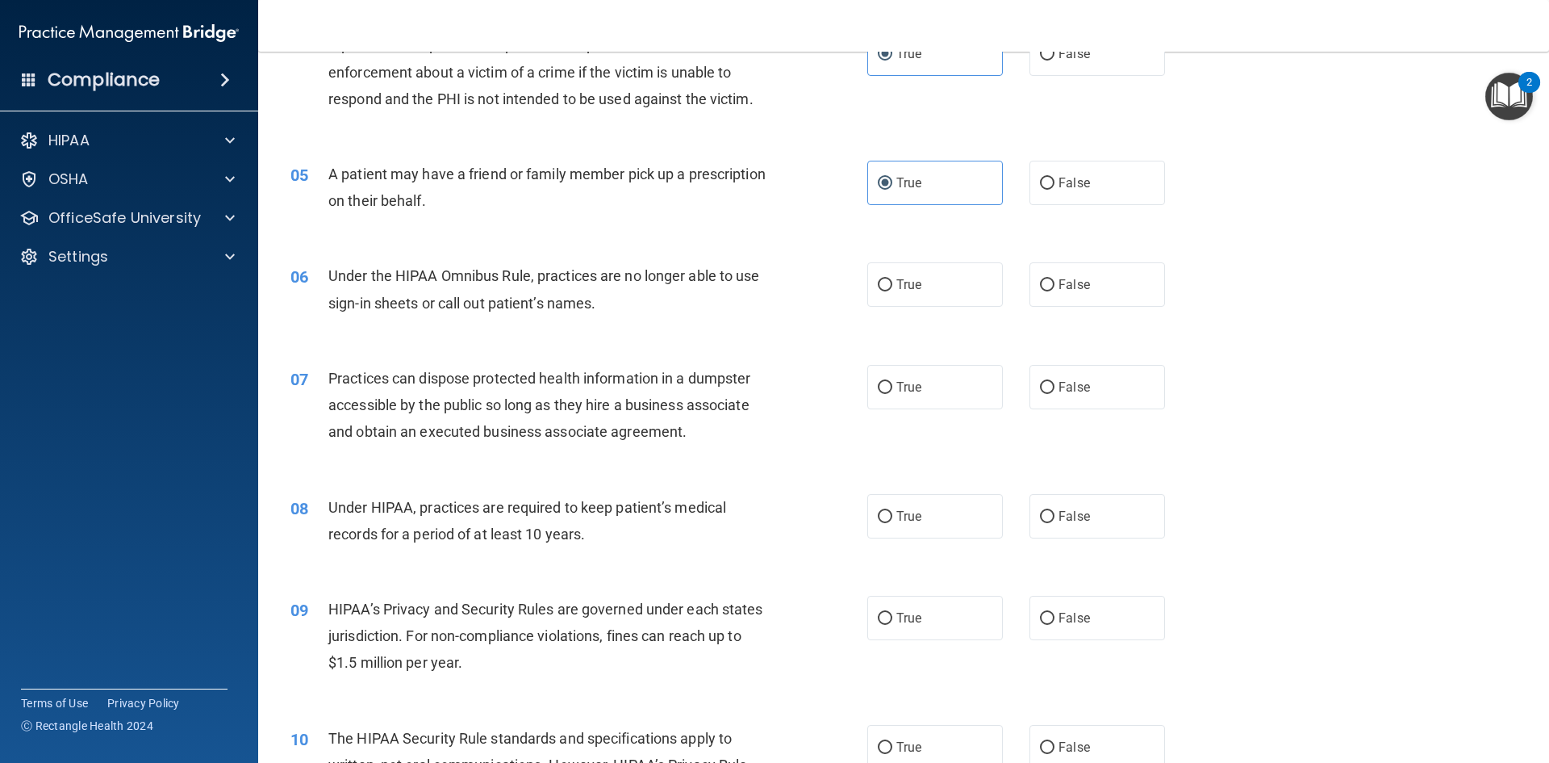
scroll to position [565, 0]
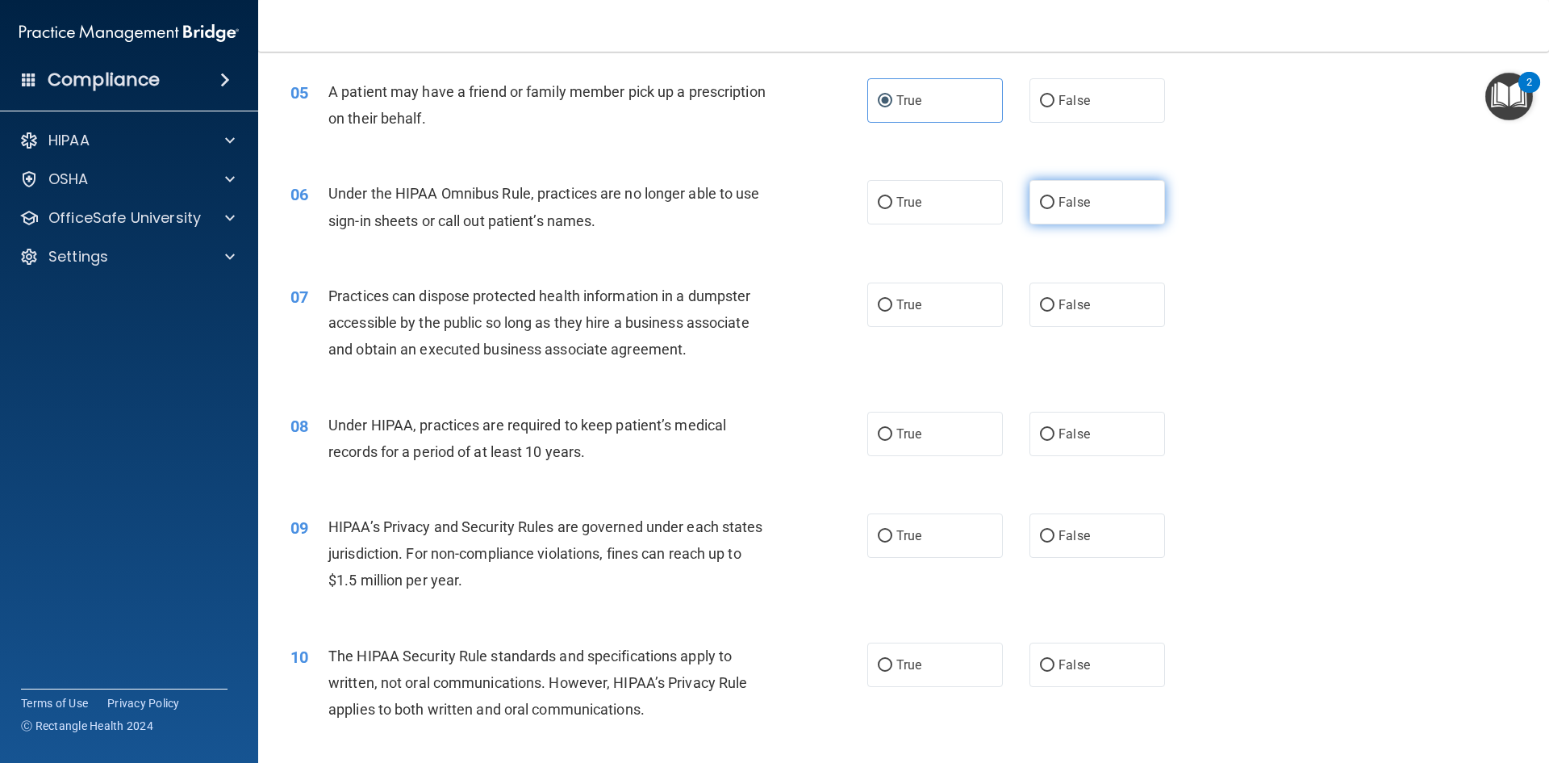
click at [1042, 209] on input "False" at bounding box center [1047, 203] width 15 height 12
radio input "true"
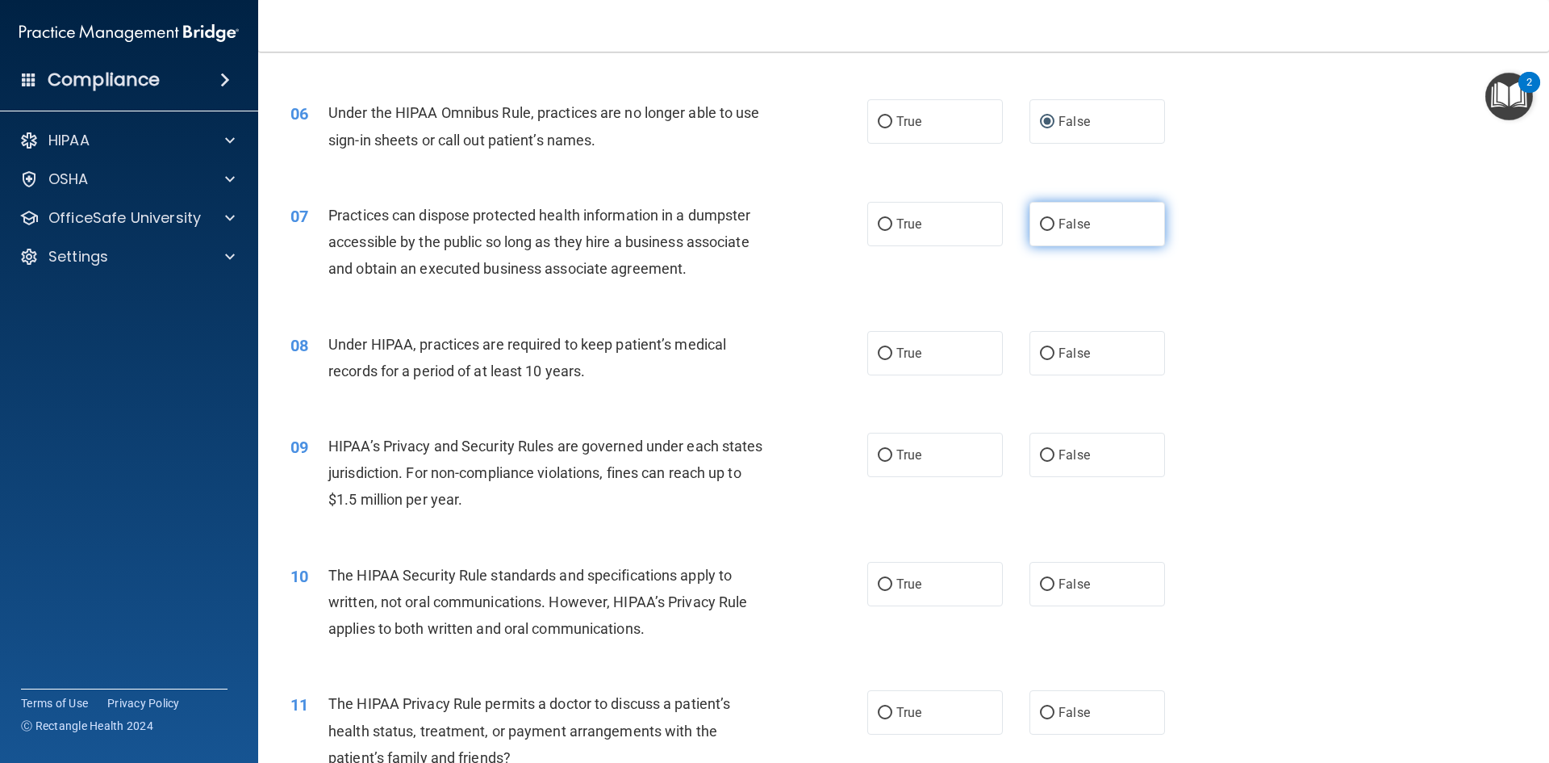
click at [1118, 211] on label "False" at bounding box center [1098, 224] width 136 height 44
click at [1055, 219] on input "False" at bounding box center [1047, 225] width 15 height 12
radio input "true"
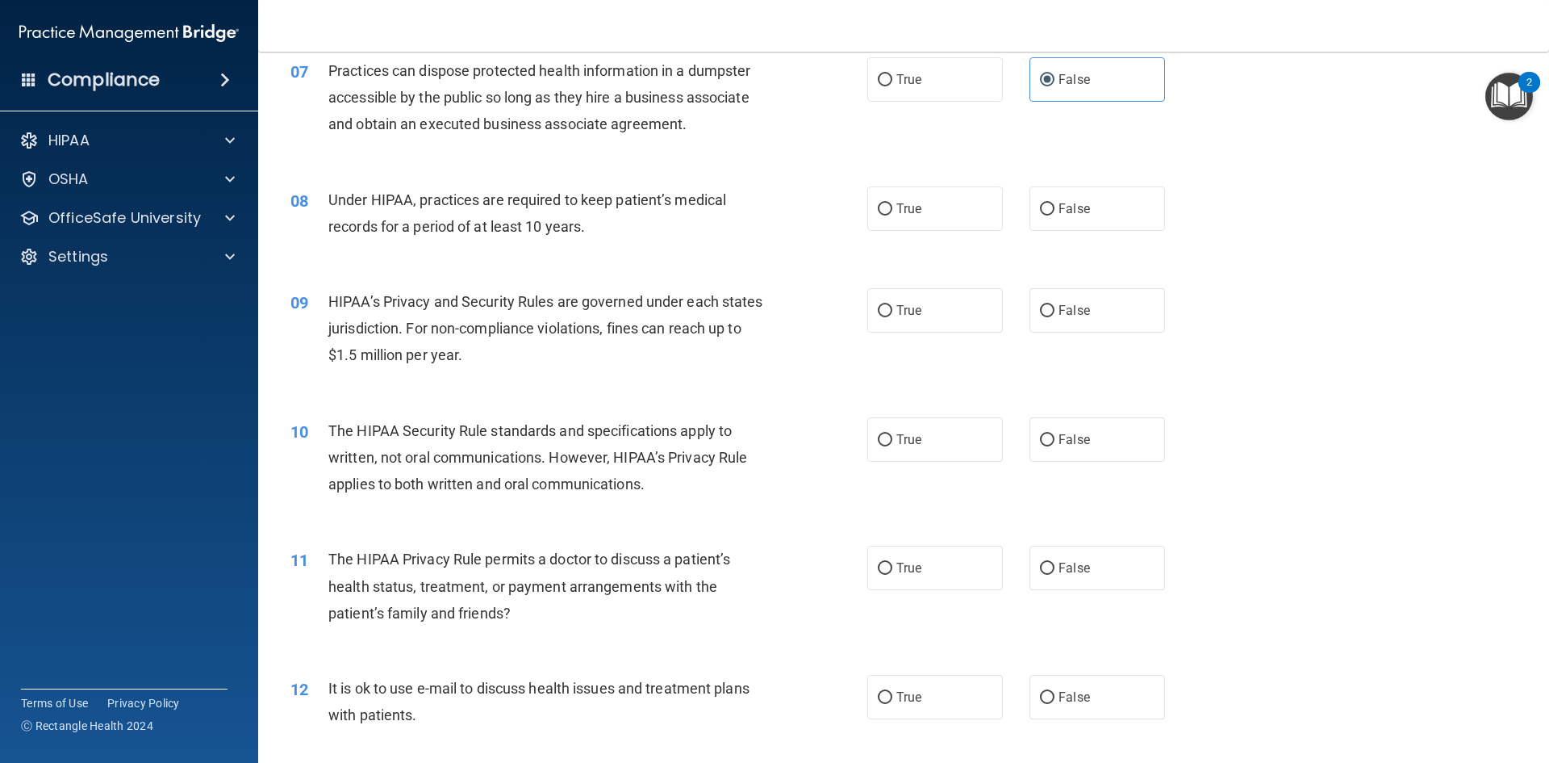
scroll to position [807, 0]
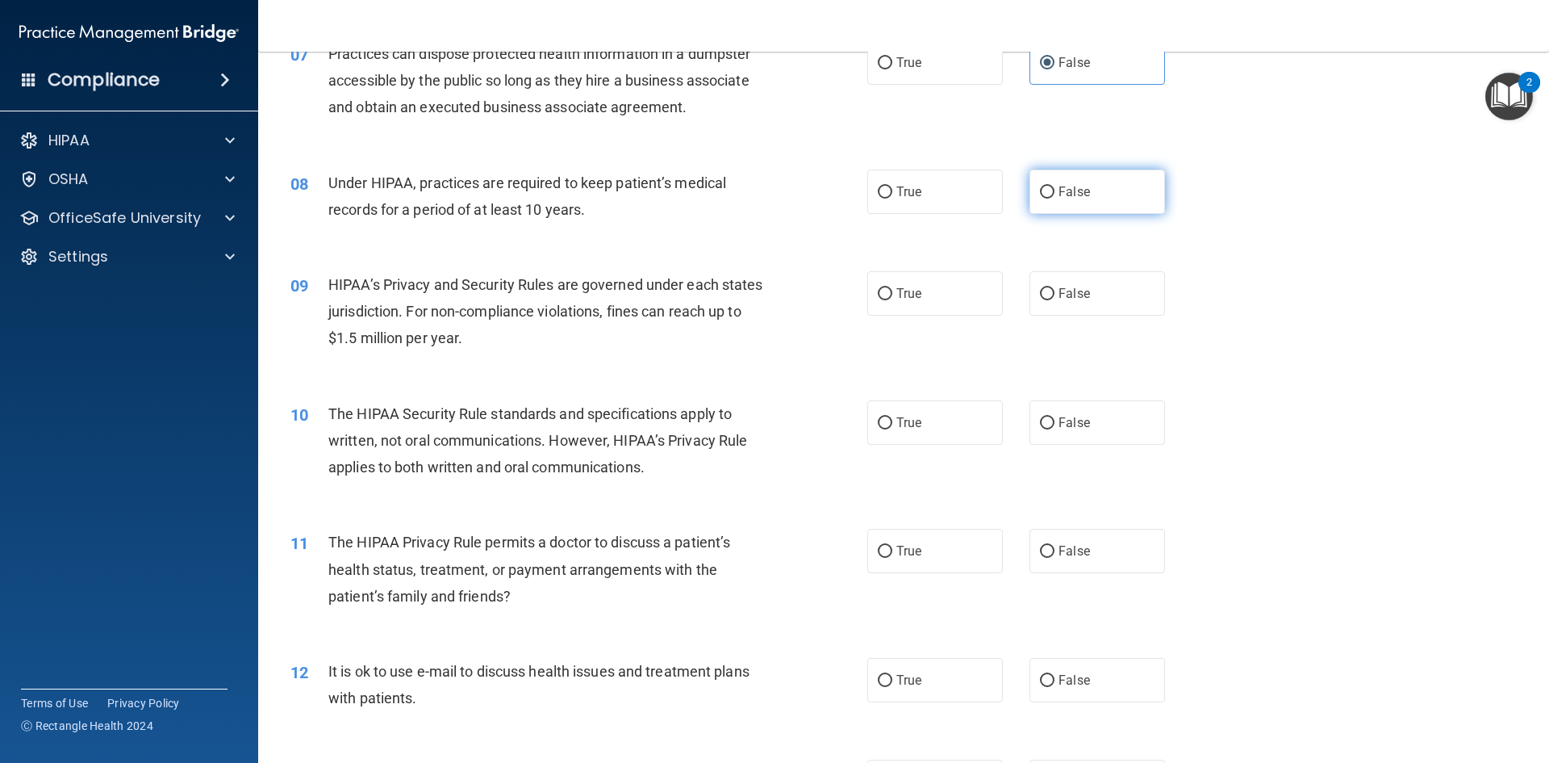
click at [1123, 176] on label "False" at bounding box center [1098, 191] width 136 height 44
click at [1055, 186] on input "False" at bounding box center [1047, 192] width 15 height 12
radio input "true"
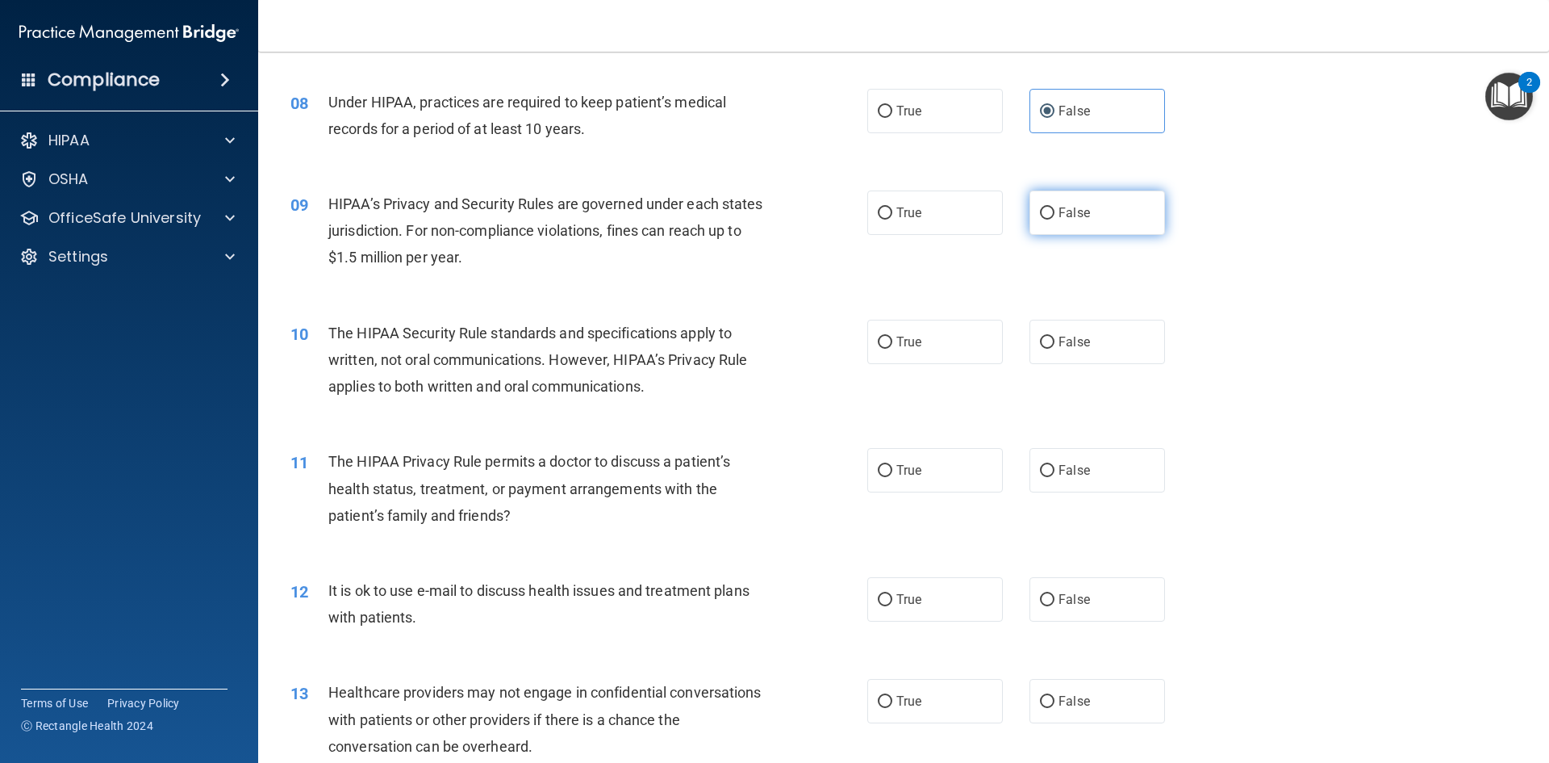
click at [1067, 226] on label "False" at bounding box center [1098, 212] width 136 height 44
click at [1055, 219] on input "False" at bounding box center [1047, 213] width 15 height 12
radio input "true"
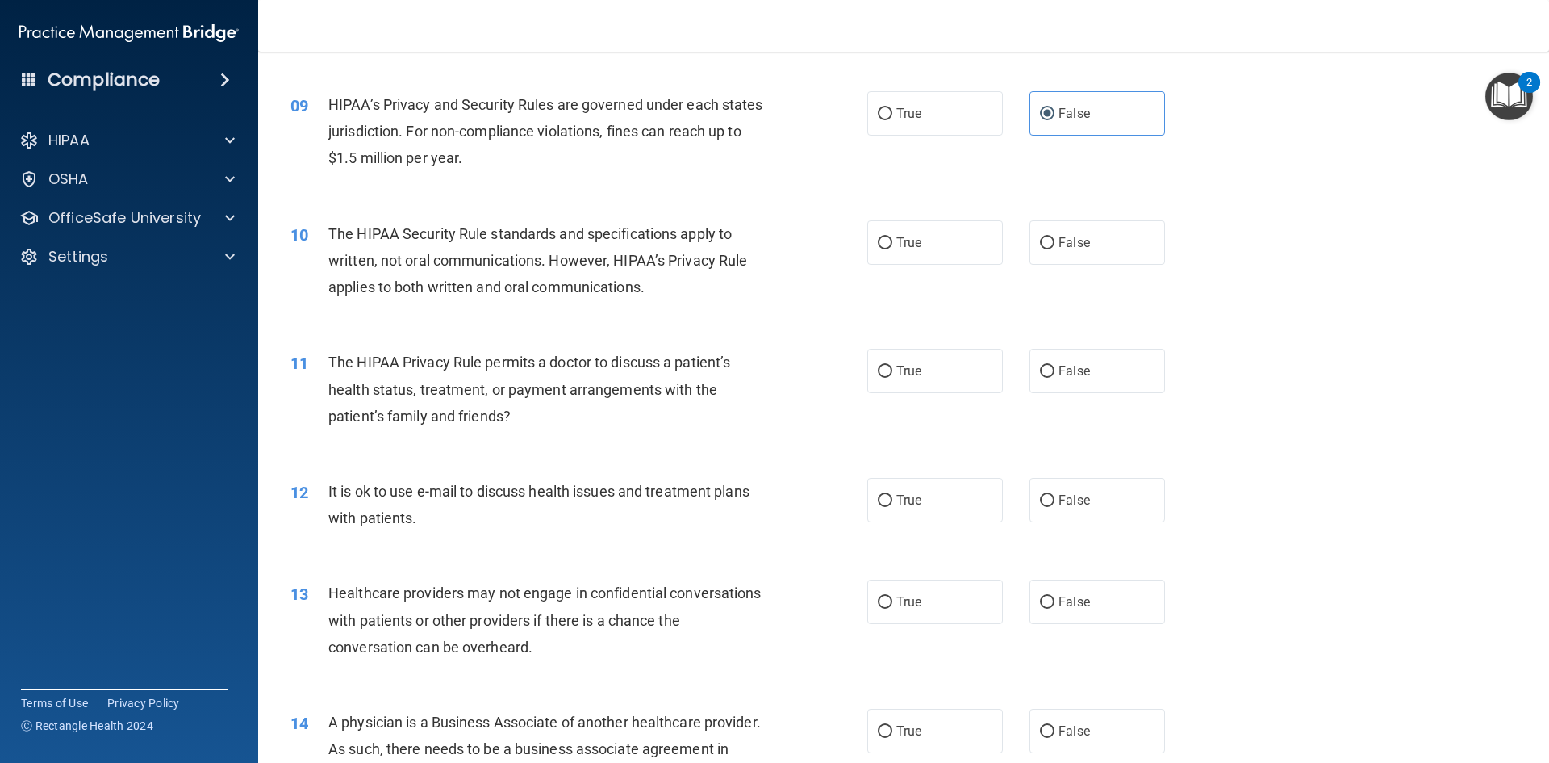
scroll to position [1049, 0]
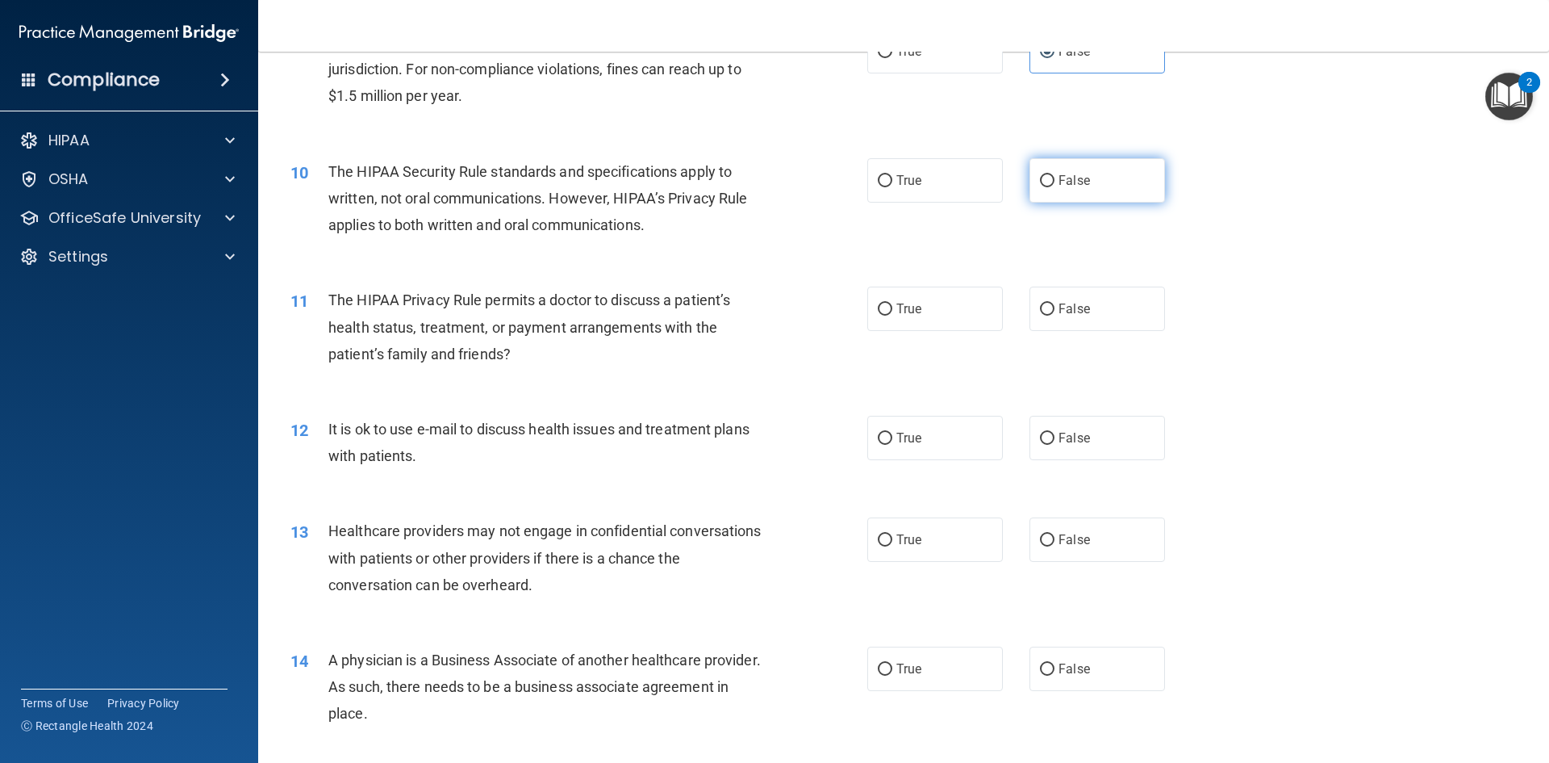
click at [1064, 187] on span "False" at bounding box center [1074, 180] width 31 height 15
click at [1055, 187] on input "False" at bounding box center [1047, 181] width 15 height 12
radio input "true"
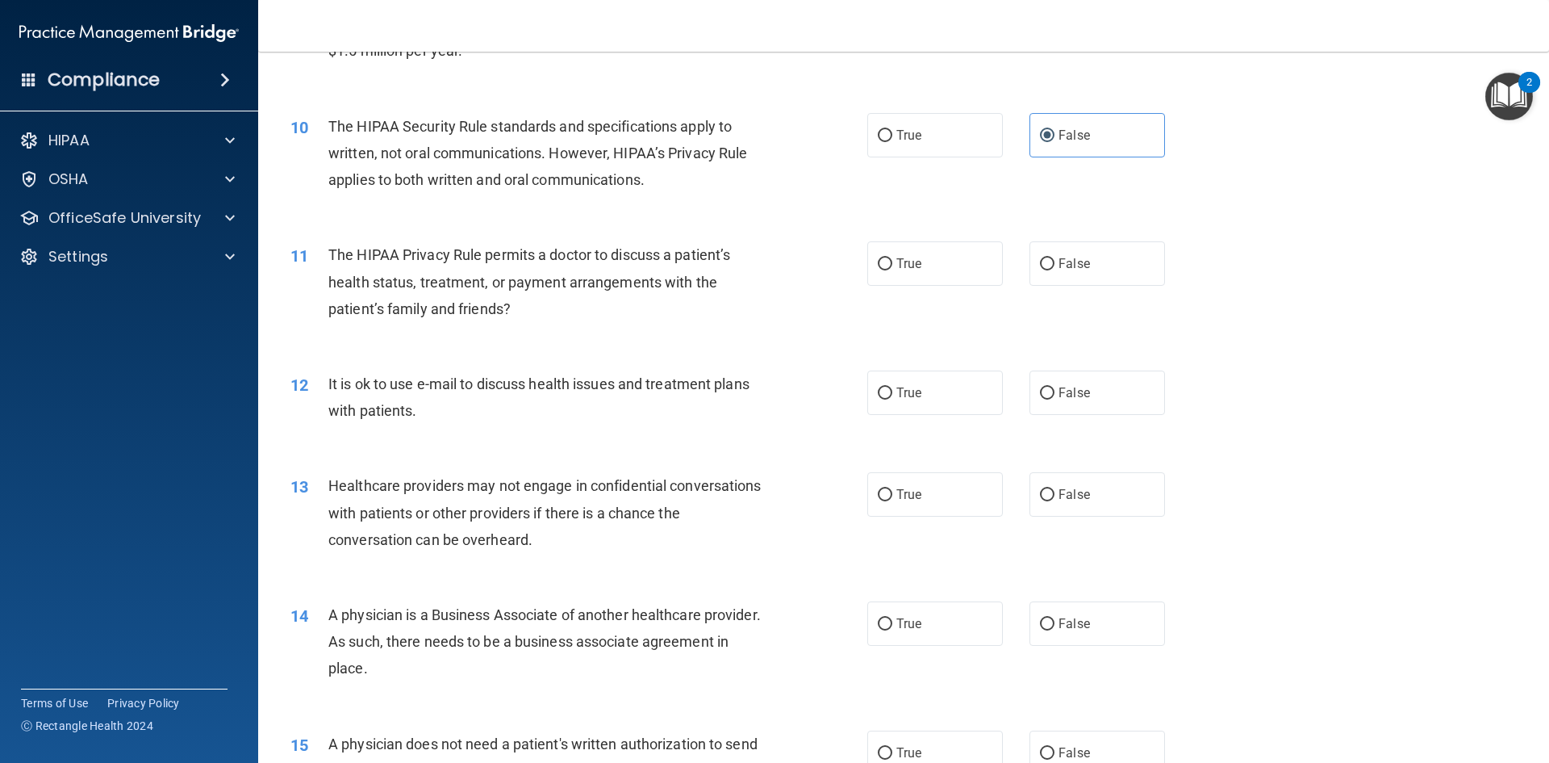
scroll to position [1130, 0]
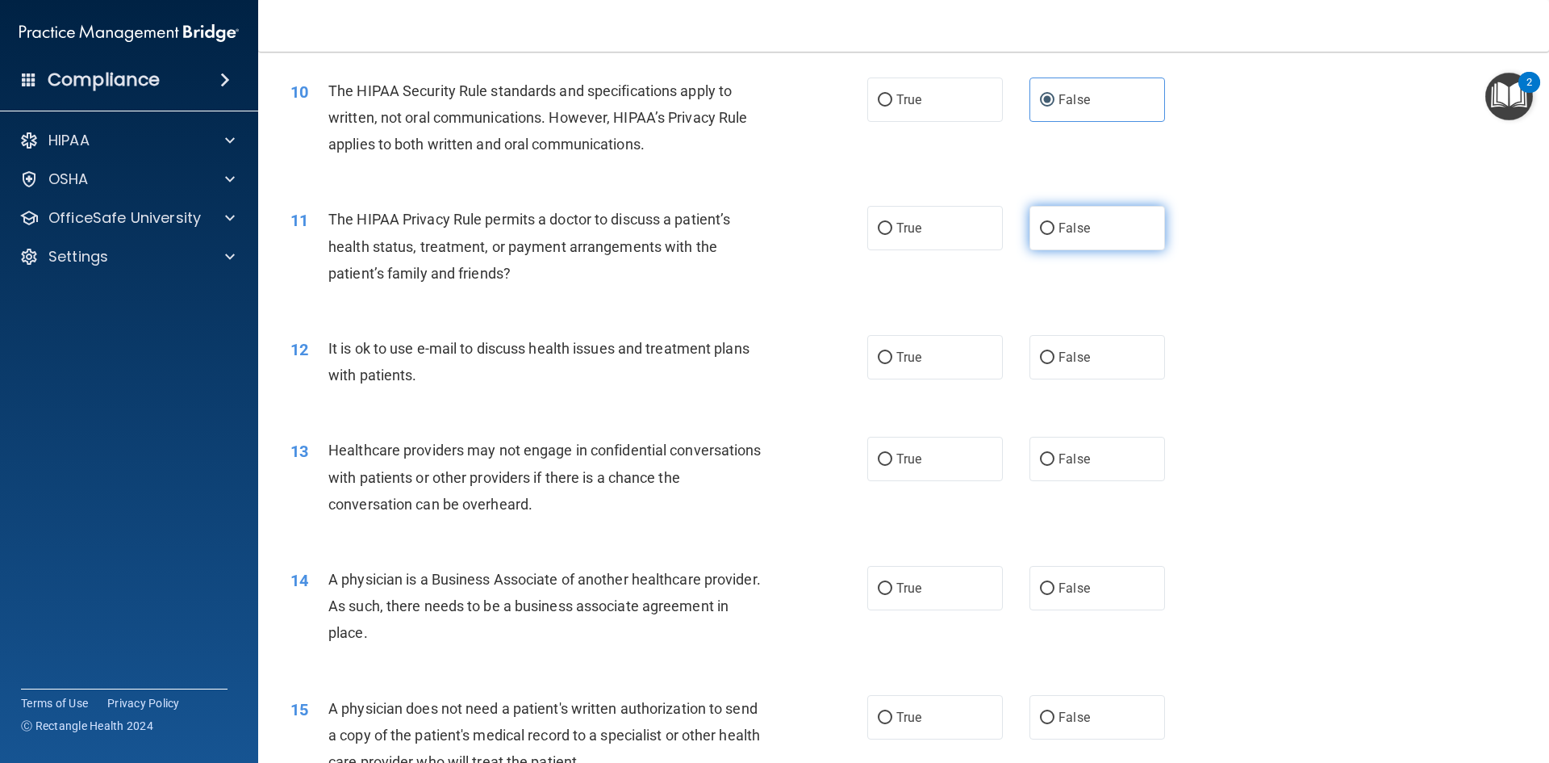
click at [1097, 236] on label "False" at bounding box center [1098, 228] width 136 height 44
click at [1055, 235] on input "False" at bounding box center [1047, 229] width 15 height 12
radio input "true"
click at [972, 366] on label "True" at bounding box center [935, 357] width 136 height 44
click at [893, 364] on input "True" at bounding box center [885, 358] width 15 height 12
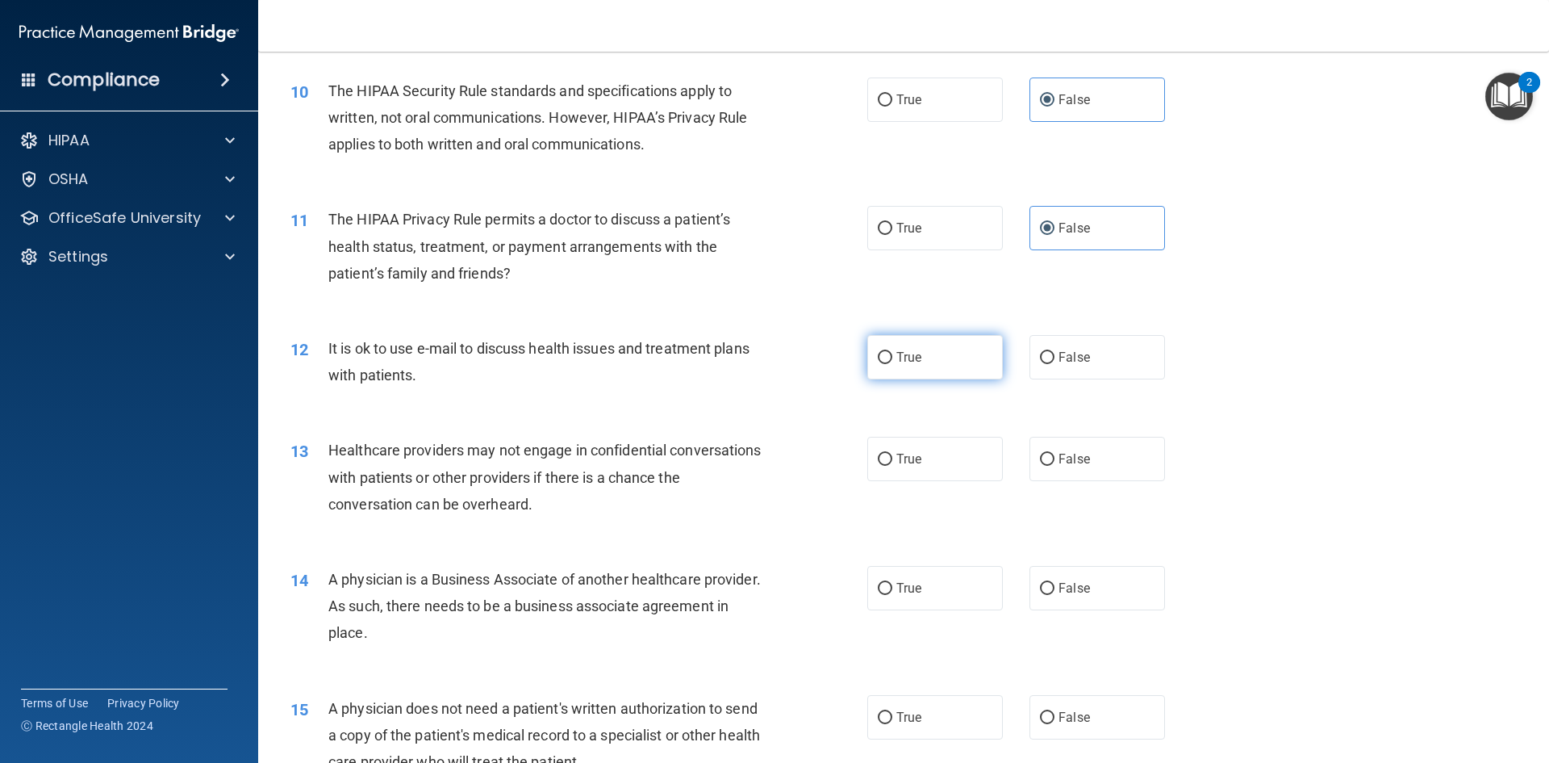
radio input "true"
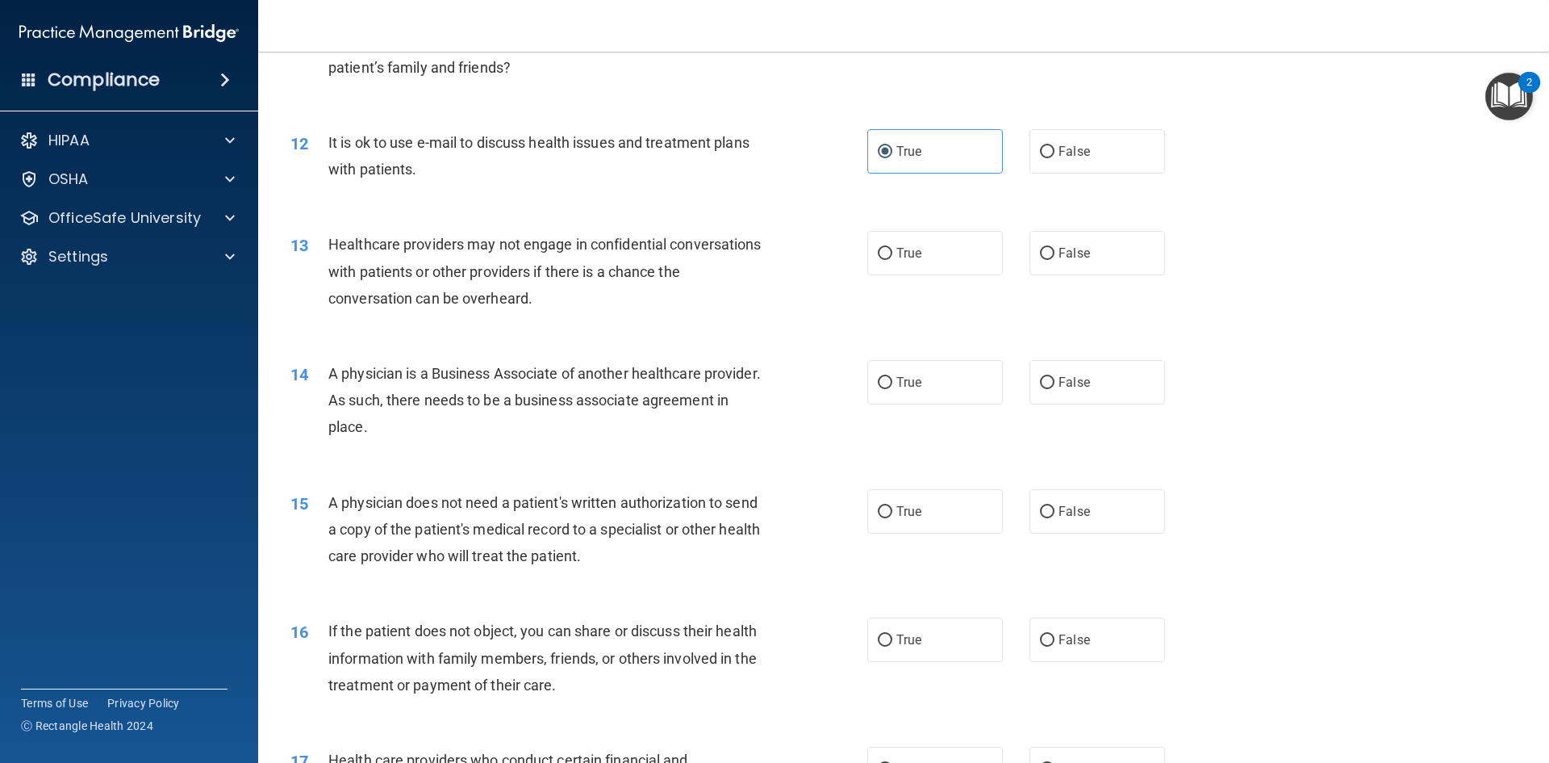
scroll to position [1372, 0]
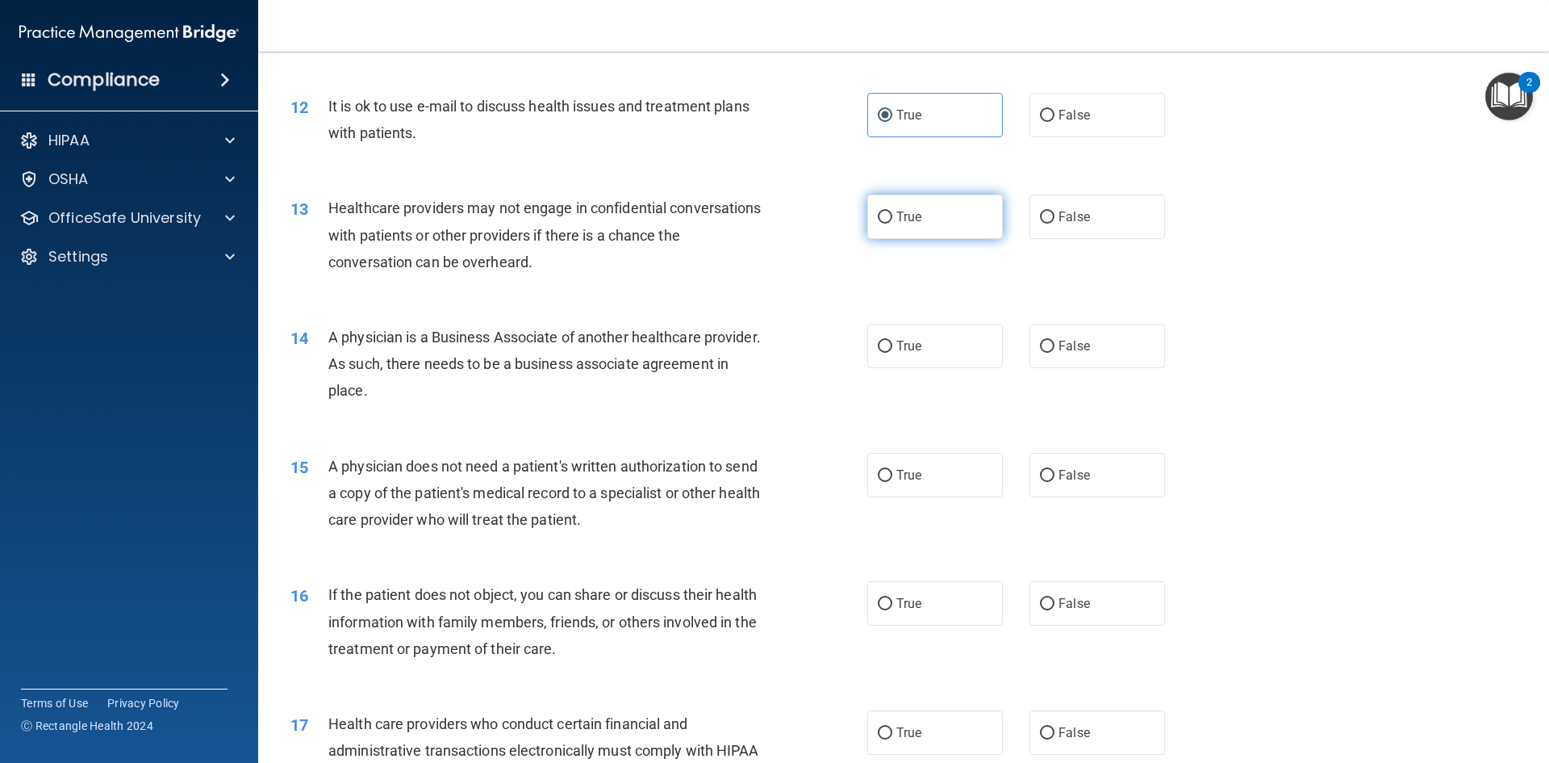
click at [956, 211] on label "True" at bounding box center [935, 216] width 136 height 44
click at [893, 211] on input "True" at bounding box center [885, 217] width 15 height 12
radio input "true"
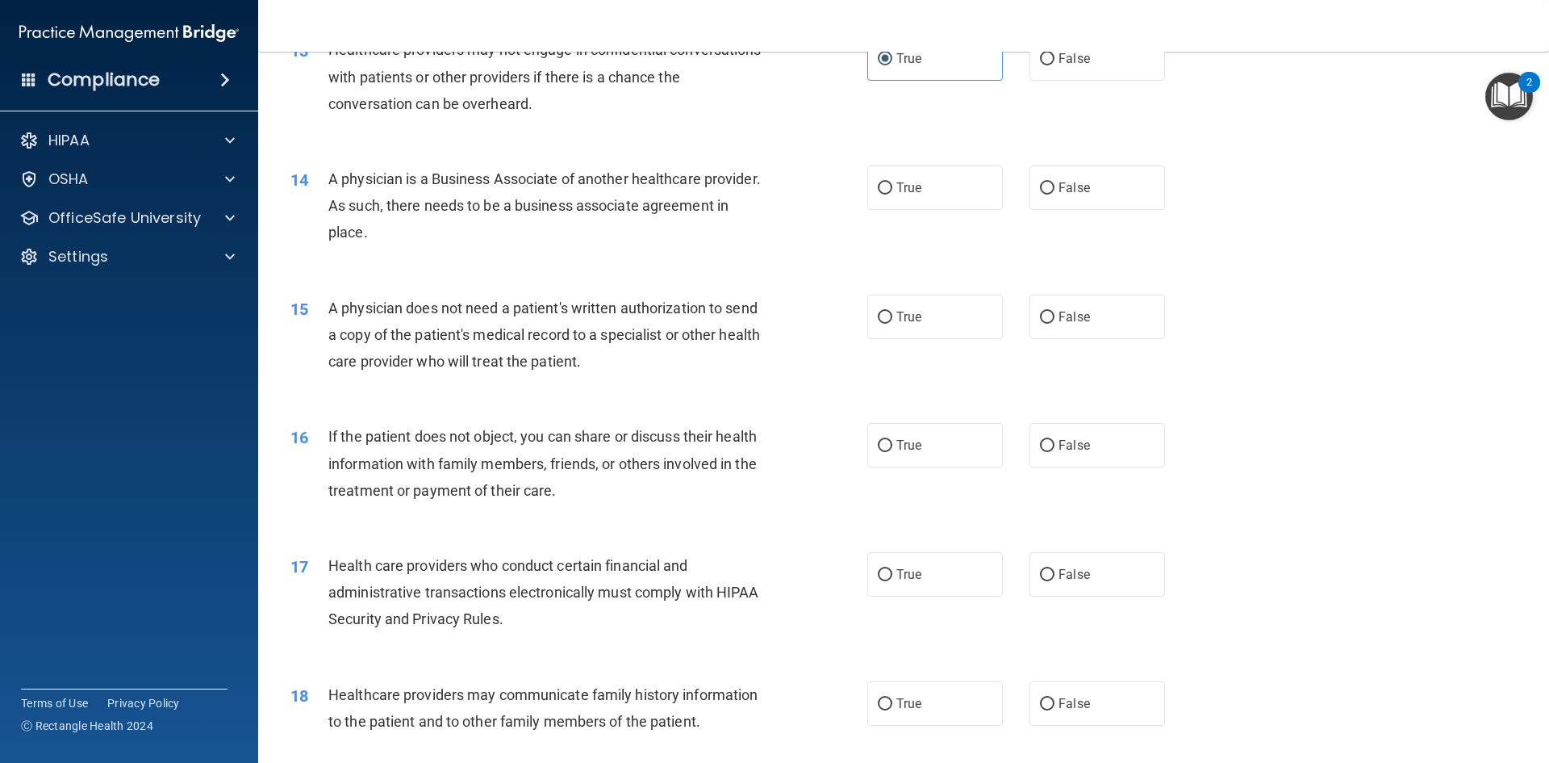
scroll to position [1533, 0]
click at [927, 185] on label "True" at bounding box center [935, 184] width 136 height 44
click at [893, 185] on input "True" at bounding box center [885, 185] width 15 height 12
radio input "true"
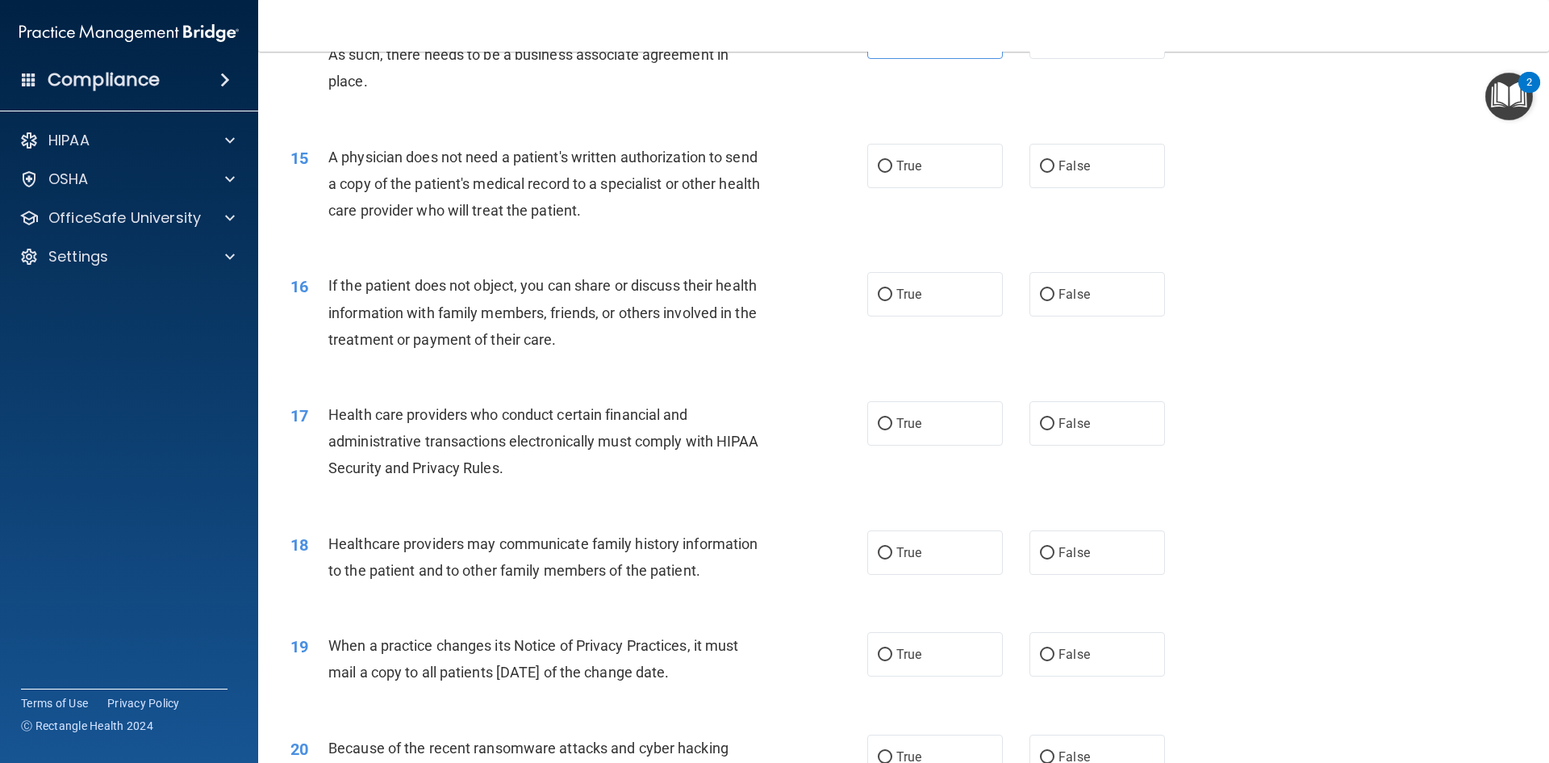
scroll to position [1695, 0]
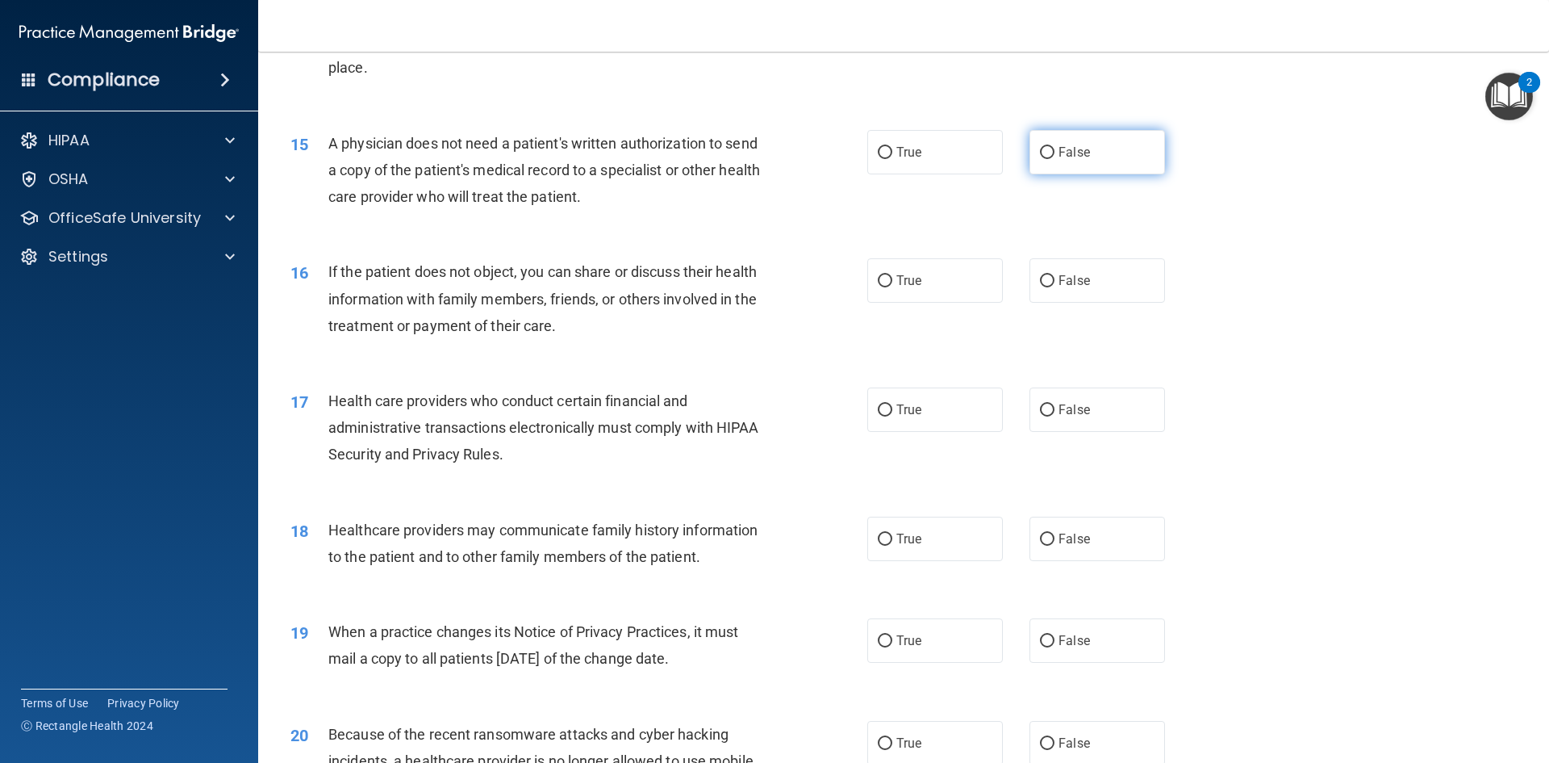
click at [1113, 155] on label "False" at bounding box center [1098, 152] width 136 height 44
click at [1055, 155] on input "False" at bounding box center [1047, 153] width 15 height 12
radio input "true"
click at [955, 144] on label "True" at bounding box center [935, 152] width 136 height 44
click at [893, 147] on input "True" at bounding box center [885, 153] width 15 height 12
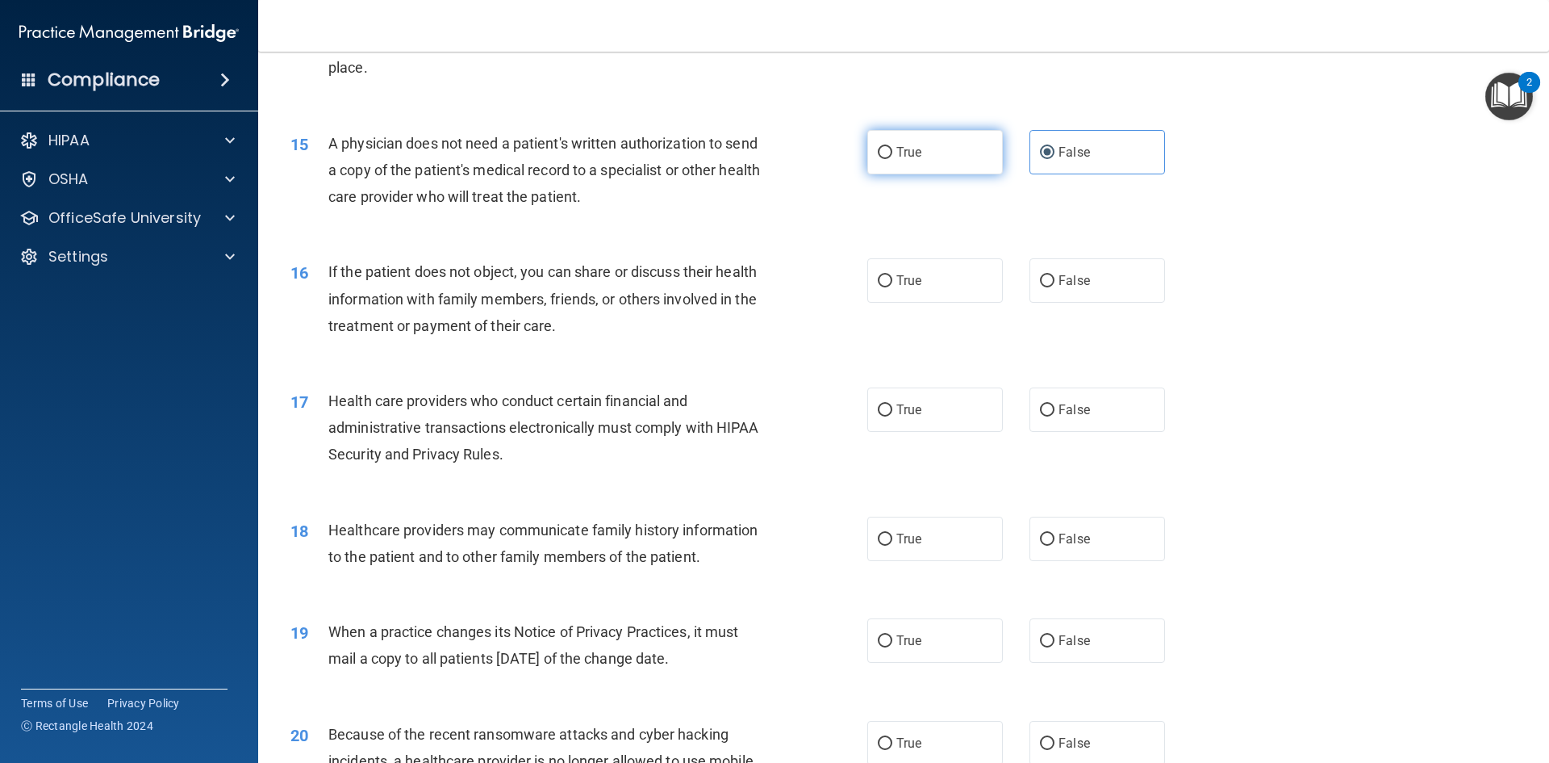
radio input "true"
radio input "false"
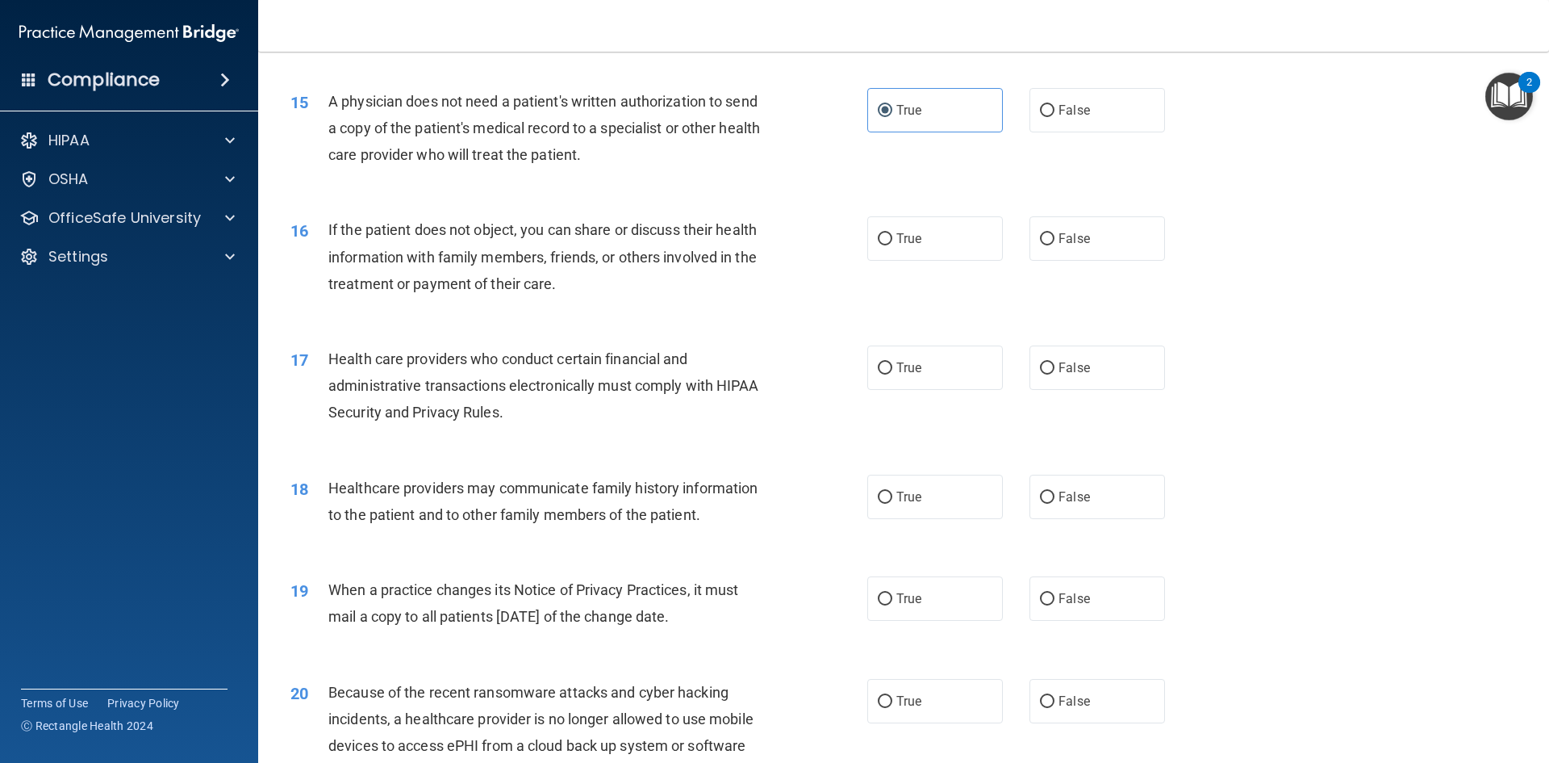
scroll to position [1856, 0]
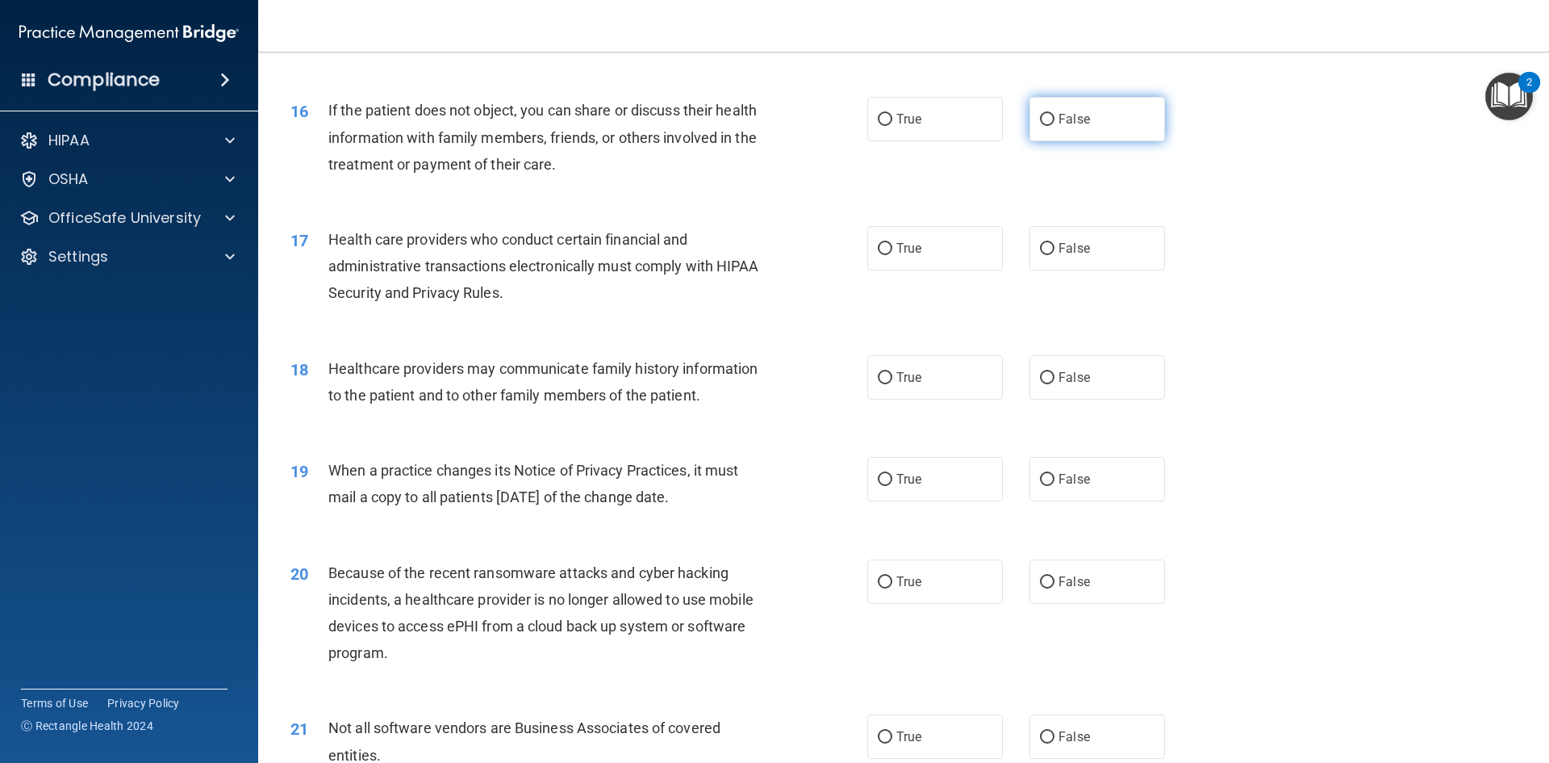
click at [1100, 126] on label "False" at bounding box center [1098, 119] width 136 height 44
click at [1055, 126] on input "False" at bounding box center [1047, 120] width 15 height 12
radio input "true"
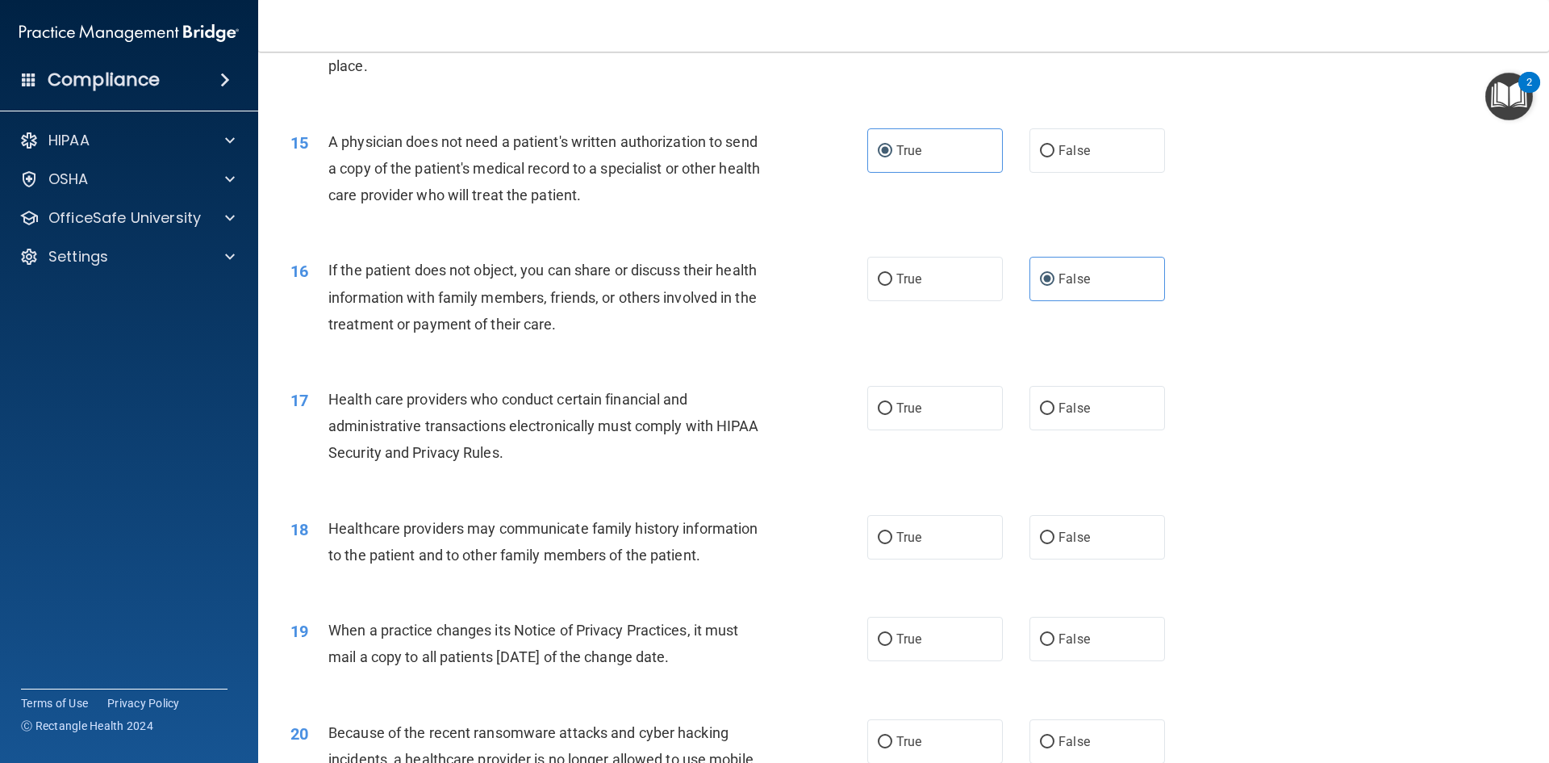
scroll to position [1695, 0]
click at [907, 292] on label "True" at bounding box center [935, 280] width 136 height 44
click at [893, 287] on input "True" at bounding box center [885, 281] width 15 height 12
radio input "true"
radio input "false"
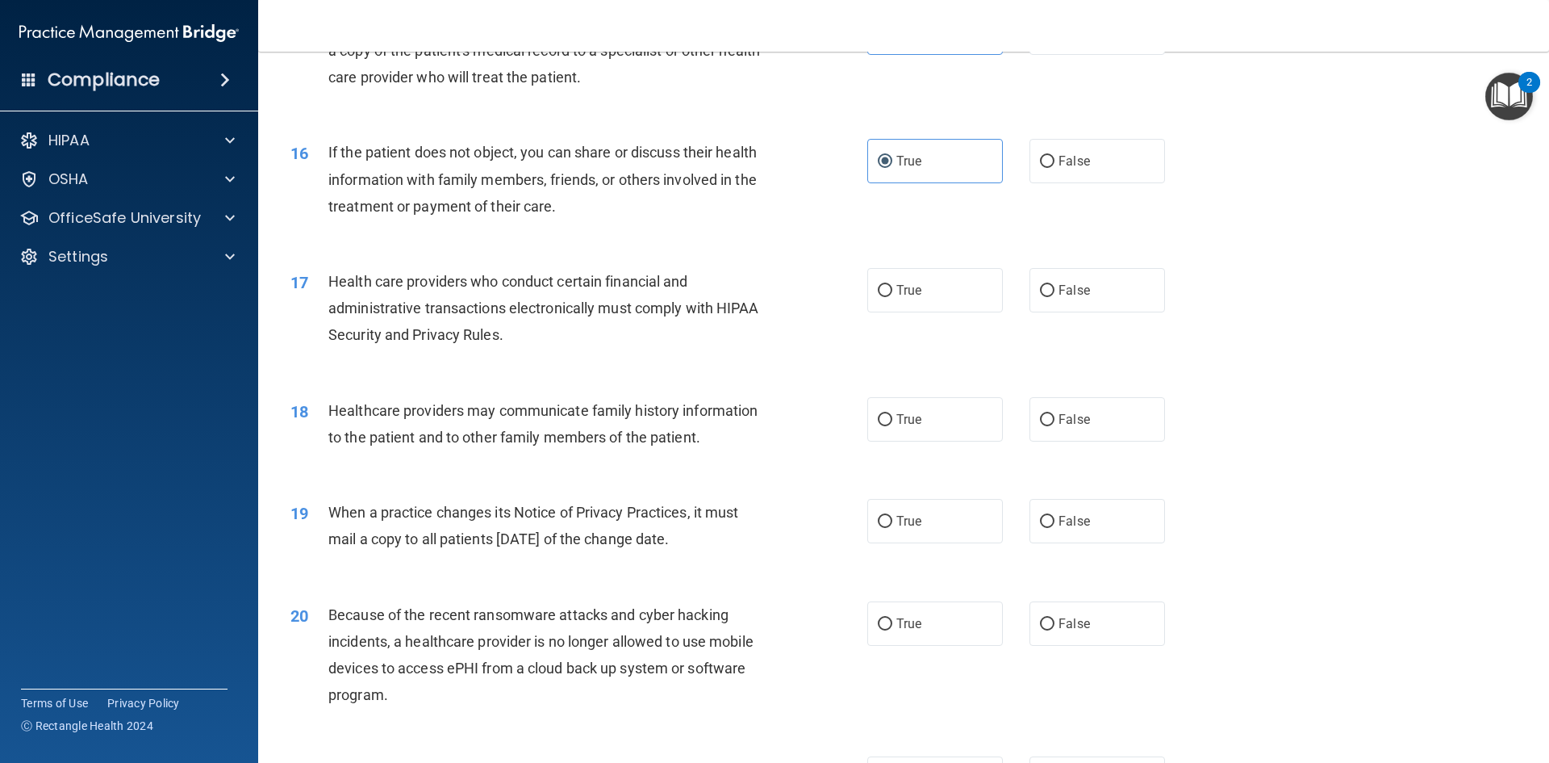
scroll to position [1856, 0]
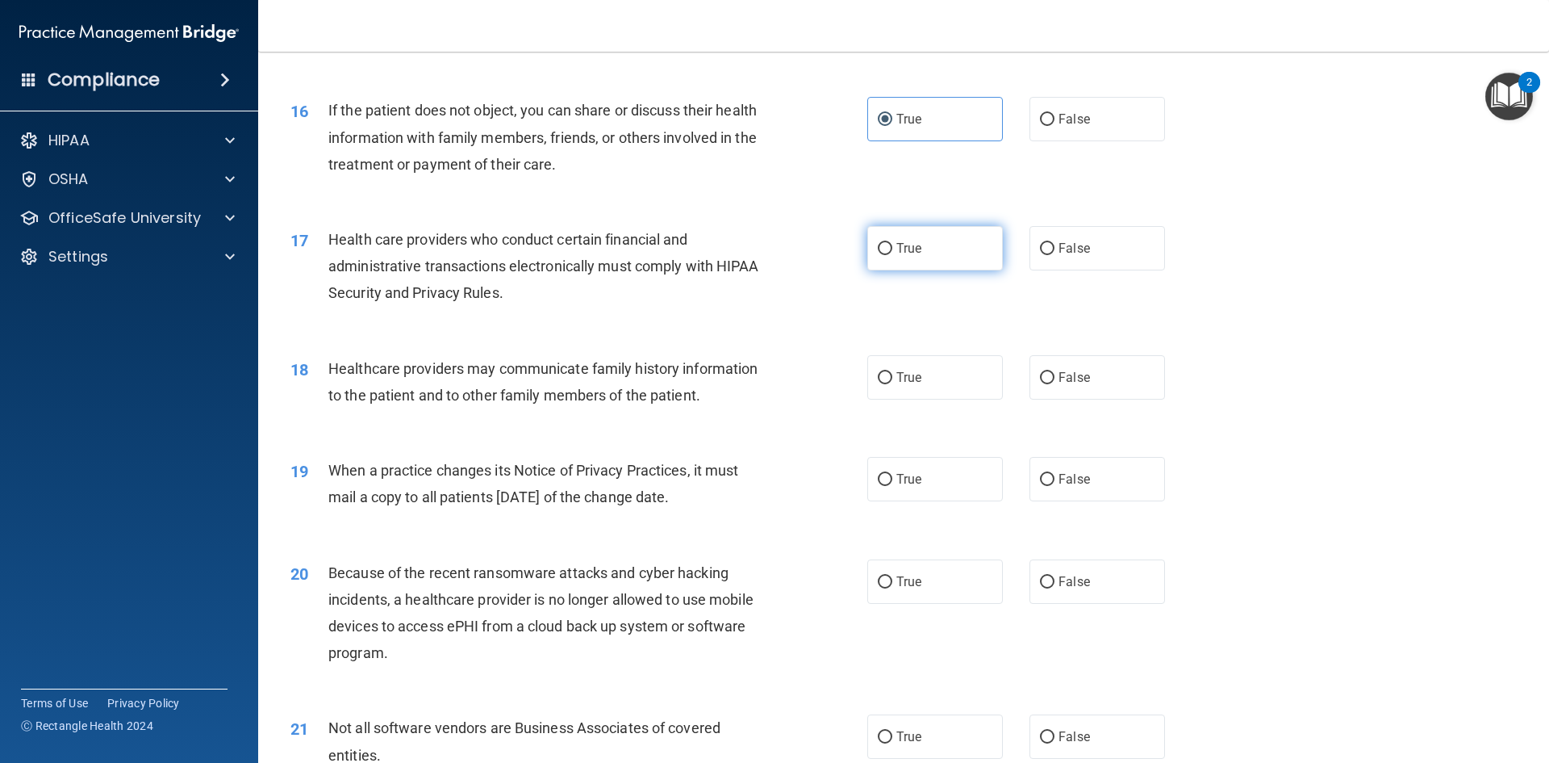
click at [909, 265] on label "True" at bounding box center [935, 248] width 136 height 44
click at [893, 255] on input "True" at bounding box center [885, 249] width 15 height 12
radio input "true"
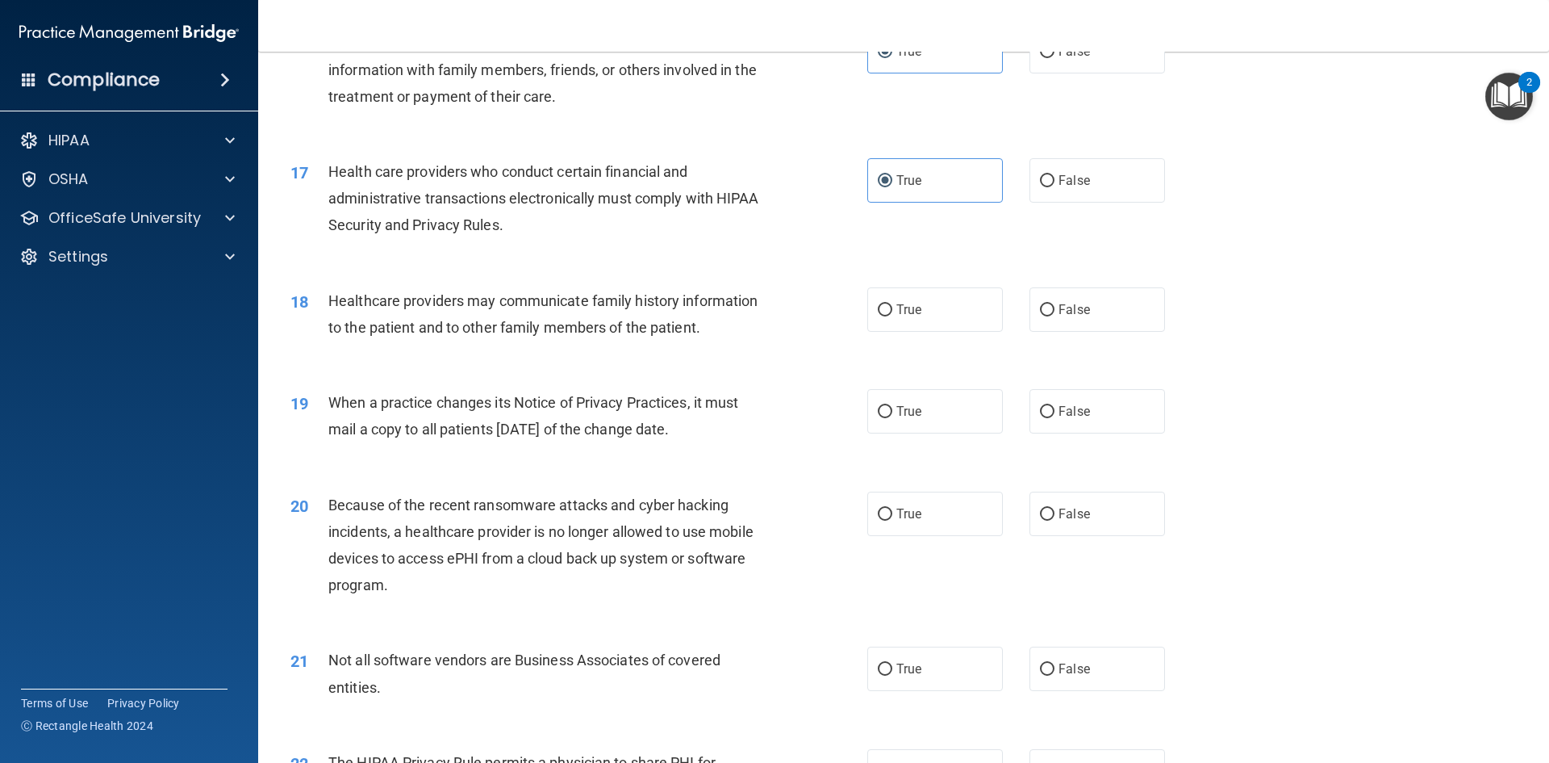
scroll to position [1937, 0]
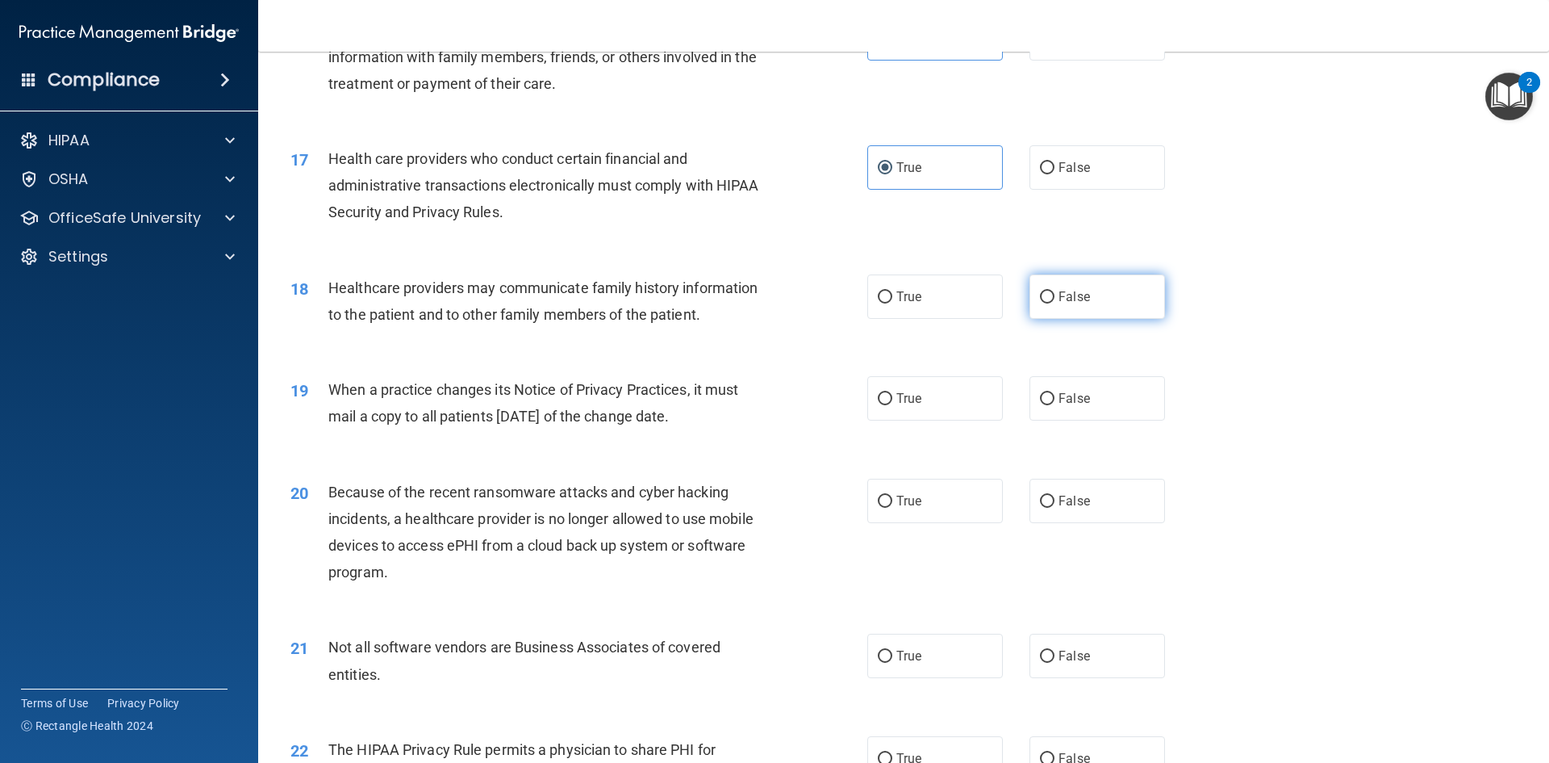
click at [1060, 316] on label "False" at bounding box center [1098, 296] width 136 height 44
click at [1055, 303] on input "False" at bounding box center [1047, 297] width 15 height 12
radio input "true"
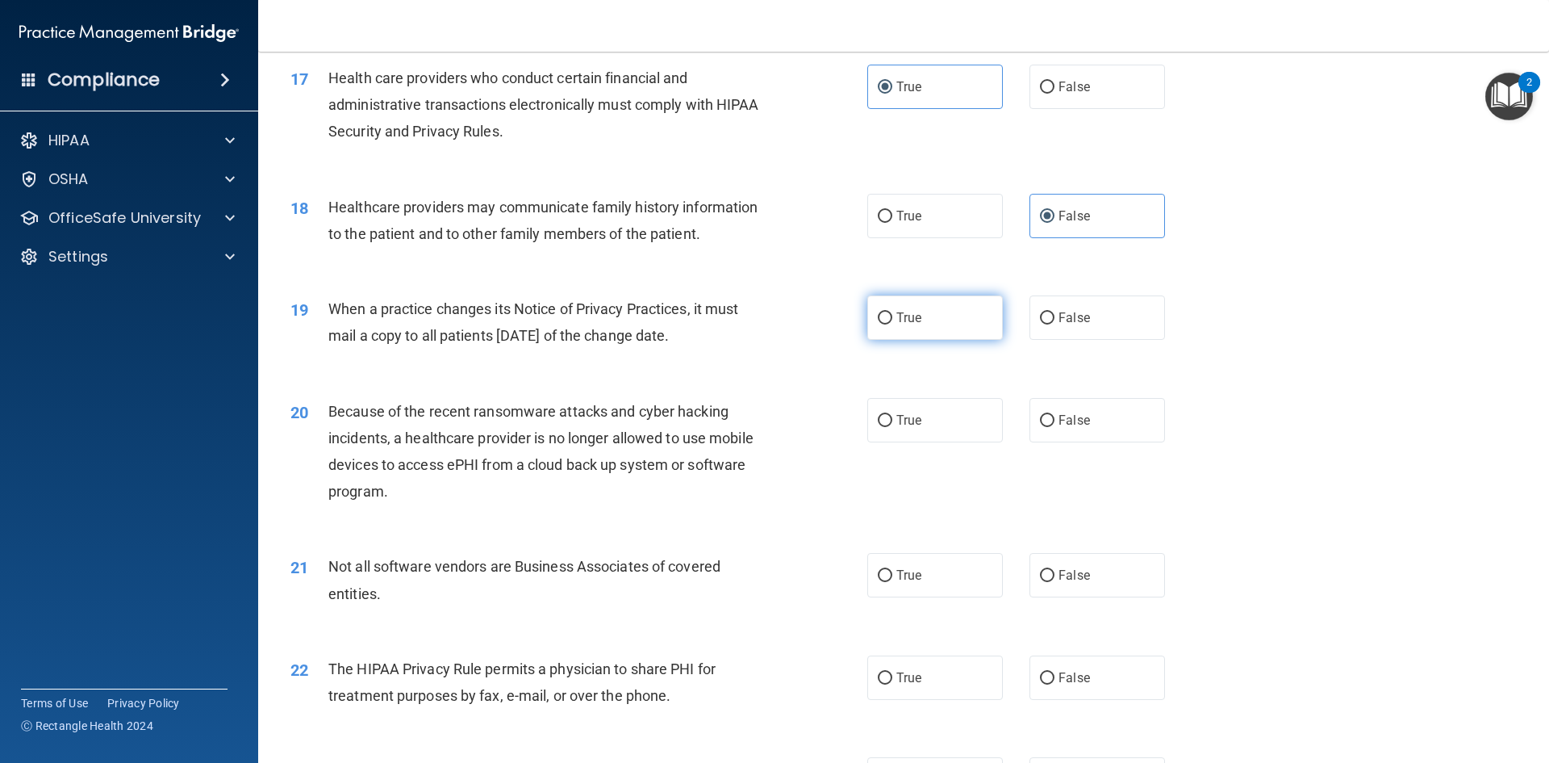
click at [932, 316] on label "True" at bounding box center [935, 317] width 136 height 44
click at [893, 316] on input "True" at bounding box center [885, 318] width 15 height 12
radio input "true"
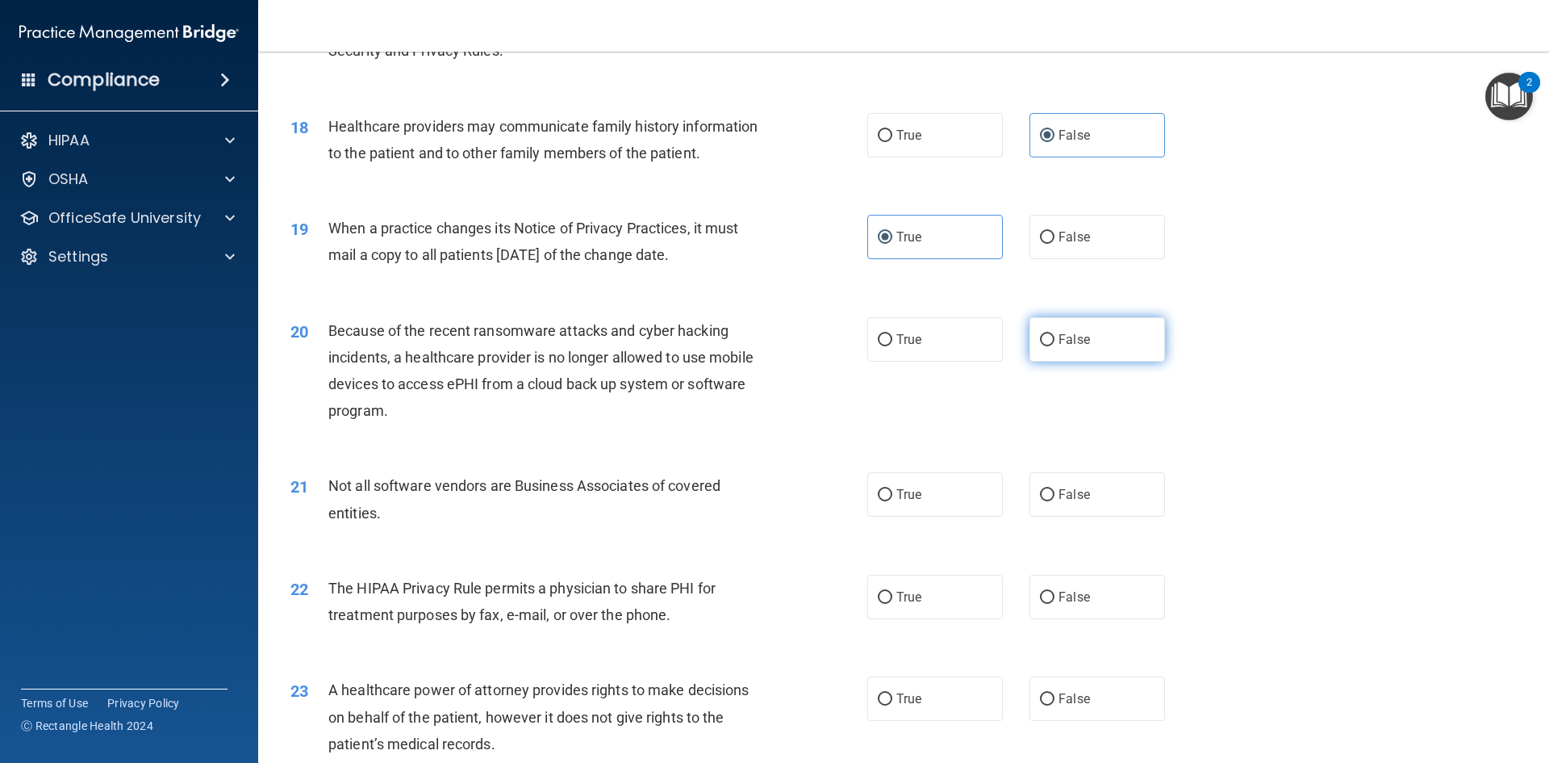
click at [1121, 344] on label "False" at bounding box center [1098, 339] width 136 height 44
click at [1055, 344] on input "False" at bounding box center [1047, 340] width 15 height 12
radio input "true"
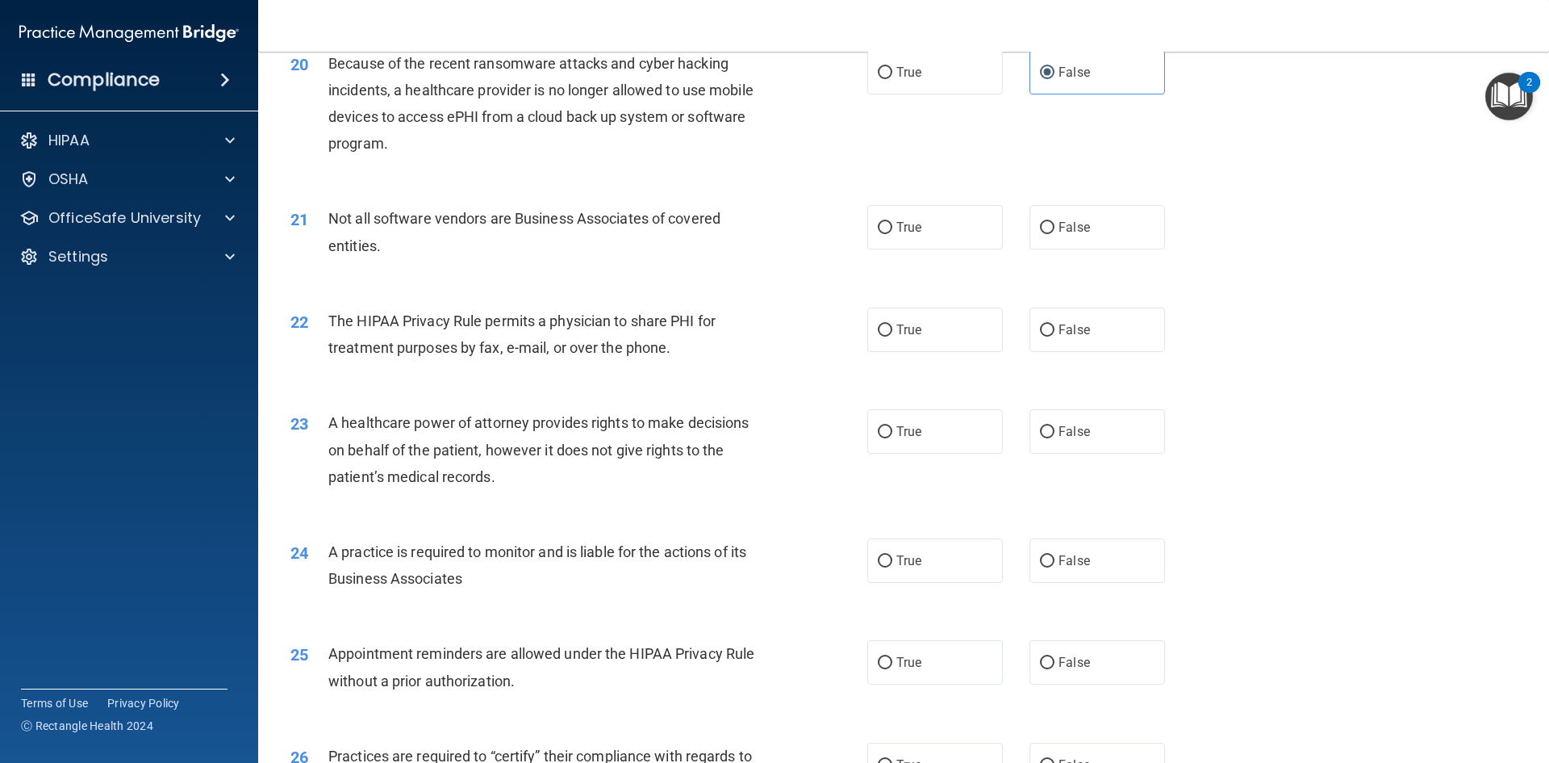
scroll to position [2340, 0]
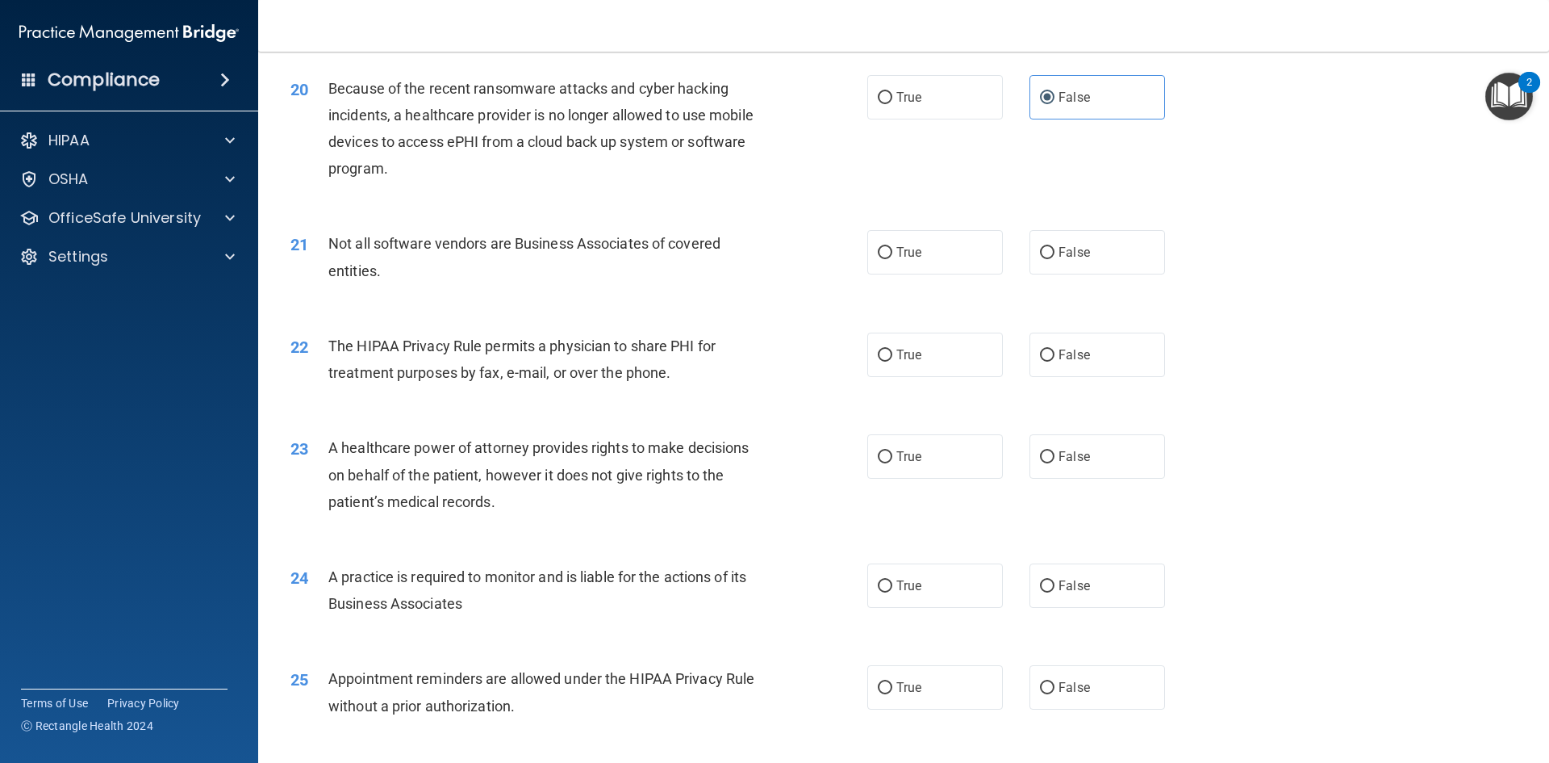
drag, startPoint x: 958, startPoint y: 270, endPoint x: 942, endPoint y: 276, distance: 17.4
click at [959, 270] on label "True" at bounding box center [935, 252] width 136 height 44
click at [893, 259] on input "True" at bounding box center [885, 253] width 15 height 12
radio input "true"
click at [946, 341] on label "True" at bounding box center [935, 354] width 136 height 44
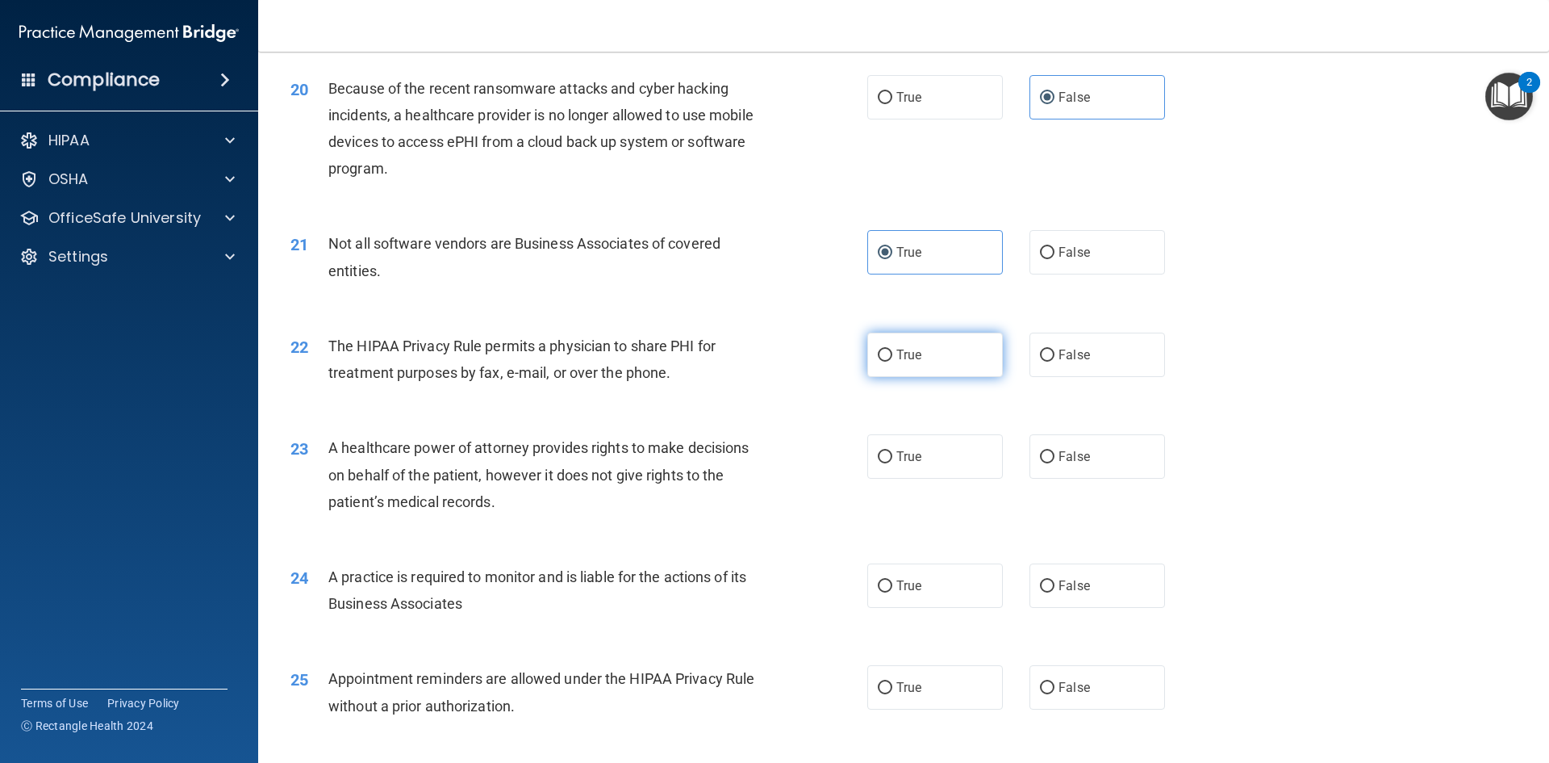
click at [893, 349] on input "True" at bounding box center [885, 355] width 15 height 12
radio input "true"
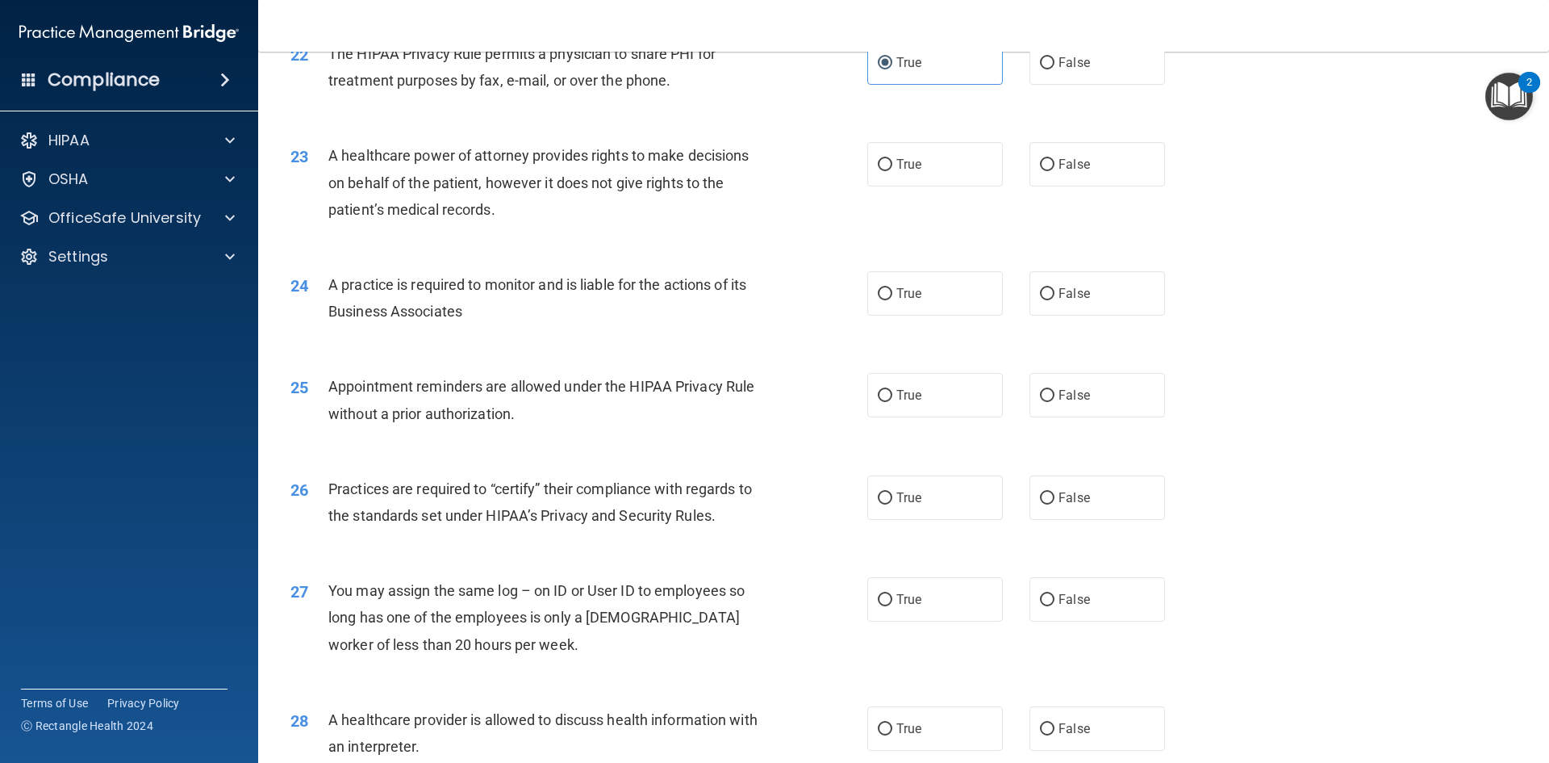
scroll to position [2510, 0]
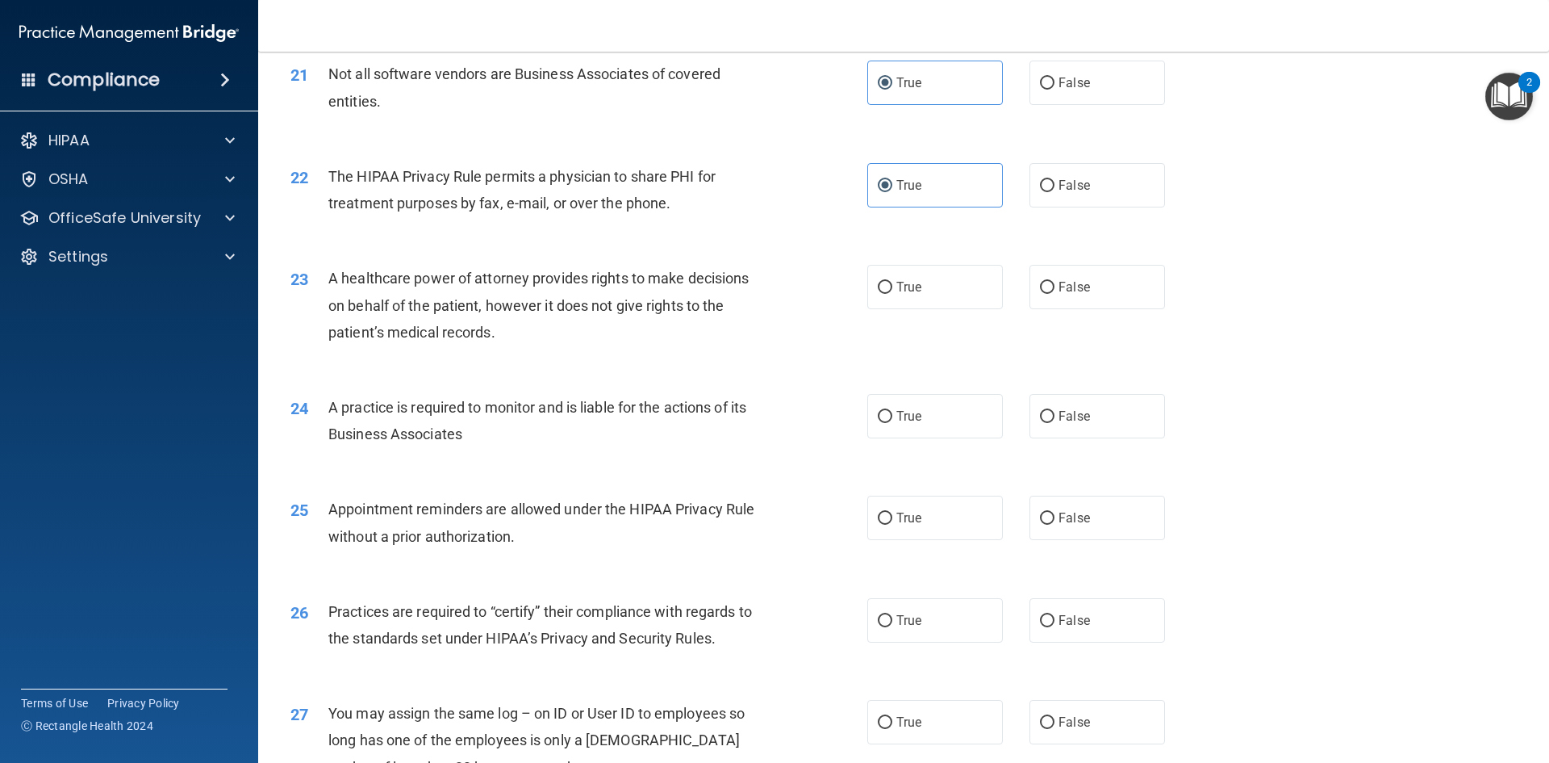
click at [1009, 292] on div "True False" at bounding box center [1029, 287] width 325 height 44
click at [1061, 295] on label "False" at bounding box center [1098, 287] width 136 height 44
click at [1055, 294] on input "False" at bounding box center [1047, 288] width 15 height 12
radio input "true"
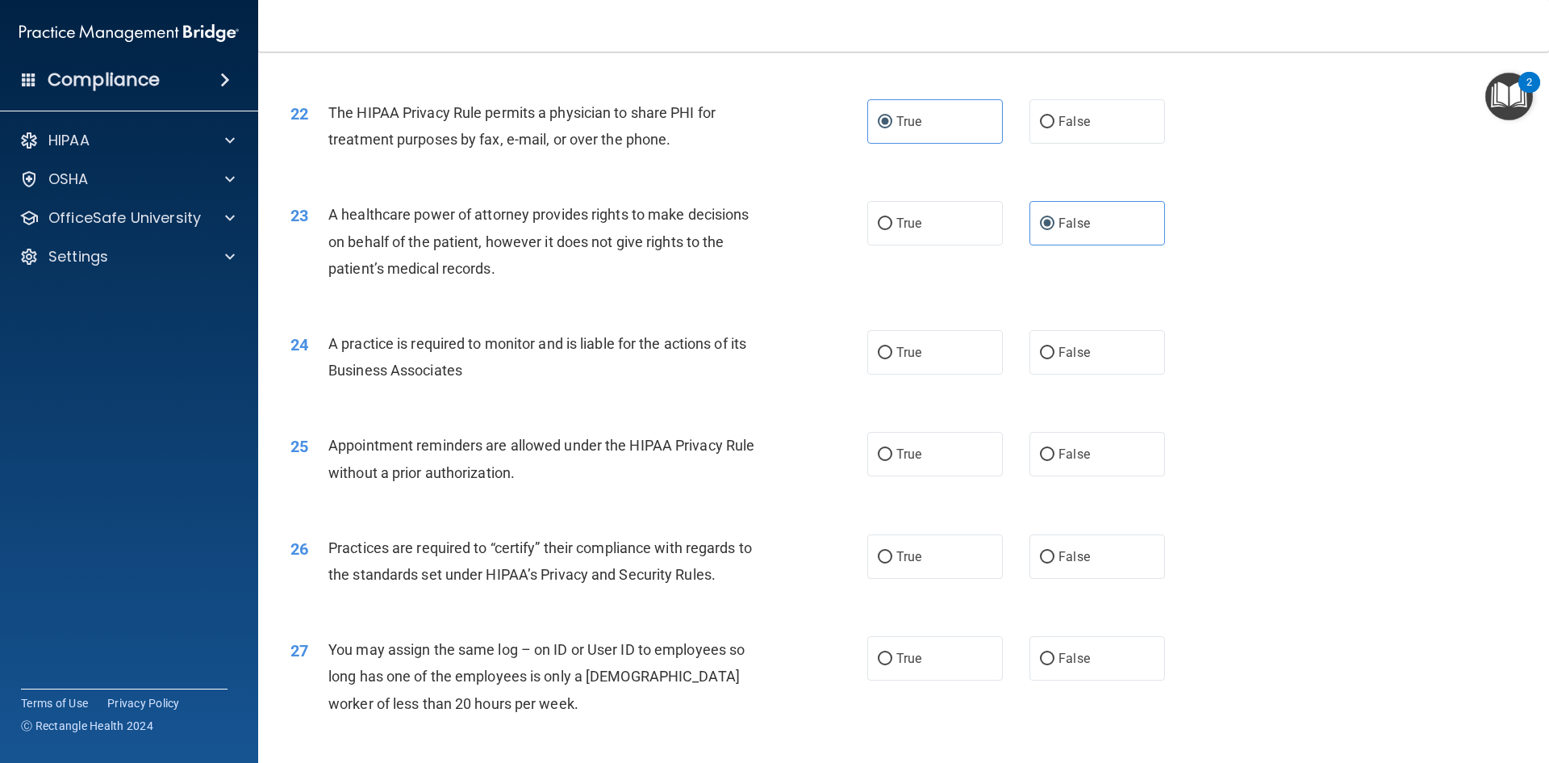
scroll to position [2671, 0]
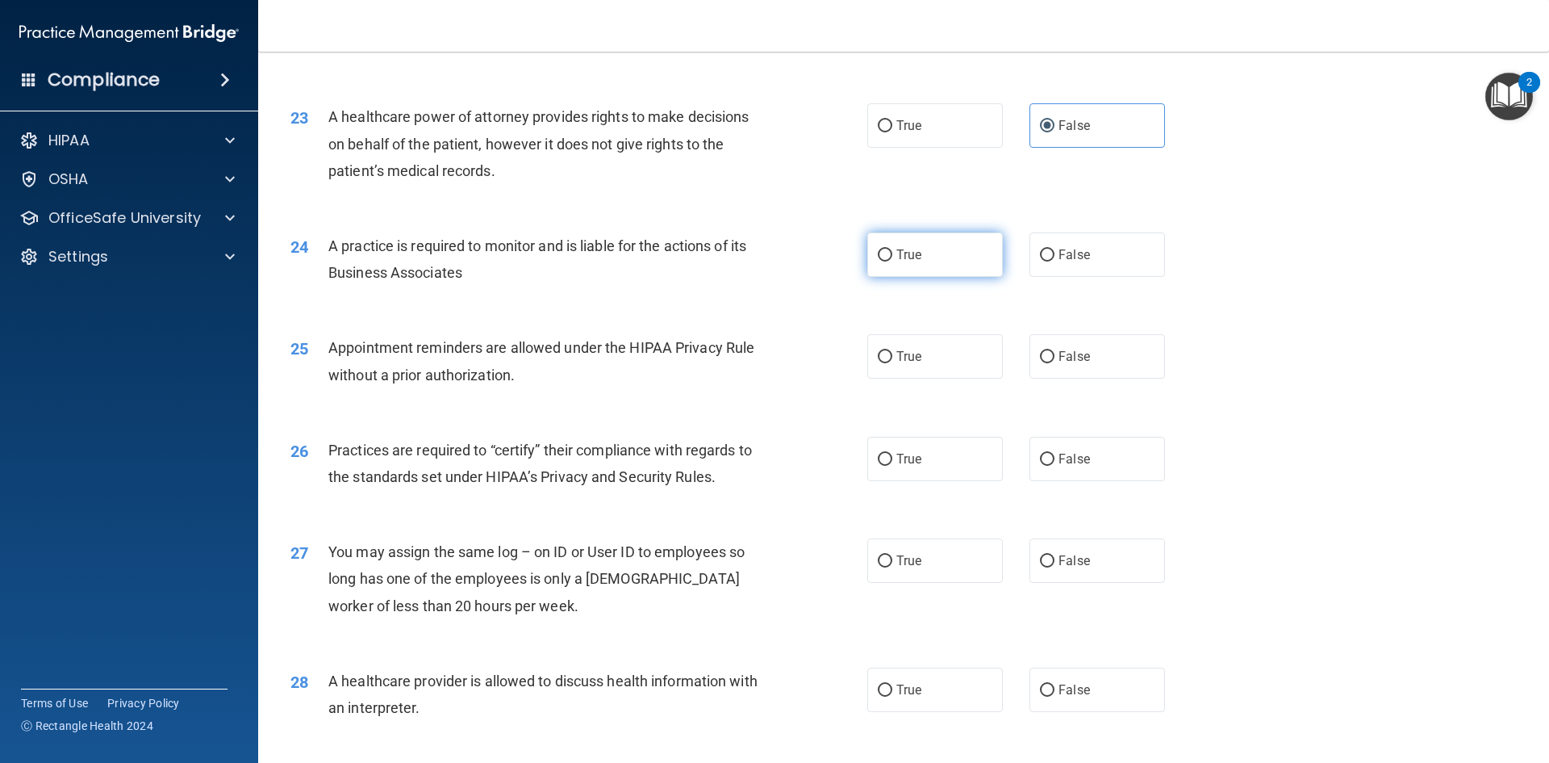
click at [921, 244] on label "True" at bounding box center [935, 254] width 136 height 44
click at [893, 249] on input "True" at bounding box center [885, 255] width 15 height 12
radio input "true"
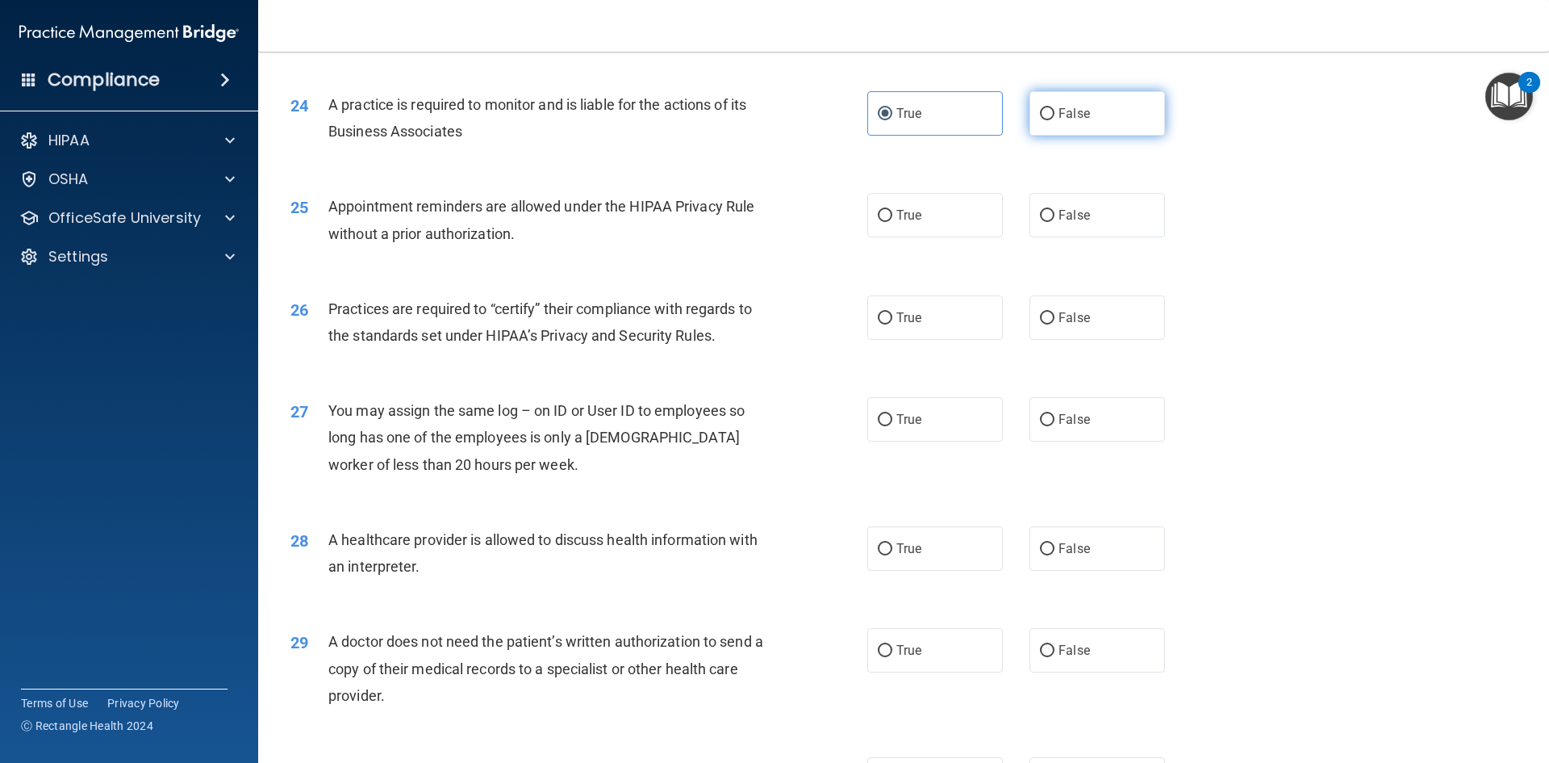
scroll to position [2832, 0]
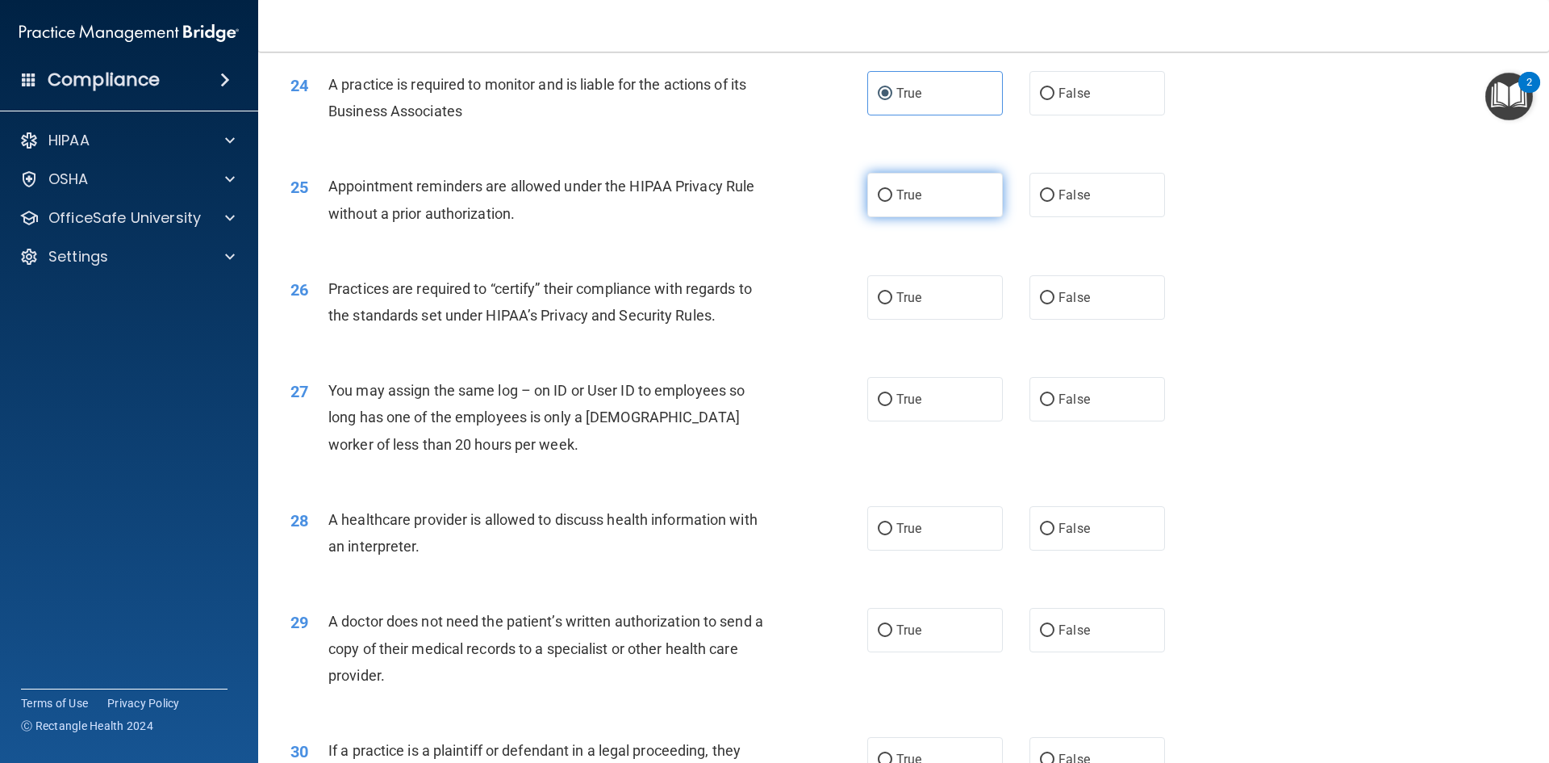
click at [881, 207] on label "True" at bounding box center [935, 195] width 136 height 44
click at [881, 202] on input "True" at bounding box center [885, 196] width 15 height 12
radio input "true"
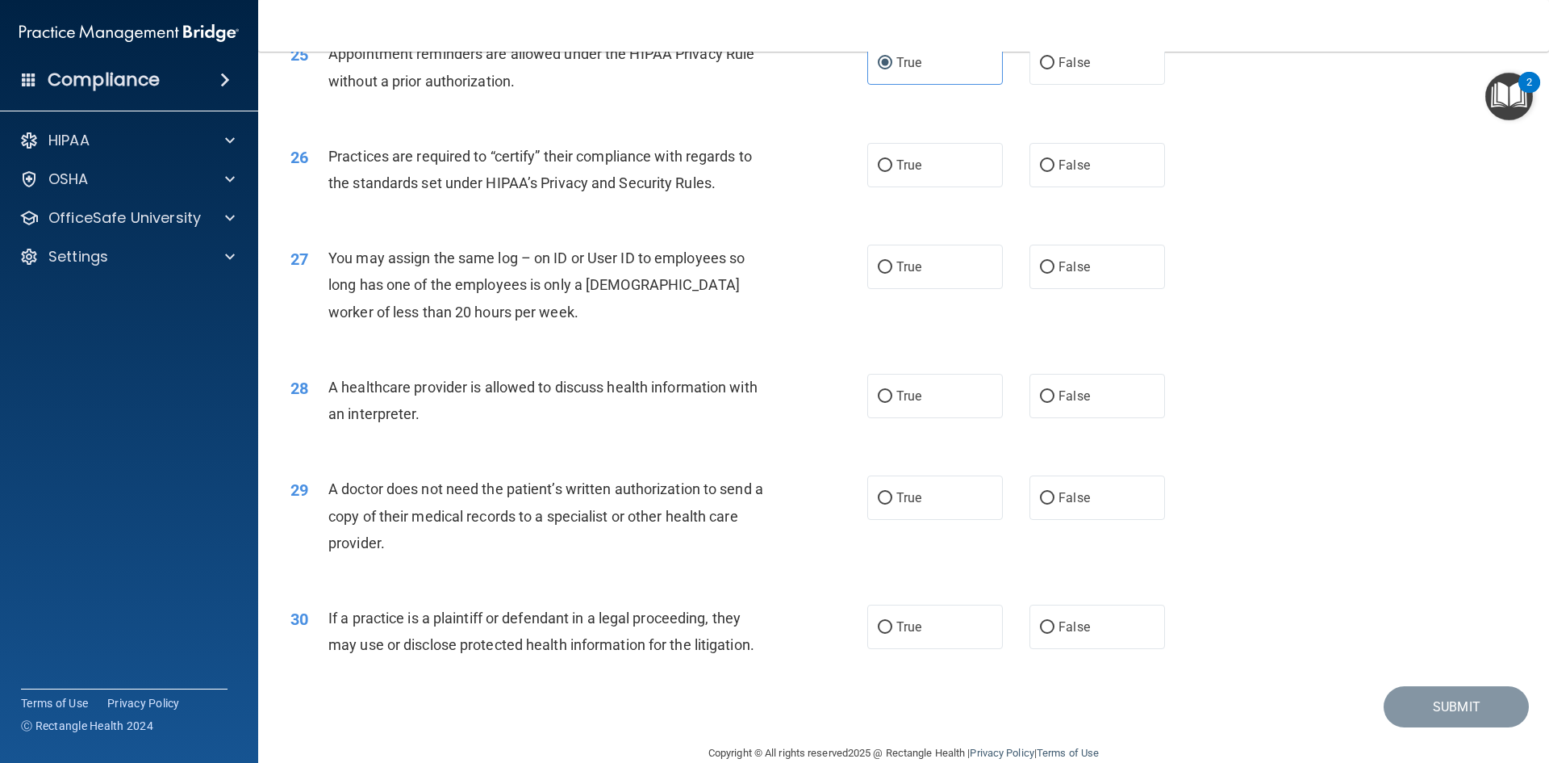
scroll to position [2994, 0]
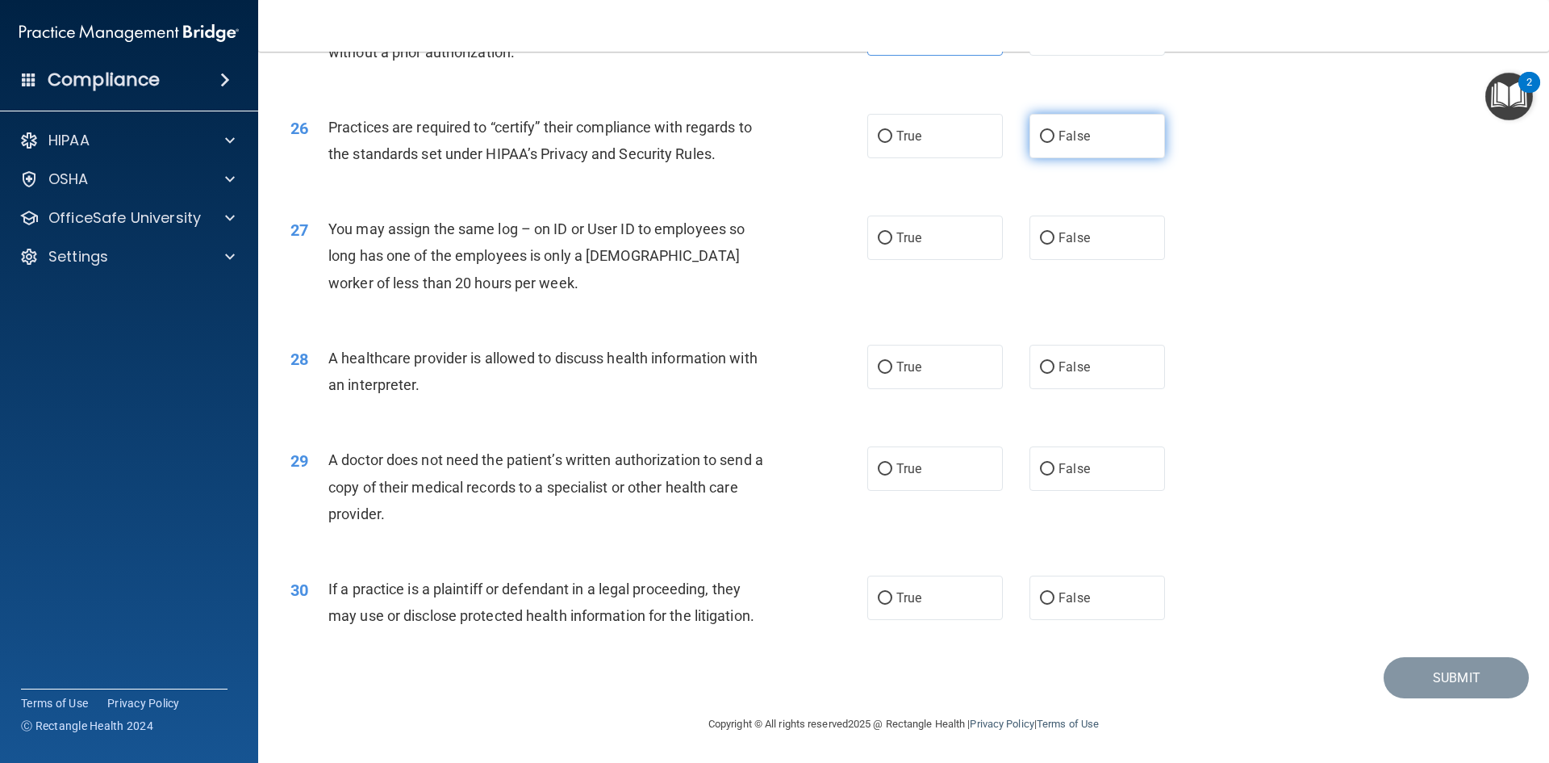
click at [1127, 151] on label "False" at bounding box center [1098, 136] width 136 height 44
click at [1055, 143] on input "False" at bounding box center [1047, 137] width 15 height 12
radio input "true"
click at [1041, 244] on input "False" at bounding box center [1047, 238] width 15 height 12
radio input "true"
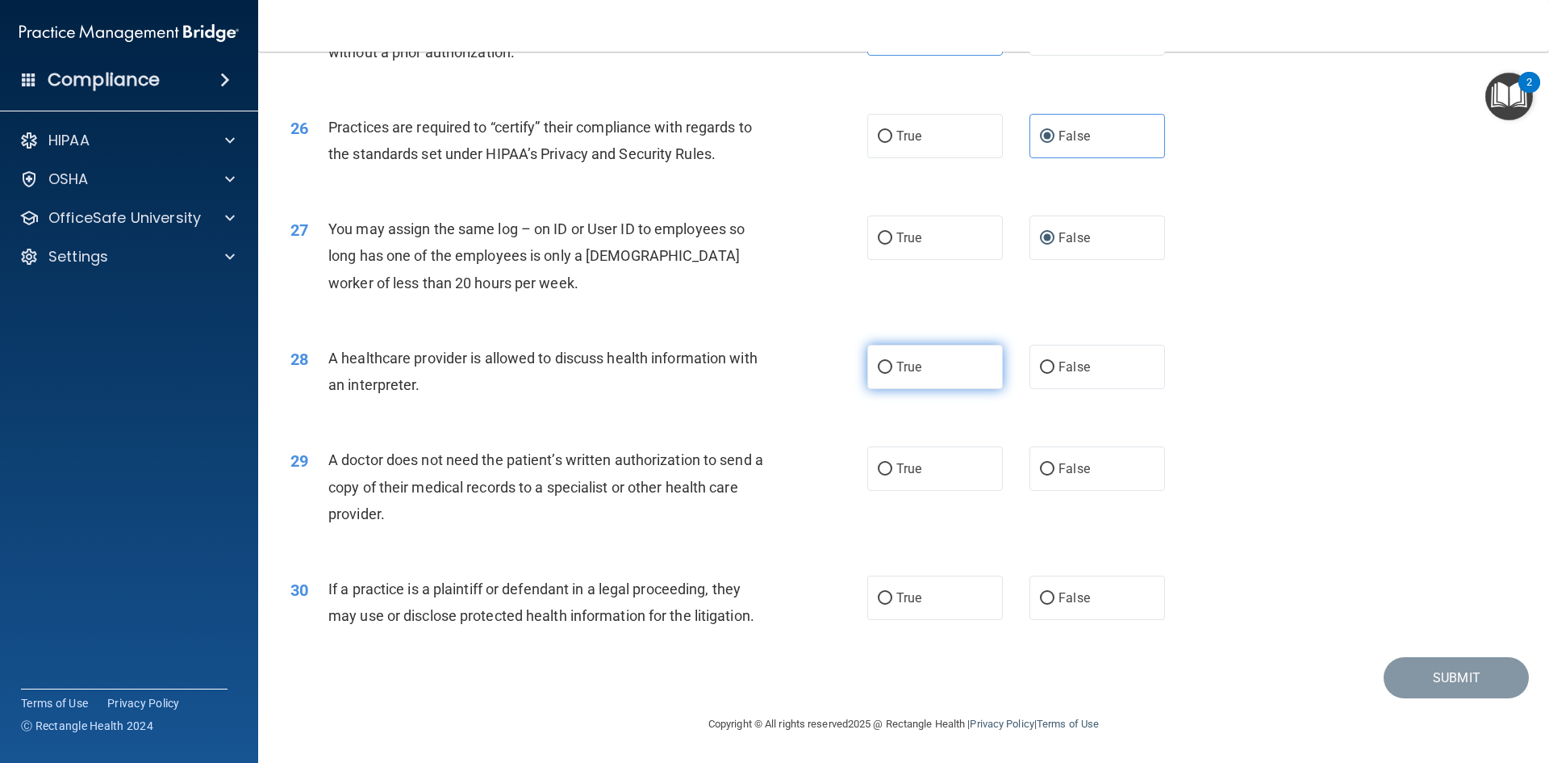
click at [909, 360] on span "True" at bounding box center [909, 366] width 25 height 15
click at [893, 362] on input "True" at bounding box center [885, 368] width 15 height 12
radio input "true"
click at [918, 475] on label "True" at bounding box center [935, 468] width 136 height 44
click at [893, 475] on input "True" at bounding box center [885, 469] width 15 height 12
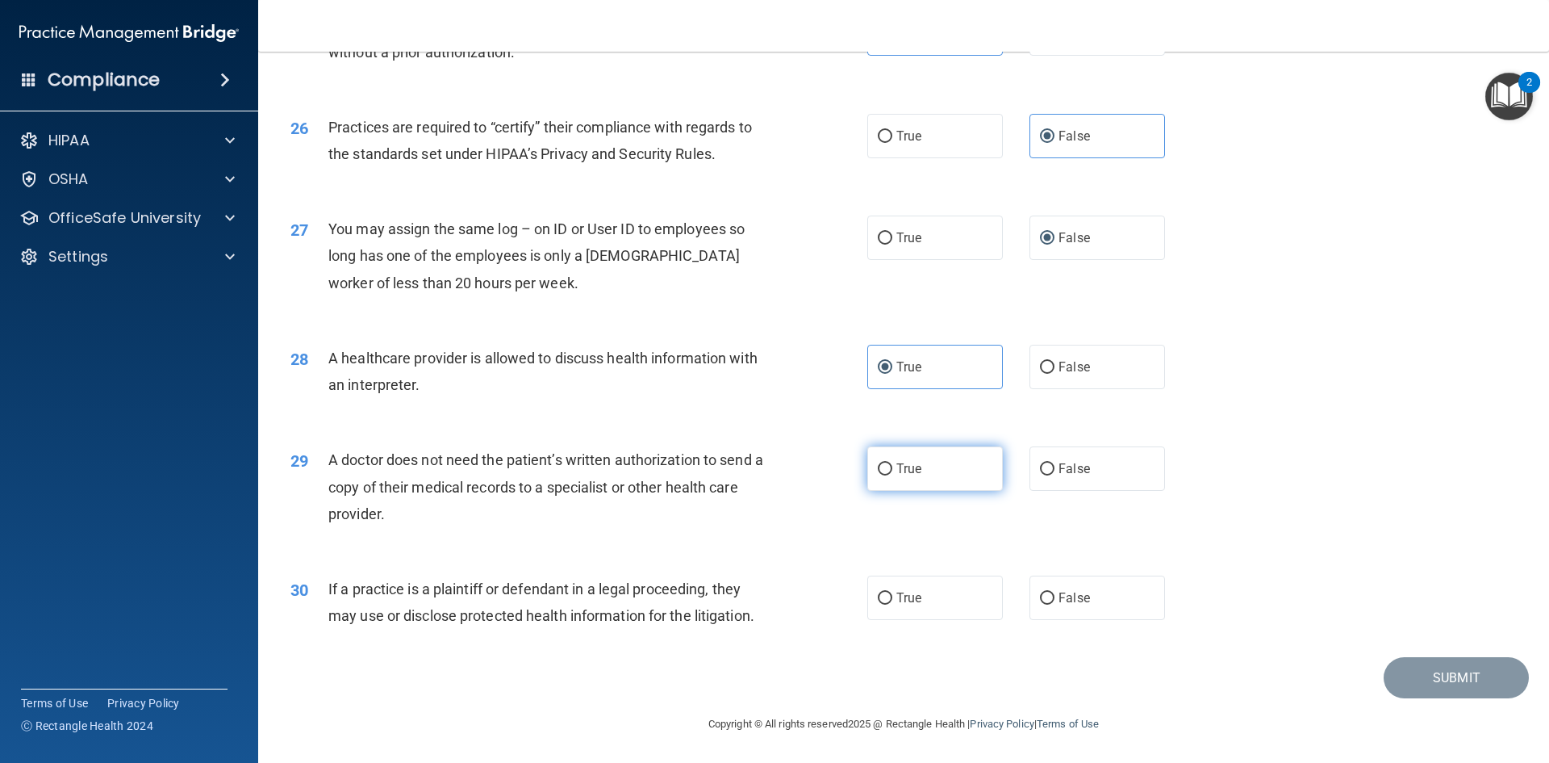
radio input "true"
click at [924, 609] on label "True" at bounding box center [935, 597] width 136 height 44
click at [893, 604] on input "True" at bounding box center [885, 598] width 15 height 12
radio input "true"
click at [1384, 682] on button "Submit" at bounding box center [1456, 677] width 145 height 41
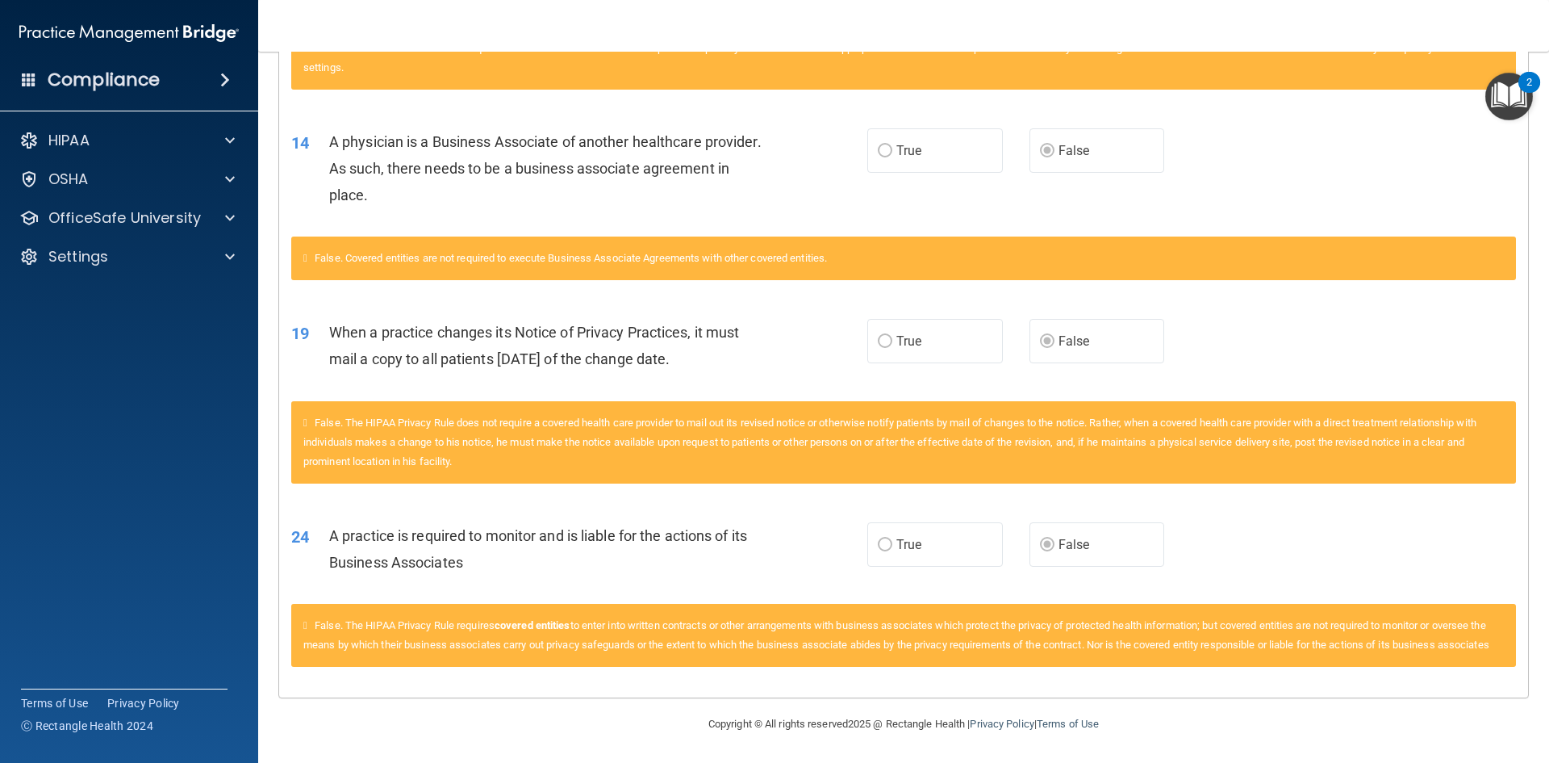
scroll to position [1014, 0]
click at [170, 216] on p "OfficeSafe University" at bounding box center [124, 217] width 153 height 19
click at [1361, 503] on div "24 A practice is required to monitor and is liable for the actions of its Busin…" at bounding box center [903, 553] width 1249 height 102
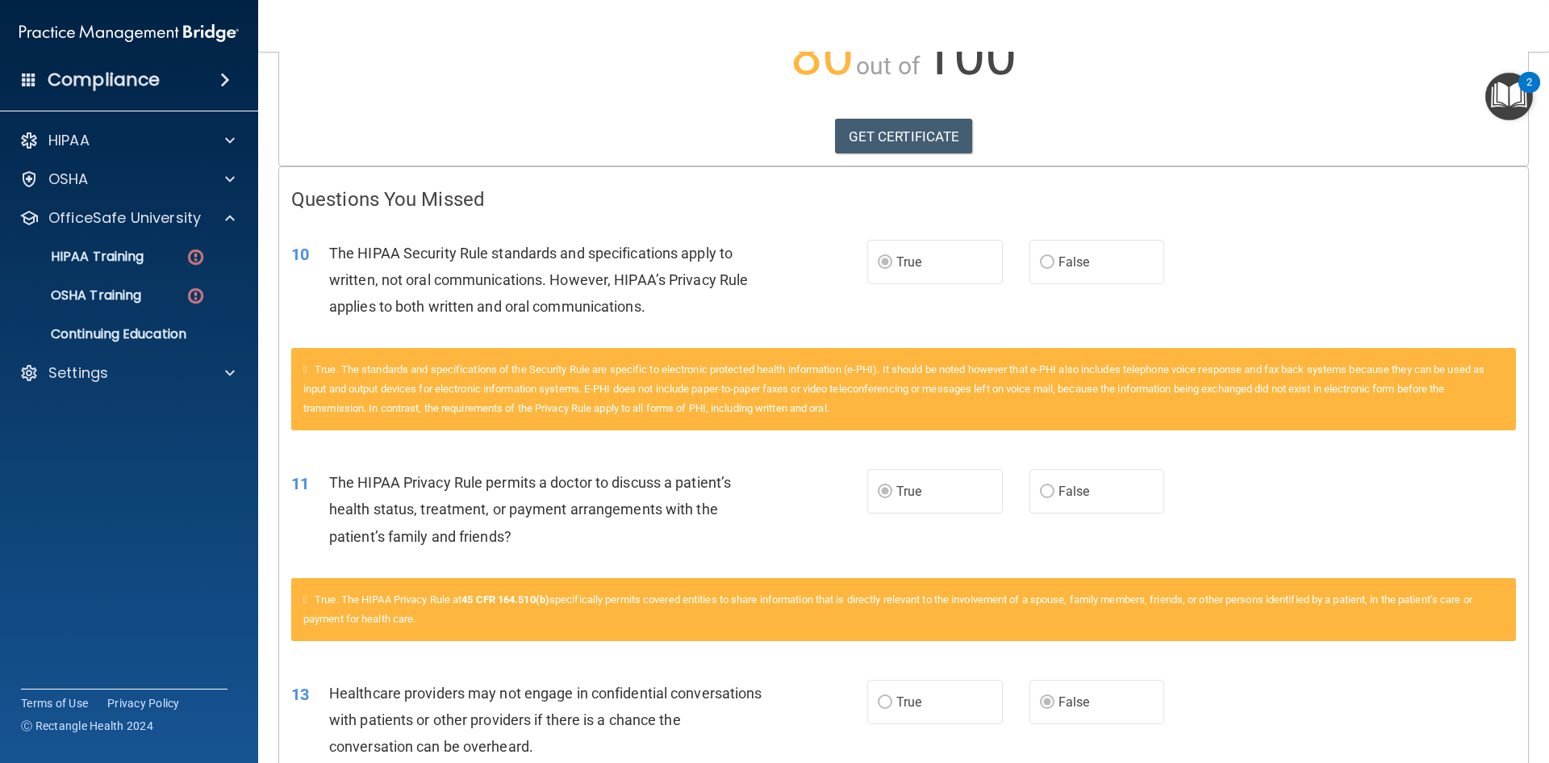
scroll to position [0, 0]
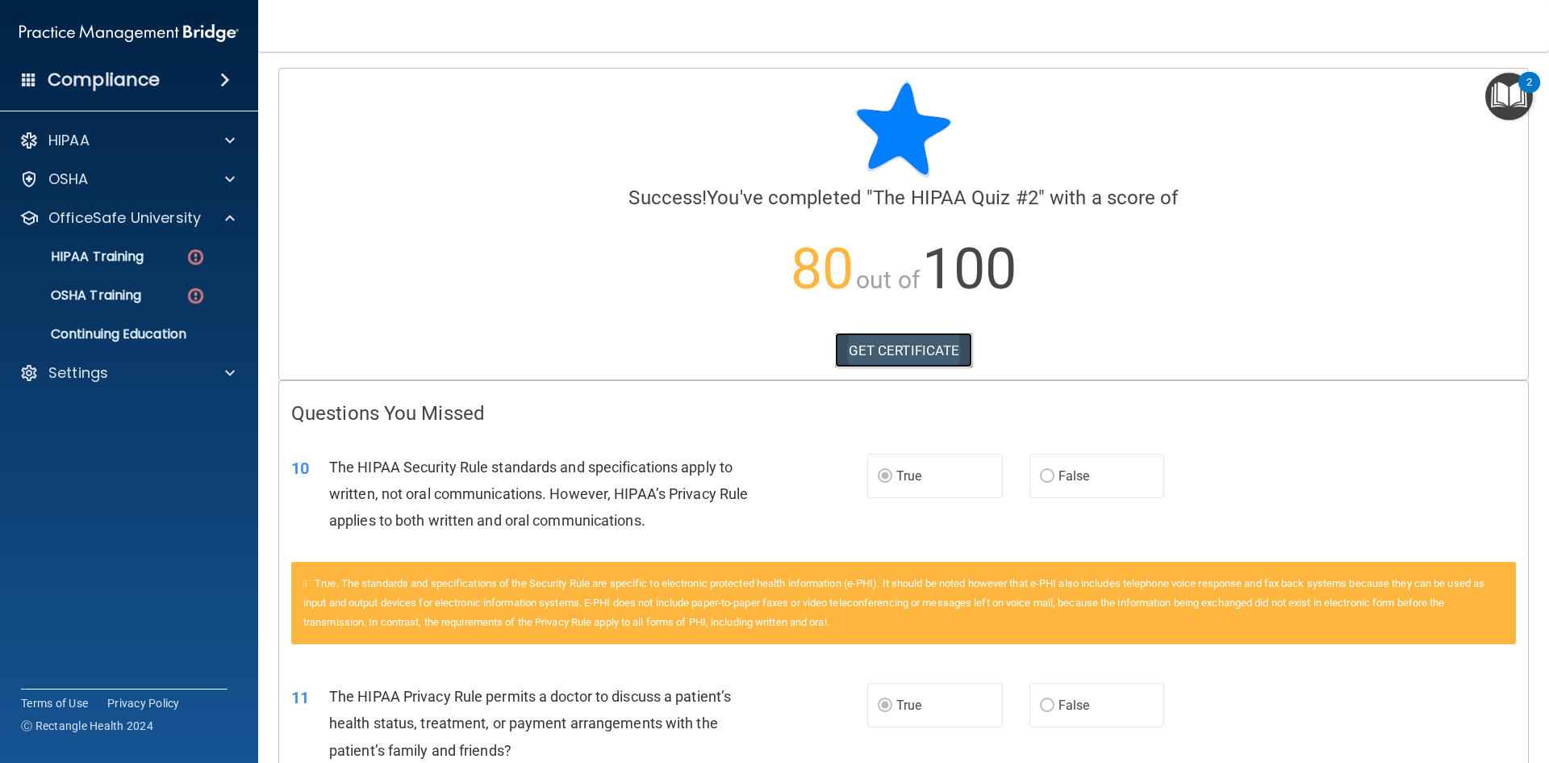
click at [871, 347] on link "GET CERTIFICATE" at bounding box center [904, 350] width 138 height 36
click at [162, 288] on div "OSHA Training" at bounding box center [120, 295] width 220 height 16
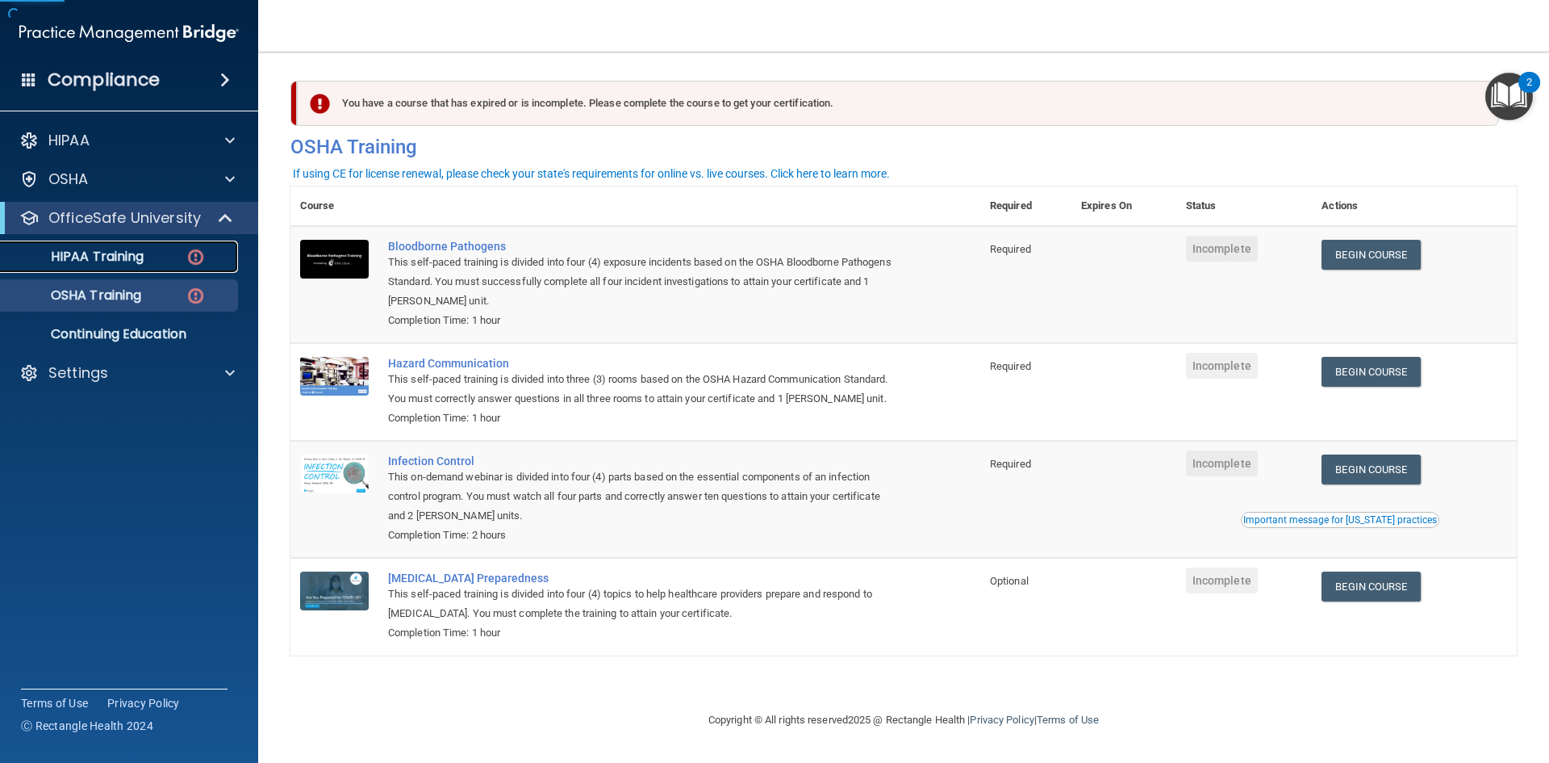
click at [155, 261] on div "HIPAA Training" at bounding box center [120, 257] width 220 height 16
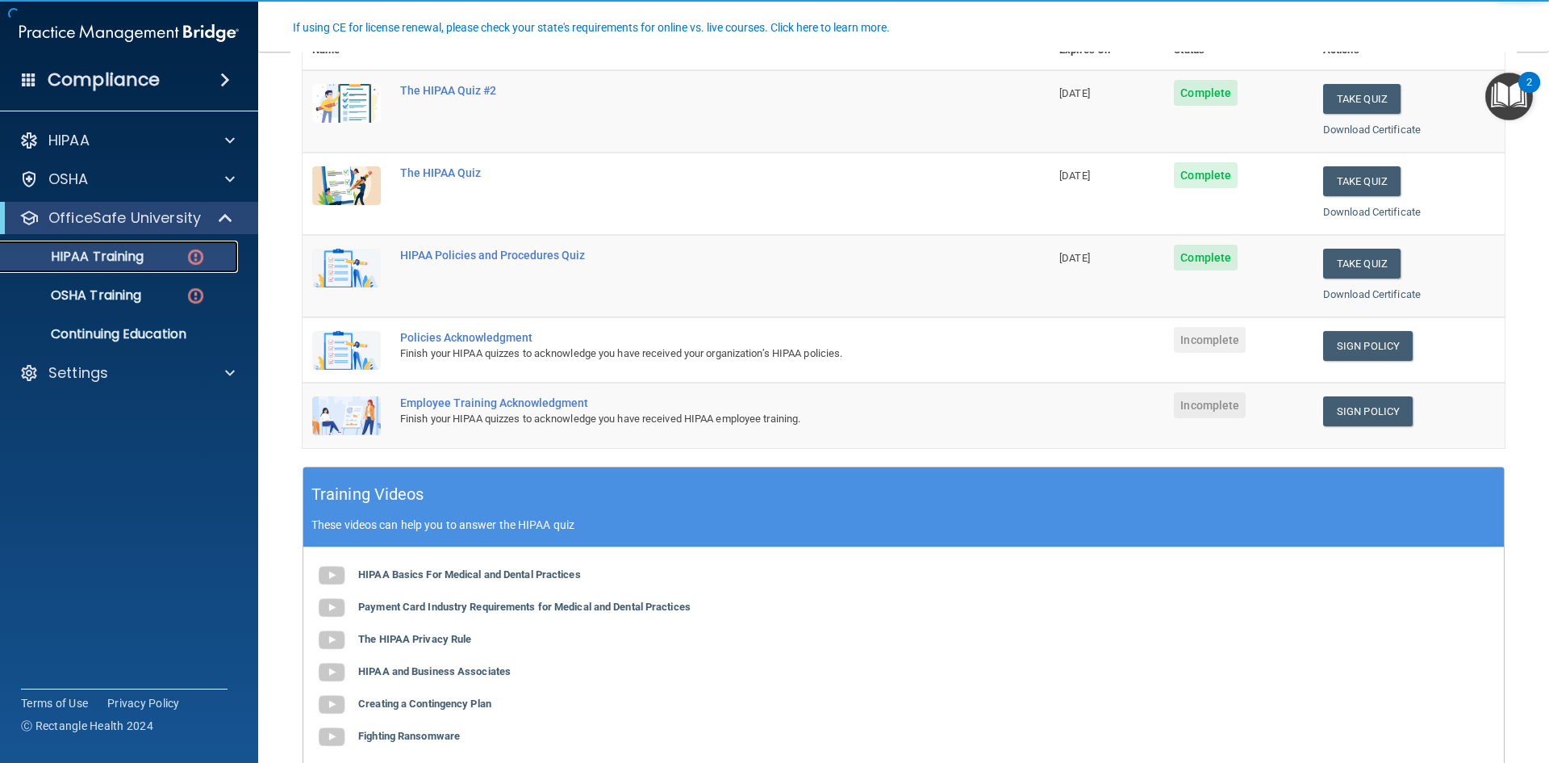
scroll to position [242, 0]
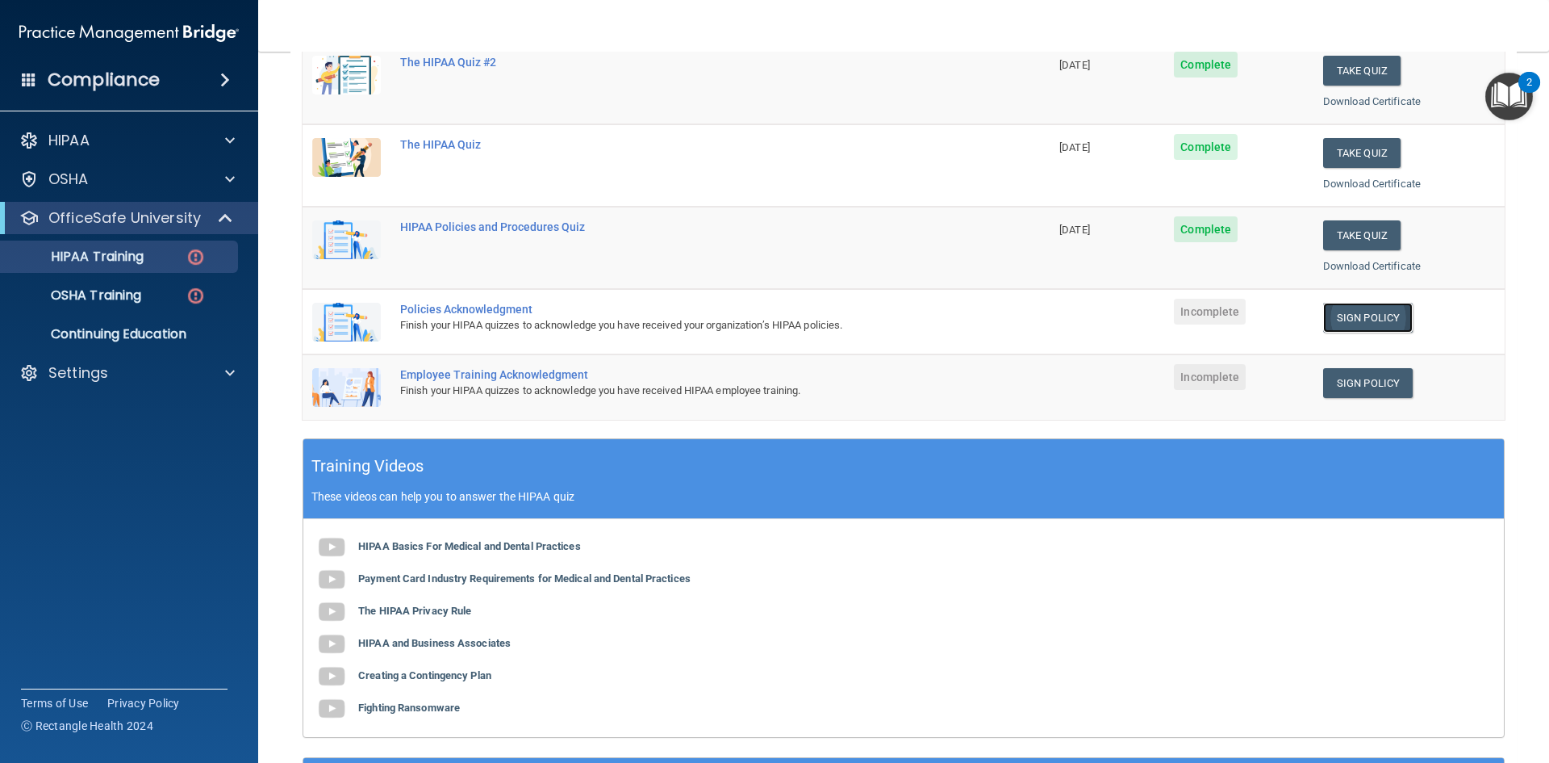
click at [1342, 312] on link "Sign Policy" at bounding box center [1368, 318] width 90 height 30
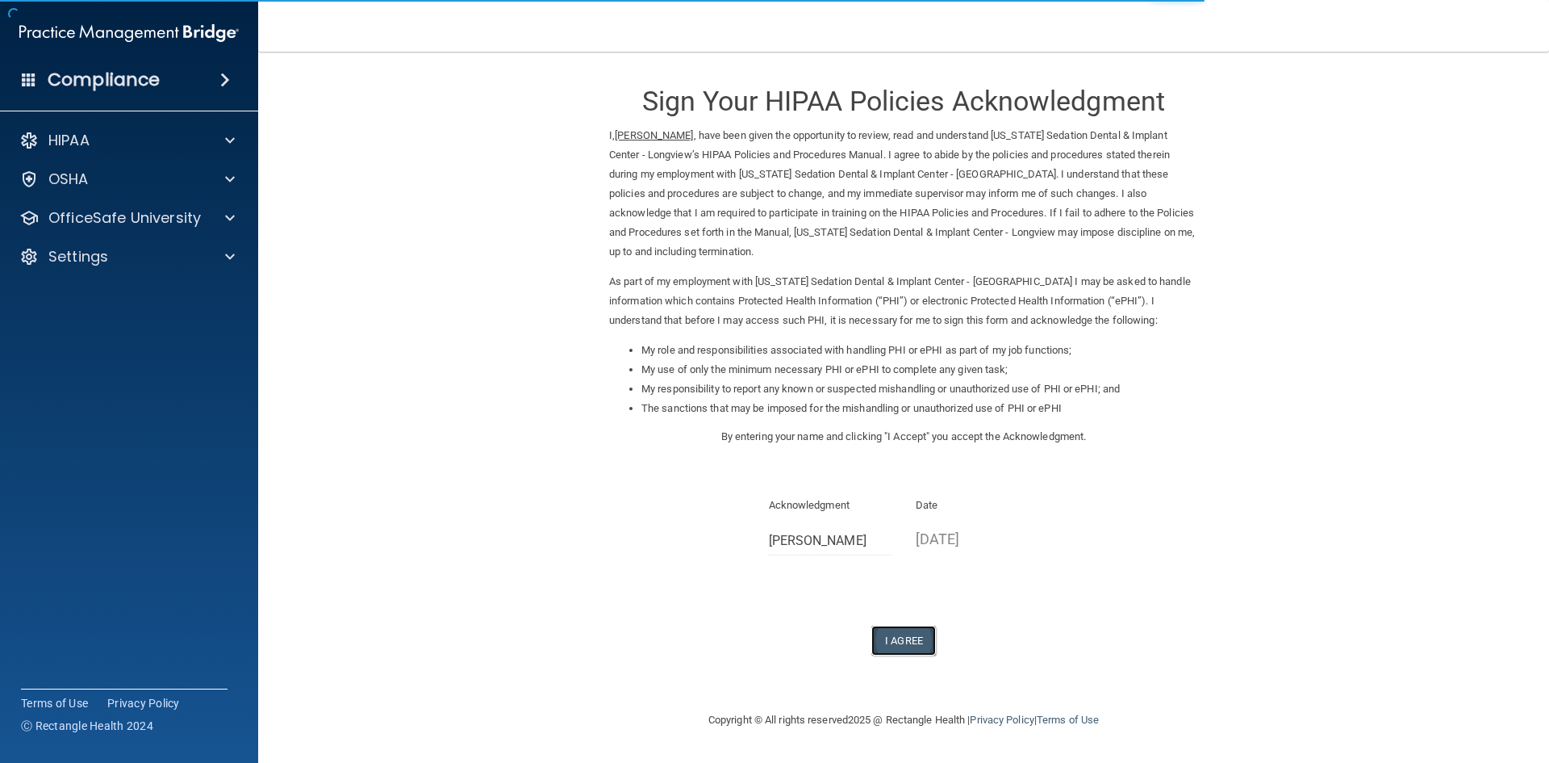
click at [923, 625] on button "I Agree" at bounding box center [904, 640] width 65 height 30
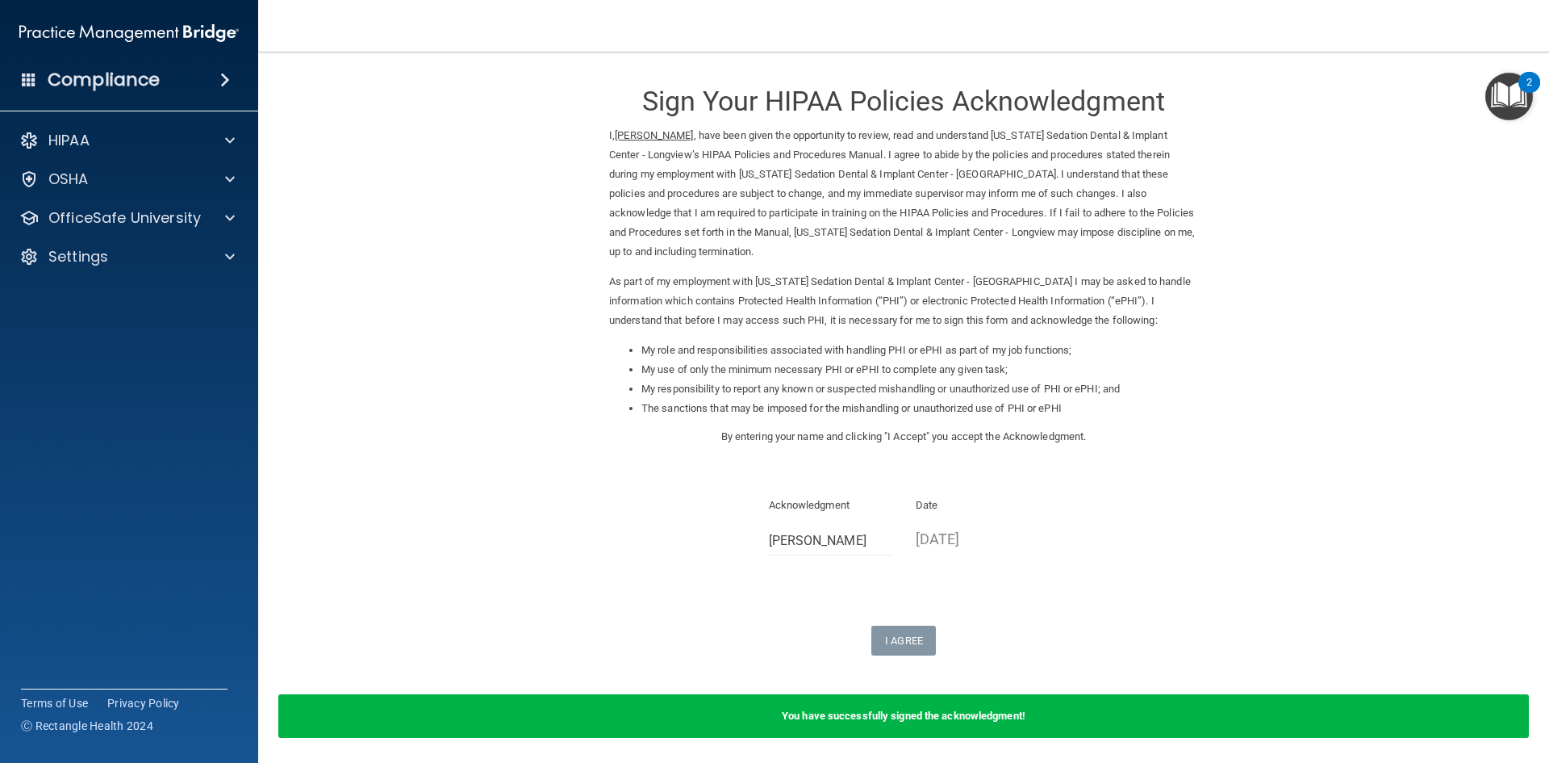
scroll to position [40, 0]
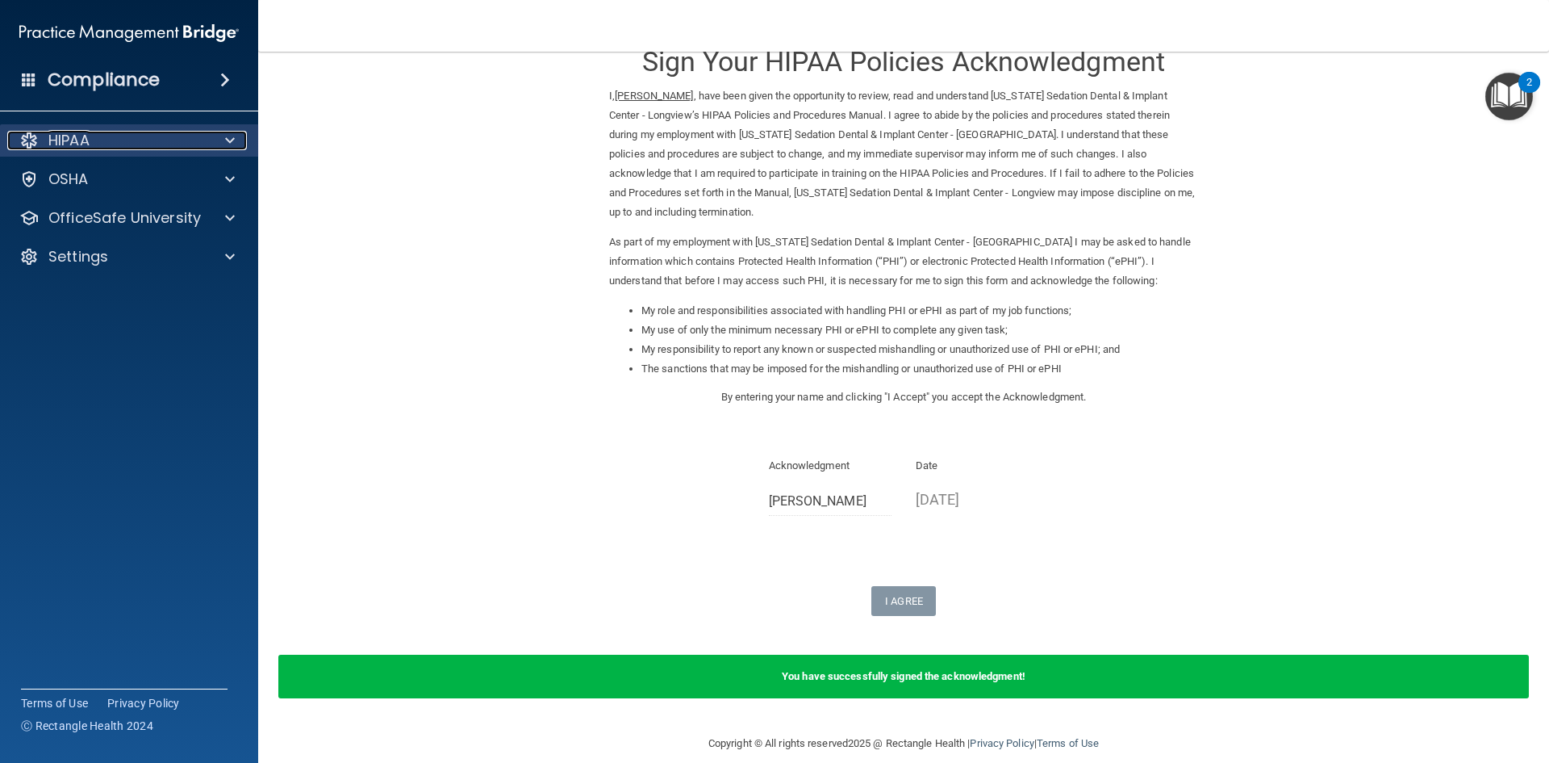
click at [102, 147] on div "HIPAA" at bounding box center [107, 140] width 200 height 19
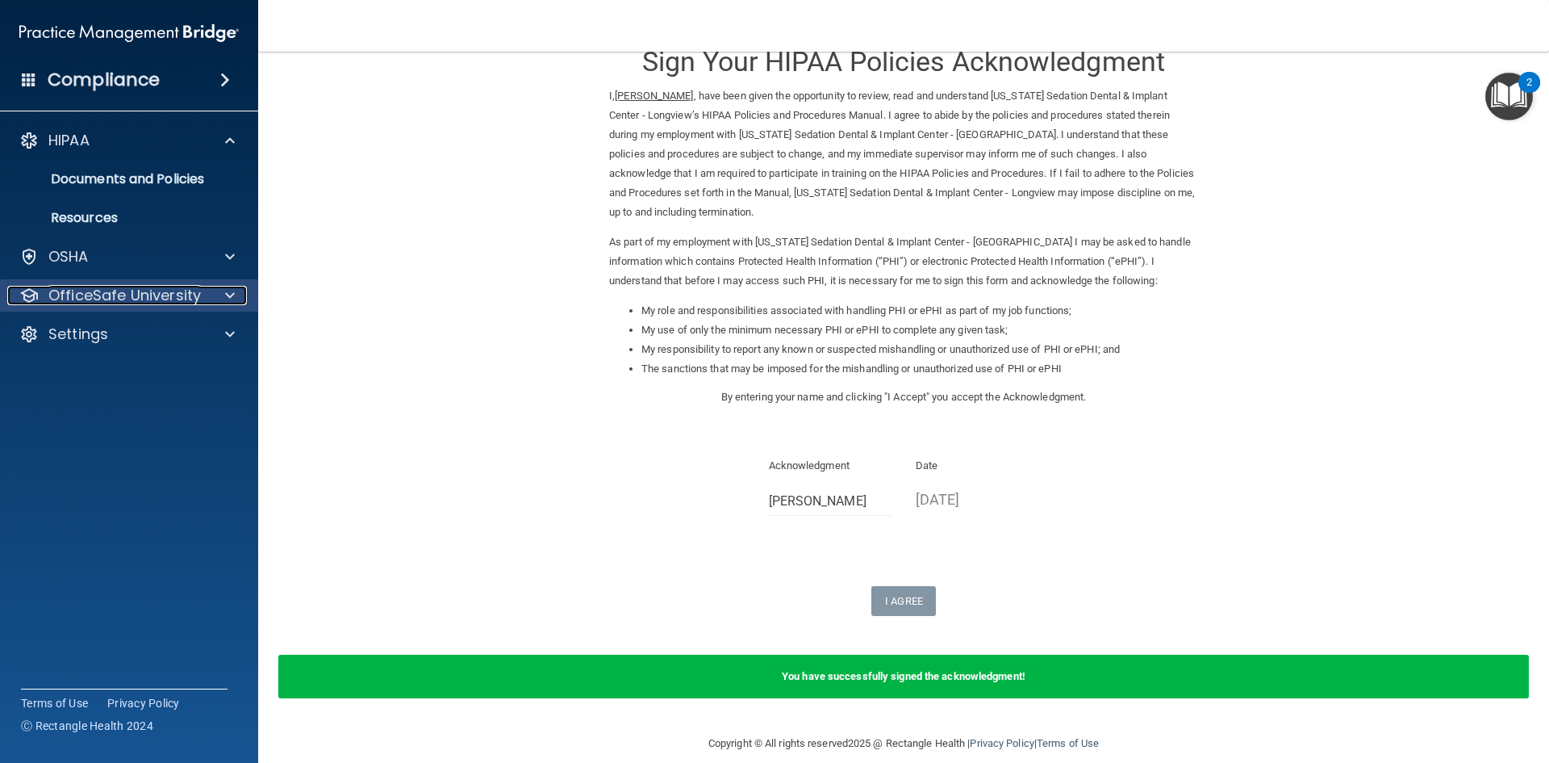
click at [157, 294] on p "OfficeSafe University" at bounding box center [124, 295] width 153 height 19
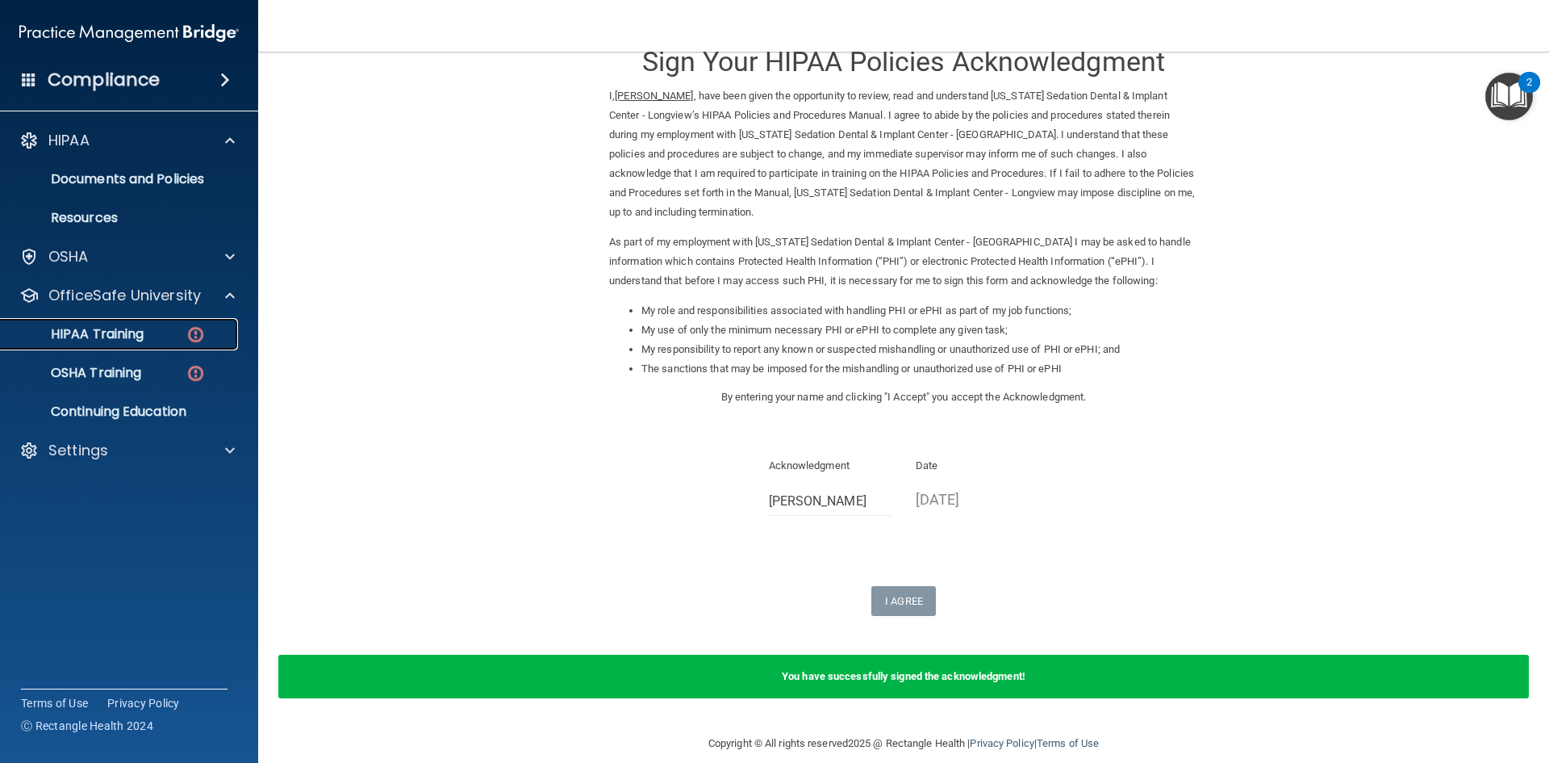
click at [183, 339] on div "HIPAA Training" at bounding box center [120, 334] width 220 height 16
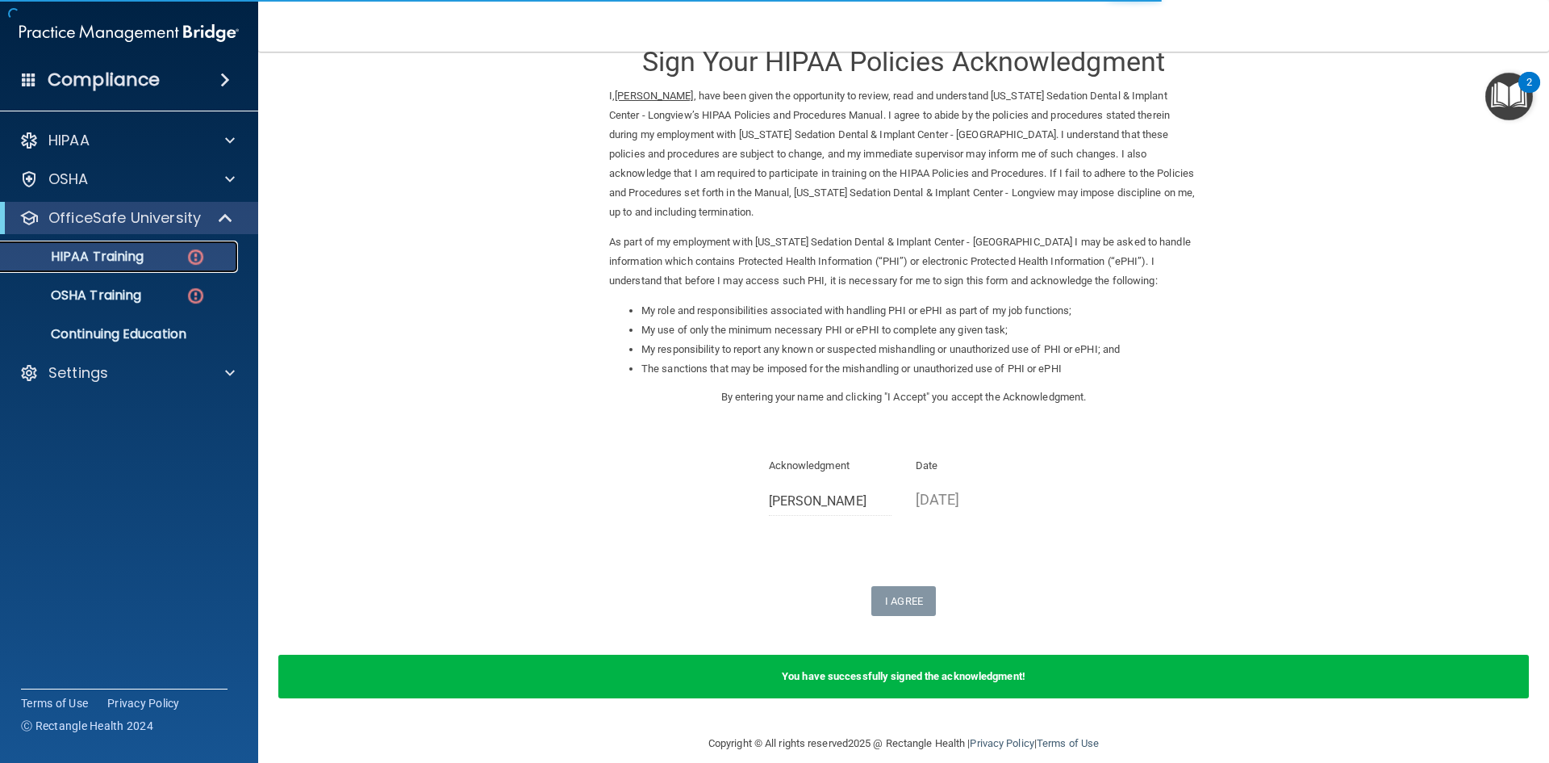
scroll to position [436, 0]
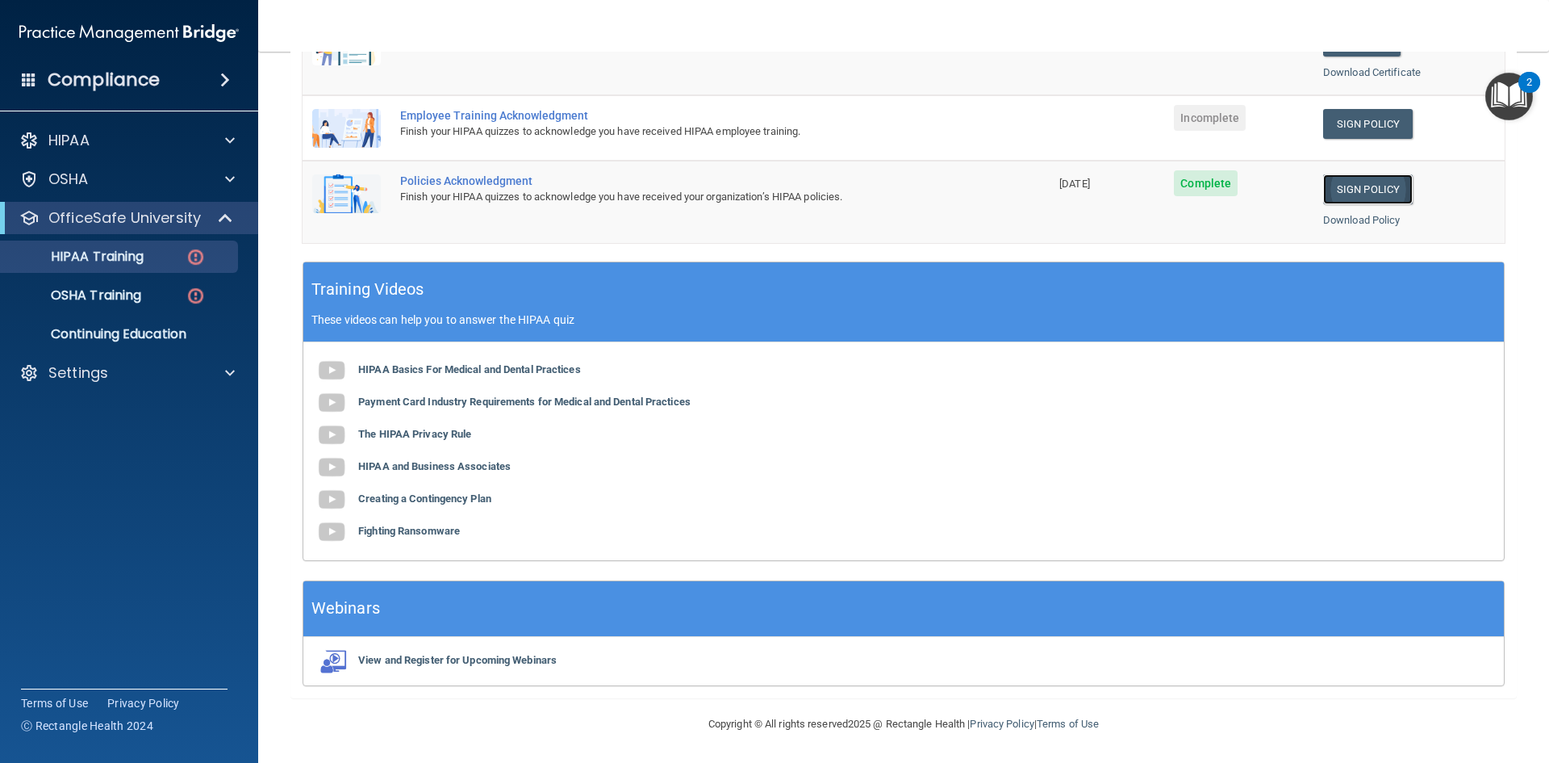
click at [1377, 190] on link "Sign Policy" at bounding box center [1368, 189] width 90 height 30
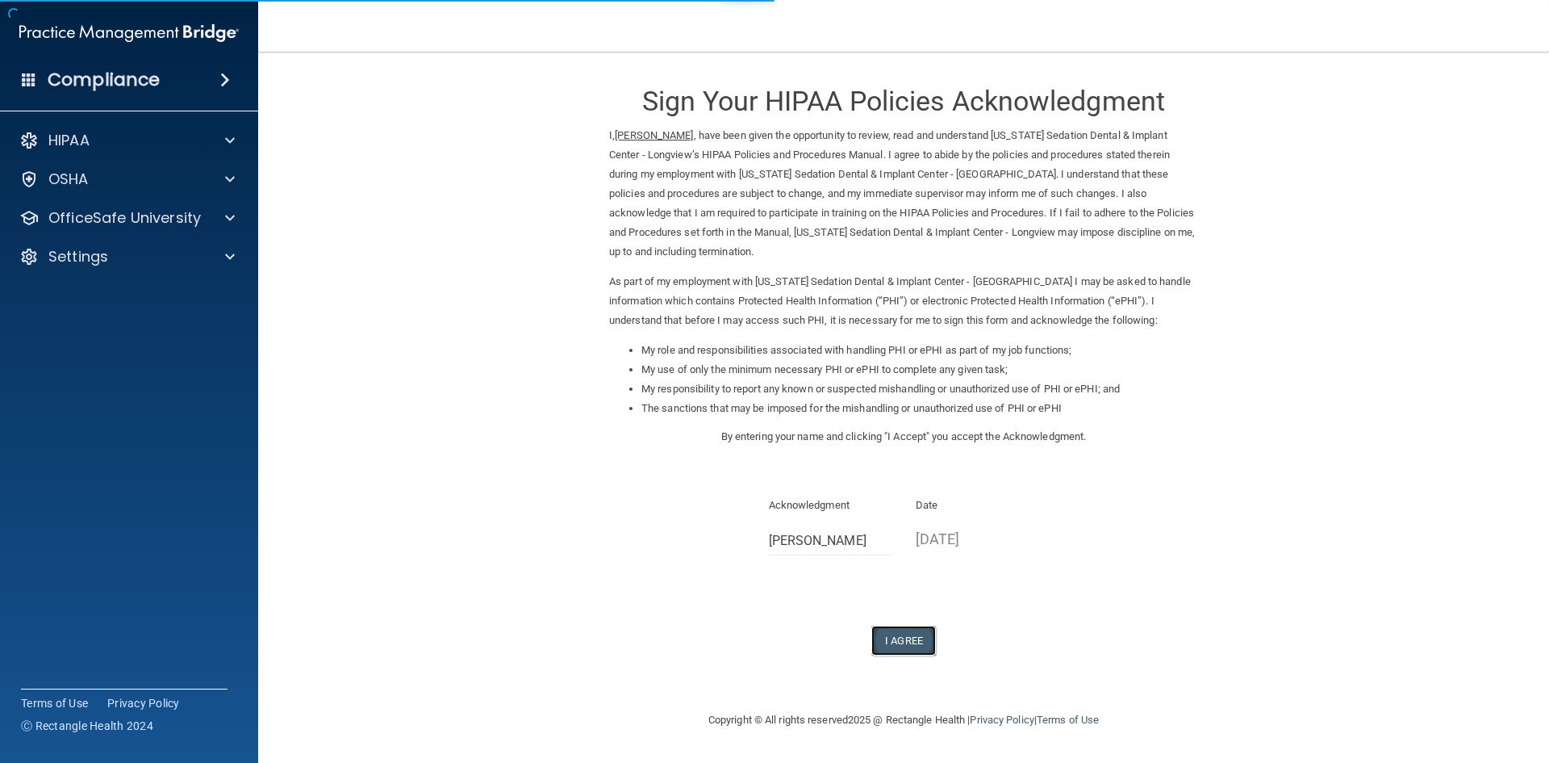
click at [913, 625] on button "I Agree" at bounding box center [904, 640] width 65 height 30
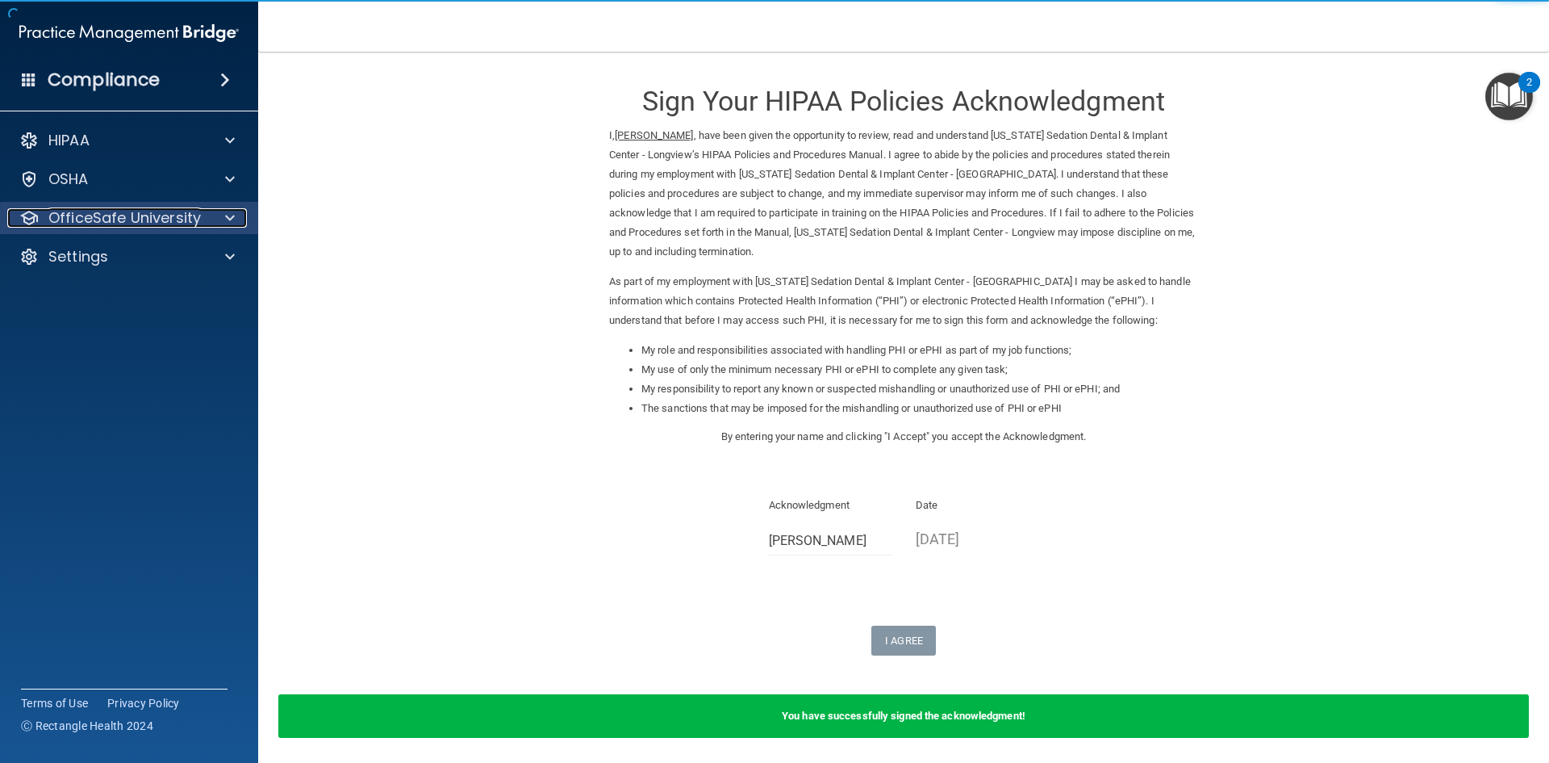
click at [197, 215] on p "OfficeSafe University" at bounding box center [124, 217] width 153 height 19
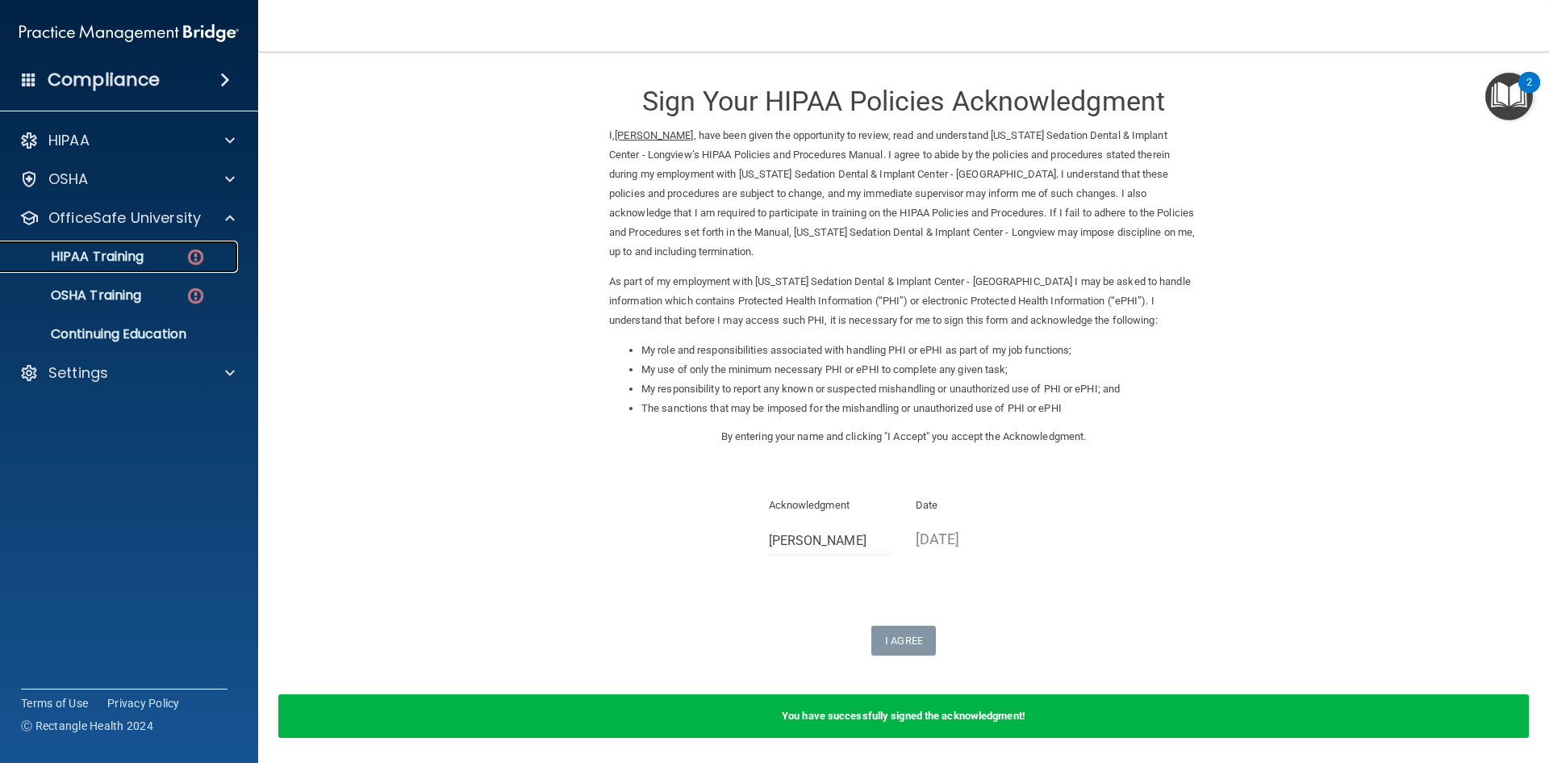
click at [159, 264] on div "HIPAA Training" at bounding box center [120, 257] width 220 height 16
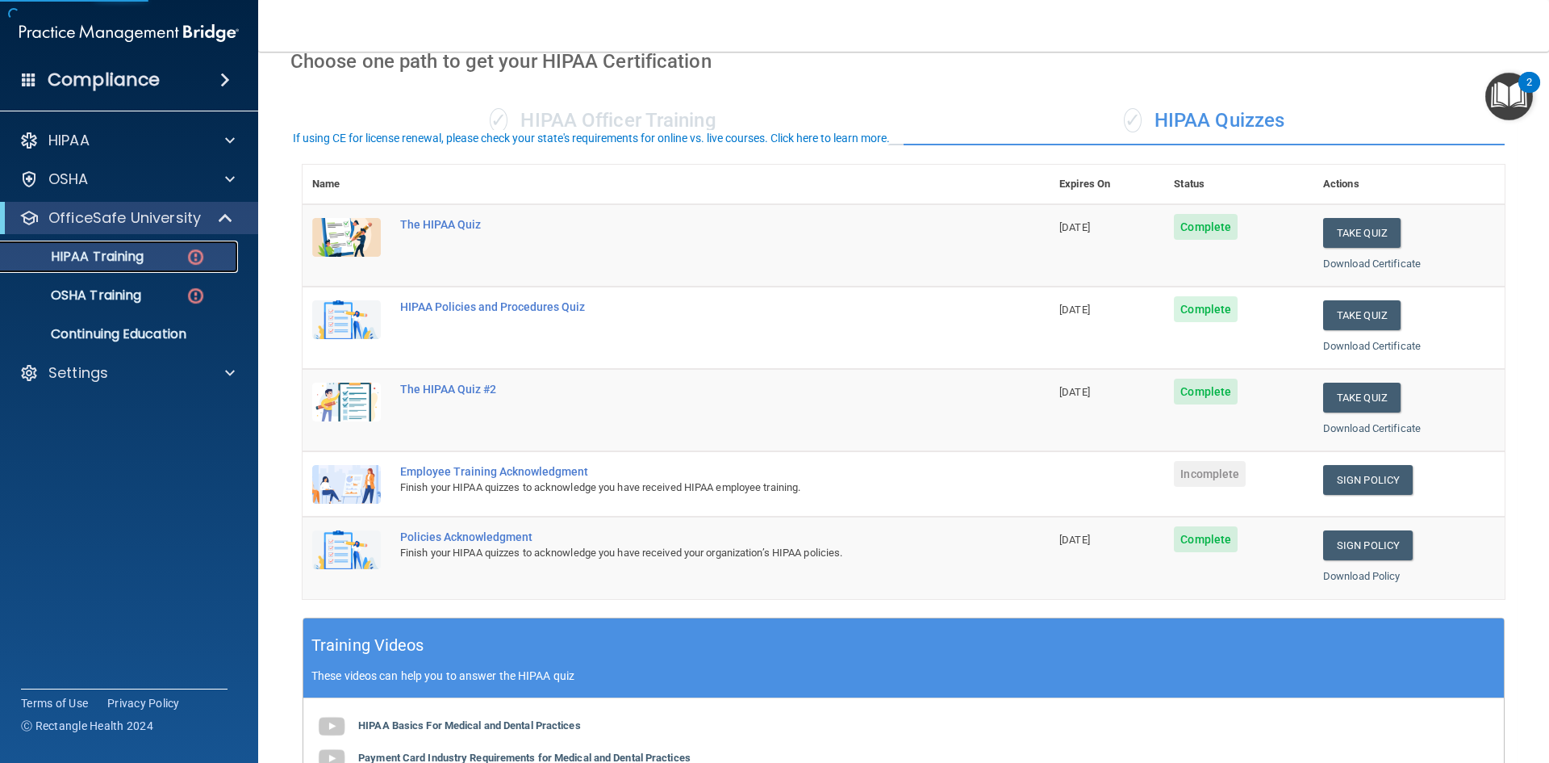
scroll to position [81, 0]
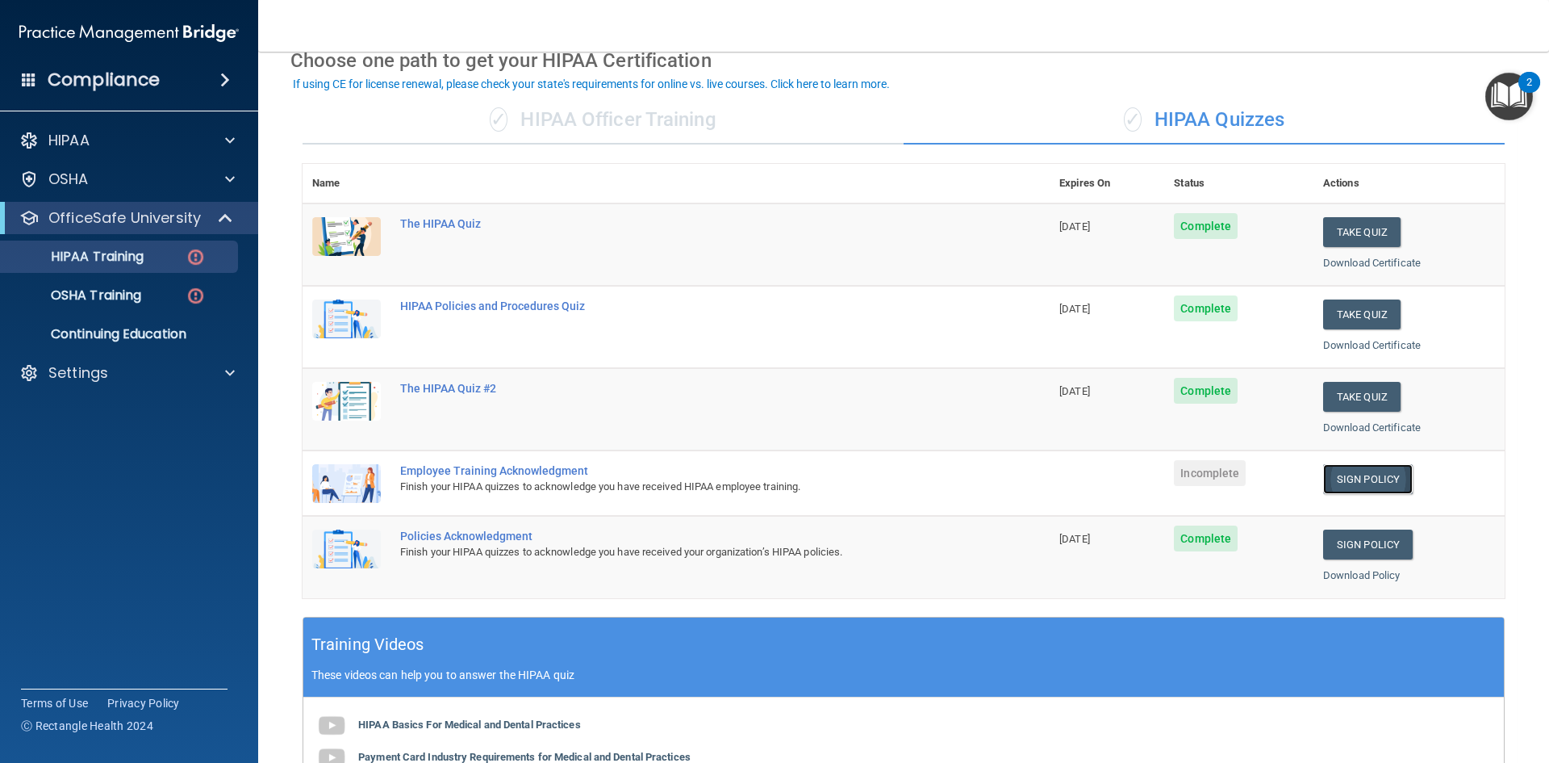
click at [1323, 479] on link "Sign Policy" at bounding box center [1368, 479] width 90 height 30
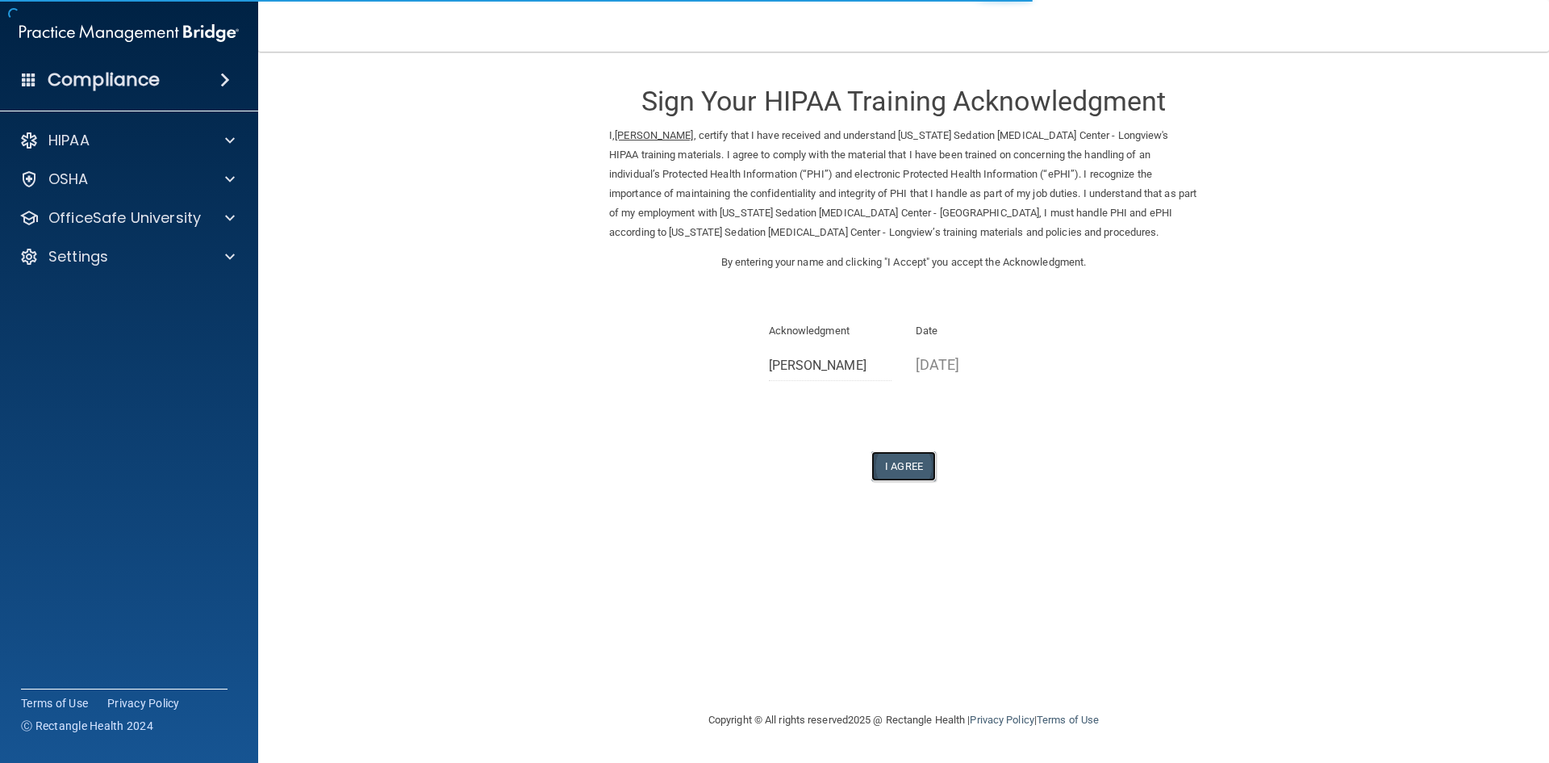
click at [894, 464] on button "I Agree" at bounding box center [904, 466] width 65 height 30
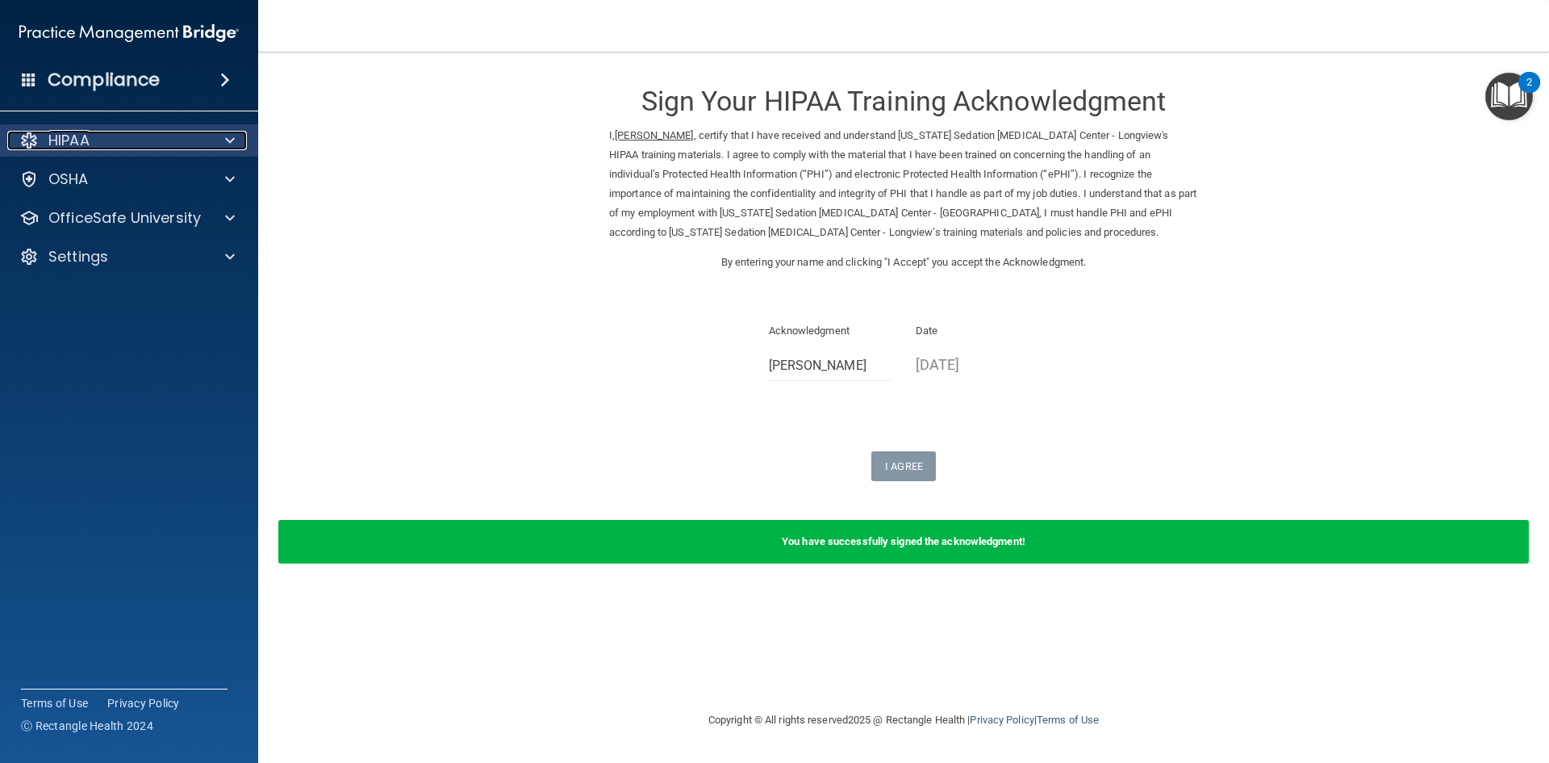
click at [119, 142] on div "HIPAA" at bounding box center [107, 140] width 200 height 19
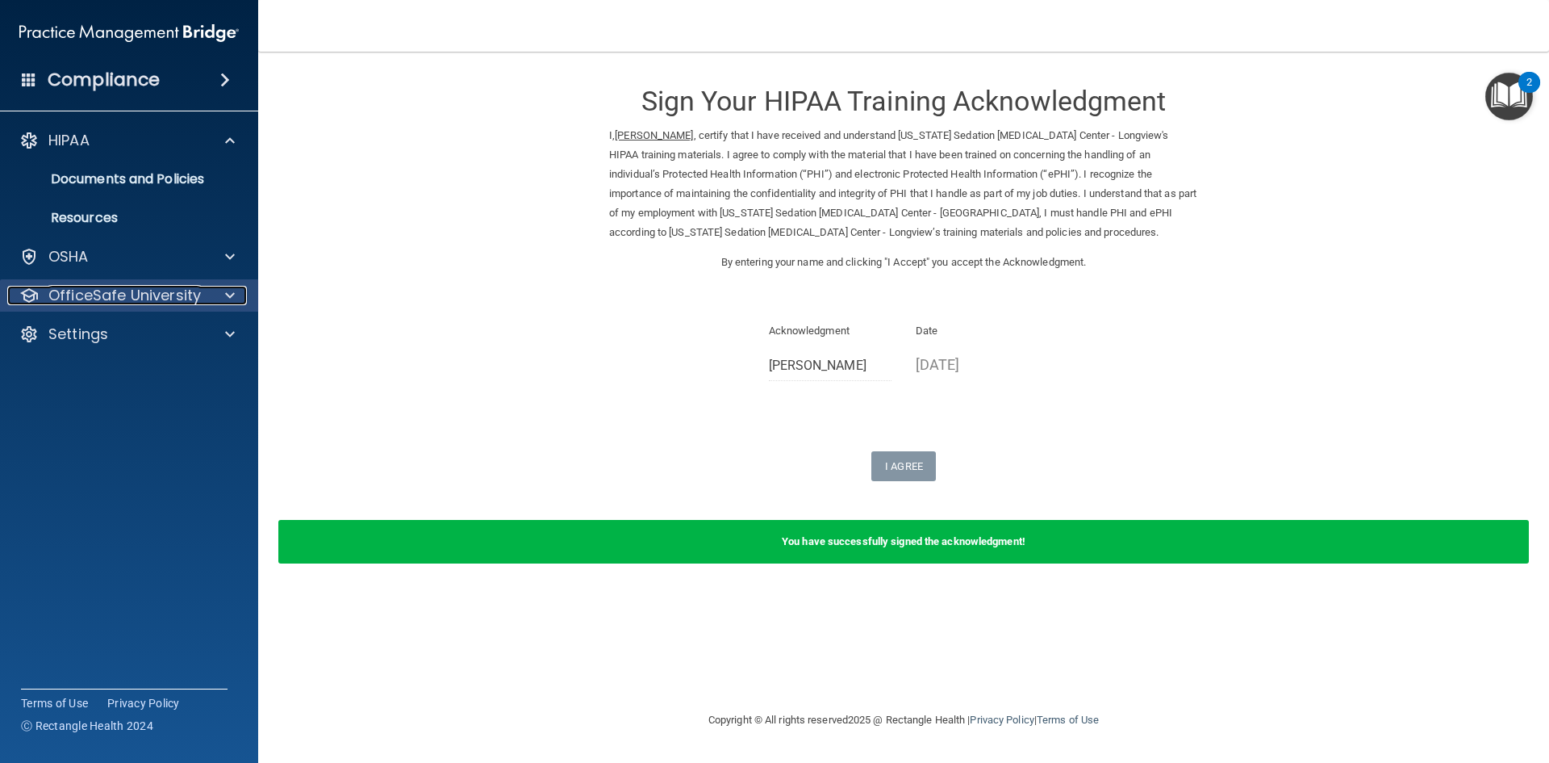
click at [164, 291] on p "OfficeSafe University" at bounding box center [124, 295] width 153 height 19
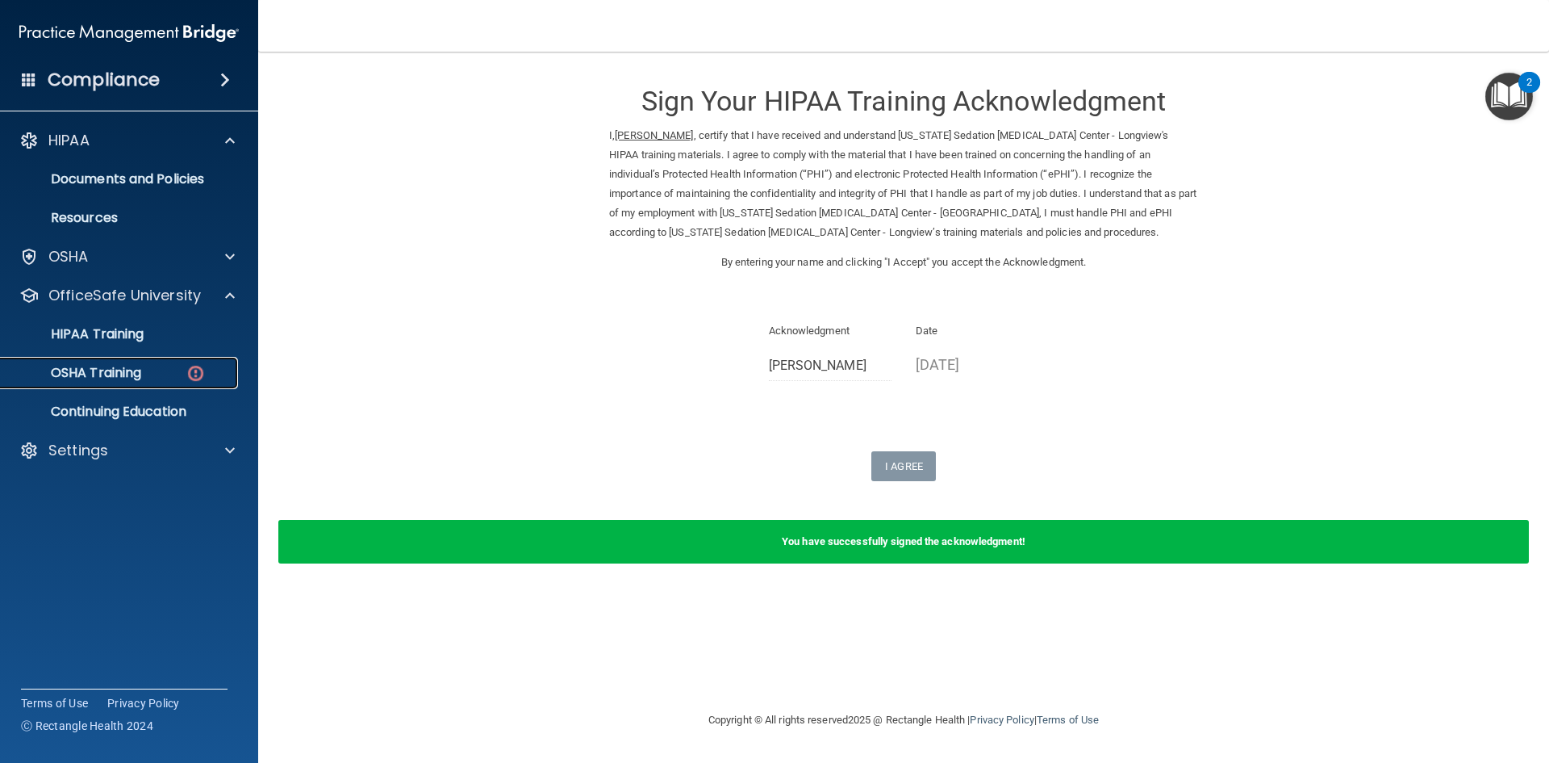
click at [157, 373] on div "OSHA Training" at bounding box center [120, 373] width 220 height 16
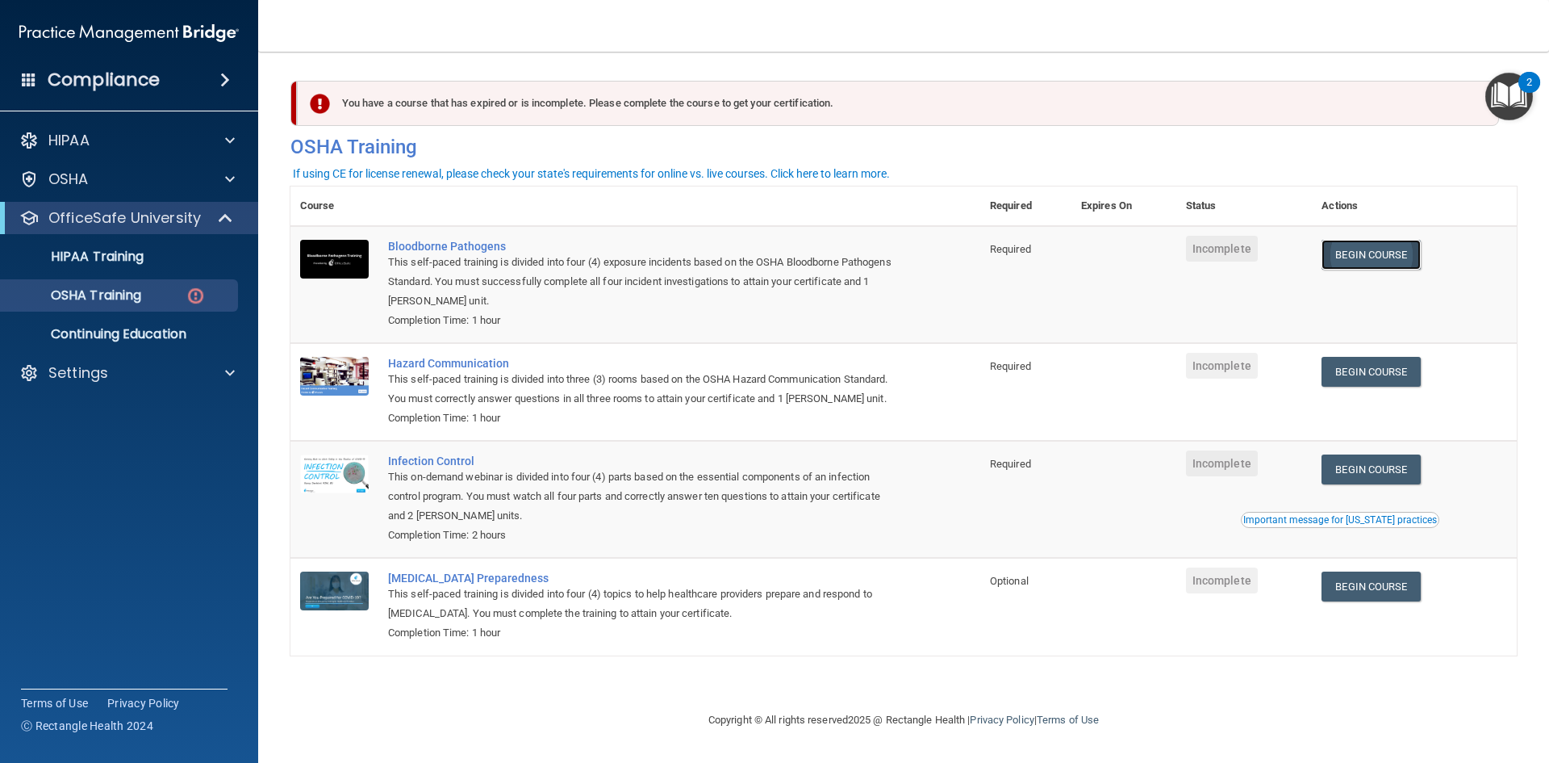
click at [1388, 265] on link "Begin Course" at bounding box center [1371, 255] width 98 height 30
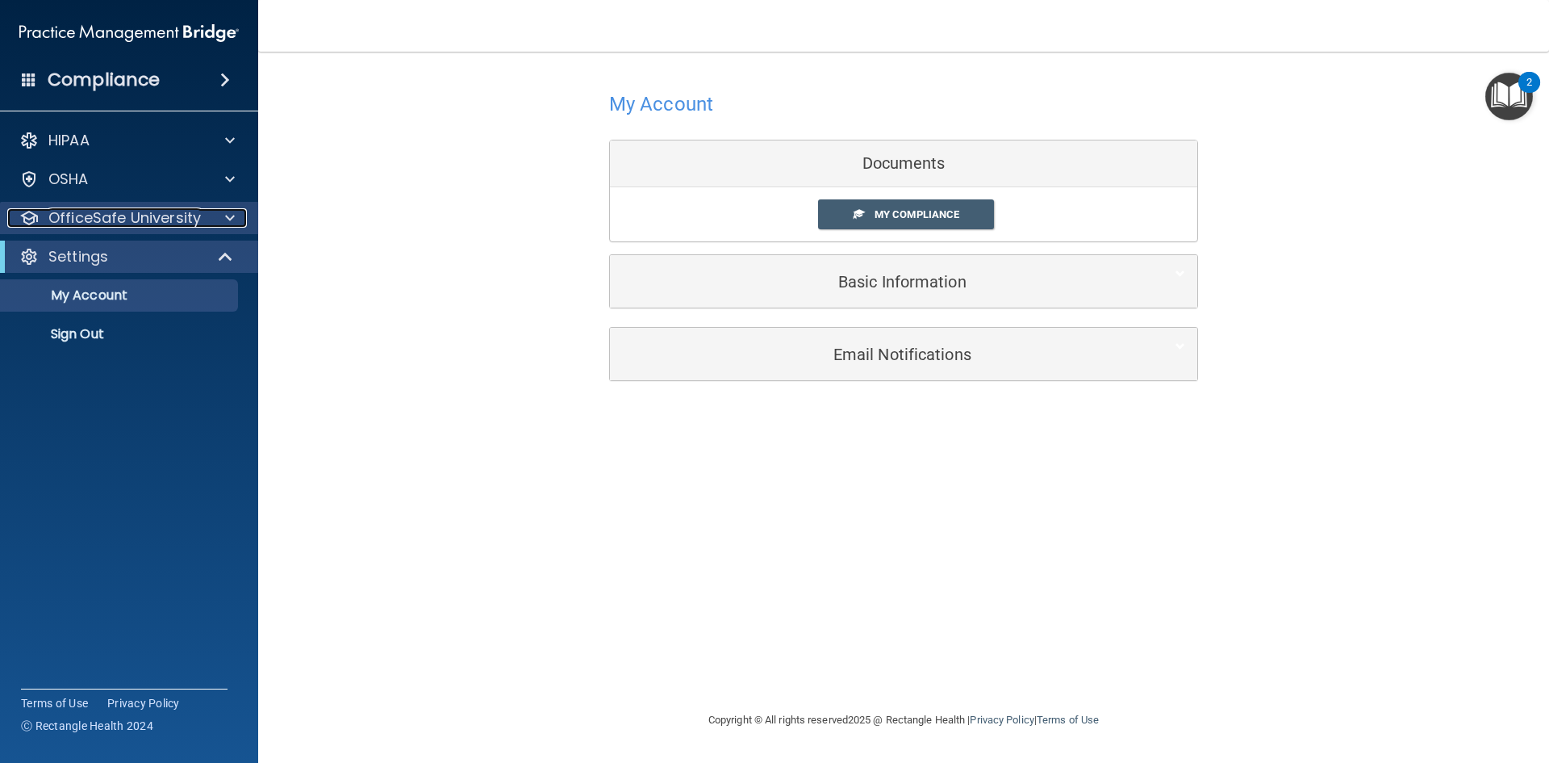
click at [182, 215] on p "OfficeSafe University" at bounding box center [124, 217] width 153 height 19
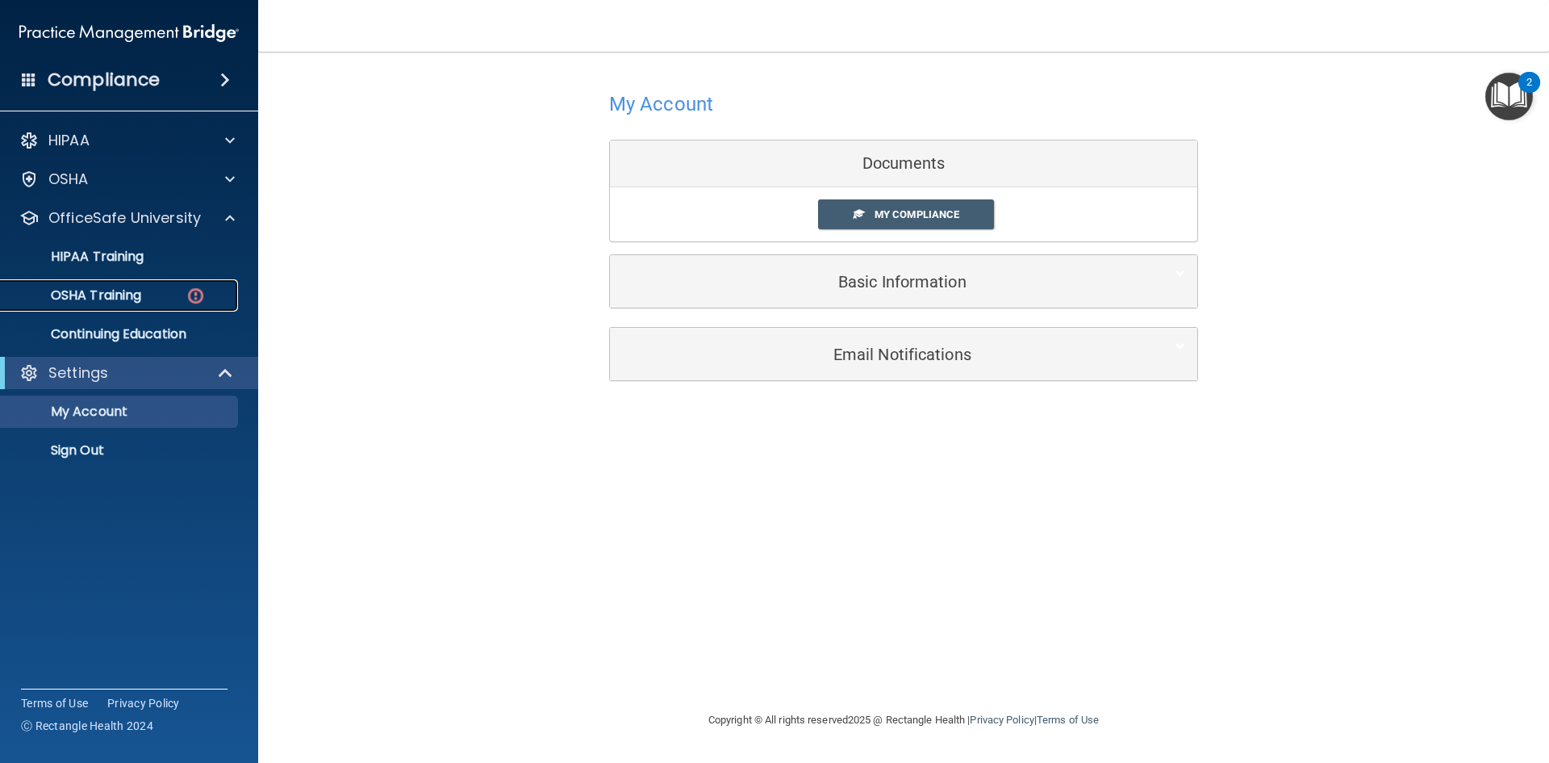
click at [194, 289] on img at bounding box center [196, 296] width 20 height 20
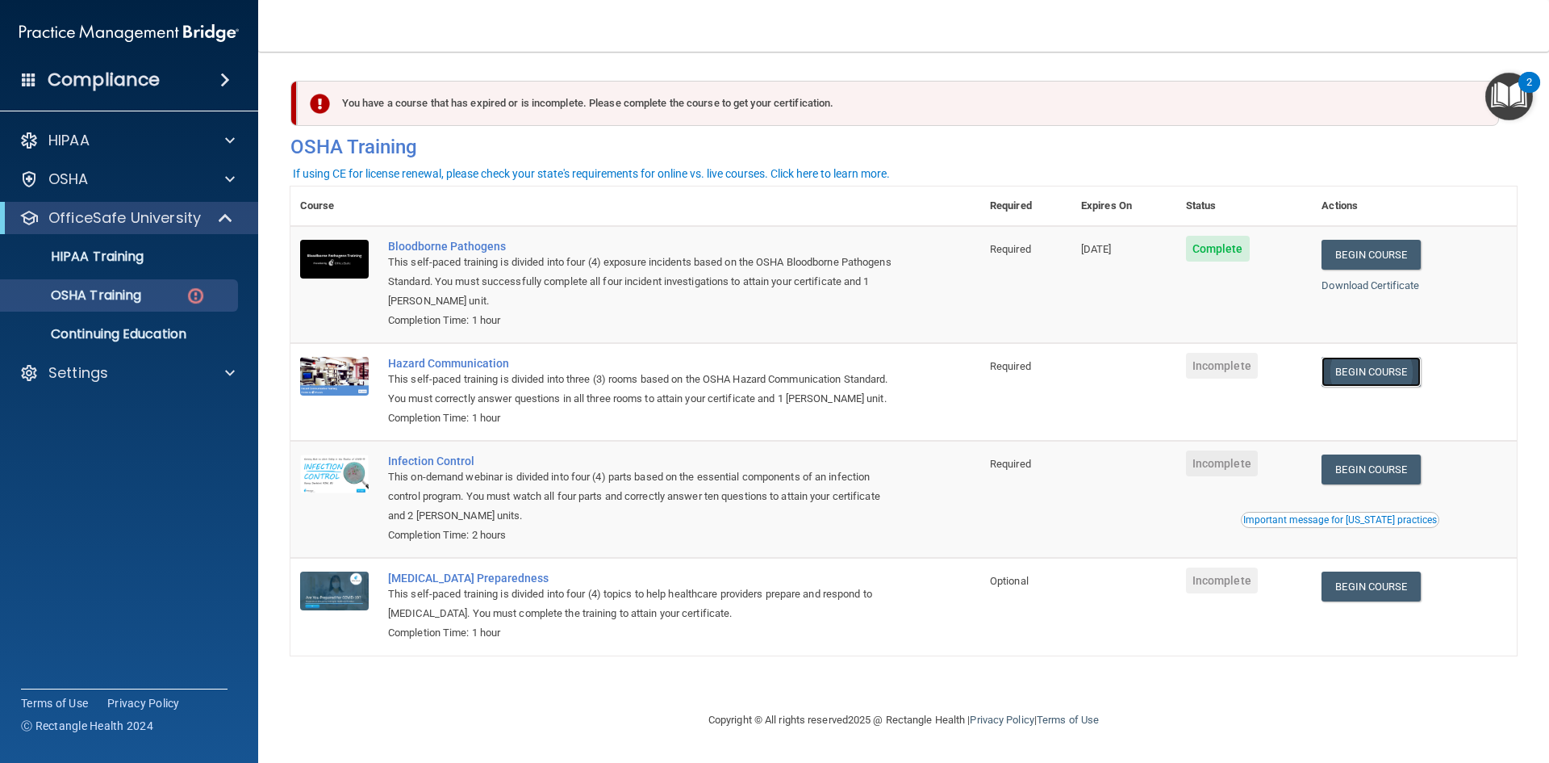
click at [1369, 374] on link "Begin Course" at bounding box center [1371, 372] width 98 height 30
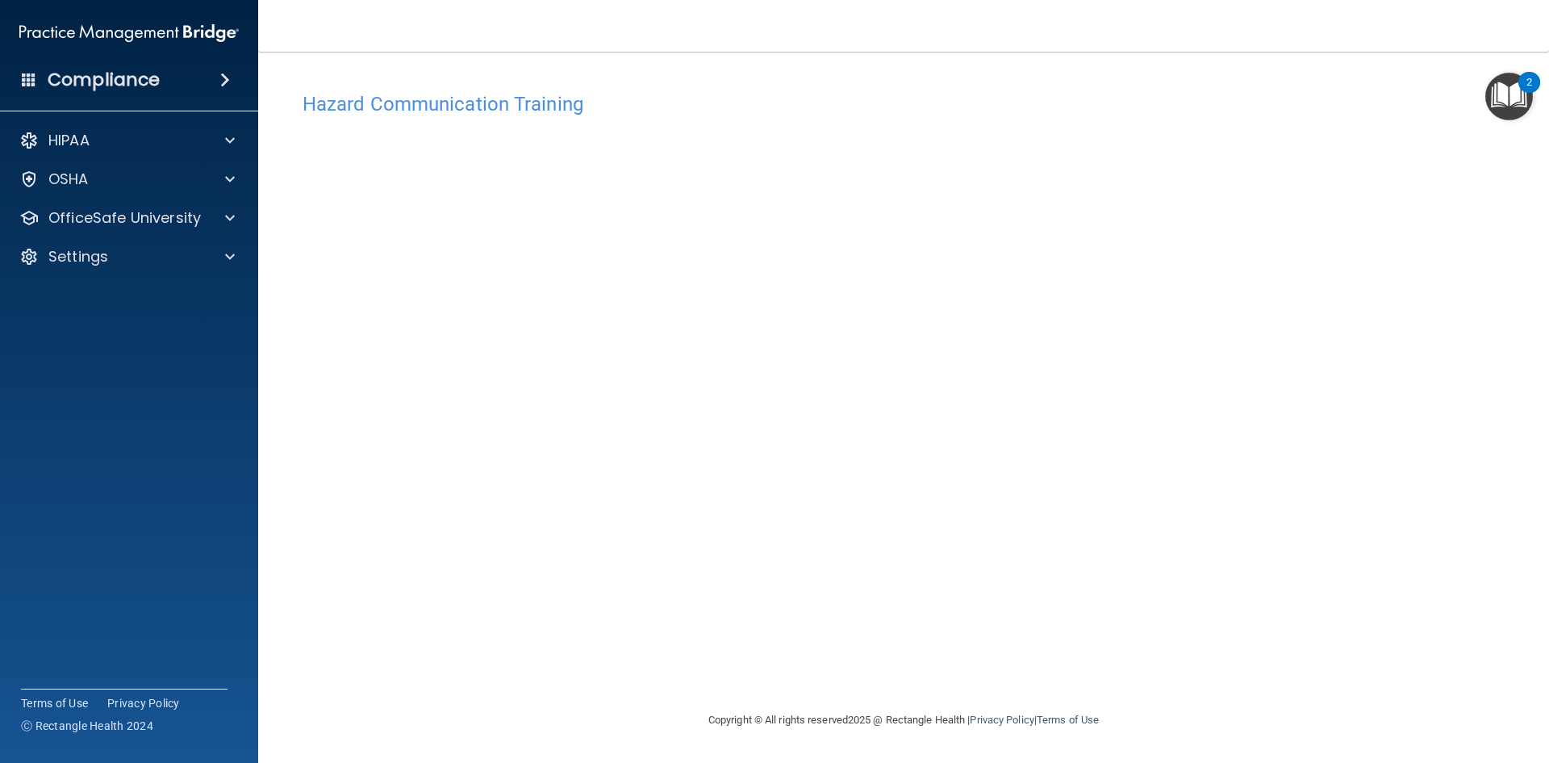
click at [267, 321] on main "Hazard Communication Training This course doesn’t expire until . Are you sure y…" at bounding box center [903, 407] width 1291 height 711
click at [0, 486] on accordion "HIPAA Documents and Policies Report an Incident Business Associates Emergency P…" at bounding box center [129, 336] width 259 height 436
drag, startPoint x: 287, startPoint y: 434, endPoint x: 90, endPoint y: 548, distance: 227.4
click at [90, 548] on accordion "HIPAA Documents and Policies Report an Incident Business Associates Emergency P…" at bounding box center [129, 336] width 259 height 436
click at [0, 383] on accordion "HIPAA Documents and Policies Report an Incident Business Associates Emergency P…" at bounding box center [129, 336] width 259 height 436
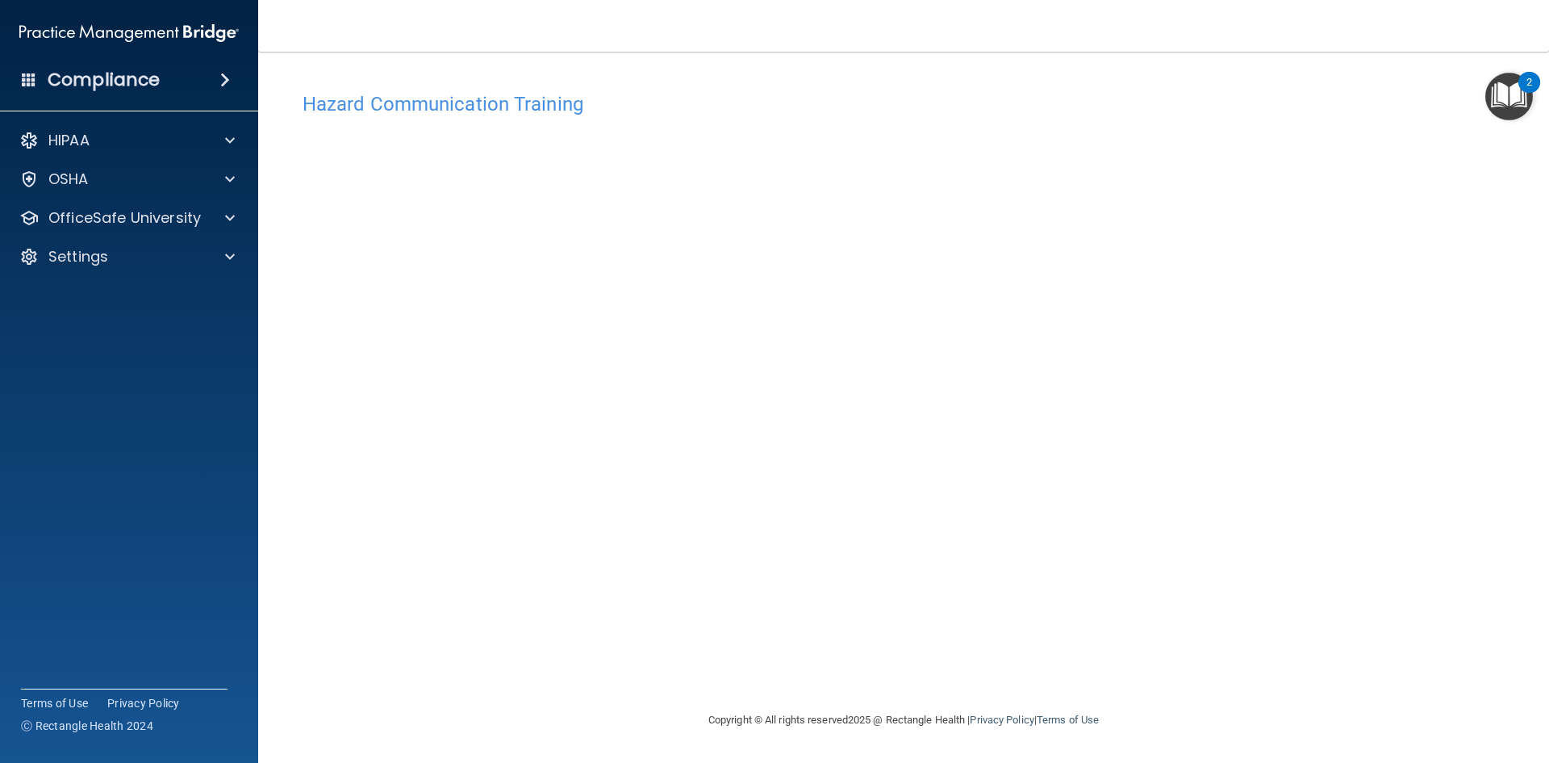
click at [0, 383] on accordion "HIPAA Documents and Policies Report an Incident Business Associates Emergency P…" at bounding box center [129, 336] width 259 height 436
click at [59, 211] on p "OfficeSafe University" at bounding box center [124, 217] width 153 height 19
click at [186, 283] on link "OSHA Training" at bounding box center [111, 295] width 254 height 32
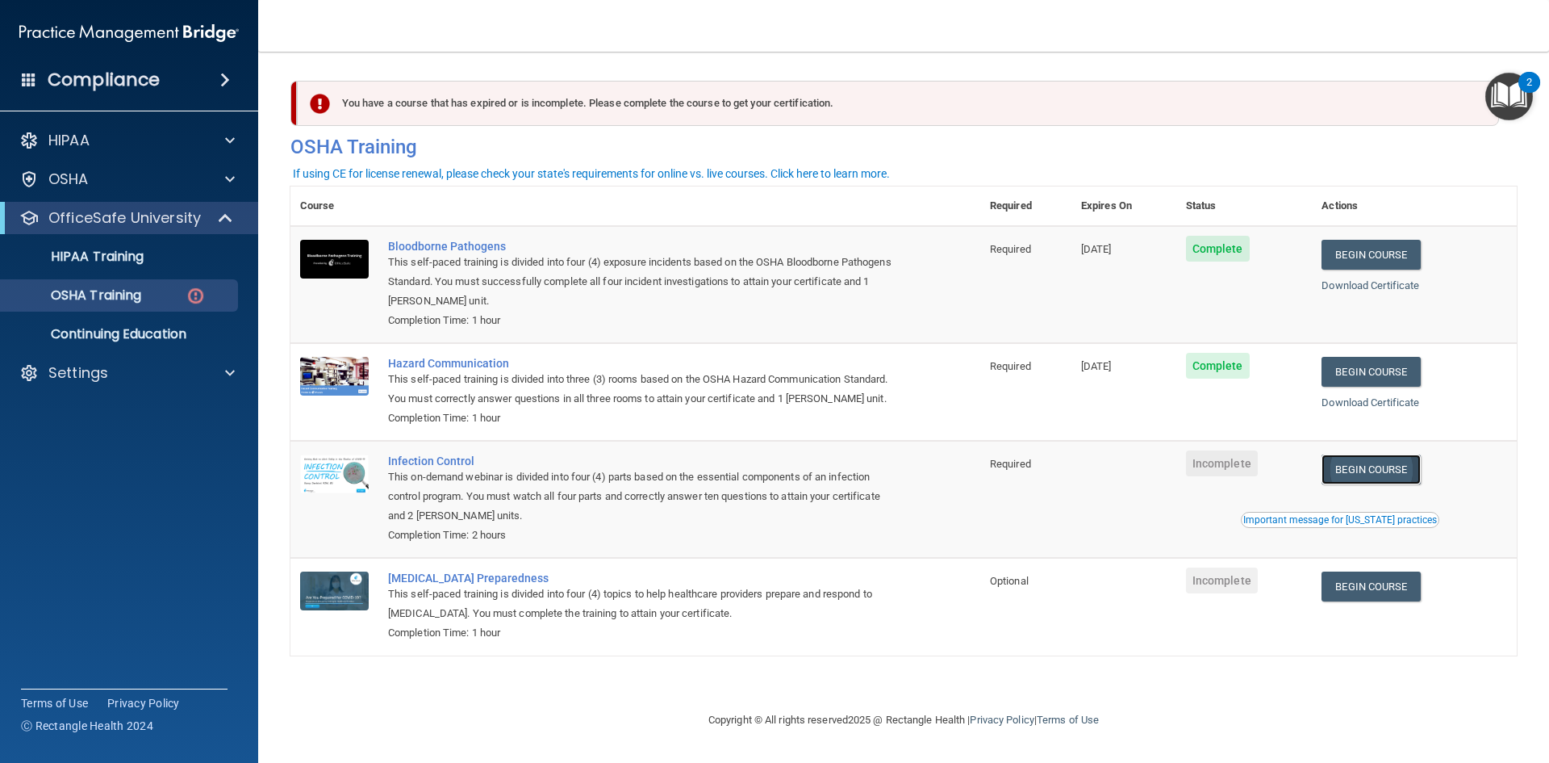
click at [1366, 474] on link "Begin Course" at bounding box center [1371, 469] width 98 height 30
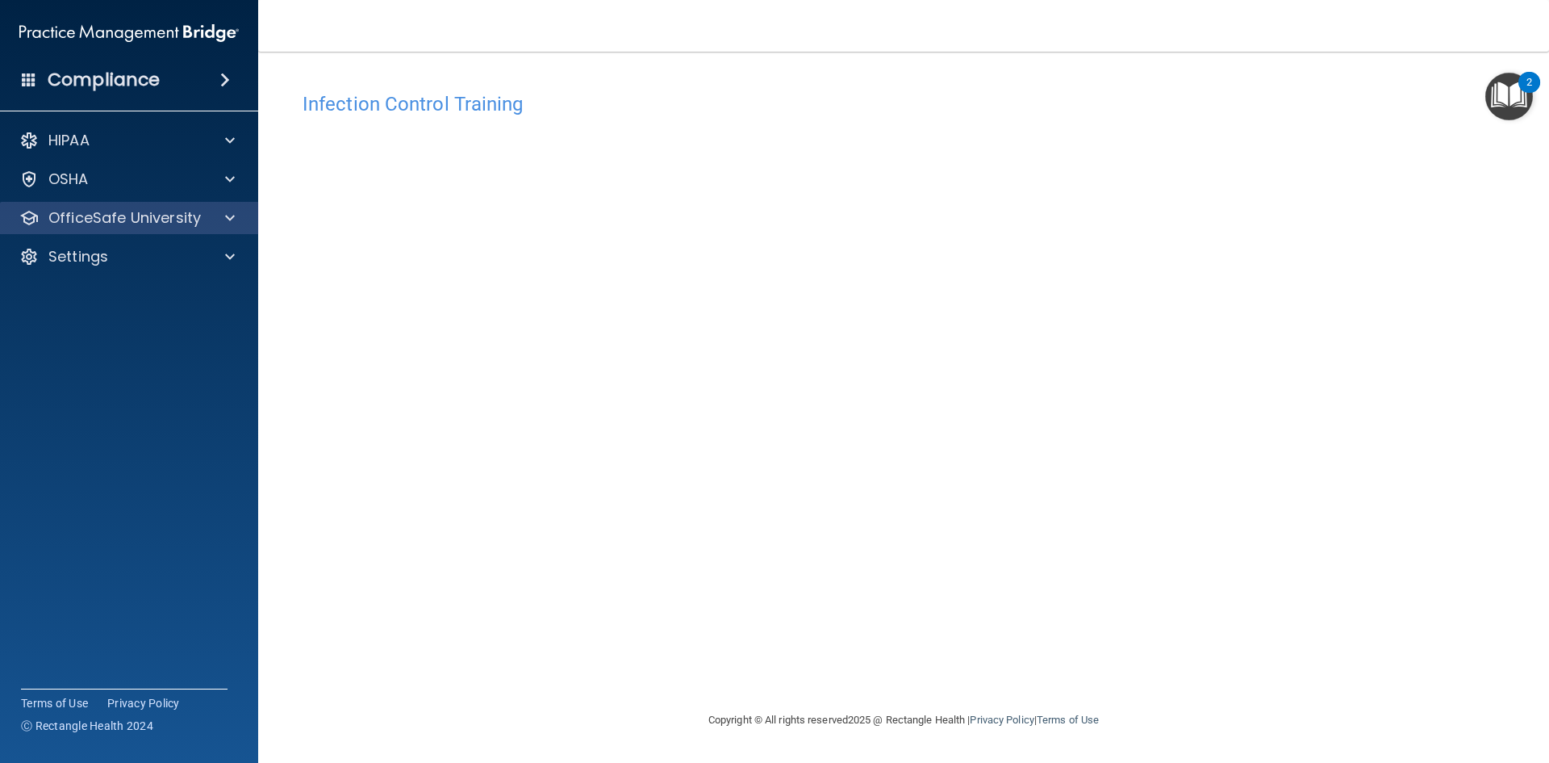
click at [133, 207] on div "OfficeSafe University" at bounding box center [129, 218] width 259 height 32
click at [224, 215] on div at bounding box center [227, 217] width 40 height 19
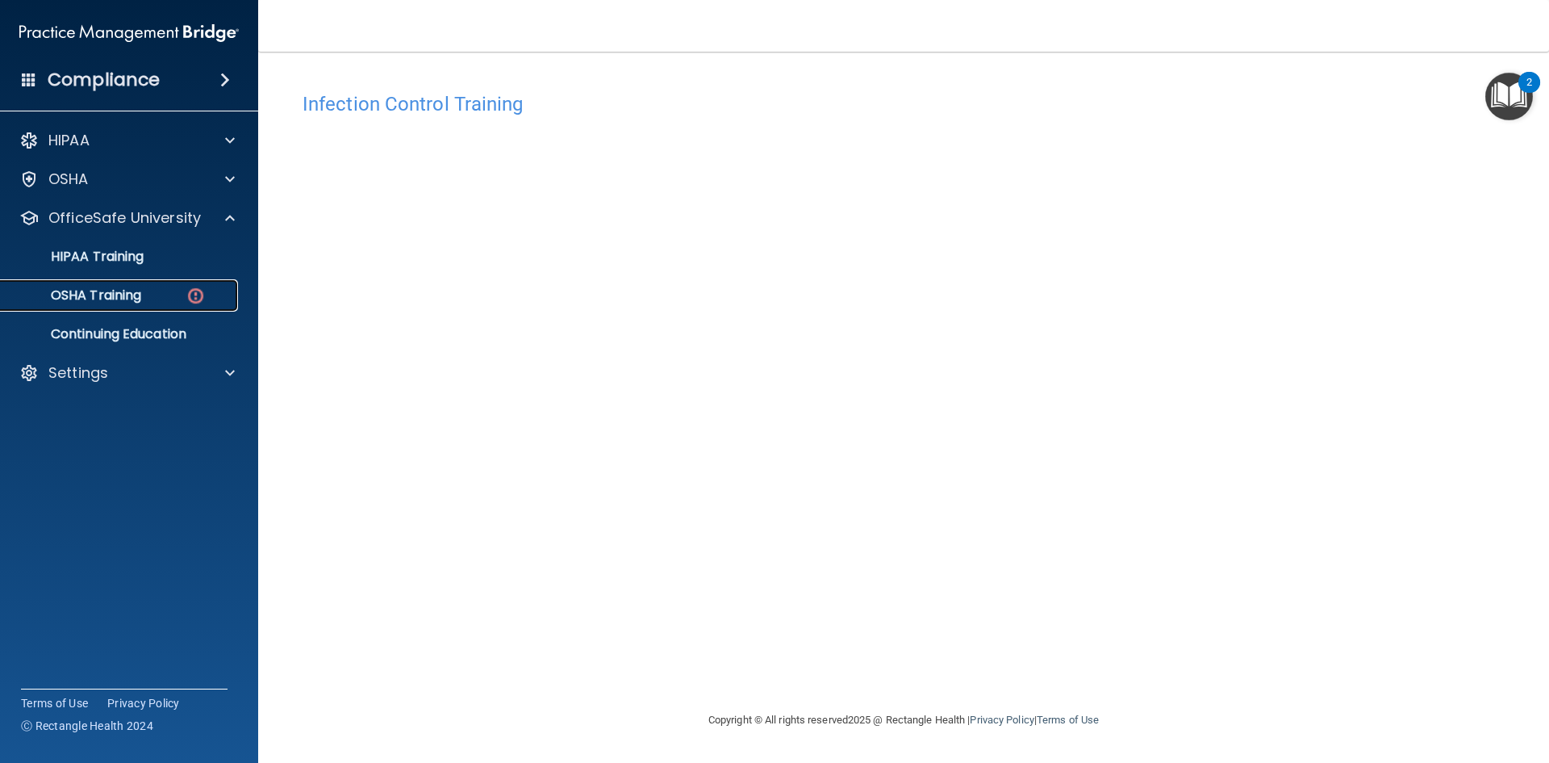
click at [197, 286] on img at bounding box center [196, 296] width 20 height 20
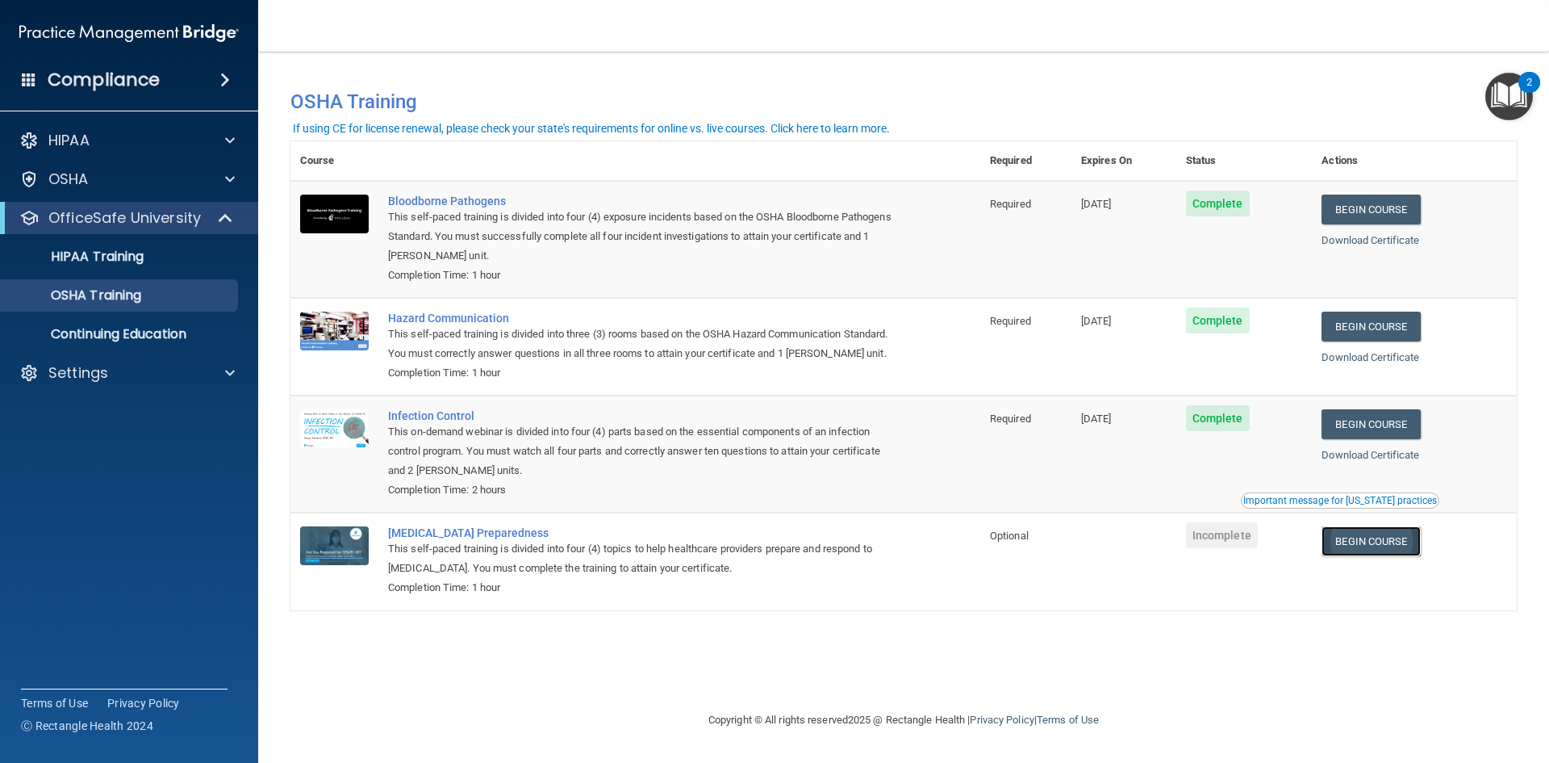
click at [1386, 538] on link "Begin Course" at bounding box center [1371, 541] width 98 height 30
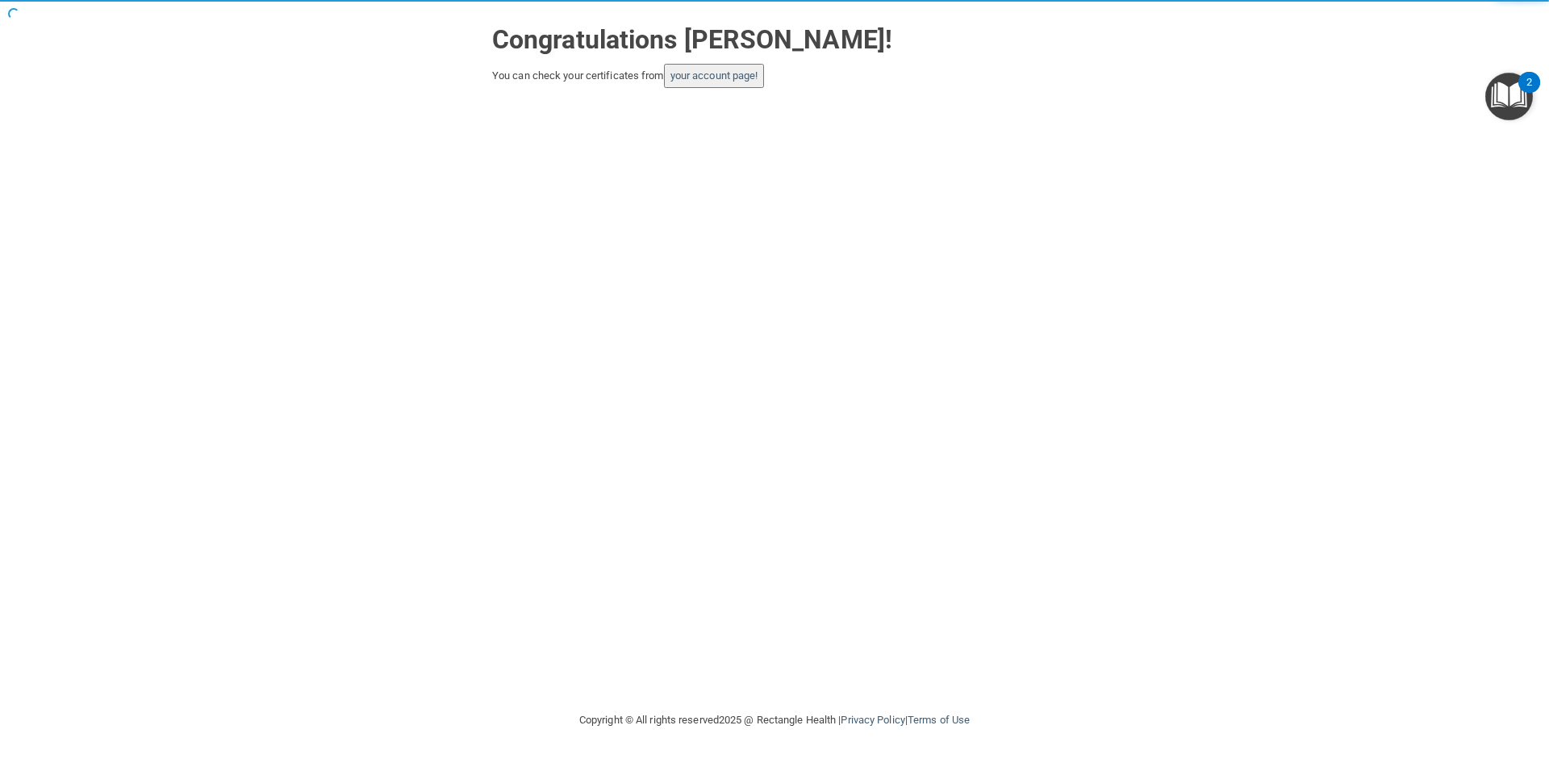
click at [731, 84] on button "your account page!" at bounding box center [714, 76] width 101 height 24
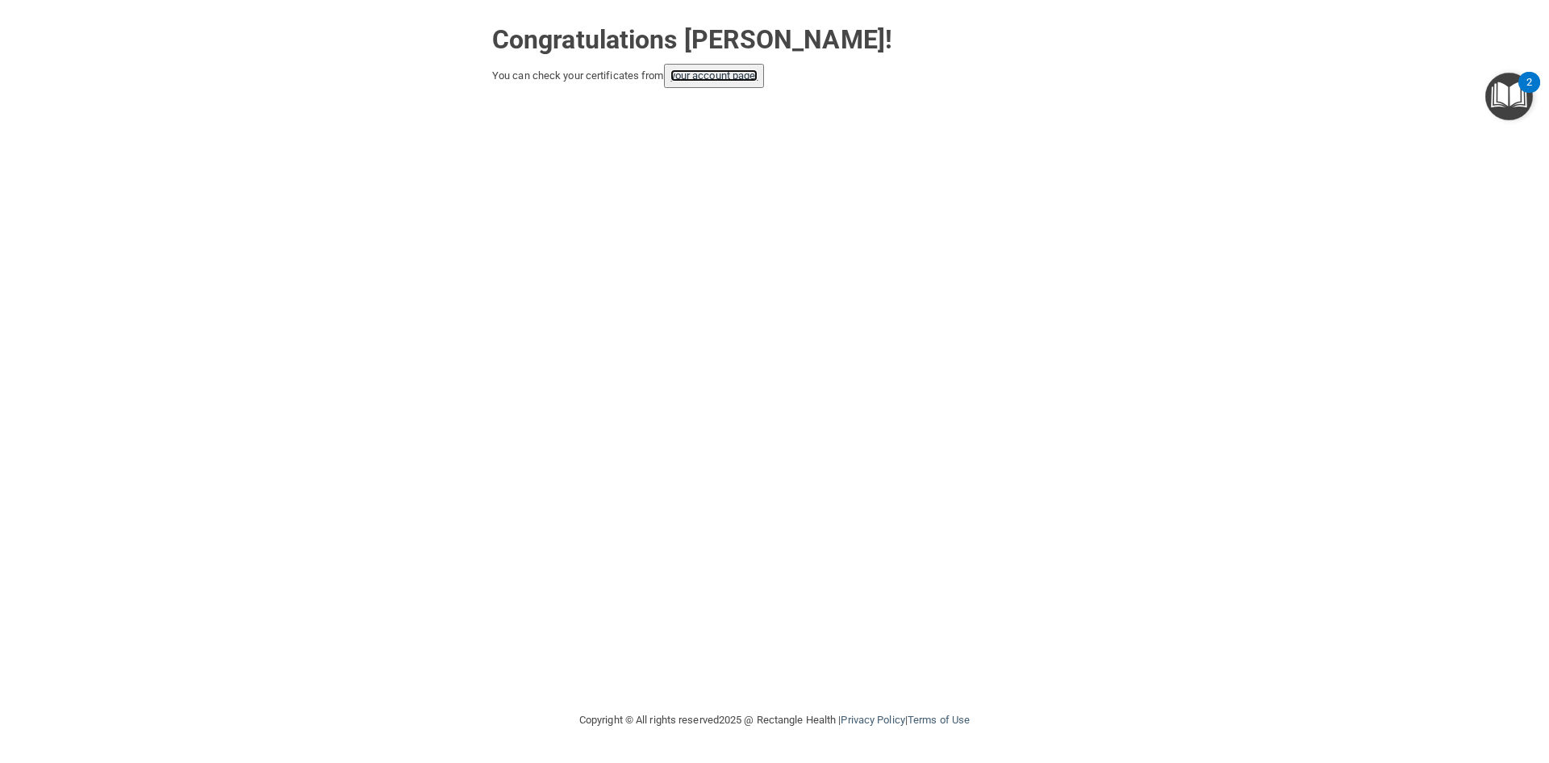
click at [718, 76] on link "your account page!" at bounding box center [715, 75] width 88 height 12
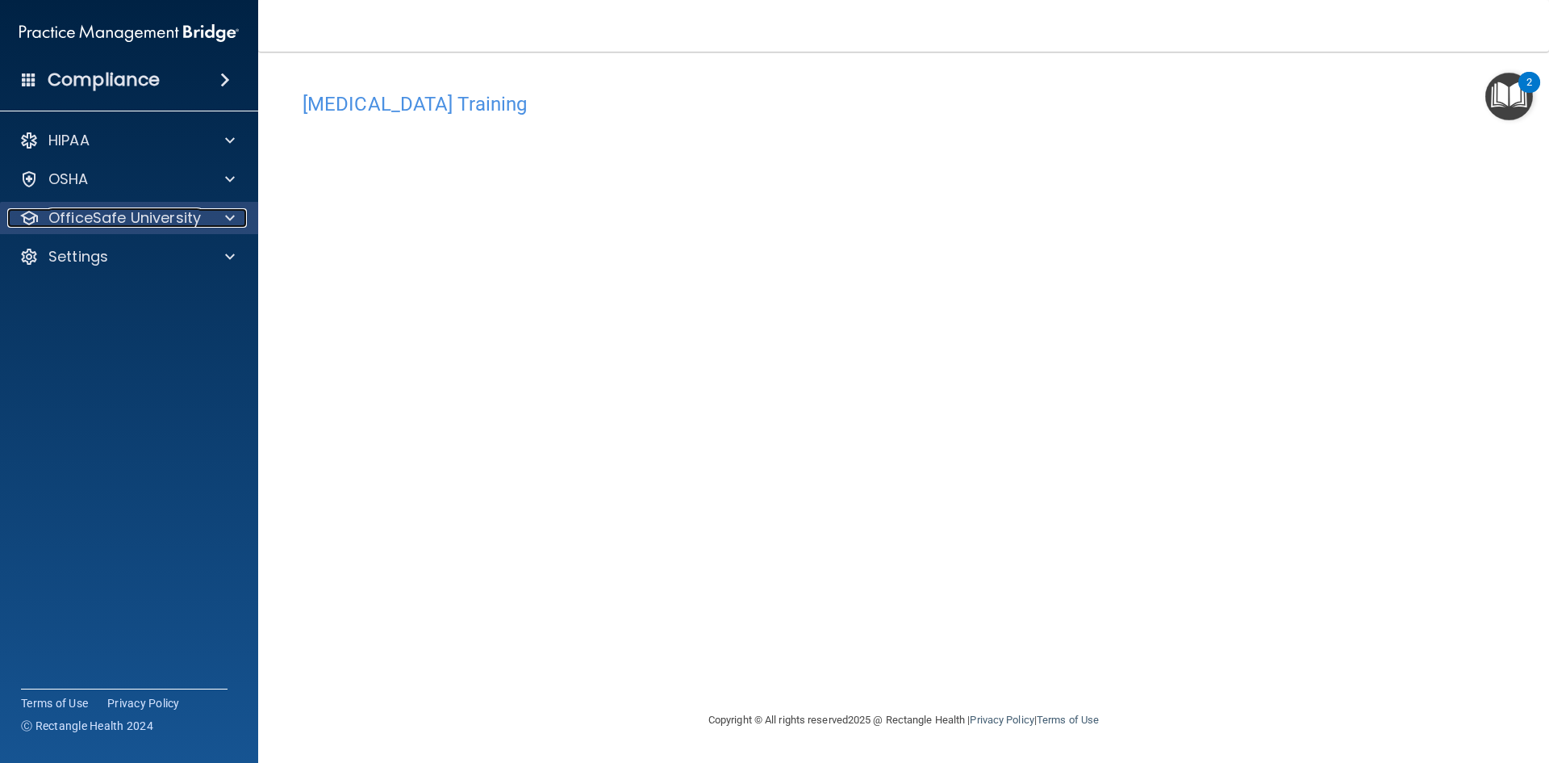
click at [115, 218] on p "OfficeSafe University" at bounding box center [124, 217] width 153 height 19
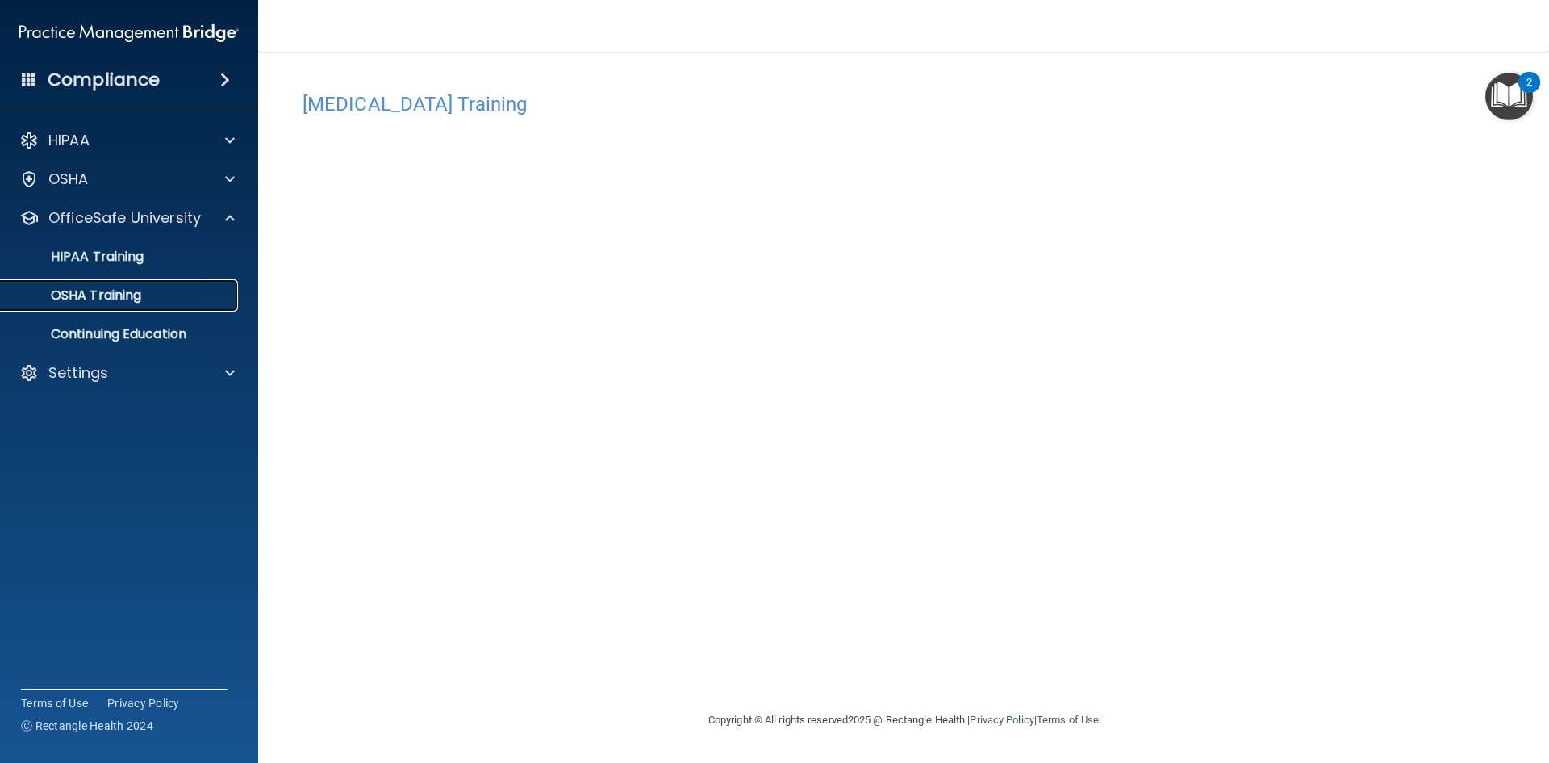
click at [168, 299] on div "OSHA Training" at bounding box center [120, 295] width 220 height 16
